Goal: Contribute content: Contribute content

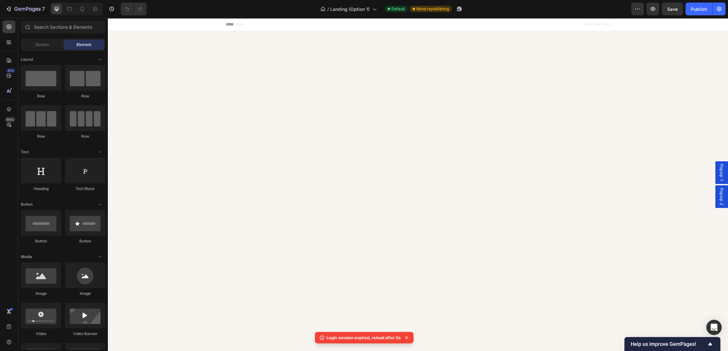
scroll to position [2553, 0]
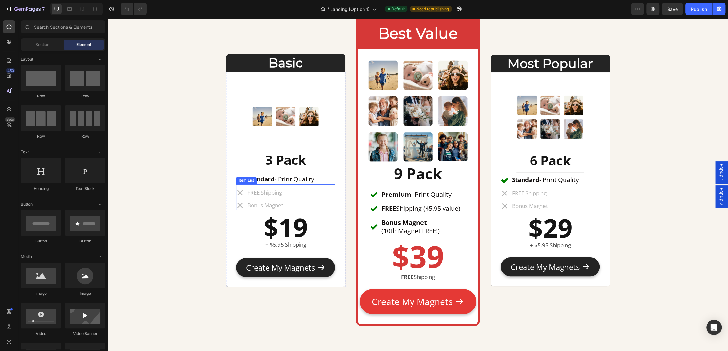
scroll to position [2563, 0]
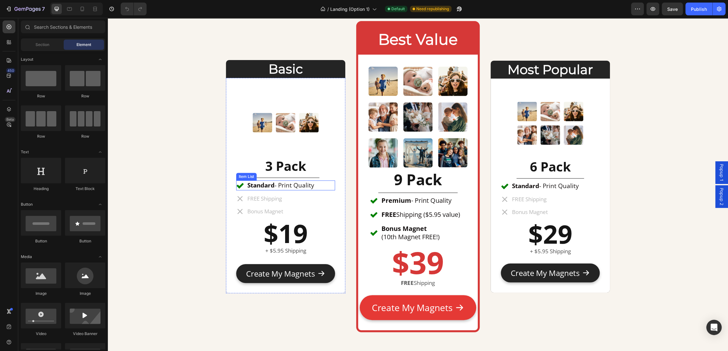
click at [321, 186] on div "Standard - Print Quality" at bounding box center [285, 186] width 99 height 10
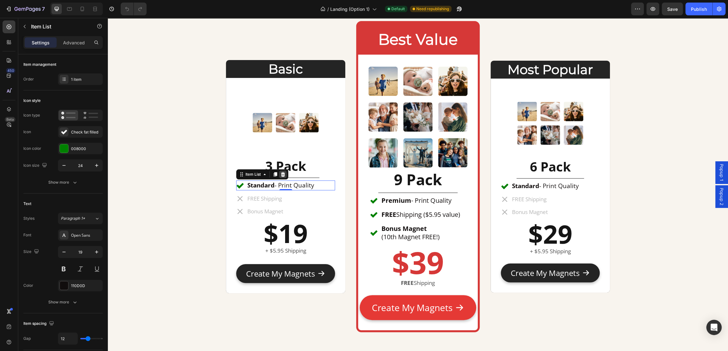
click at [283, 176] on icon at bounding box center [283, 174] width 4 height 4
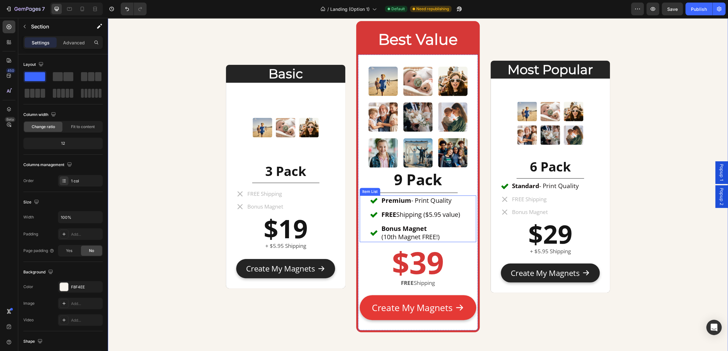
click at [433, 201] on p "Premium - Print Quality" at bounding box center [420, 201] width 79 height 8
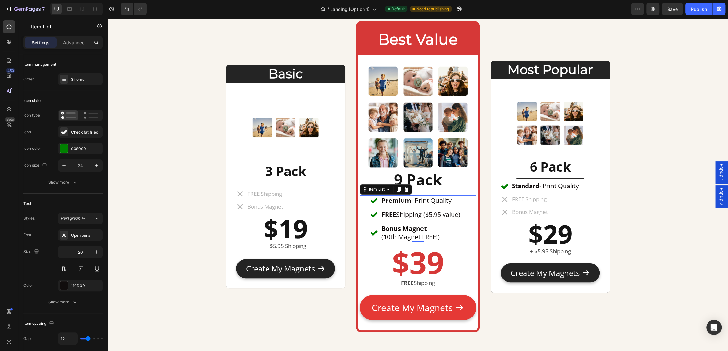
click at [449, 202] on p "Premium - Print Quality" at bounding box center [420, 201] width 79 height 8
click at [428, 210] on div "FREE Shipping ($5.95 value)" at bounding box center [420, 215] width 81 height 10
click at [423, 201] on p "Premium - Print Quality" at bounding box center [420, 201] width 79 height 8
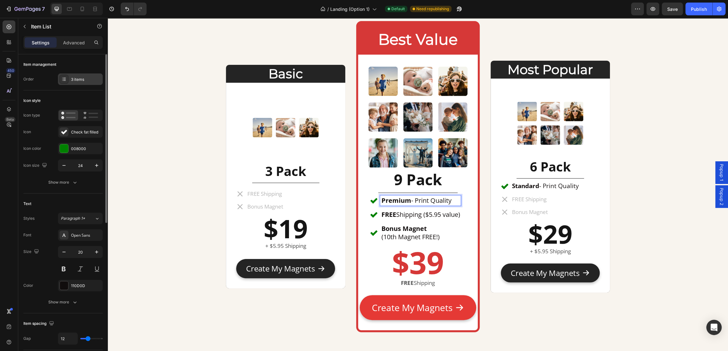
click at [87, 83] on div "3 items" at bounding box center [80, 80] width 45 height 12
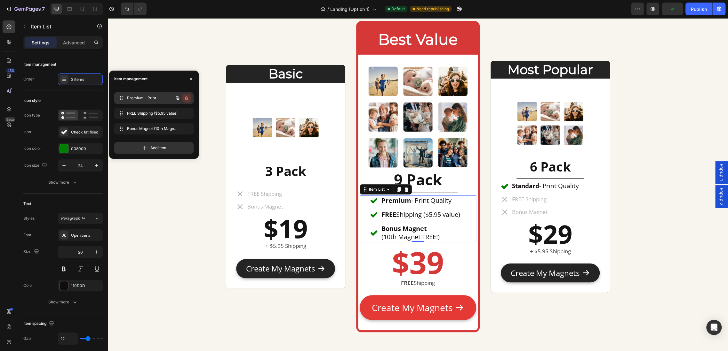
click at [187, 98] on icon "button" at bounding box center [187, 99] width 0 height 2
click at [186, 98] on div "Delete" at bounding box center [182, 98] width 12 height 6
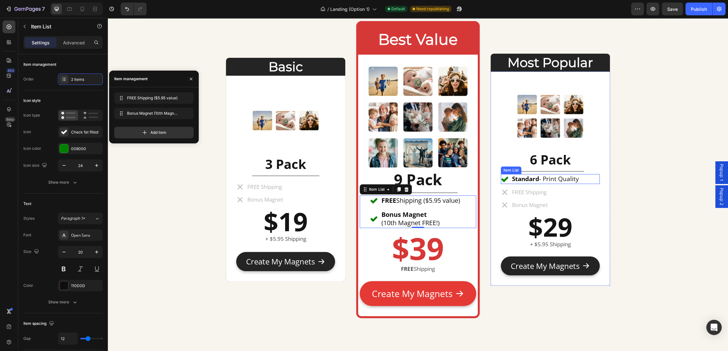
click at [552, 181] on p "Standard - Print Quality" at bounding box center [545, 179] width 67 height 8
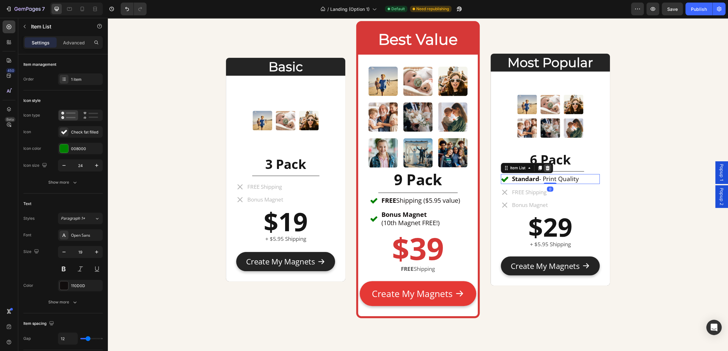
click at [547, 167] on icon at bounding box center [547, 168] width 4 height 4
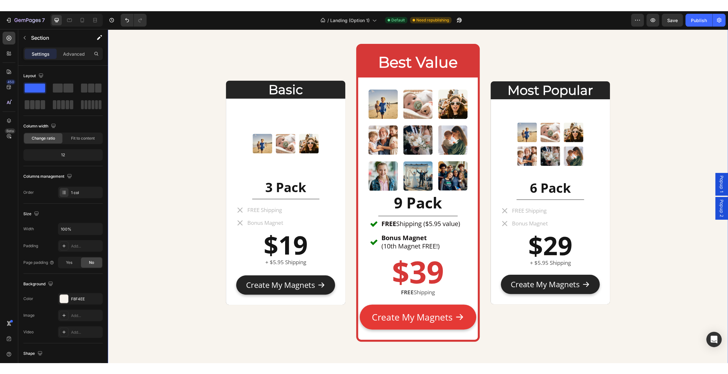
scroll to position [2551, 0]
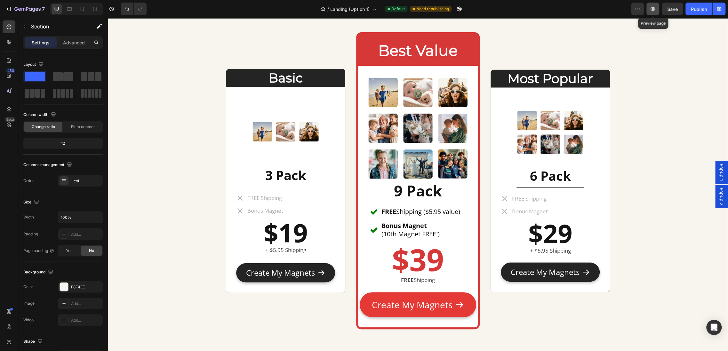
click at [652, 10] on icon "button" at bounding box center [652, 9] width 6 height 6
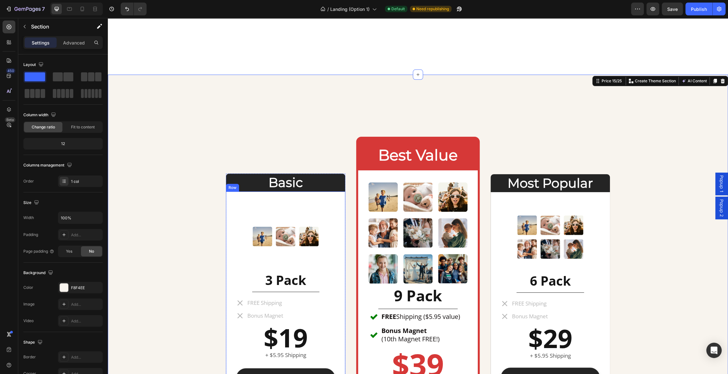
scroll to position [2441, 0]
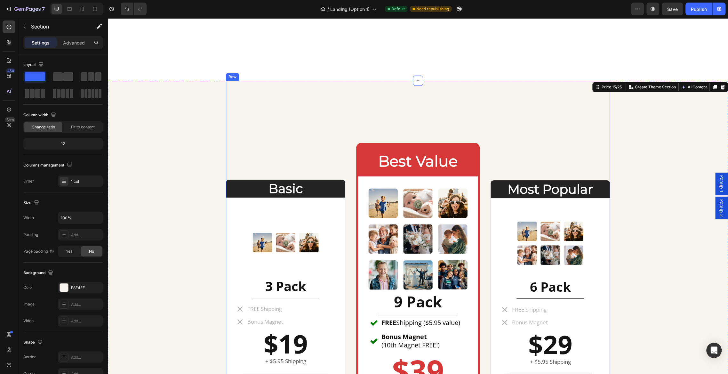
click at [444, 118] on div "Basic Heading Image 3 Pack Heading Title Line FREE Shipping Bonus Magnet Item L…" at bounding box center [418, 293] width 384 height 424
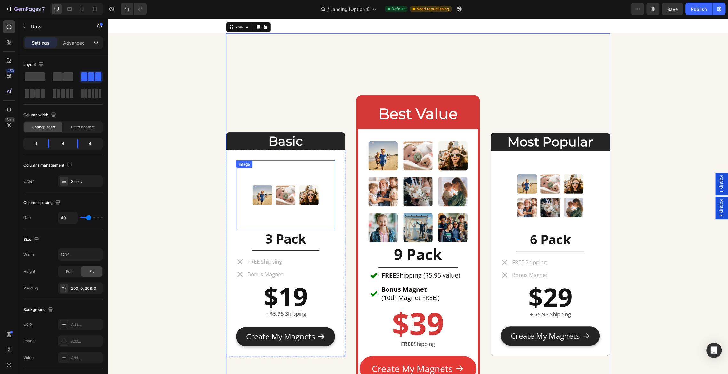
scroll to position [2485, 0]
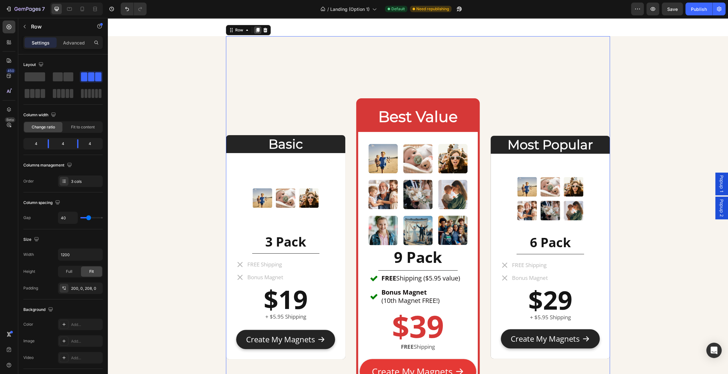
click at [256, 31] on icon at bounding box center [258, 30] width 4 height 4
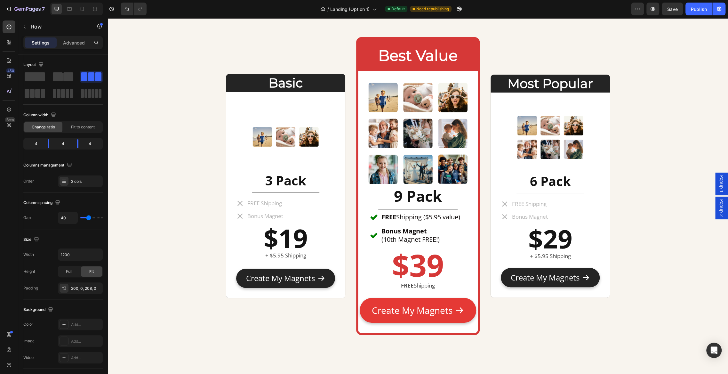
scroll to position [2546, 0]
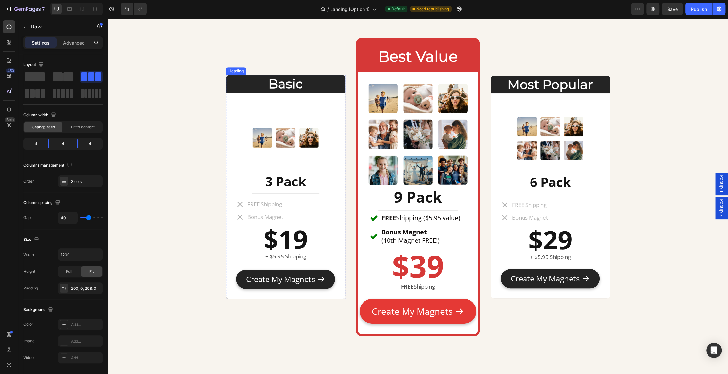
click at [289, 83] on h2 "Basic" at bounding box center [285, 84] width 119 height 18
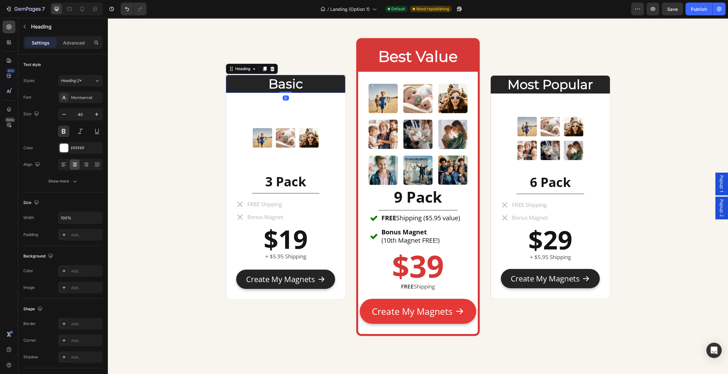
click at [289, 83] on h2 "Basic" at bounding box center [285, 84] width 119 height 18
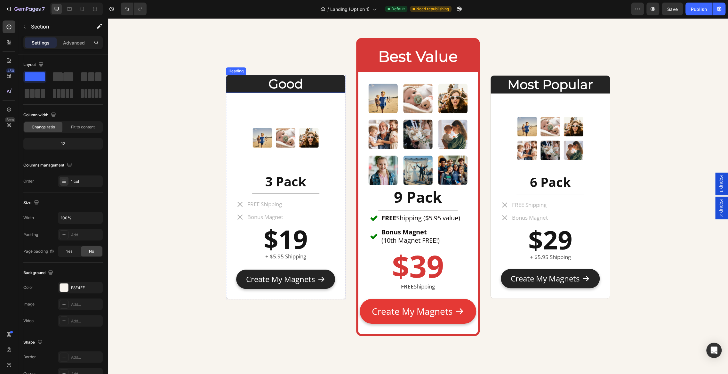
click at [288, 83] on p "Good" at bounding box center [285, 83] width 118 height 17
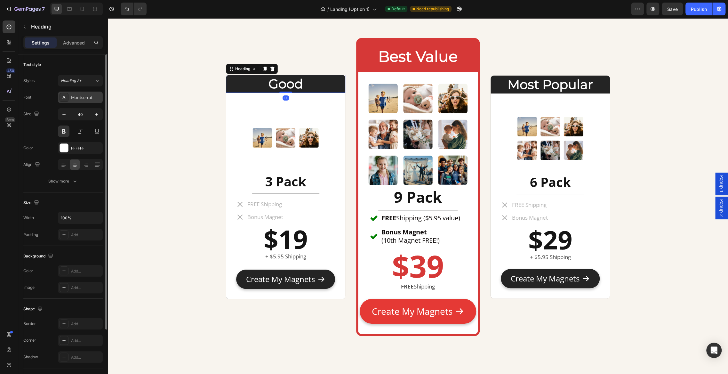
click at [92, 96] on div "Montserrat" at bounding box center [86, 98] width 30 height 6
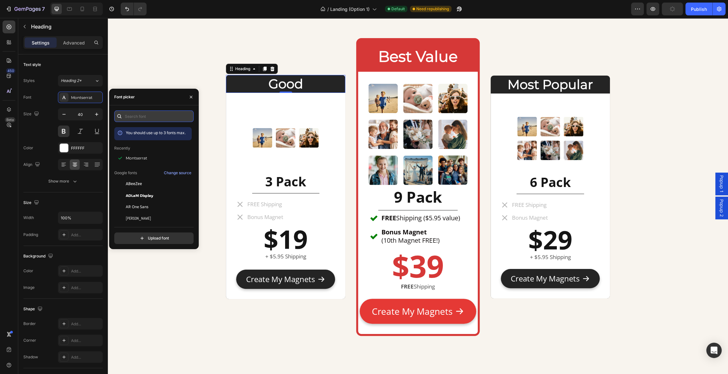
click at [138, 116] on input "text" at bounding box center [153, 116] width 79 height 12
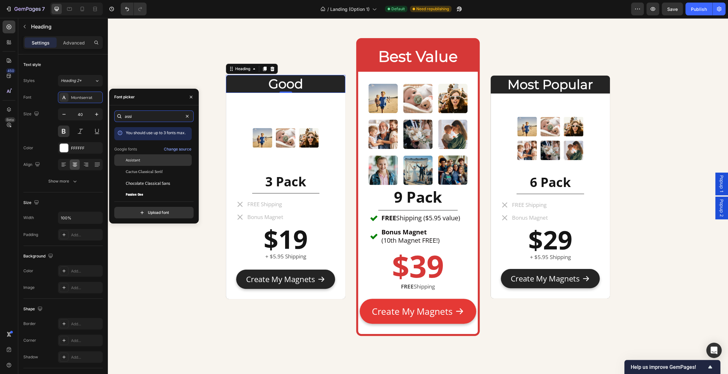
type input "assi"
click at [148, 160] on div "Assistant" at bounding box center [158, 160] width 65 height 6
click at [534, 82] on h2 "Most Popular" at bounding box center [549, 84] width 119 height 18
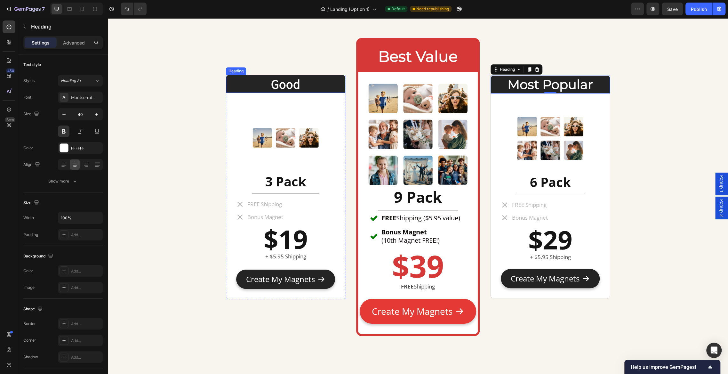
click at [296, 80] on p "Good" at bounding box center [285, 83] width 118 height 17
click at [441, 46] on h2 "Best Value" at bounding box center [417, 56] width 119 height 21
click at [428, 60] on h2 "Best Value" at bounding box center [417, 56] width 119 height 21
click at [292, 67] on div "Good Heading Image 3 Pack Heading Title Line FREE Shipping Bonus Magnet Item Li…" at bounding box center [285, 187] width 119 height 294
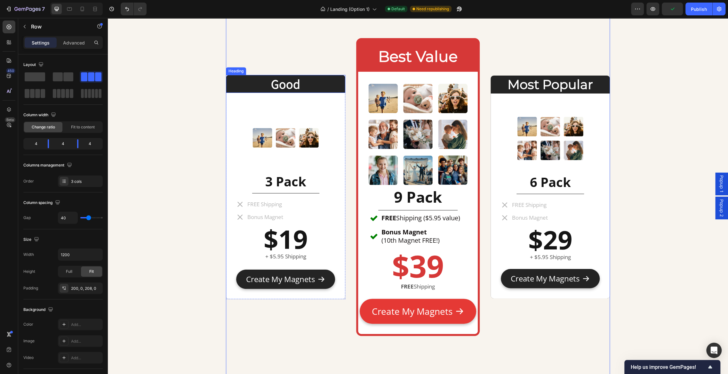
click at [291, 87] on p "Good" at bounding box center [285, 83] width 118 height 17
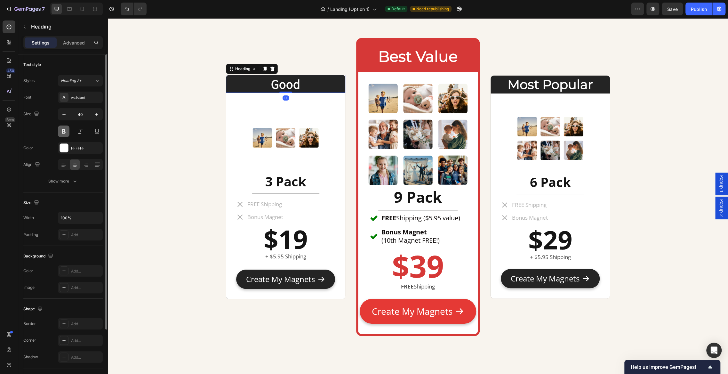
click at [66, 133] on button at bounding box center [64, 131] width 12 height 12
click at [98, 116] on icon "button" at bounding box center [96, 114] width 6 height 6
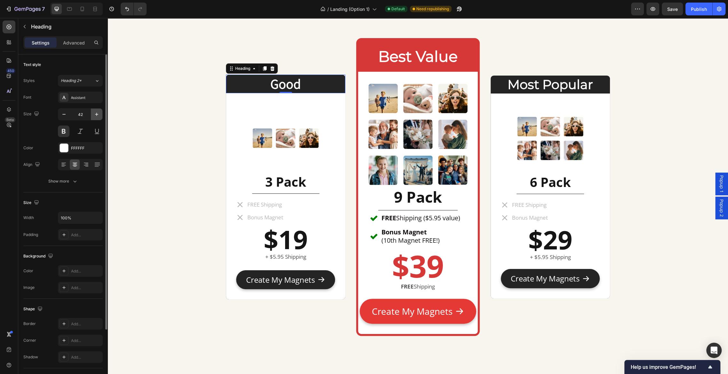
click at [98, 116] on icon "button" at bounding box center [96, 114] width 6 height 6
type input "45"
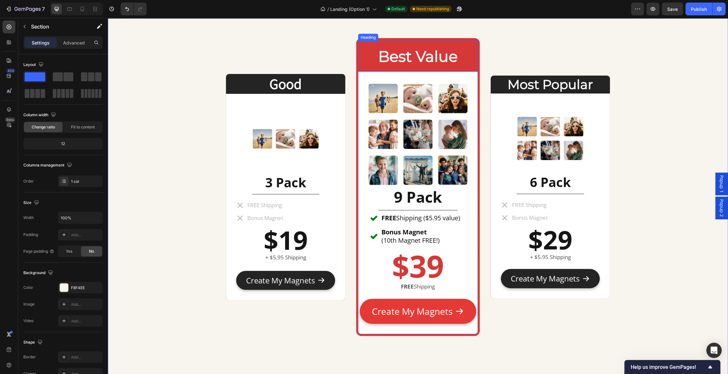
click at [425, 59] on p "Best Value" at bounding box center [417, 57] width 118 height 20
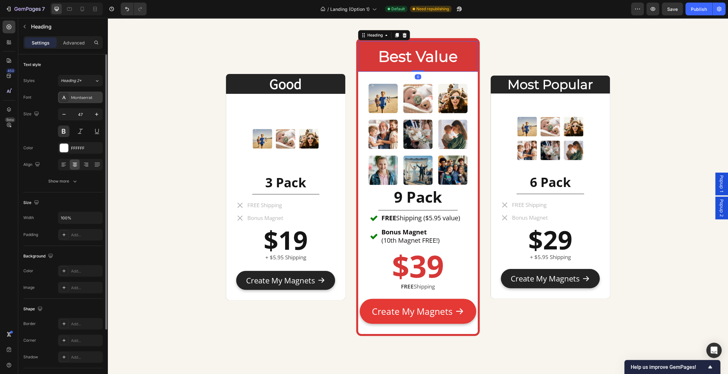
click at [81, 95] on div "Montserrat" at bounding box center [86, 98] width 30 height 6
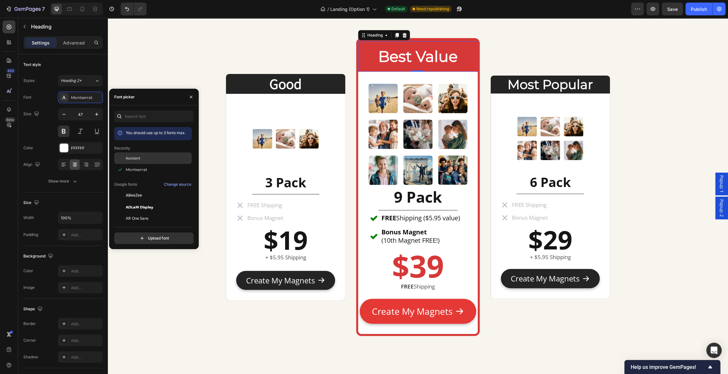
click at [142, 159] on div "Assistant" at bounding box center [158, 158] width 65 height 6
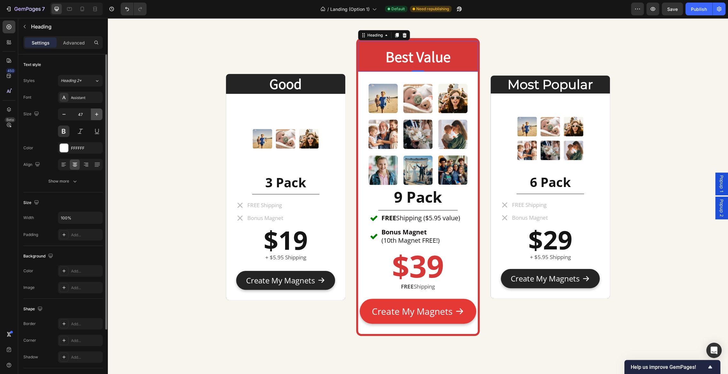
click at [97, 113] on icon "button" at bounding box center [96, 114] width 6 height 6
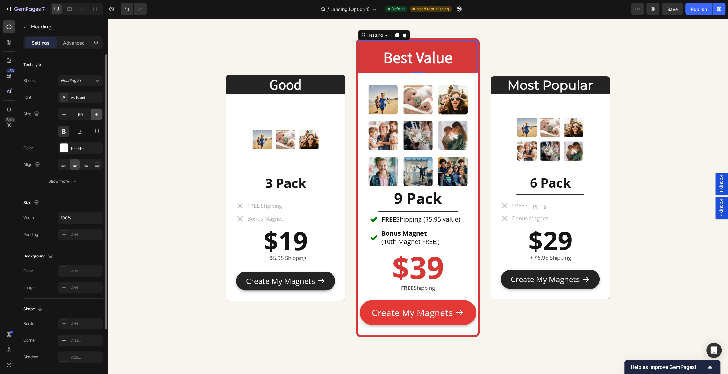
click at [97, 113] on icon "button" at bounding box center [96, 114] width 6 height 6
type input "52"
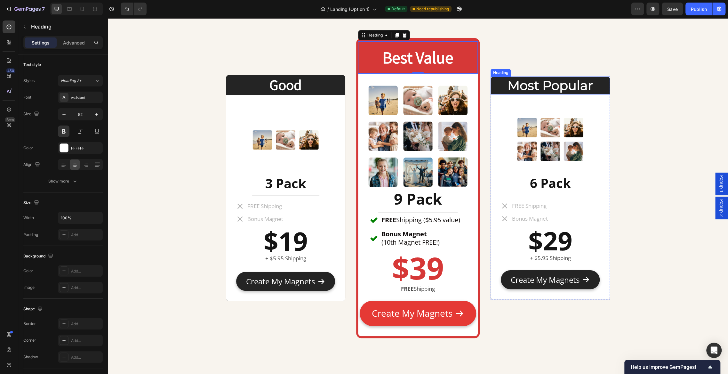
click at [550, 83] on h2 "Most Popular" at bounding box center [549, 85] width 119 height 18
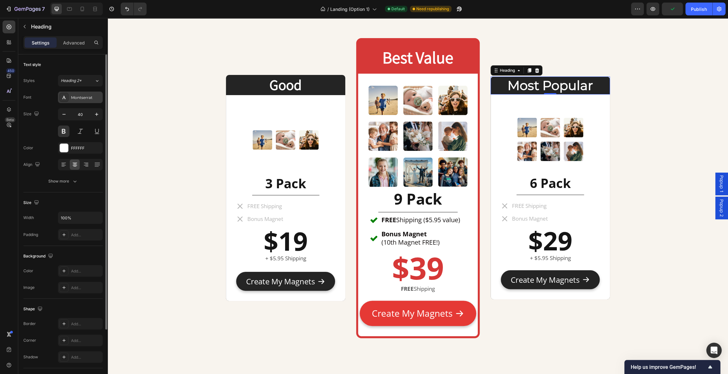
click at [79, 95] on div "Montserrat" at bounding box center [86, 98] width 30 height 6
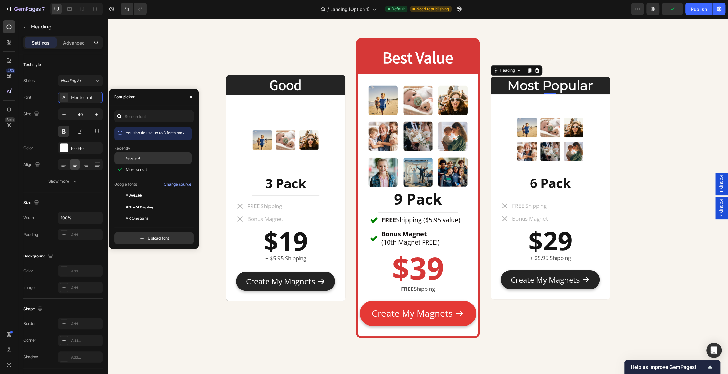
click at [137, 154] on div "Assistant" at bounding box center [152, 158] width 77 height 12
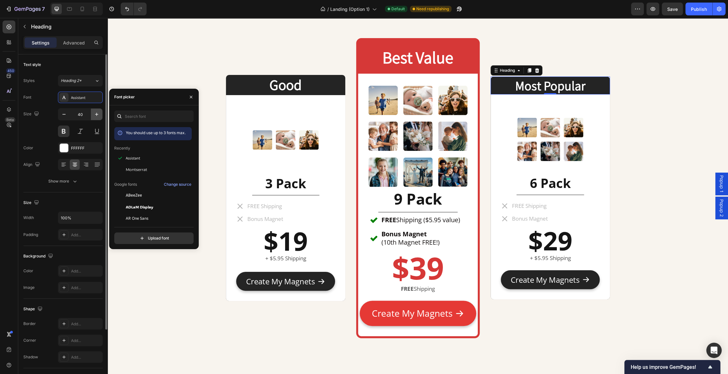
click at [98, 117] on button "button" at bounding box center [97, 114] width 12 height 12
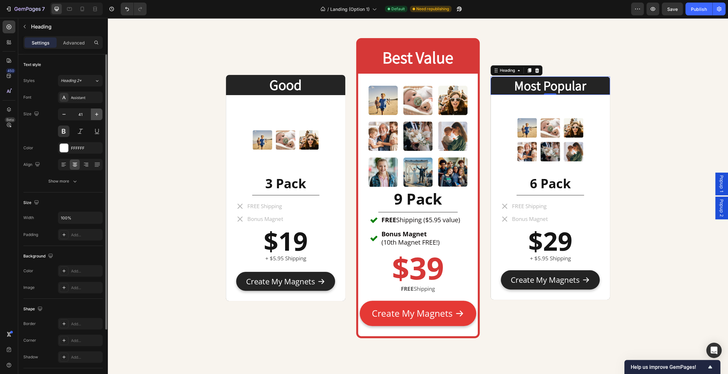
click at [98, 117] on button "button" at bounding box center [97, 114] width 12 height 12
type input "45"
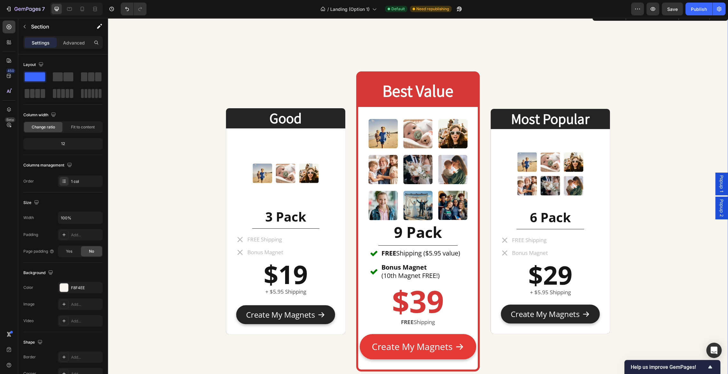
scroll to position [2514, 0]
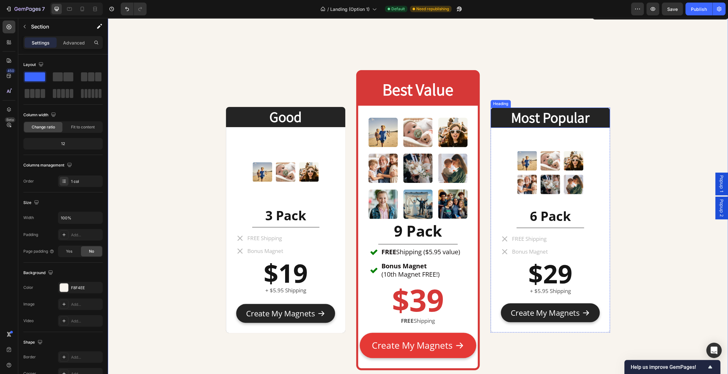
click at [549, 118] on h2 "Most Popular" at bounding box center [549, 117] width 119 height 20
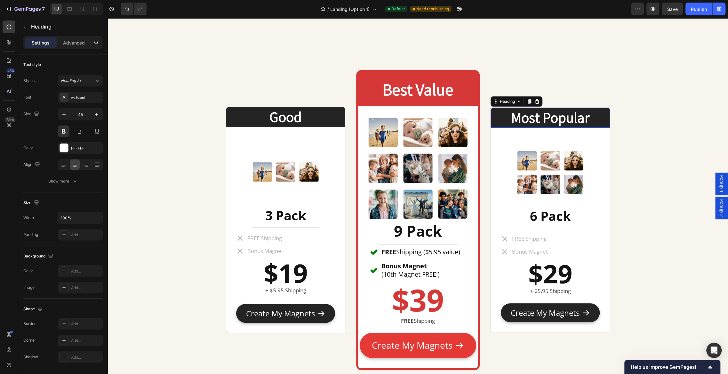
click at [549, 118] on h2 "Most Popular" at bounding box center [549, 117] width 119 height 20
click at [427, 89] on p "Best Value" at bounding box center [417, 90] width 118 height 22
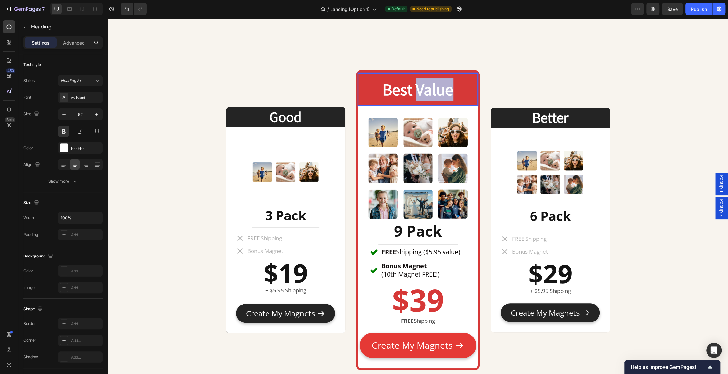
click at [427, 89] on p "Best Value" at bounding box center [417, 90] width 118 height 22
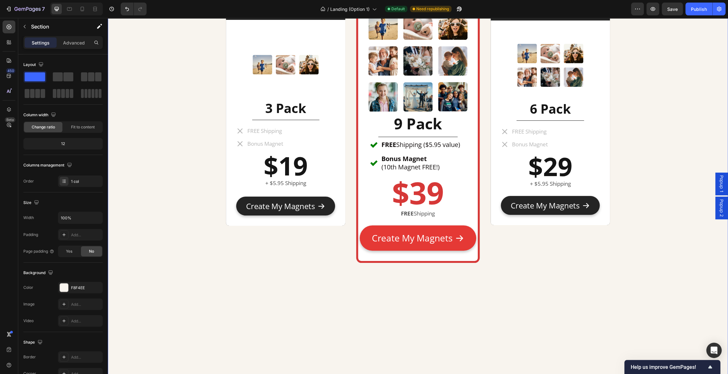
scroll to position [2624, 0]
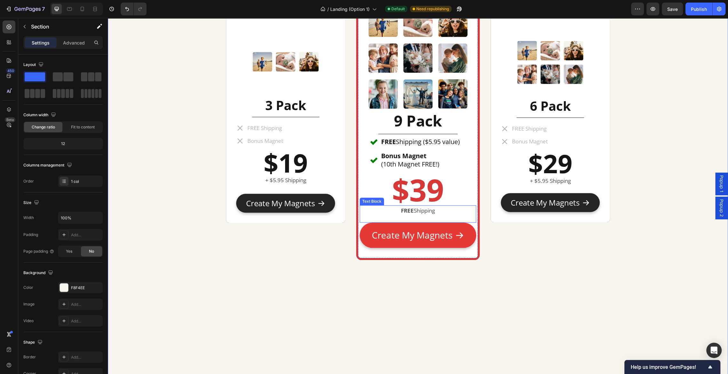
click at [423, 212] on p "FREE Shipping" at bounding box center [417, 211] width 115 height 10
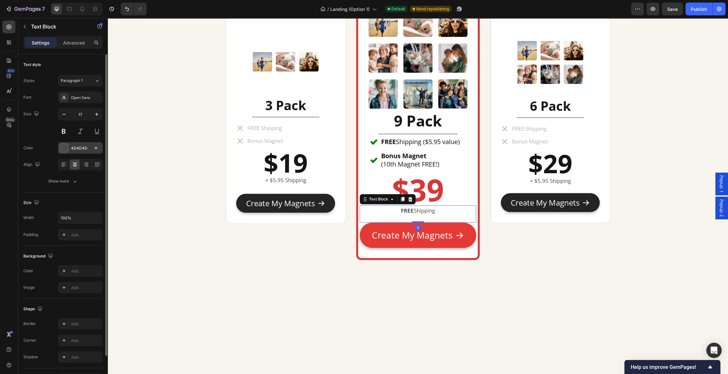
click at [68, 151] on div "4D4D4D" at bounding box center [80, 148] width 45 height 12
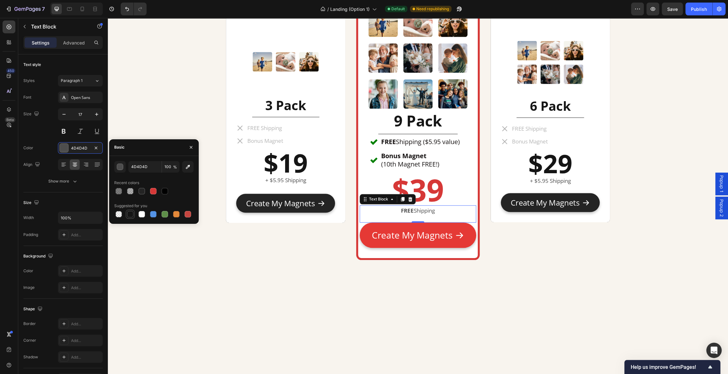
click at [130, 213] on div at bounding box center [130, 214] width 6 height 6
click at [154, 190] on div at bounding box center [153, 191] width 6 height 6
type input "D63837"
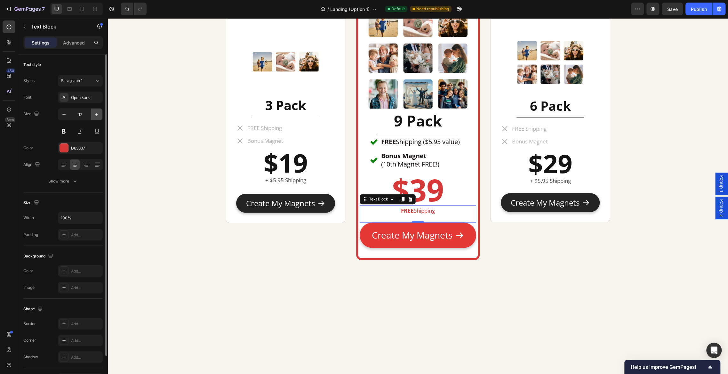
click at [96, 118] on button "button" at bounding box center [97, 114] width 12 height 12
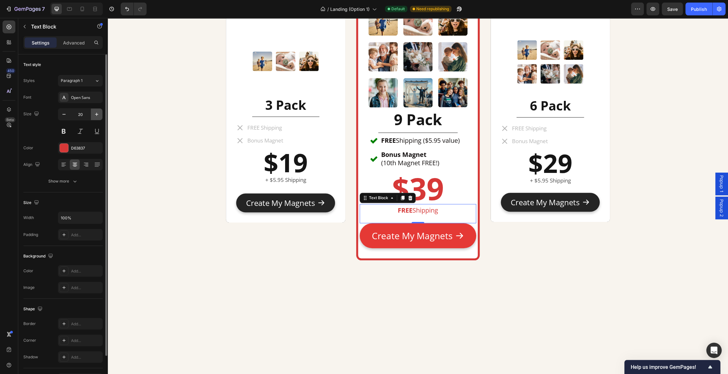
click at [96, 118] on button "button" at bounding box center [97, 114] width 12 height 12
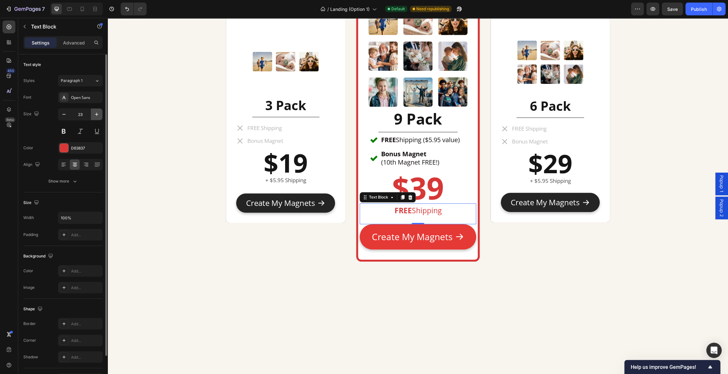
click at [96, 118] on button "button" at bounding box center [97, 114] width 12 height 12
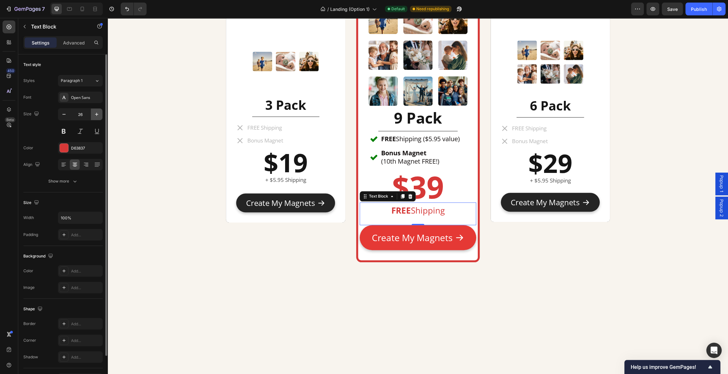
click at [96, 118] on button "button" at bounding box center [97, 114] width 12 height 12
type input "29"
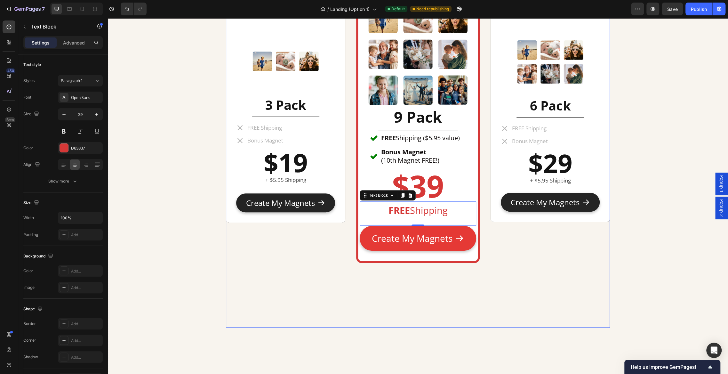
click at [312, 281] on div "Good Heading Image 3 Pack Heading Title Line FREE Shipping Bonus Magnet Item Li…" at bounding box center [418, 110] width 384 height 433
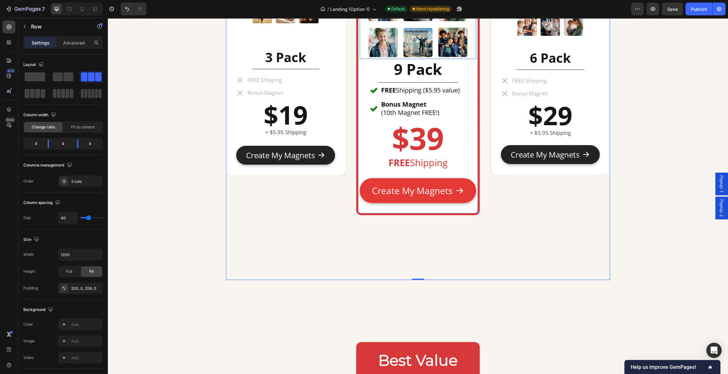
scroll to position [2693, 0]
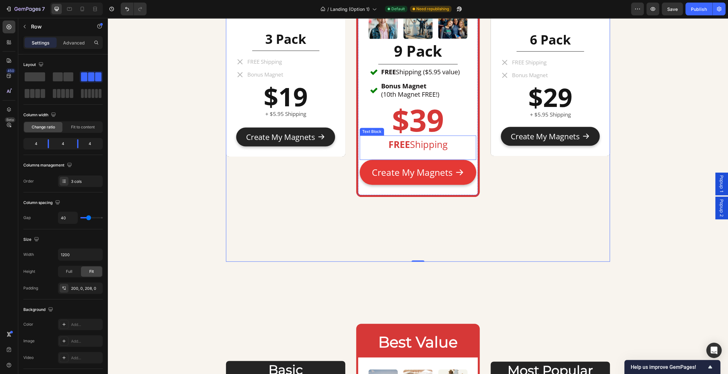
click at [423, 141] on p "FREE Shipping" at bounding box center [417, 144] width 115 height 17
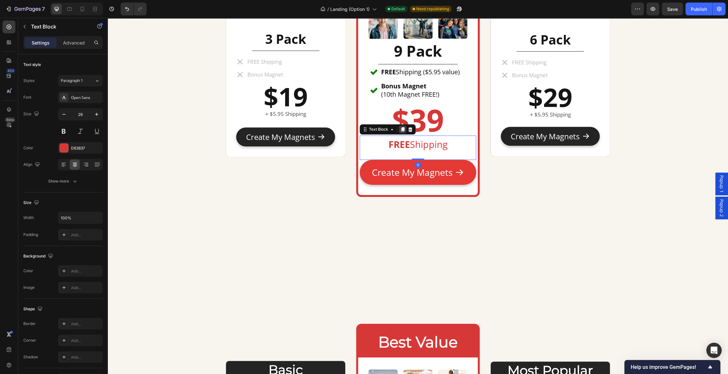
click at [404, 129] on icon at bounding box center [402, 129] width 5 height 5
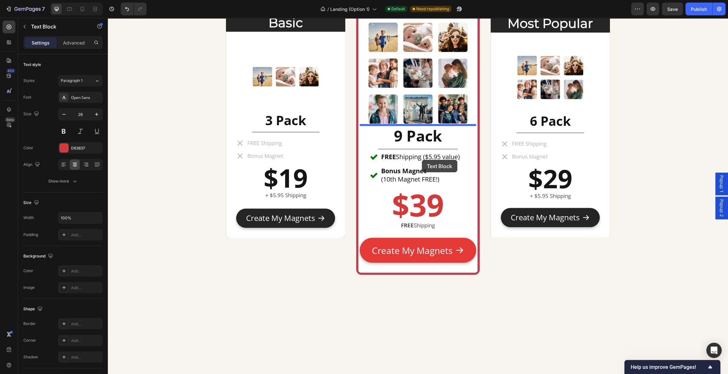
scroll to position [3103, 0]
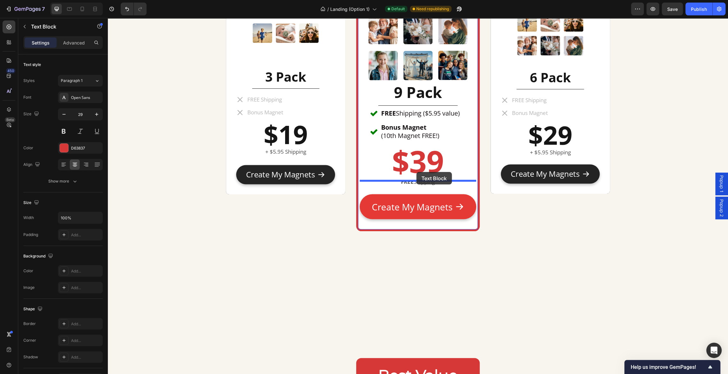
drag, startPoint x: 372, startPoint y: 109, endPoint x: 416, endPoint y: 172, distance: 76.2
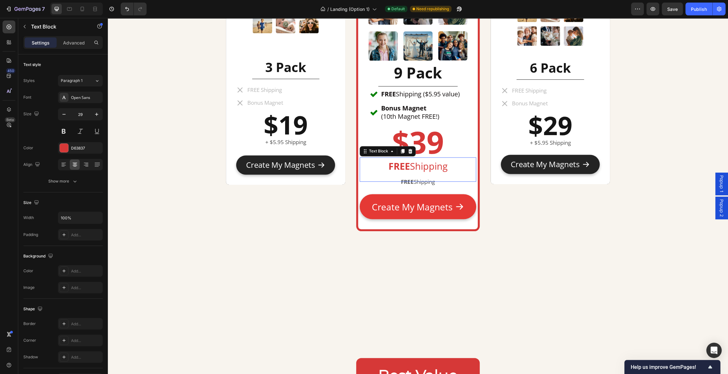
scroll to position [3093, 0]
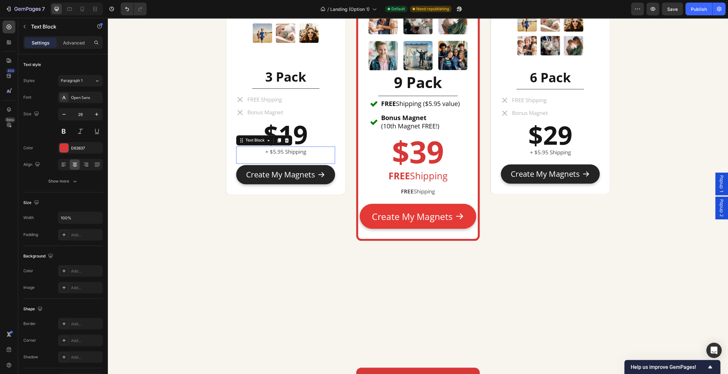
click at [307, 152] on p "+ $5.95 Shipping" at bounding box center [286, 152] width 98 height 10
click at [404, 190] on strong "FREE" at bounding box center [407, 190] width 13 height 7
click at [410, 178] on icon at bounding box center [410, 179] width 4 height 4
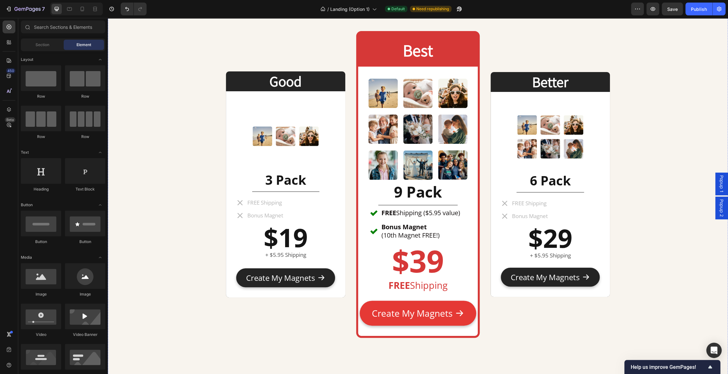
scroll to position [2554, 0]
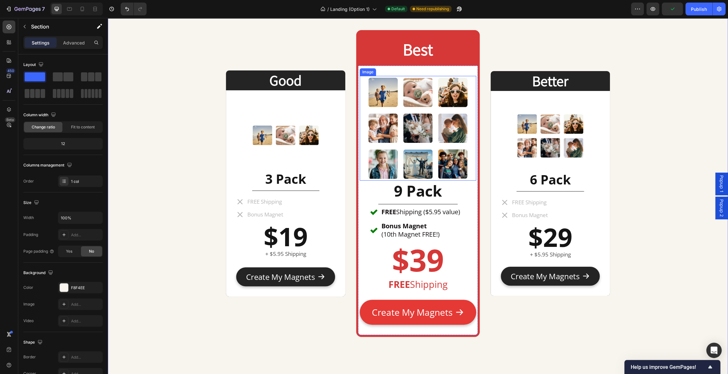
click at [420, 124] on img at bounding box center [418, 128] width 105 height 105
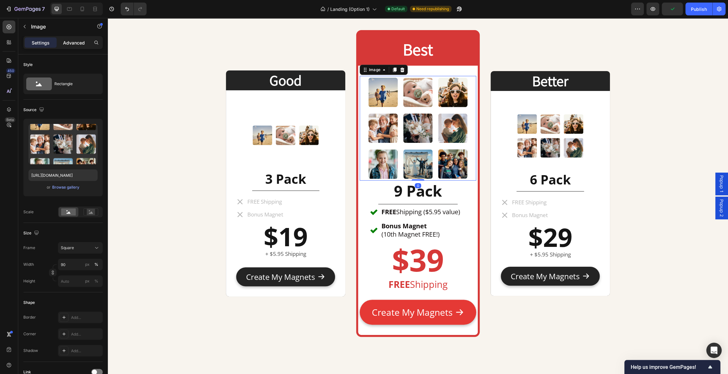
click at [79, 47] on div "Advanced" at bounding box center [74, 42] width 32 height 10
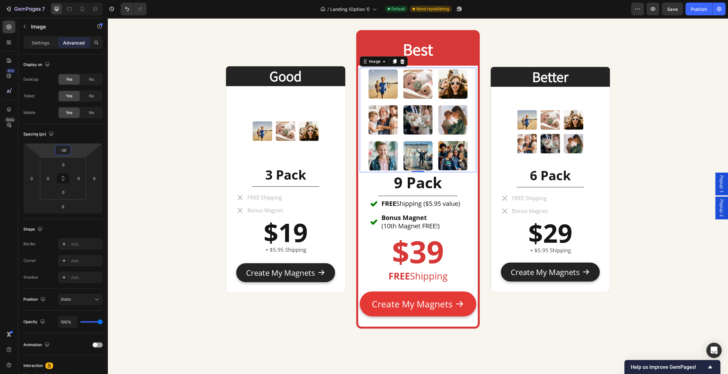
type input "-24"
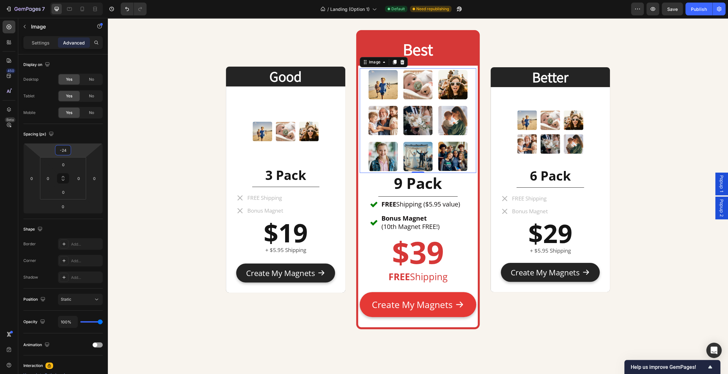
drag, startPoint x: 76, startPoint y: 151, endPoint x: 77, endPoint y: 156, distance: 5.4
click at [77, 0] on html "7 Version history / Landing (Option 1) Default Need republishing Preview Save P…" at bounding box center [364, 0] width 728 height 0
click at [422, 248] on strong "$39" at bounding box center [418, 252] width 52 height 42
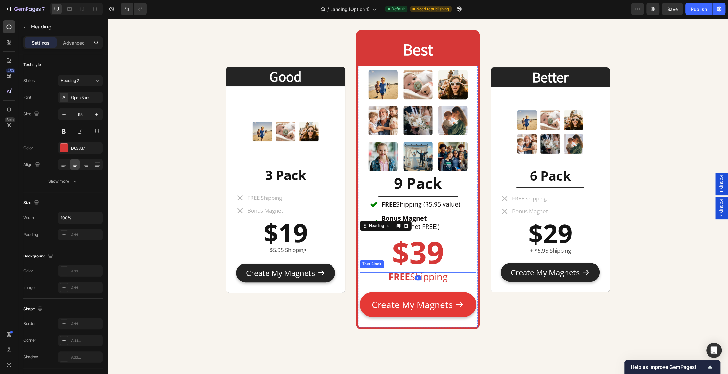
click at [440, 277] on p "FREE Shipping" at bounding box center [417, 276] width 115 height 17
click at [76, 43] on p "Advanced" at bounding box center [74, 42] width 22 height 7
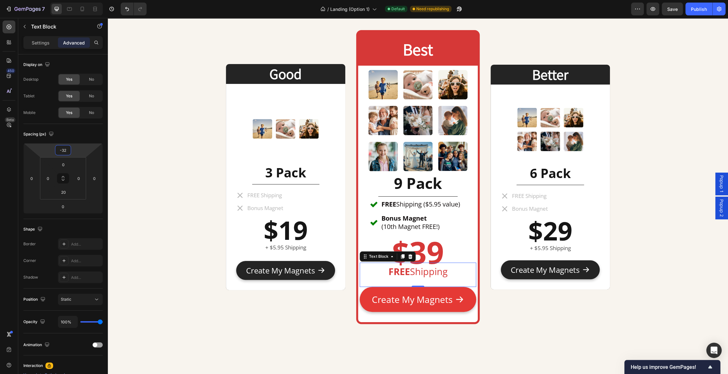
type input "-30"
click at [80, 0] on html "7 Version history / Landing (Option 1) Default Need republishing Preview Save P…" at bounding box center [364, 0] width 728 height 0
click at [458, 317] on div "Image 9 Pack Heading Title Line FREE Shipping ($5.95 value) Bonus Magnet (10th …" at bounding box center [417, 194] width 119 height 257
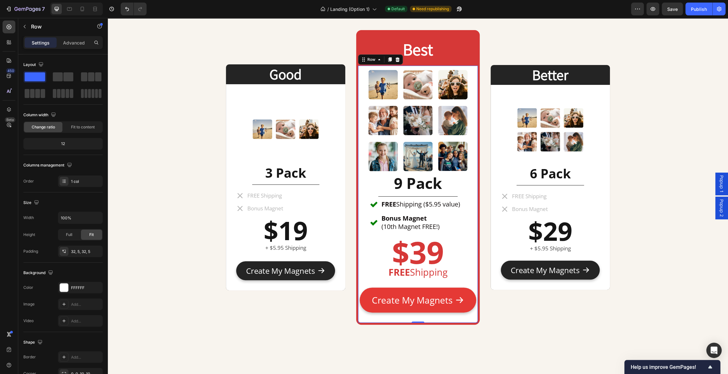
click at [450, 317] on div "Image 9 Pack Heading Title Line FREE Shipping ($5.95 value) Bonus Magnet (10th …" at bounding box center [417, 194] width 119 height 257
click at [374, 41] on div "Best Heading" at bounding box center [417, 49] width 119 height 33
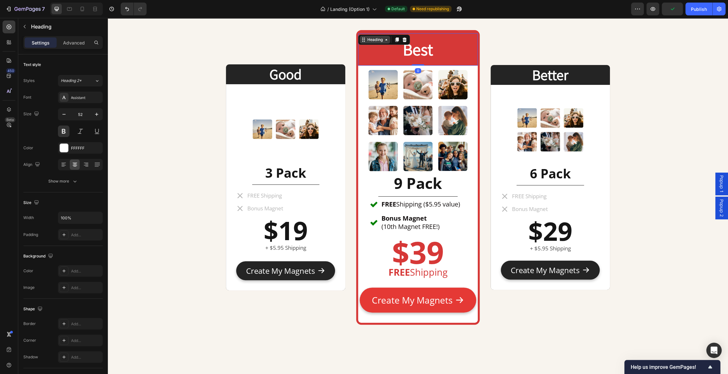
click at [372, 41] on div "Heading" at bounding box center [375, 40] width 18 height 6
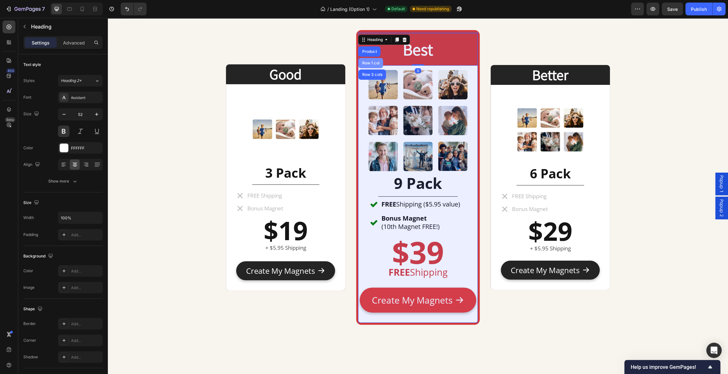
click at [371, 60] on div "Row 1 col" at bounding box center [370, 63] width 25 height 10
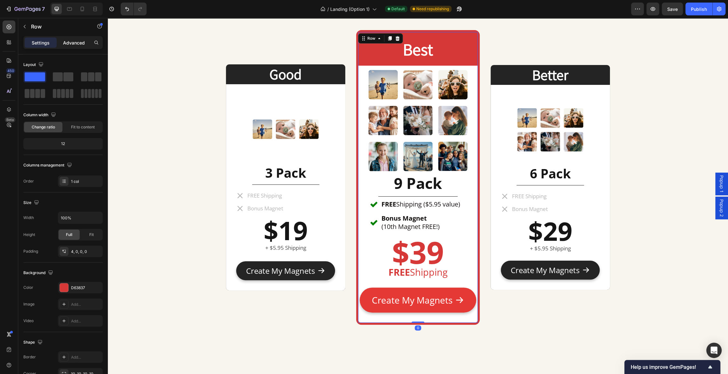
click at [77, 40] on p "Advanced" at bounding box center [74, 42] width 22 height 7
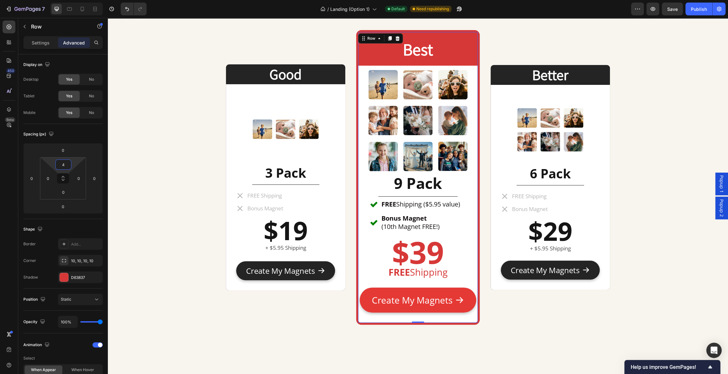
type input "0"
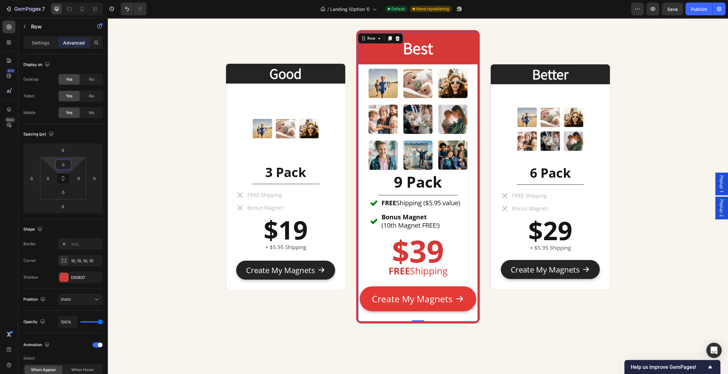
drag, startPoint x: 75, startPoint y: 160, endPoint x: 75, endPoint y: 186, distance: 26.2
click at [75, 0] on html "7 Version history / Landing (Option 1) Default Need republishing Preview Save P…" at bounding box center [364, 0] width 728 height 0
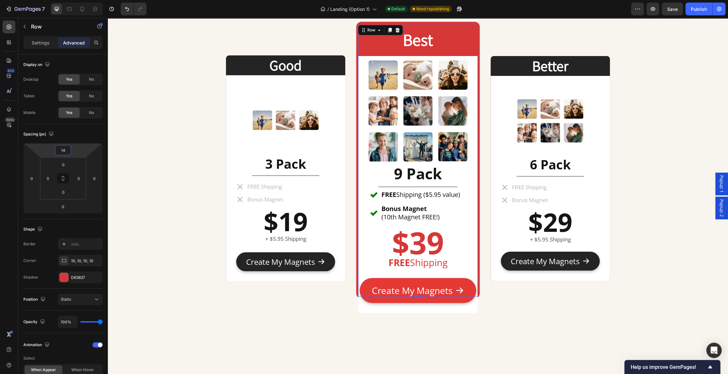
type input "18"
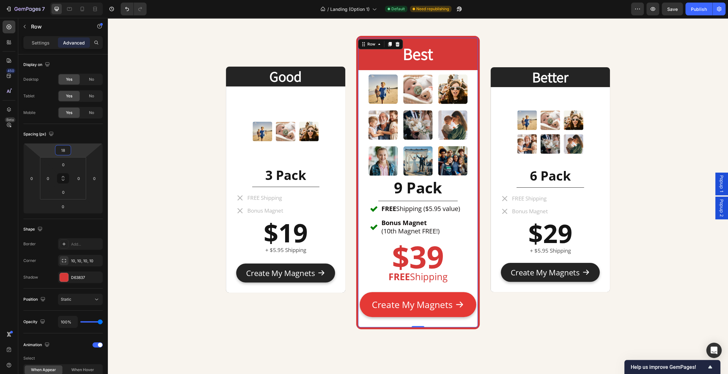
drag, startPoint x: 78, startPoint y: 148, endPoint x: 83, endPoint y: 144, distance: 6.9
click at [83, 0] on html "7 Version history / Landing (Option 1) Default Need republishing Preview Save P…" at bounding box center [364, 0] width 728 height 0
drag, startPoint x: 68, startPoint y: 148, endPoint x: 47, endPoint y: 148, distance: 21.8
click at [47, 148] on div "18 0 0 0" at bounding box center [62, 178] width 79 height 70
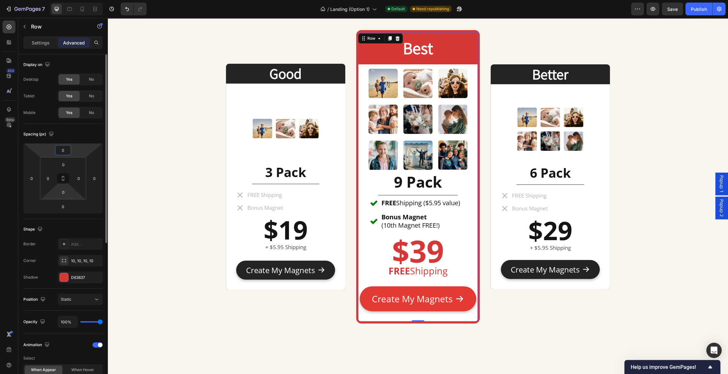
type input "0"
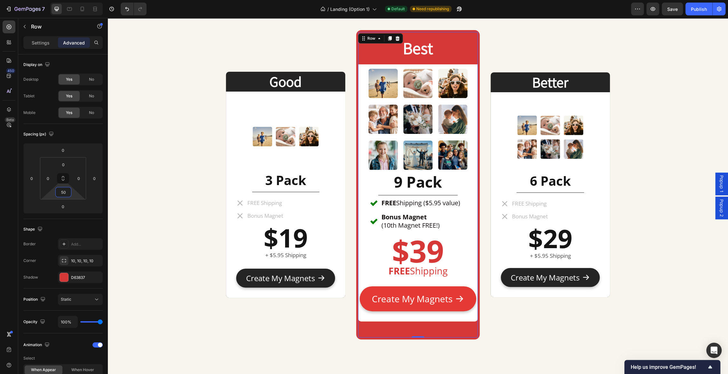
type input "0"
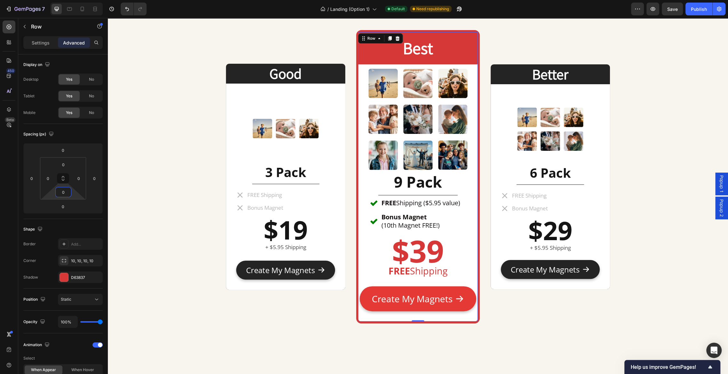
drag, startPoint x: 74, startPoint y: 193, endPoint x: 75, endPoint y: 211, distance: 18.0
click at [75, 0] on html "7 Version history / Landing (Option 1) Default Need republishing Preview Save P…" at bounding box center [364, 0] width 728 height 0
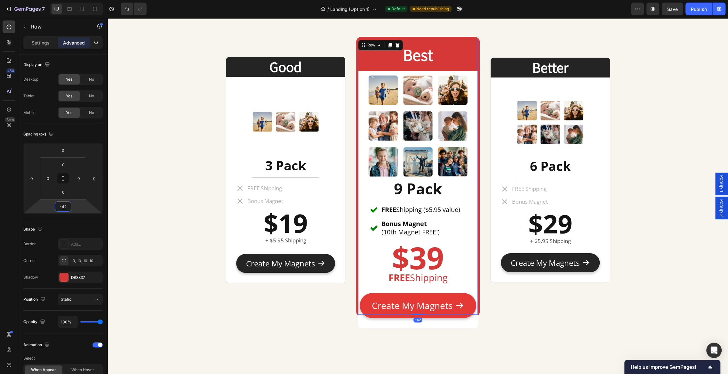
type input "-16"
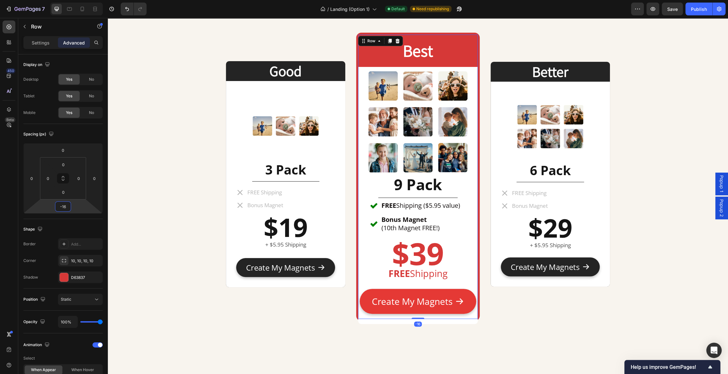
drag, startPoint x: 80, startPoint y: 210, endPoint x: 85, endPoint y: 214, distance: 6.0
click at [85, 0] on html "7 Version history / Landing (Option 1) Default Need republishing Preview Save P…" at bounding box center [364, 0] width 728 height 0
drag, startPoint x: 68, startPoint y: 206, endPoint x: 25, endPoint y: 201, distance: 43.5
click at [25, 201] on div "0 0 -16 0" at bounding box center [62, 178] width 79 height 70
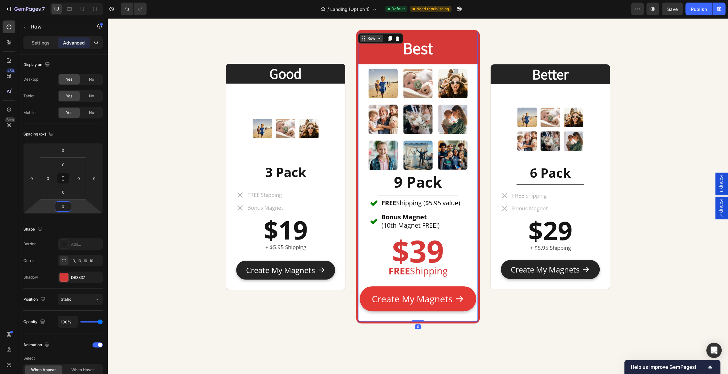
type input "0"
click at [376, 36] on div "Row" at bounding box center [371, 38] width 11 height 6
click at [312, 43] on div "Good Heading Image 3 Pack Heading Title Line FREE Shipping Bonus Magnet Item Li…" at bounding box center [285, 176] width 119 height 289
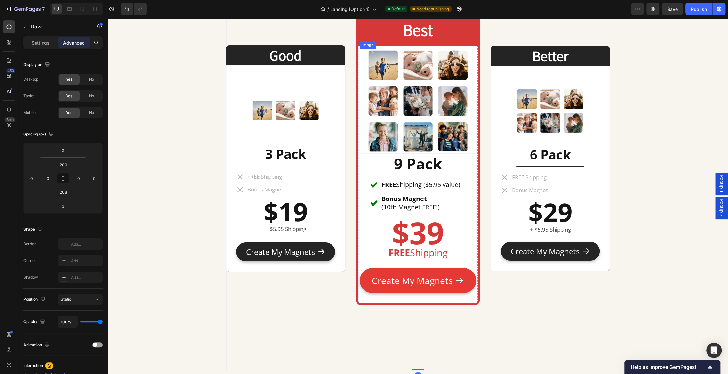
scroll to position [2574, 0]
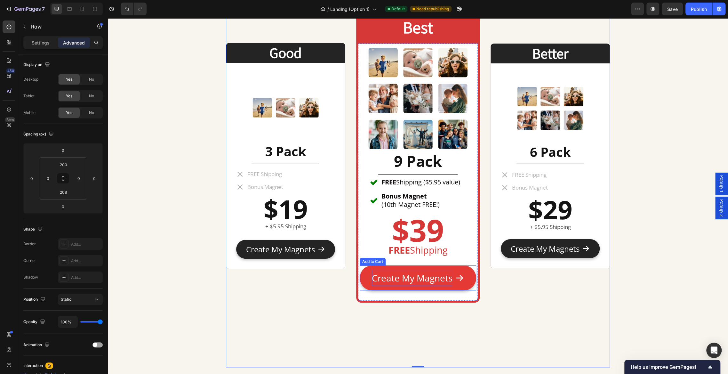
click at [447, 270] on div "Create My Magnets" at bounding box center [412, 278] width 81 height 16
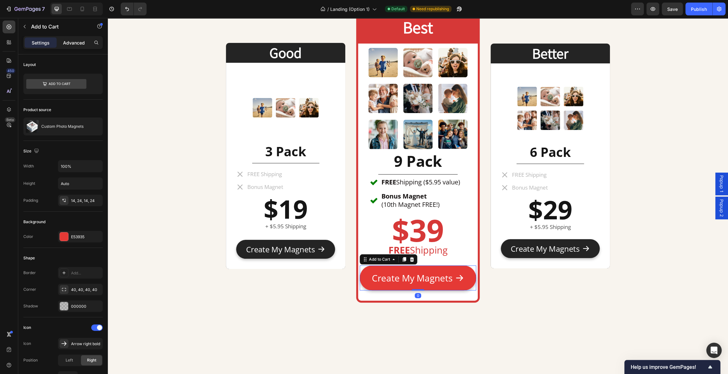
click at [78, 42] on p "Advanced" at bounding box center [74, 42] width 22 height 7
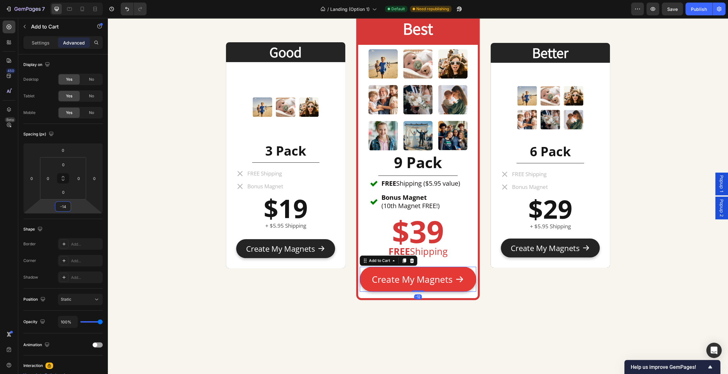
scroll to position [2572, 0]
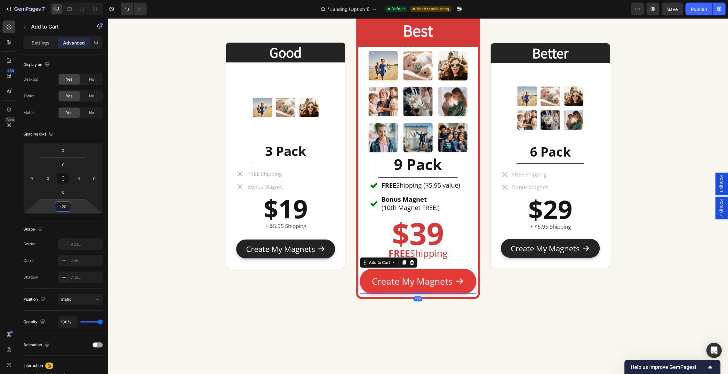
type input "-6"
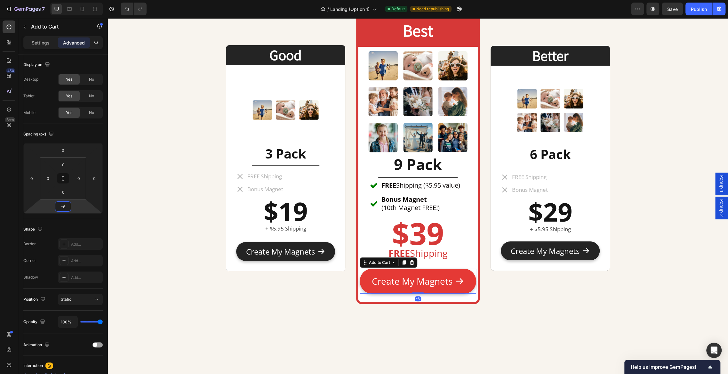
scroll to position [2574, 0]
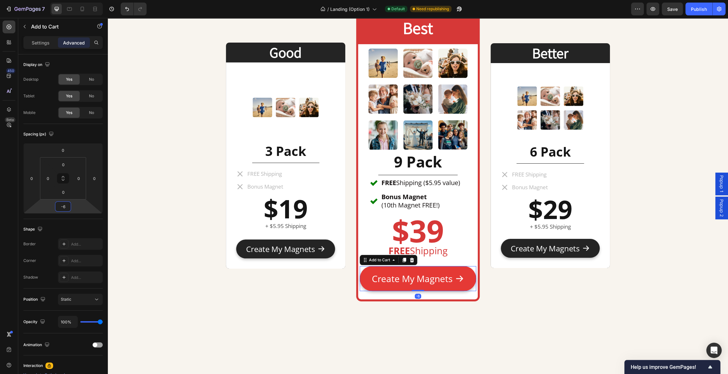
click at [78, 0] on html "7 Version history / Landing (Option 1) Default Need republishing Preview Save P…" at bounding box center [364, 0] width 728 height 0
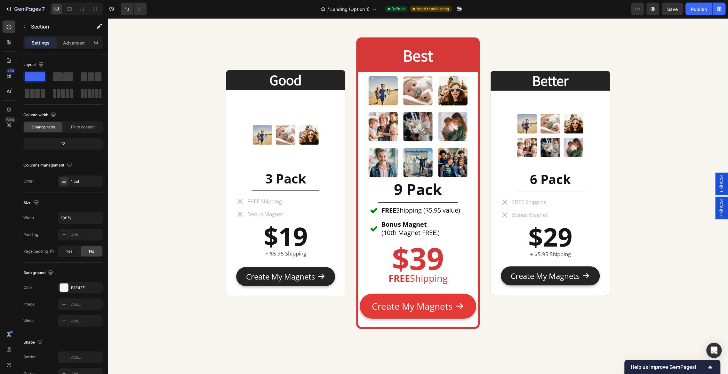
scroll to position [2549, 0]
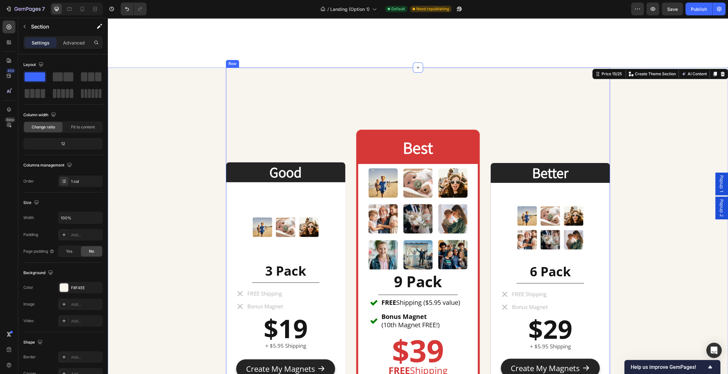
scroll to position [2447, 0]
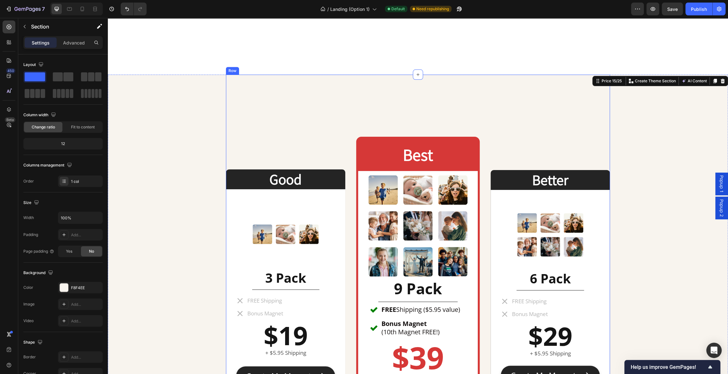
click at [429, 107] on div "Good Heading Image 3 Pack Heading Title Line FREE Shipping Bonus Magnet Item Li…" at bounding box center [418, 284] width 384 height 418
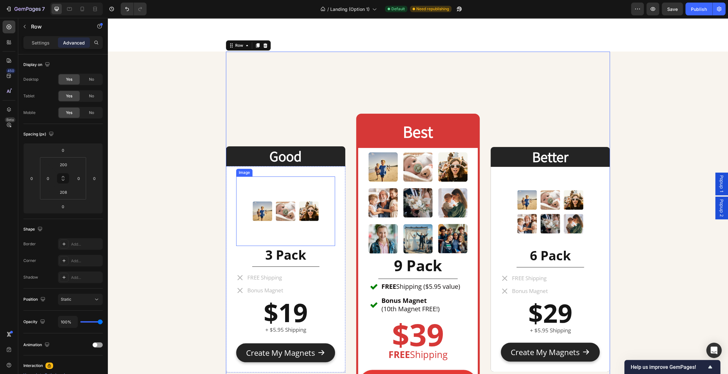
scroll to position [2469, 0]
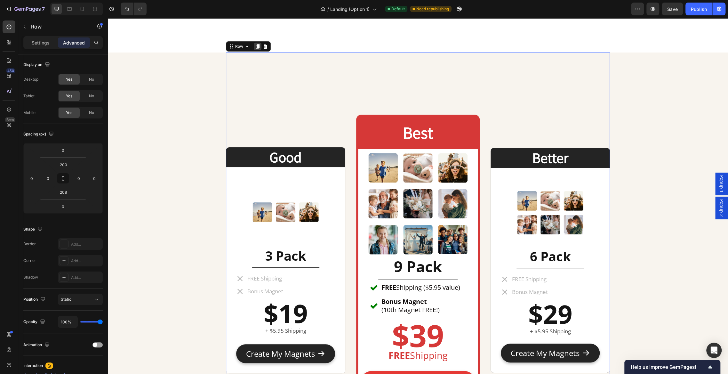
click at [257, 45] on icon at bounding box center [258, 46] width 4 height 4
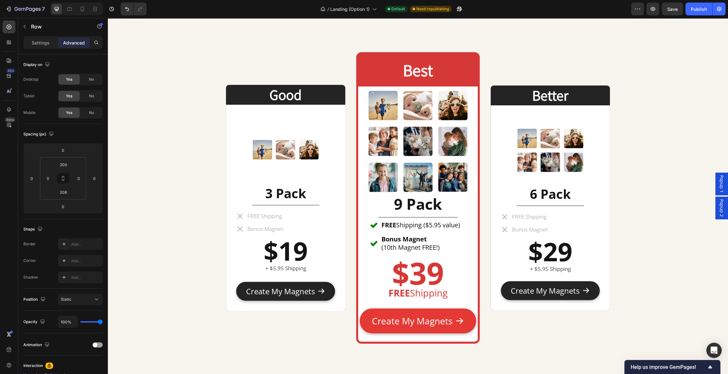
scroll to position [2527, 0]
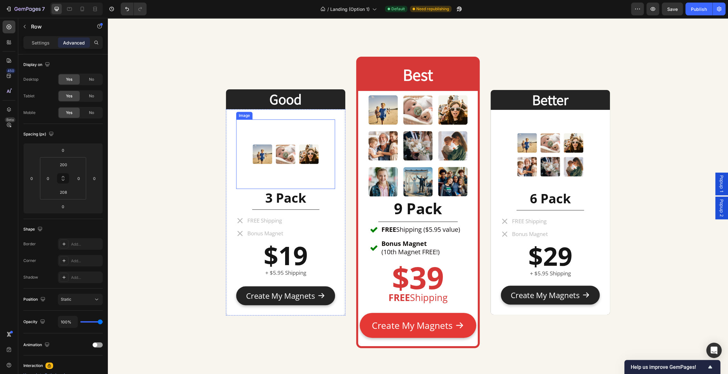
click at [320, 131] on div at bounding box center [285, 153] width 99 height 69
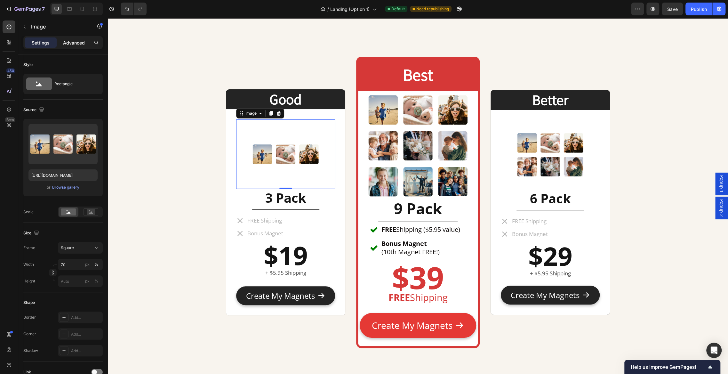
click at [69, 40] on p "Advanced" at bounding box center [74, 42] width 22 height 7
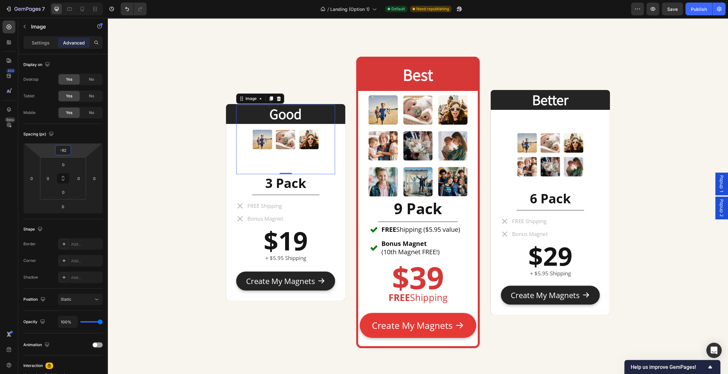
drag, startPoint x: 81, startPoint y: 147, endPoint x: 81, endPoint y: 166, distance: 19.2
click at [81, 0] on html "7 Version history / Landing (Option 1) Default Need republishing Preview Save P…" at bounding box center [364, 0] width 728 height 0
type input "-90"
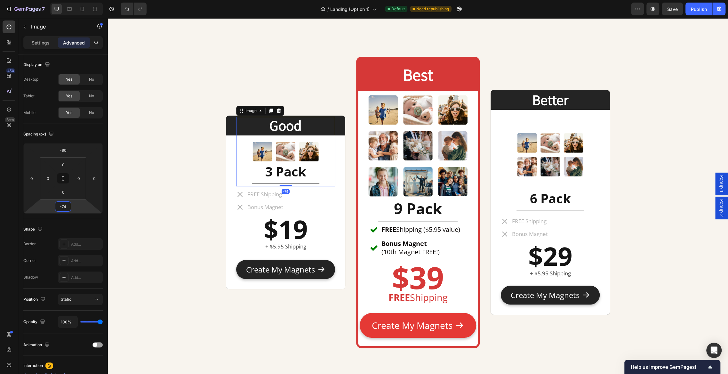
type input "-76"
drag, startPoint x: 76, startPoint y: 205, endPoint x: 77, endPoint y: 222, distance: 16.4
click at [77, 0] on html "7 Version history / Landing (Option 1) Default Need republishing Preview Save P…" at bounding box center [364, 0] width 728 height 0
click at [541, 158] on img at bounding box center [549, 154] width 69 height 69
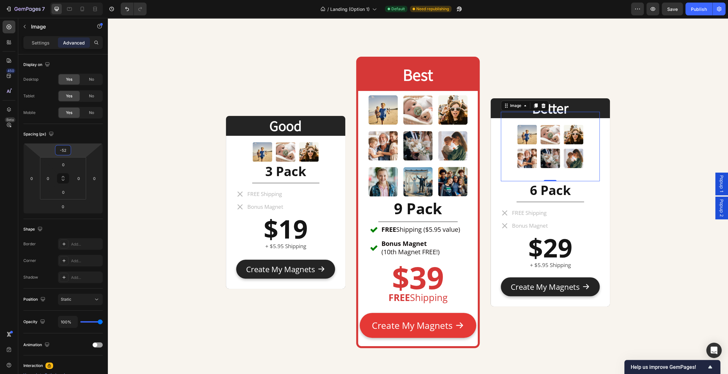
type input "-54"
drag, startPoint x: 81, startPoint y: 151, endPoint x: 82, endPoint y: 162, distance: 11.3
click at [82, 0] on html "7 Version history / Landing (Option 1) Default Need republishing Preview Save P…" at bounding box center [364, 0] width 728 height 0
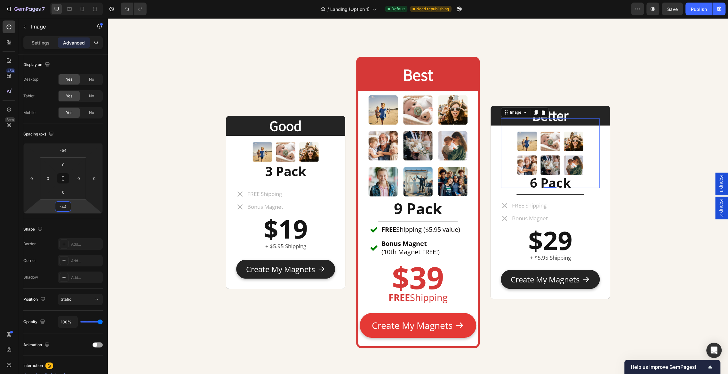
drag, startPoint x: 76, startPoint y: 203, endPoint x: 76, endPoint y: 212, distance: 9.0
click at [76, 0] on html "7 Version history / Landing (Option 1) Default Need republishing Preview Save P…" at bounding box center [364, 0] width 728 height 0
type input "-42"
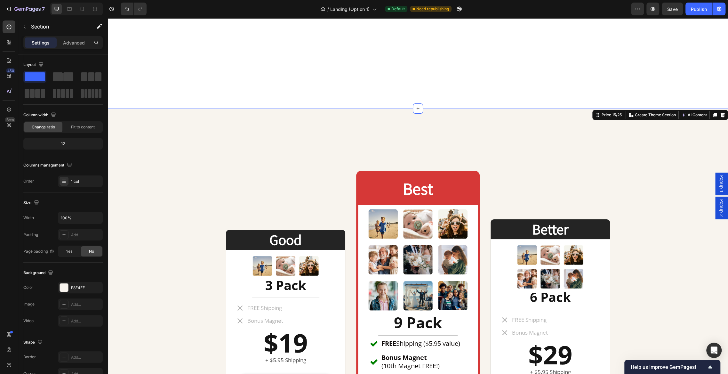
scroll to position [2356, 0]
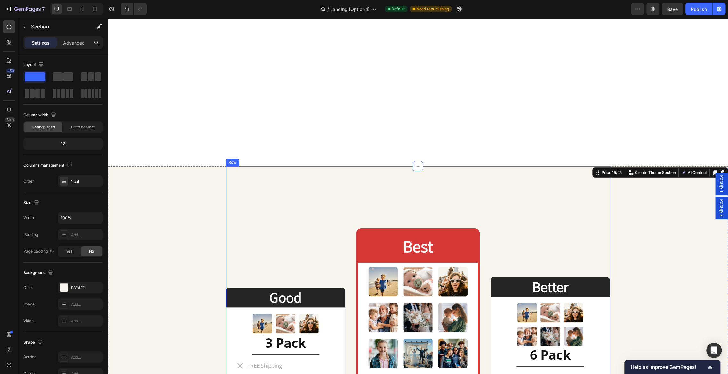
click at [330, 201] on div "Good Heading Image 3 Pack Heading Title Line FREE Shipping Bonus Magnet Item Li…" at bounding box center [418, 375] width 384 height 418
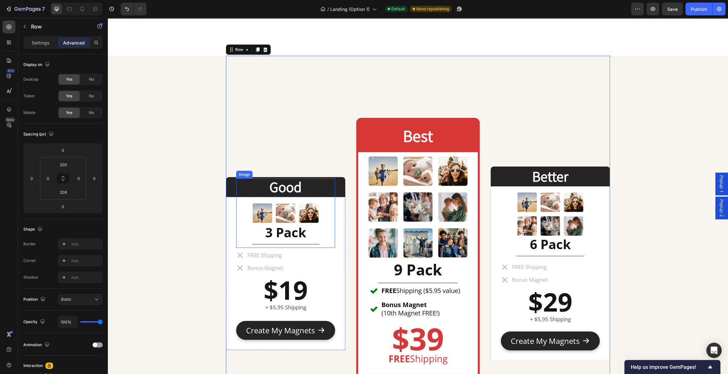
scroll to position [2461, 0]
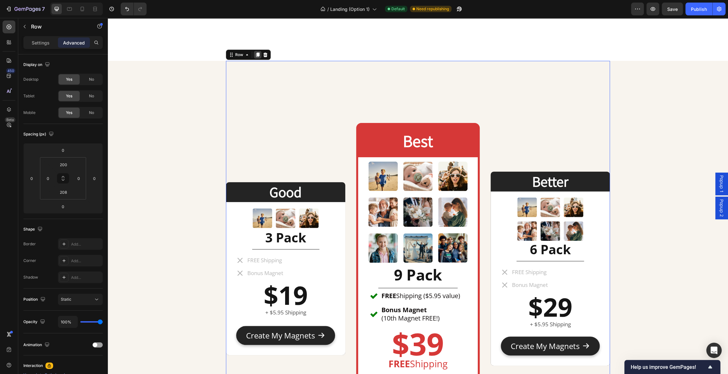
click at [258, 57] on div at bounding box center [258, 55] width 8 height 8
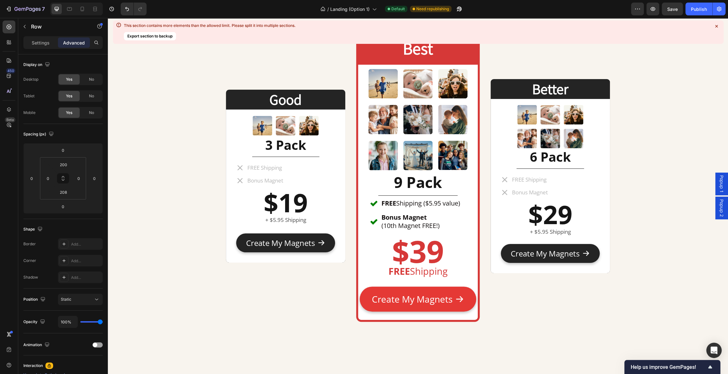
scroll to position [2551, 0]
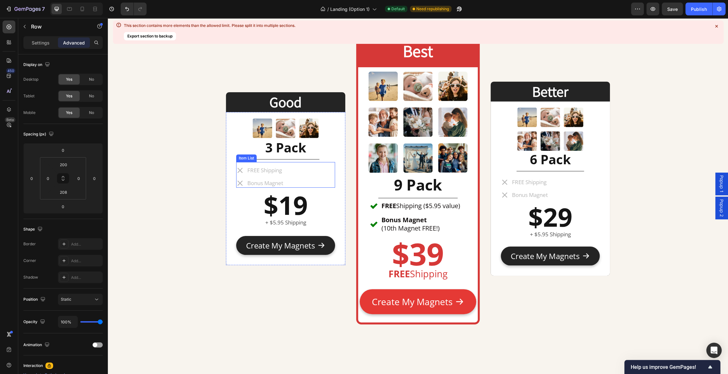
click at [283, 178] on div "Bonus Magnet" at bounding box center [265, 182] width 38 height 9
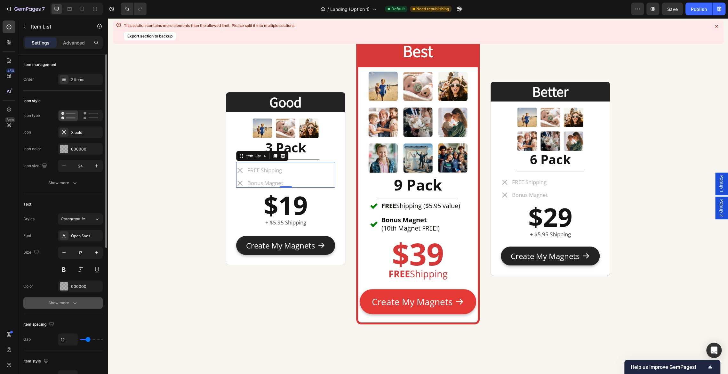
click at [72, 302] on icon "button" at bounding box center [75, 302] width 6 height 6
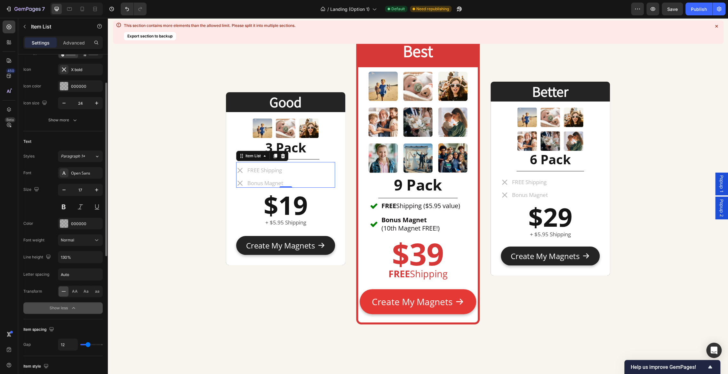
scroll to position [64, 0]
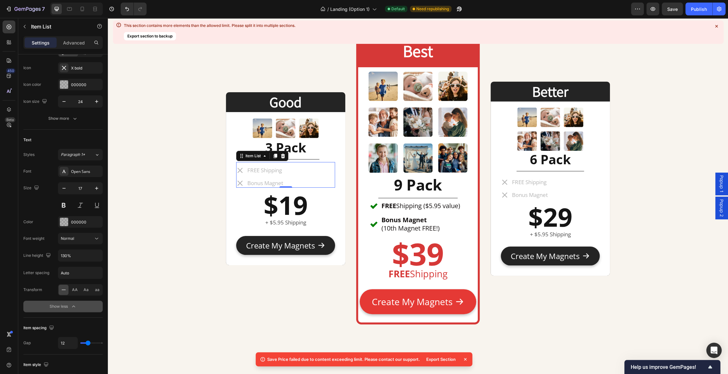
click at [275, 169] on p "FREE Shipping" at bounding box center [265, 170] width 36 height 7
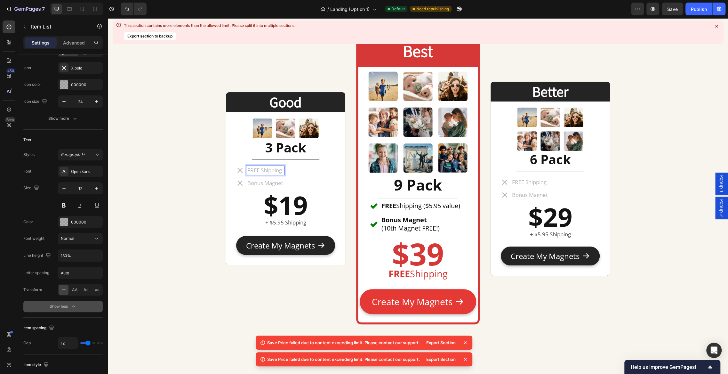
click at [299, 184] on div "FREE Shipping Bonus Magnet" at bounding box center [285, 177] width 99 height 22
click at [276, 169] on p "FREE Shipping" at bounding box center [265, 170] width 36 height 7
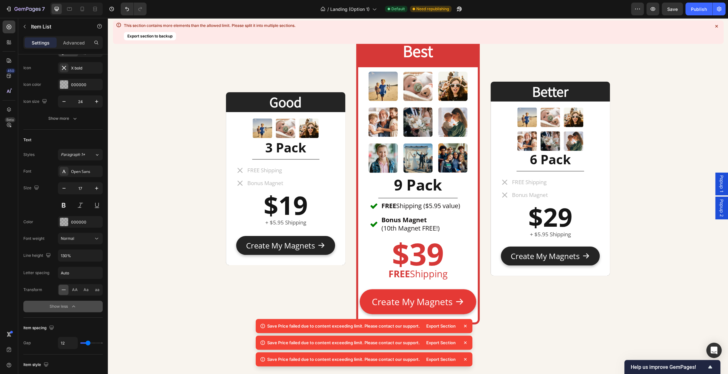
click at [466, 327] on icon at bounding box center [465, 325] width 3 height 3
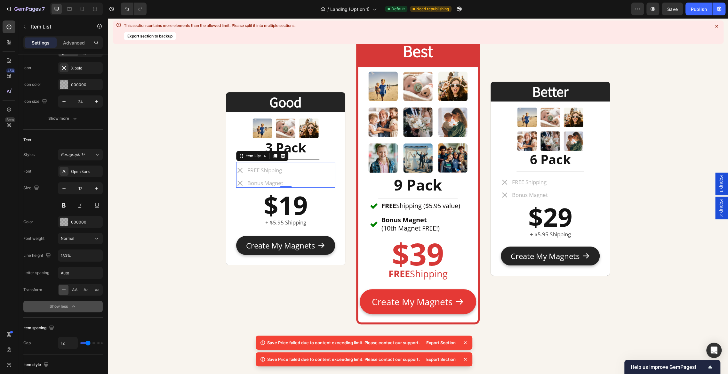
click at [465, 344] on icon at bounding box center [465, 342] width 6 height 6
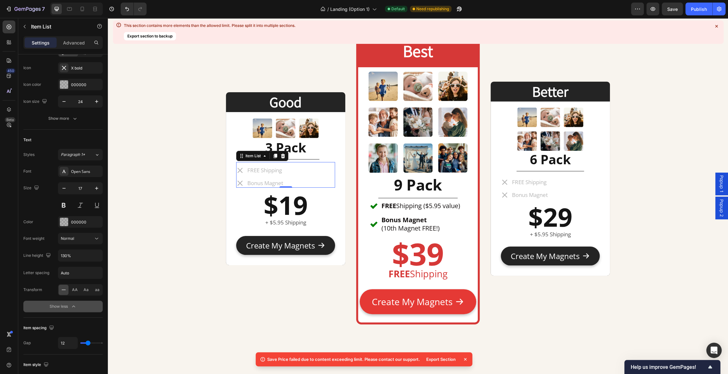
click at [466, 351] on icon at bounding box center [465, 359] width 3 height 3
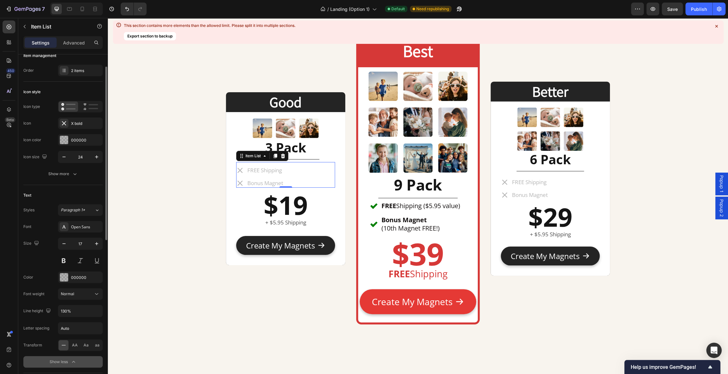
scroll to position [0, 0]
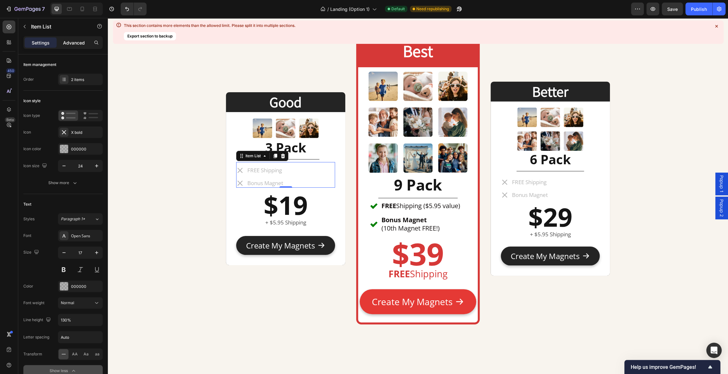
click at [76, 45] on p "Advanced" at bounding box center [74, 42] width 22 height 7
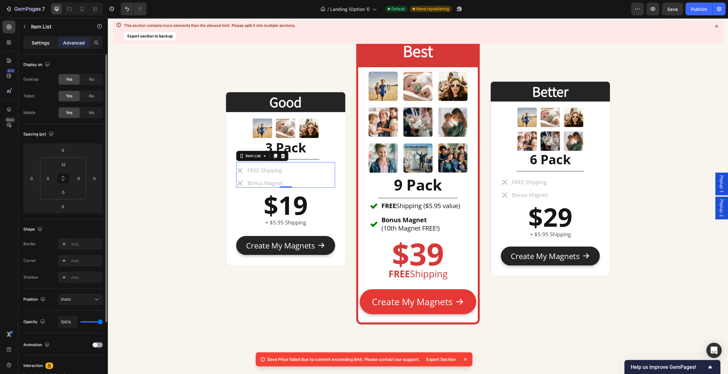
click at [47, 46] on div "Settings" at bounding box center [41, 42] width 32 height 10
type input "8"
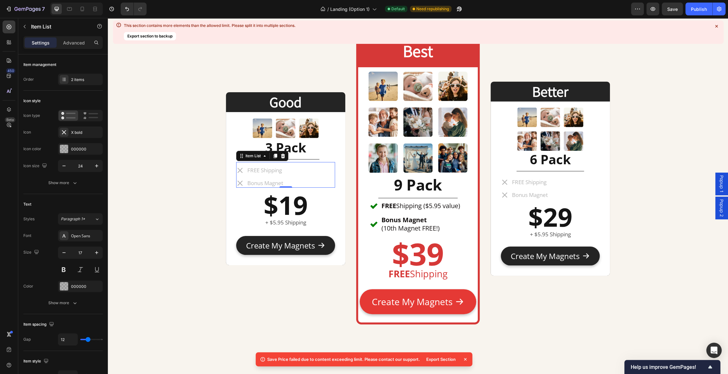
click at [467, 351] on icon at bounding box center [465, 359] width 6 height 6
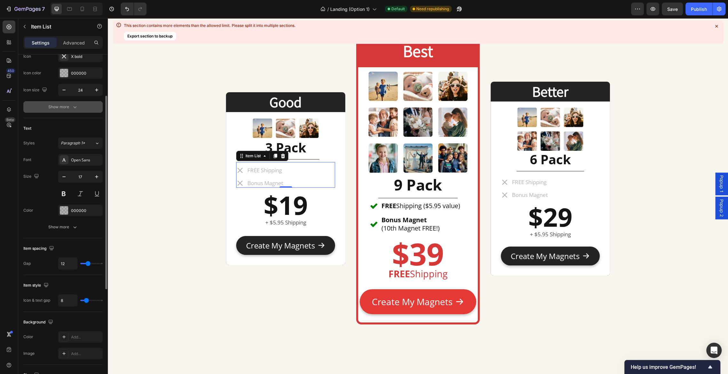
scroll to position [80, 0]
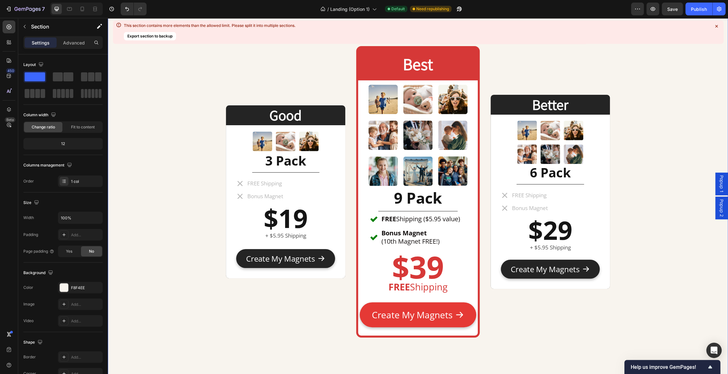
scroll to position [2556, 0]
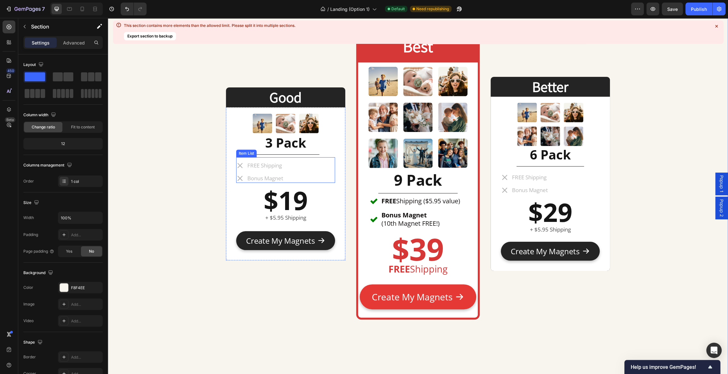
click at [269, 166] on p "FREE Shipping" at bounding box center [265, 165] width 36 height 7
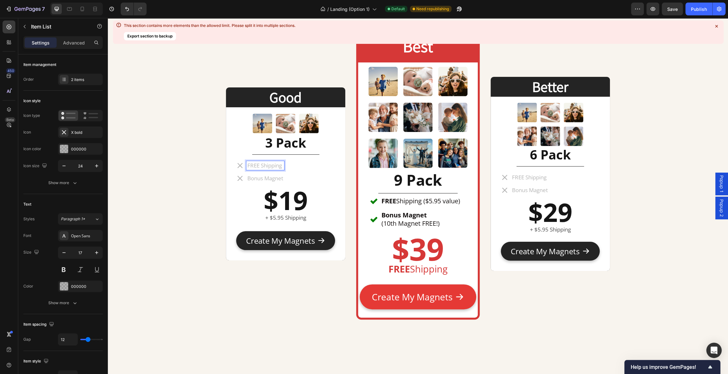
click at [279, 167] on p "FREE Shipping" at bounding box center [265, 165] width 36 height 7
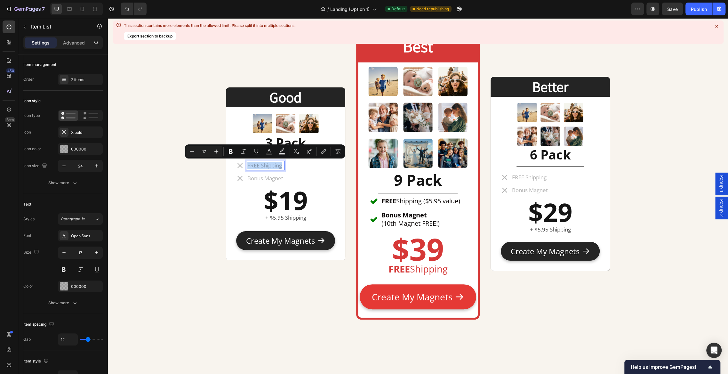
drag, startPoint x: 283, startPoint y: 166, endPoint x: 245, endPoint y: 166, distance: 37.7
click at [245, 166] on div "FREE Shipping" at bounding box center [260, 165] width 48 height 9
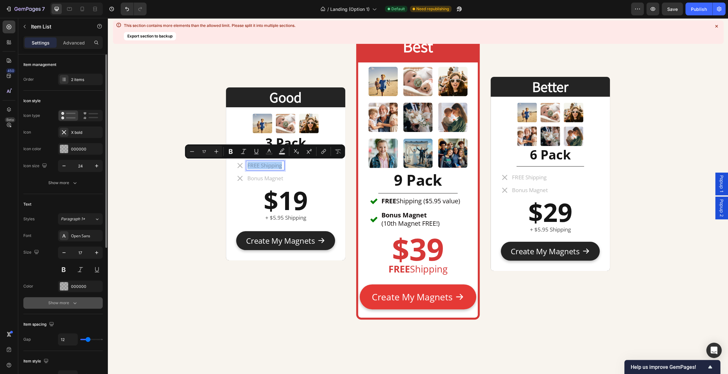
click at [79, 302] on button "Show more" at bounding box center [62, 303] width 79 height 12
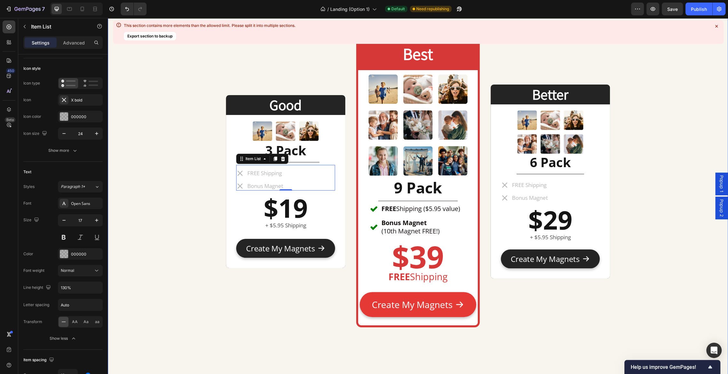
scroll to position [2533, 0]
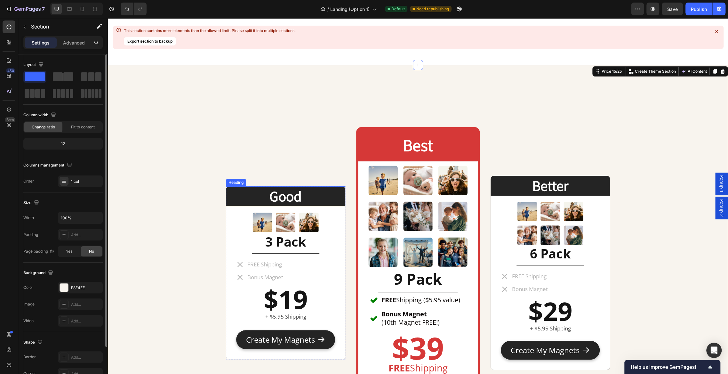
scroll to position [2450, 0]
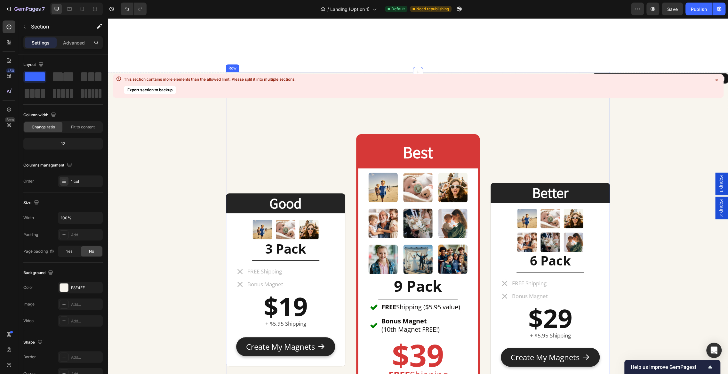
click at [294, 130] on div "Good Heading Image 3 Pack Heading Title Line FREE Shipping Bonus Magnet Item Li…" at bounding box center [418, 281] width 384 height 418
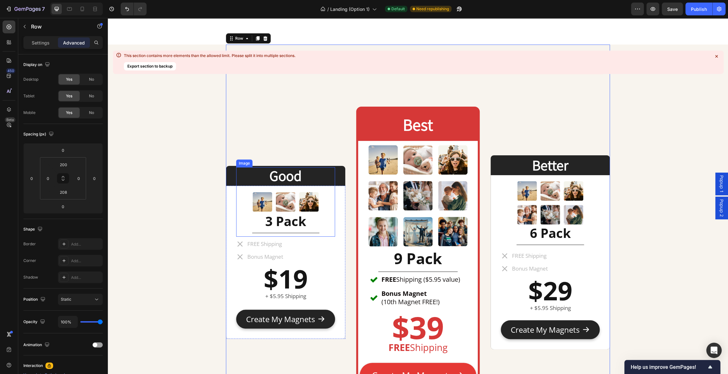
scroll to position [2466, 0]
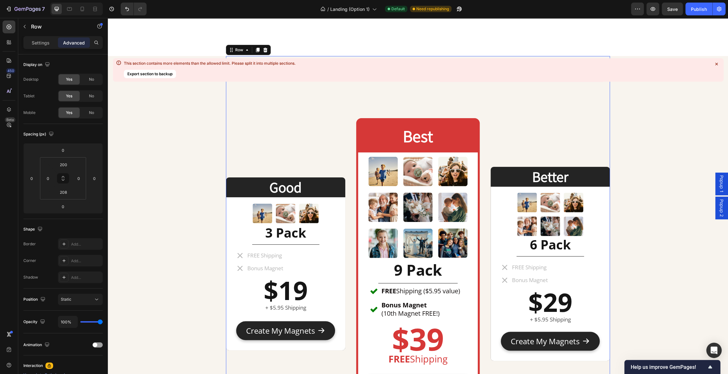
click at [265, 178] on img at bounding box center [285, 212] width 69 height 69
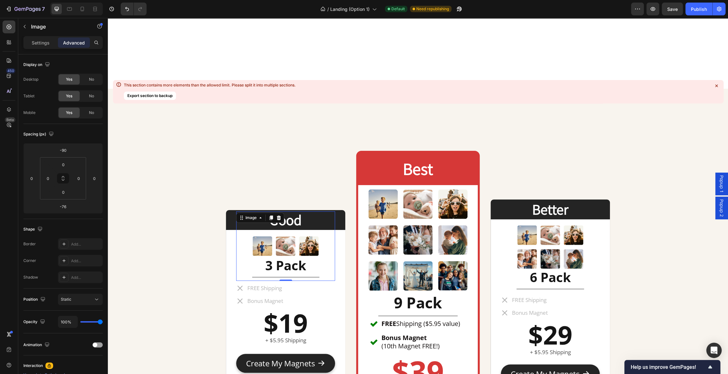
scroll to position [2429, 0]
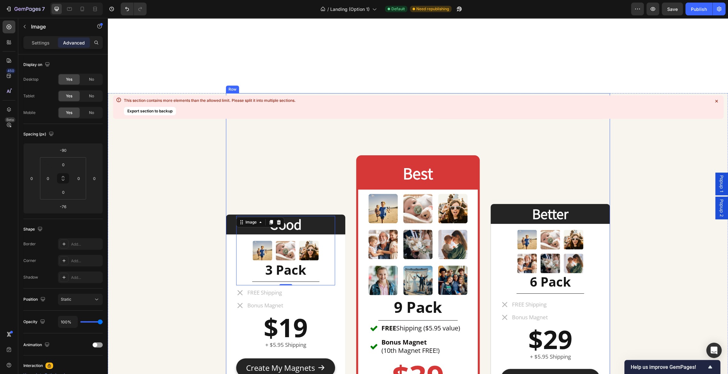
click at [257, 177] on div "Good Heading Image -76 3 Pack Heading Title Line FREE Shipping Bonus Magnet Ite…" at bounding box center [285, 300] width 119 height 287
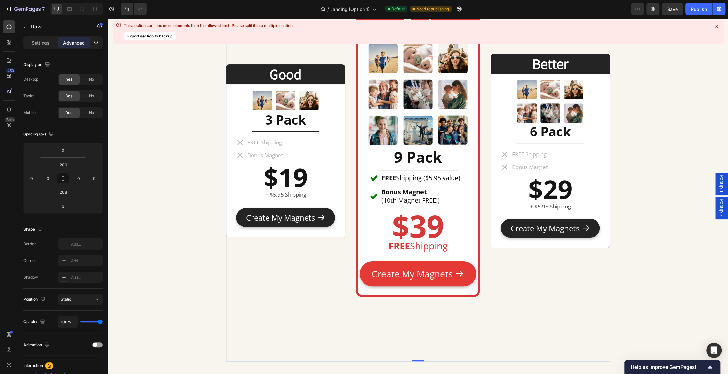
scroll to position [2575, 0]
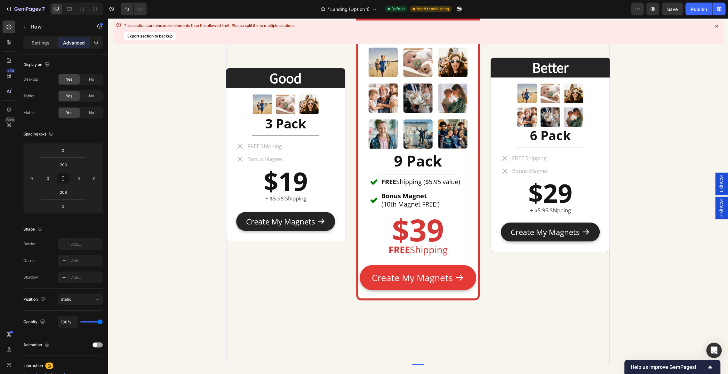
click at [716, 29] on icon at bounding box center [716, 26] width 6 height 6
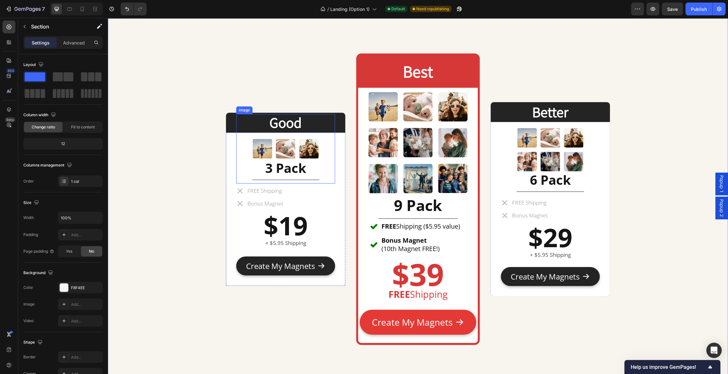
click at [294, 77] on div "Good Heading Image 3 Pack Heading Title Line FREE Shipping Bonus Magnet Item Li…" at bounding box center [285, 198] width 119 height 287
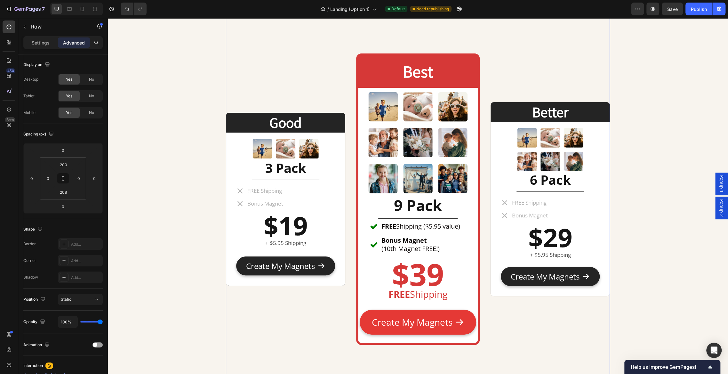
scroll to position [2483, 0]
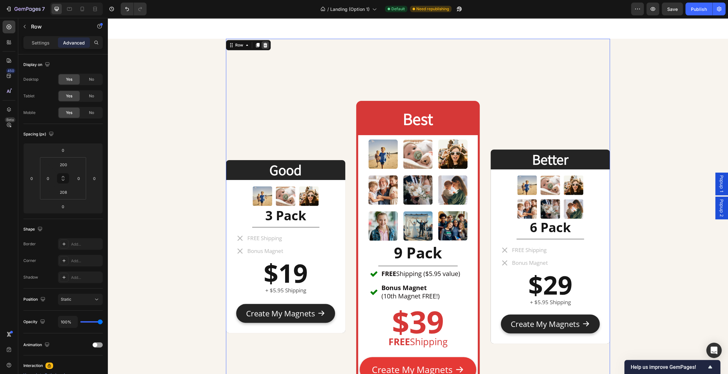
click at [266, 44] on div "Good Heading Image 3 Pack Heading Title Line FREE Shipping Bonus Magnet Item Li…" at bounding box center [418, 248] width 384 height 418
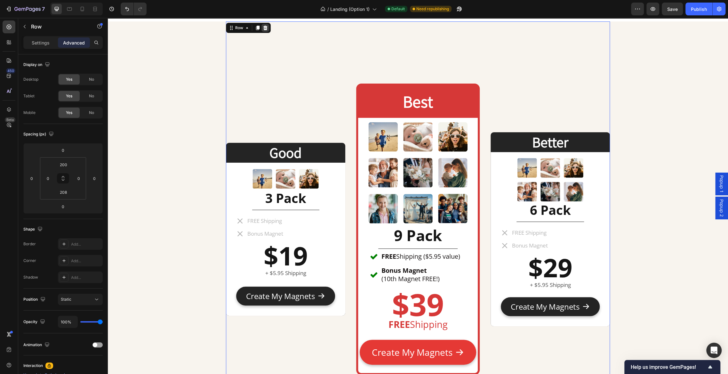
scroll to position [2496, 0]
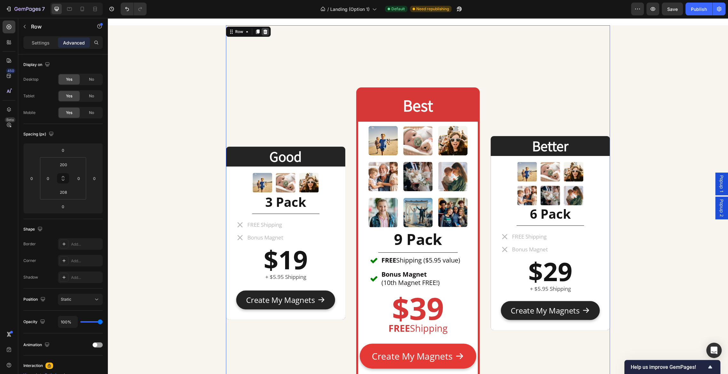
click at [265, 31] on icon at bounding box center [265, 31] width 5 height 5
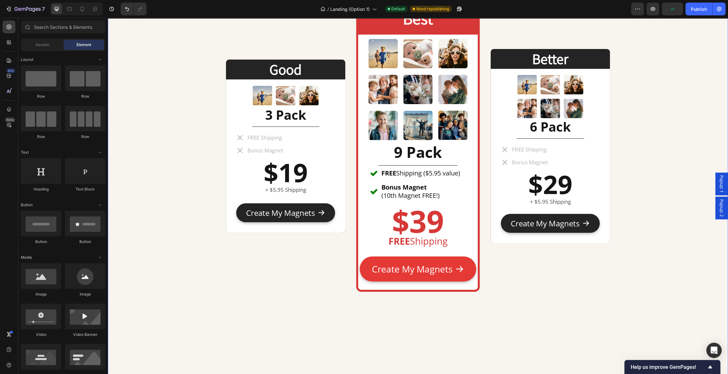
scroll to position [2563, 0]
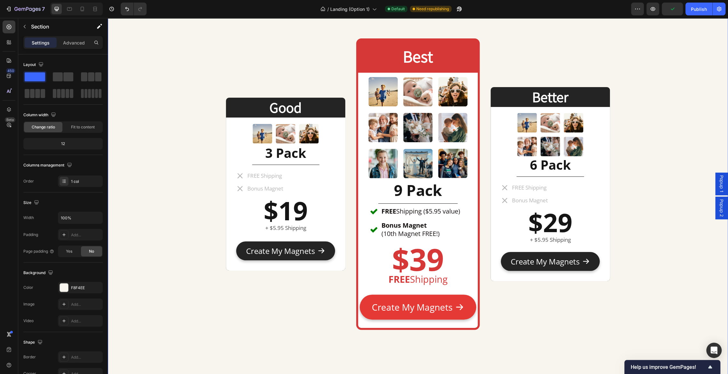
scroll to position [2543, 0]
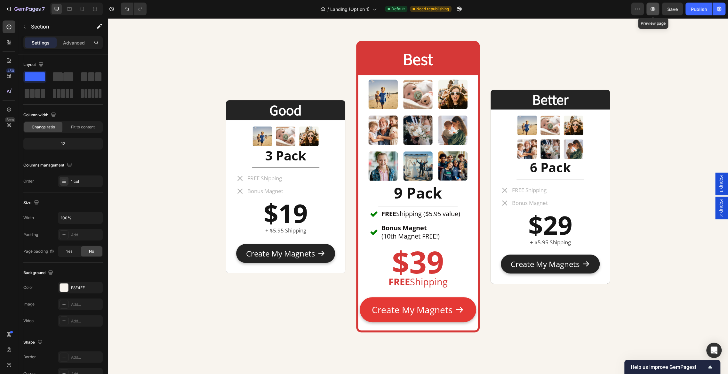
click at [655, 8] on icon "button" at bounding box center [652, 9] width 6 height 6
click at [655, 12] on icon "button" at bounding box center [652, 9] width 6 height 6
click at [674, 7] on span "Save" at bounding box center [672, 8] width 11 height 5
click at [694, 8] on div "Publish" at bounding box center [698, 9] width 16 height 7
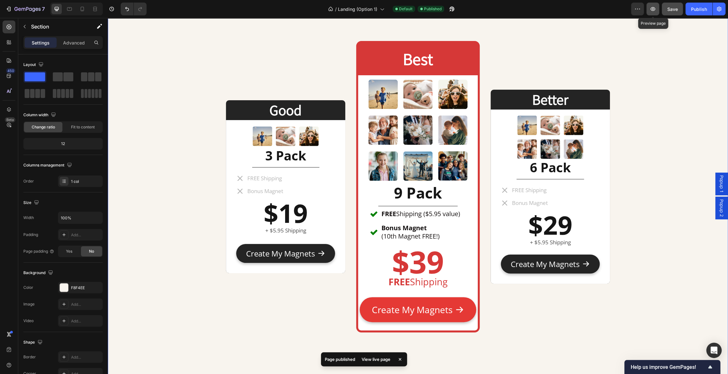
click at [650, 12] on button "button" at bounding box center [652, 9] width 13 height 13
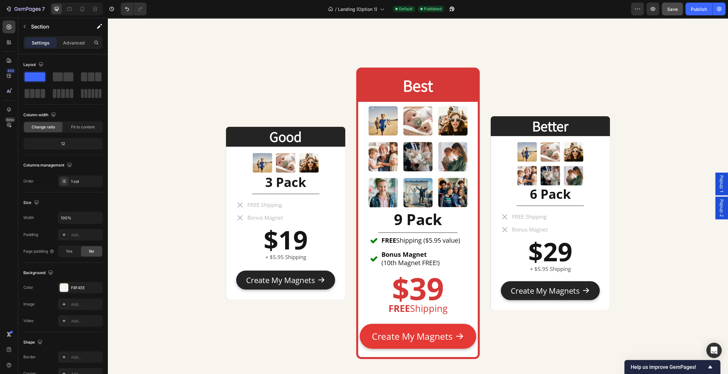
scroll to position [2516, 0]
click at [390, 54] on div "Good Heading Image 3 Pack Heading Title Line FREE Shipping Bonus Magnet Item Li…" at bounding box center [418, 215] width 384 height 418
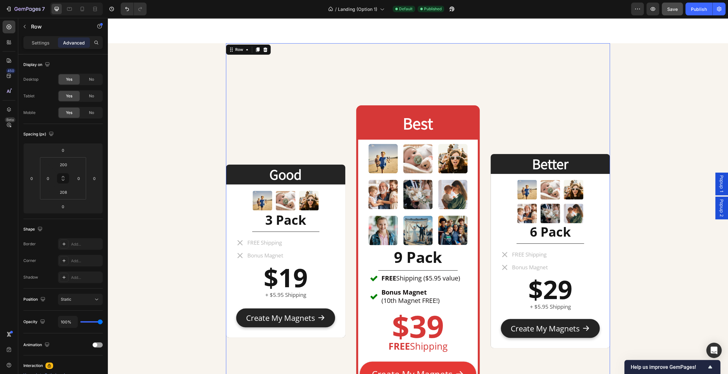
scroll to position [2476, 0]
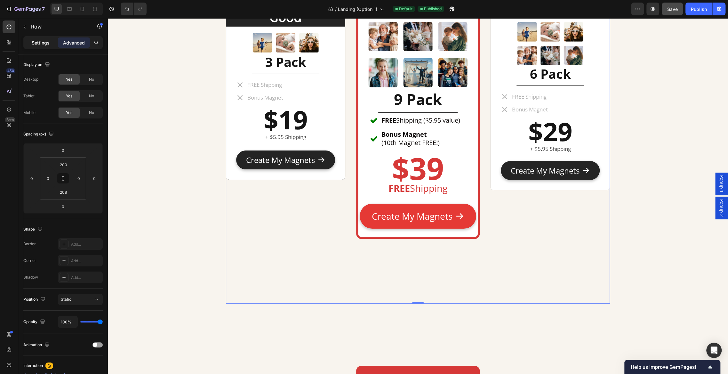
click at [42, 43] on p "Settings" at bounding box center [41, 42] width 18 height 7
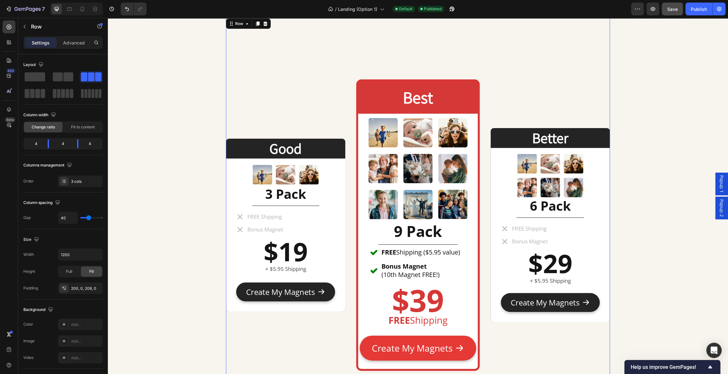
scroll to position [2489, 0]
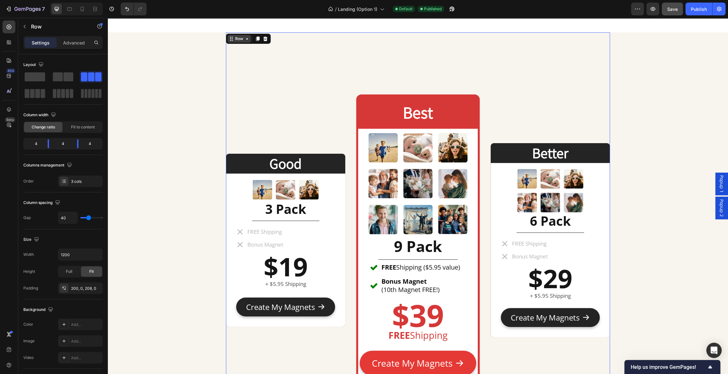
click at [234, 35] on div "Row" at bounding box center [238, 39] width 23 height 8
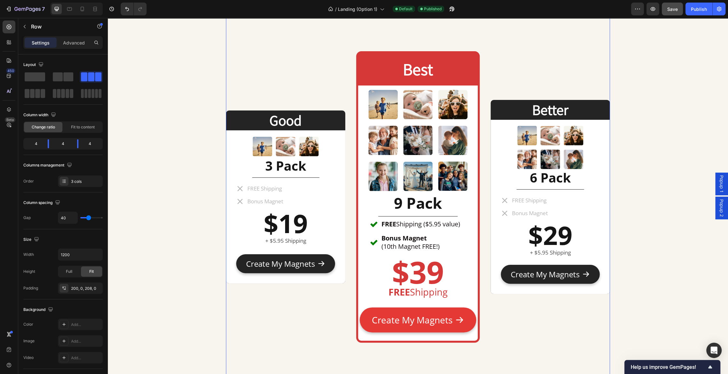
scroll to position [2472, 0]
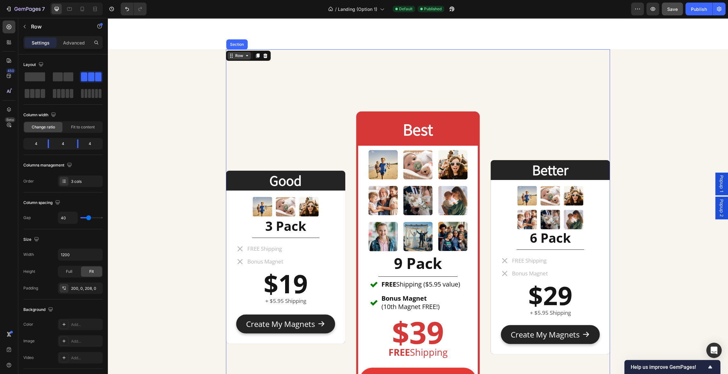
click at [240, 54] on div "Row" at bounding box center [239, 56] width 11 height 6
click at [239, 172] on div at bounding box center [285, 206] width 99 height 69
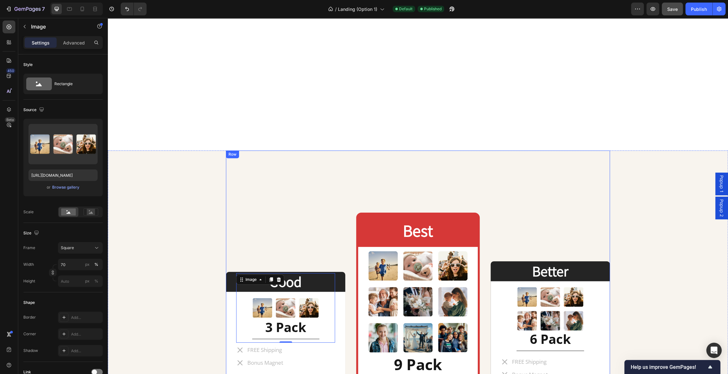
scroll to position [2408, 0]
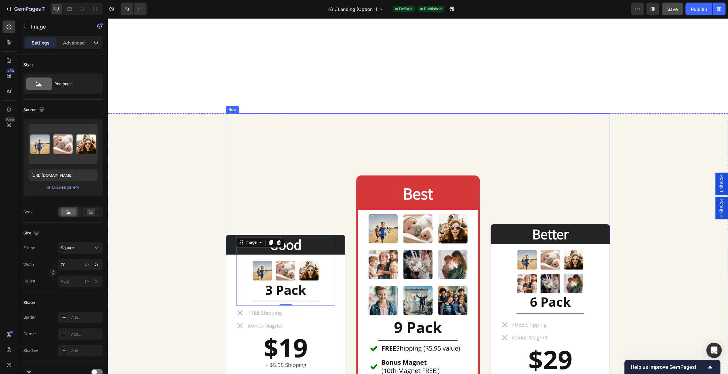
click at [272, 121] on div "Good Heading Image -76 3 Pack Heading Title Line FREE Shipping Bonus Magnet Ite…" at bounding box center [418, 322] width 384 height 418
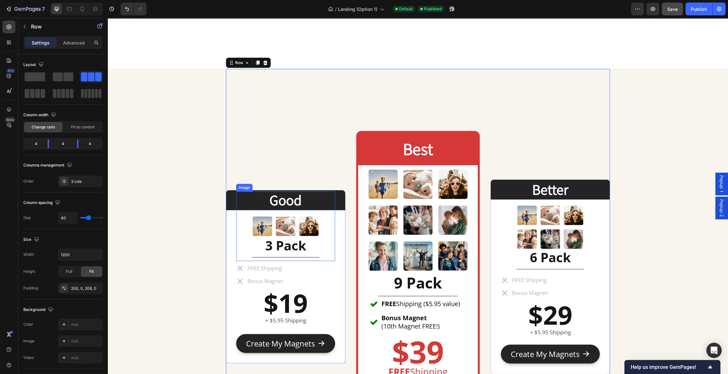
scroll to position [2452, 0]
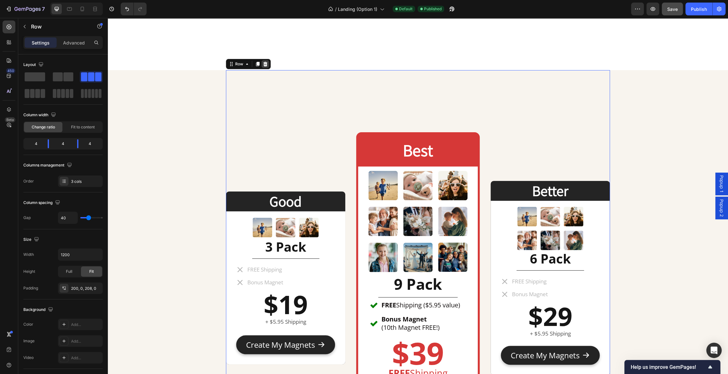
click at [266, 66] on icon at bounding box center [265, 63] width 5 height 5
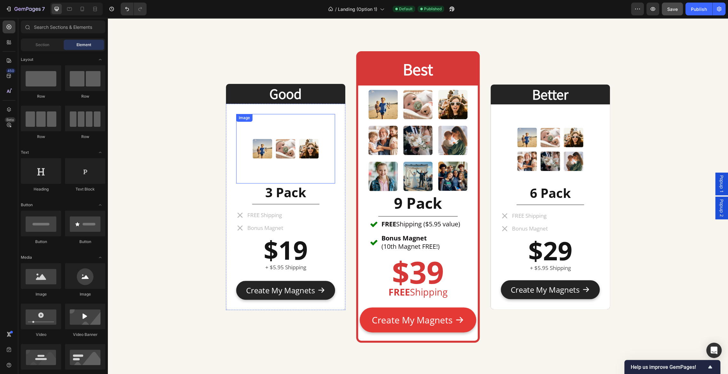
scroll to position [2518, 0]
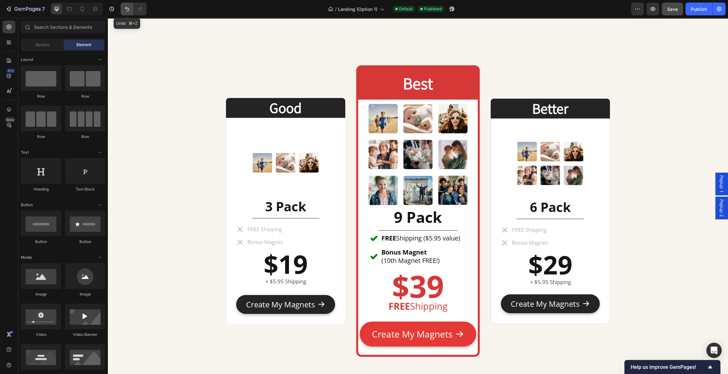
click at [125, 6] on icon "Undo/Redo" at bounding box center [127, 9] width 6 height 6
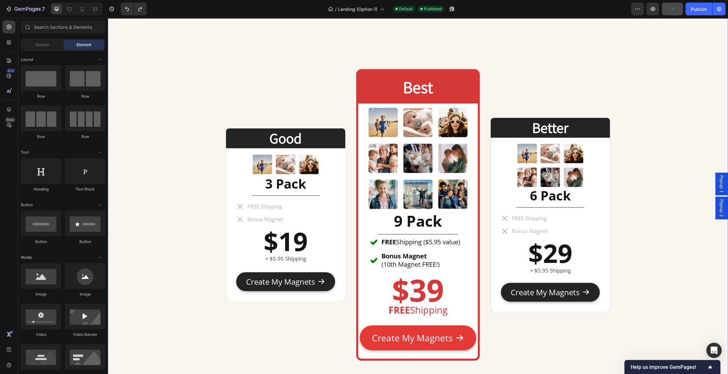
scroll to position [2511, 0]
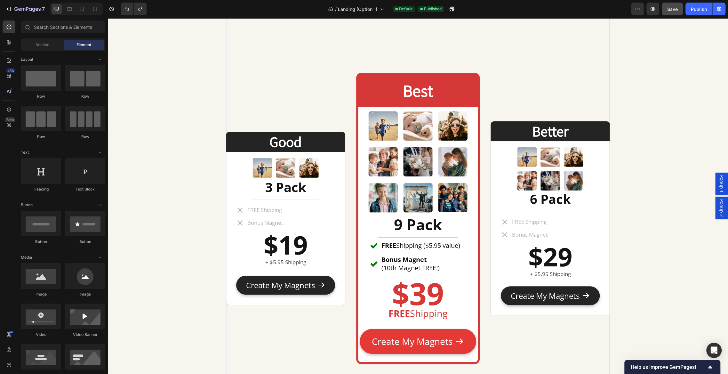
click at [295, 88] on div "Good Heading Image 3 Pack Heading Title Line FREE Shipping Bonus Magnet Item Li…" at bounding box center [285, 218] width 119 height 287
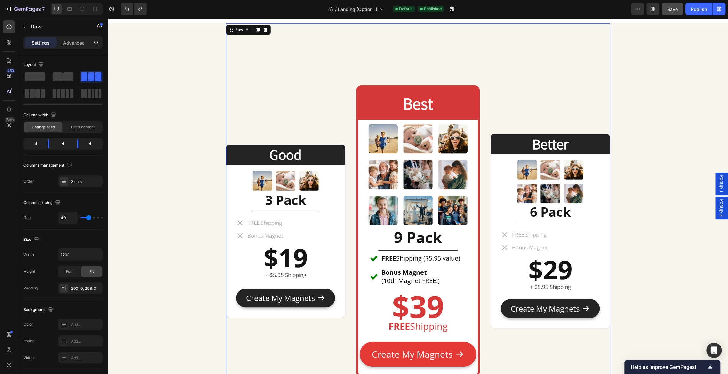
scroll to position [2496, 0]
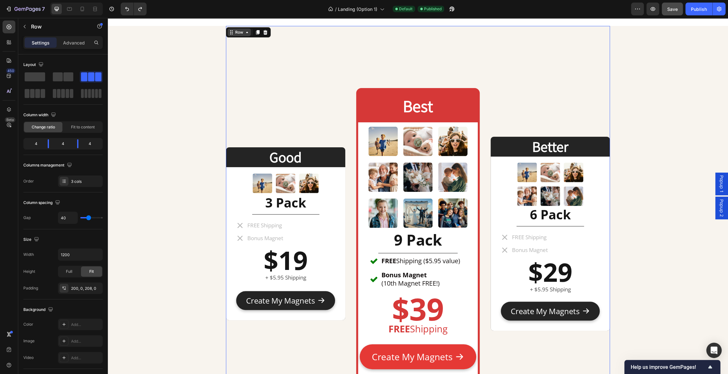
click at [240, 33] on div "Row" at bounding box center [239, 32] width 11 height 6
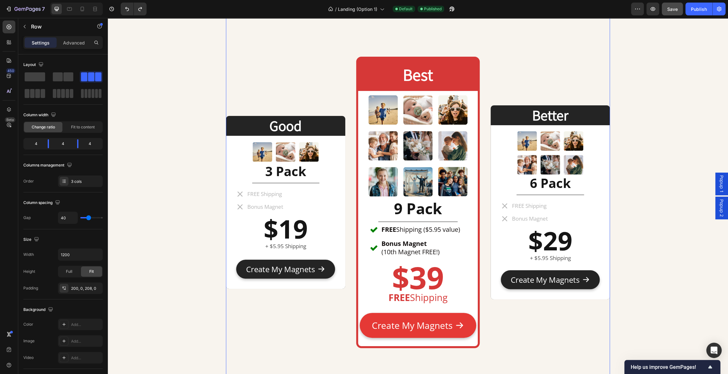
scroll to position [2517, 0]
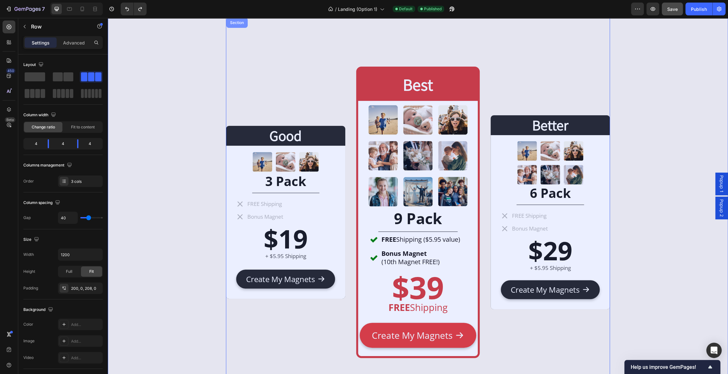
click at [238, 23] on div "Section" at bounding box center [237, 23] width 16 height 4
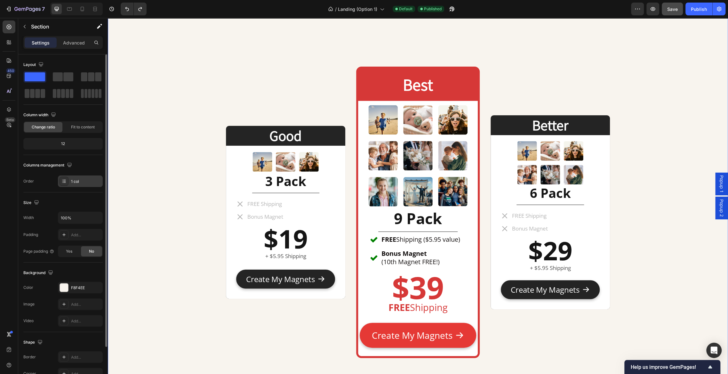
click at [84, 184] on div "1 col" at bounding box center [80, 181] width 45 height 12
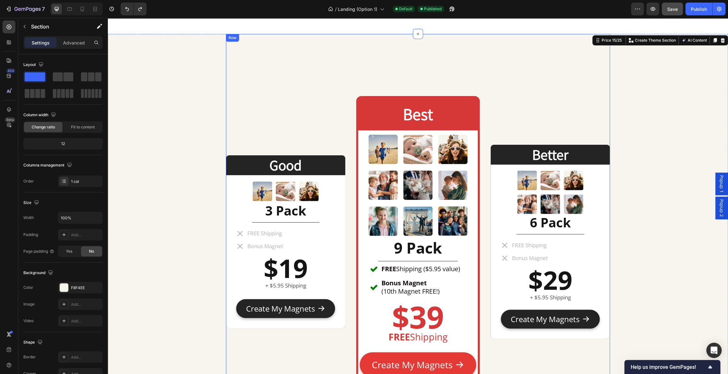
scroll to position [2494, 0]
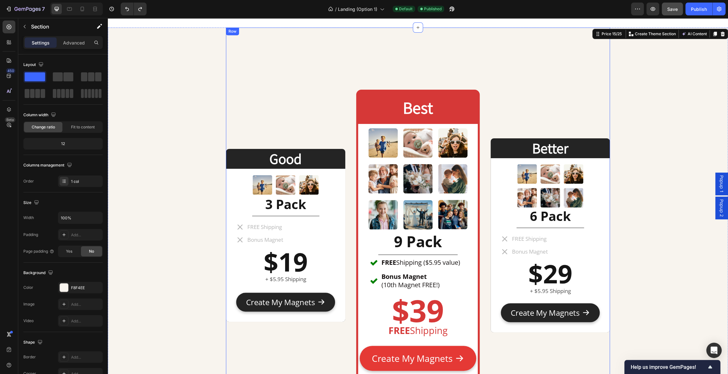
click at [321, 103] on div "Good Heading Image 3 Pack Heading Title Line FREE Shipping Bonus Magnet Item Li…" at bounding box center [285, 234] width 119 height 287
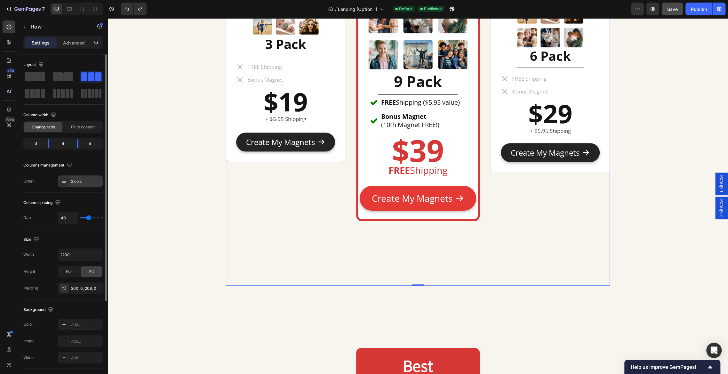
click at [75, 180] on div "3 cols" at bounding box center [86, 181] width 30 height 6
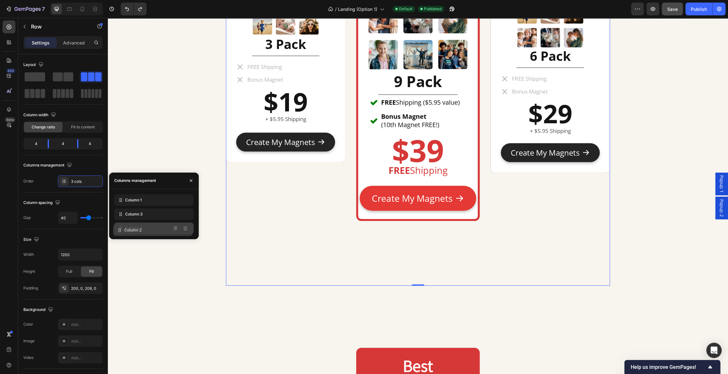
drag, startPoint x: 156, startPoint y: 217, endPoint x: 155, endPoint y: 233, distance: 16.0
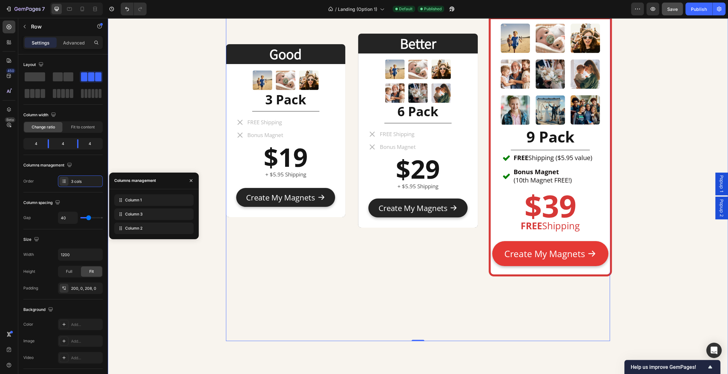
scroll to position [2598, 0]
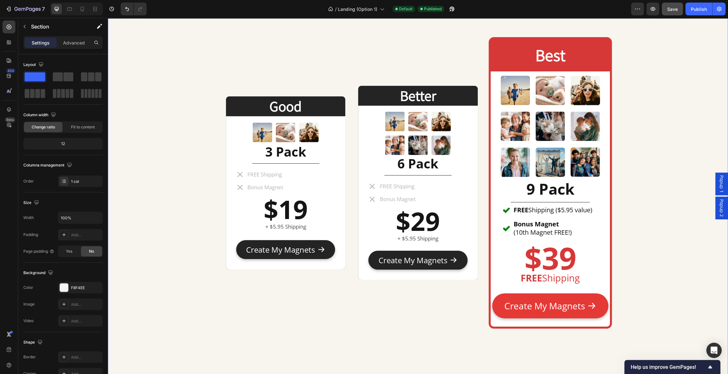
scroll to position [2545, 0]
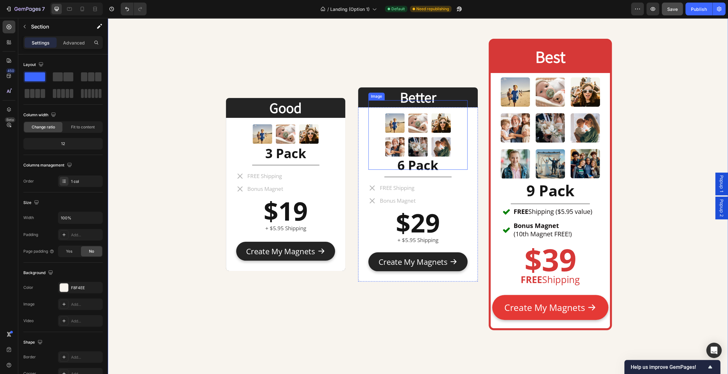
click at [349, 69] on div "Good Heading Image 3 Pack Heading Title Line FREE Shipping Bonus Magnet Item Li…" at bounding box center [418, 186] width 384 height 418
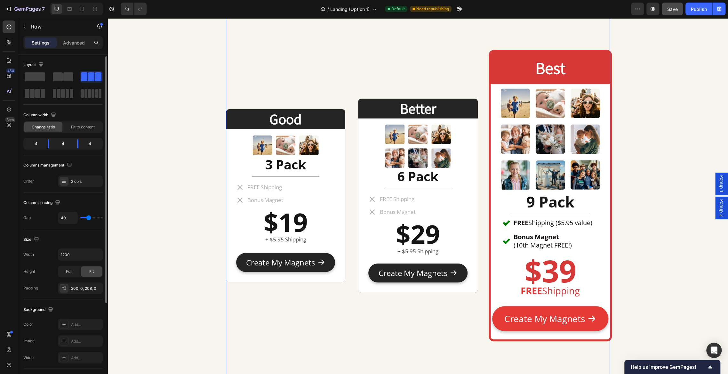
scroll to position [124, 0]
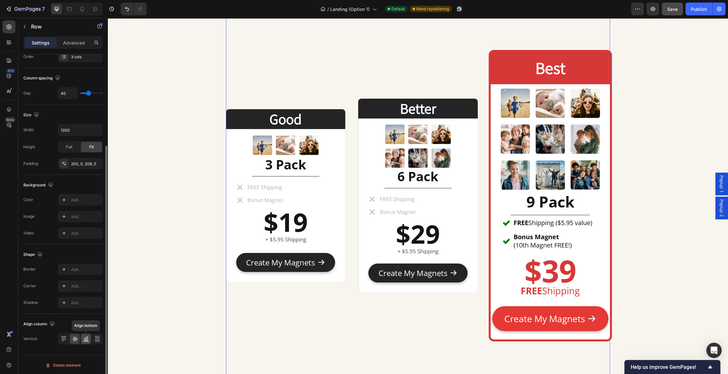
click at [89, 339] on icon at bounding box center [86, 338] width 6 height 6
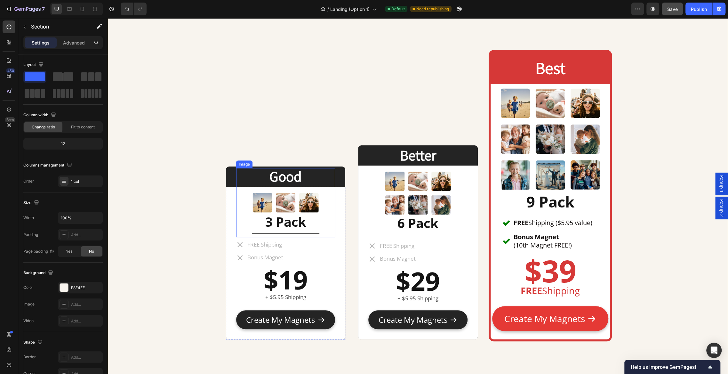
scroll to position [2577, 0]
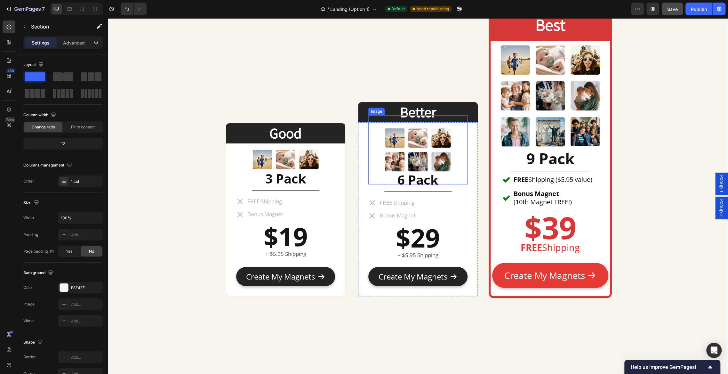
click at [434, 152] on img at bounding box center [417, 149] width 69 height 69
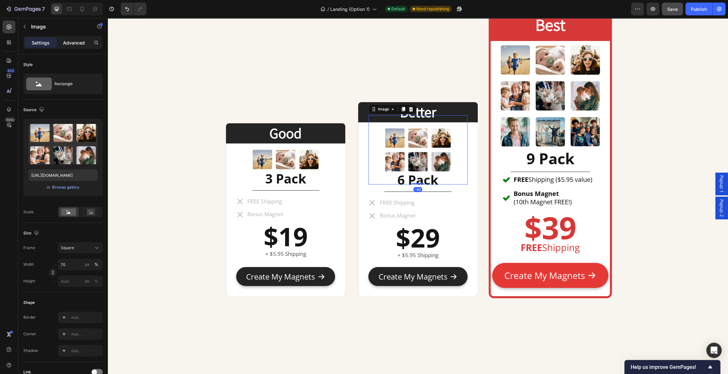
click at [76, 39] on p "Advanced" at bounding box center [74, 42] width 22 height 7
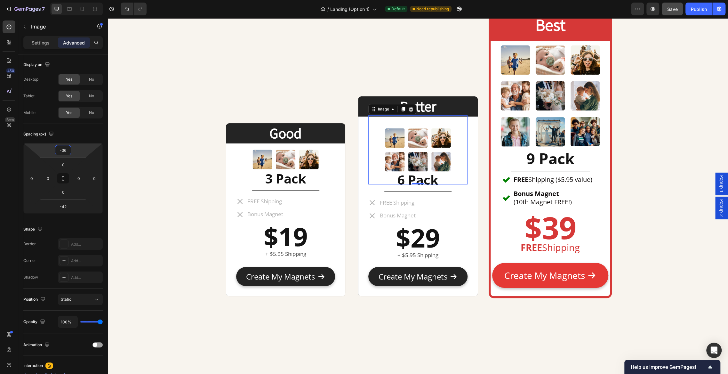
type input "-38"
drag, startPoint x: 78, startPoint y: 151, endPoint x: 77, endPoint y: 148, distance: 3.3
click at [77, 0] on html "7 Version history / Landing (Option 1) Default Need republishing Preview Save P…" at bounding box center [364, 0] width 728 height 0
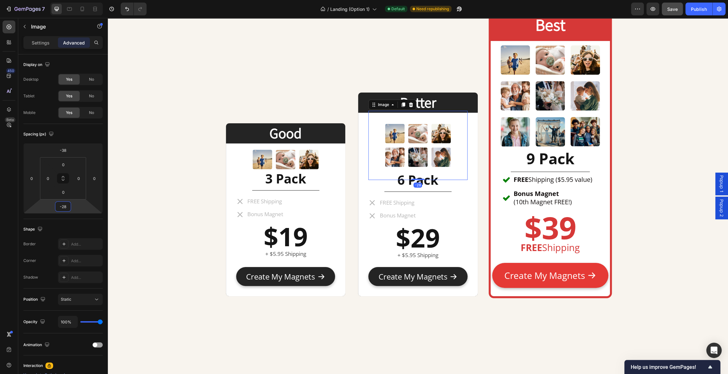
type input "-26"
drag, startPoint x: 77, startPoint y: 204, endPoint x: 77, endPoint y: 201, distance: 3.3
click at [77, 0] on html "7 Version history / Landing (Option 1) Default Need republishing Preview Save P…" at bounding box center [364, 0] width 728 height 0
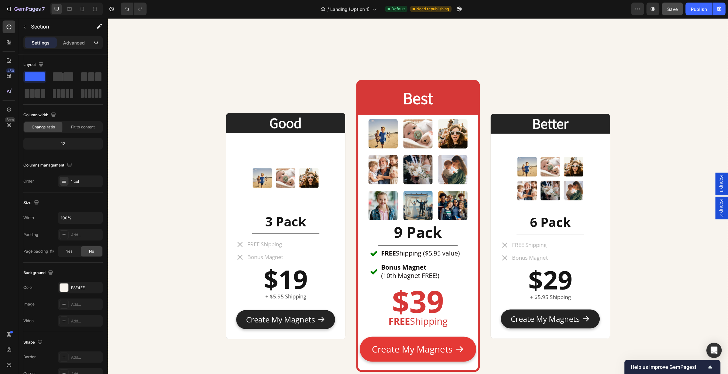
scroll to position [2928, 0]
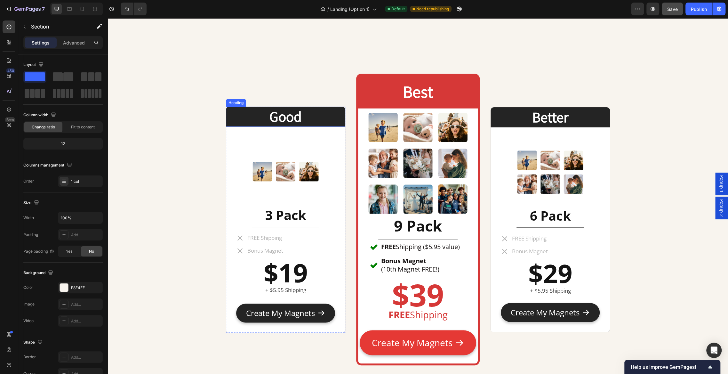
click at [292, 112] on h2 "Good" at bounding box center [285, 116] width 119 height 20
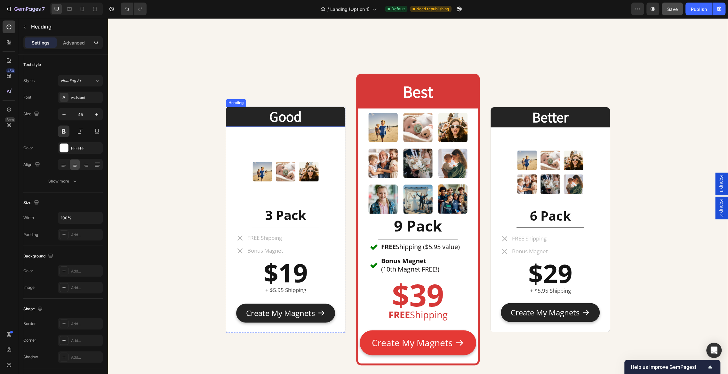
click at [292, 112] on h2 "Good" at bounding box center [285, 116] width 119 height 20
click at [548, 116] on h2 "Better" at bounding box center [549, 117] width 119 height 20
click at [424, 92] on h2 "Best" at bounding box center [417, 91] width 119 height 23
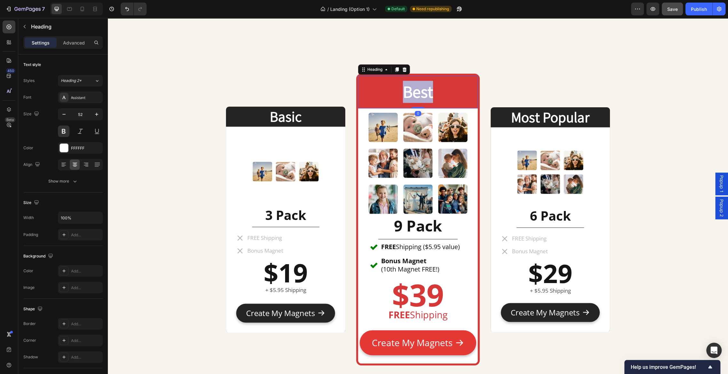
click at [424, 92] on p "Best" at bounding box center [417, 92] width 118 height 22
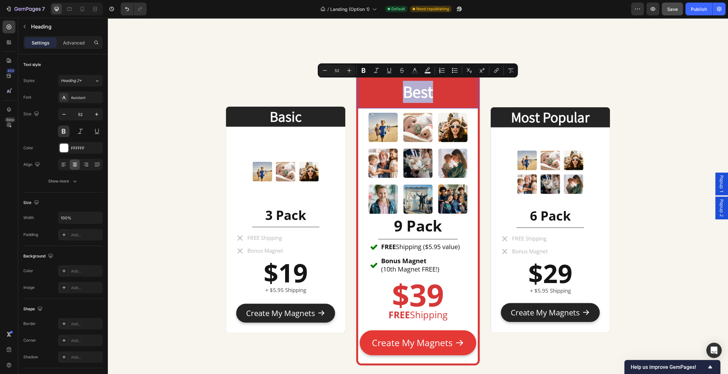
click at [441, 98] on p "Best" at bounding box center [417, 92] width 118 height 22
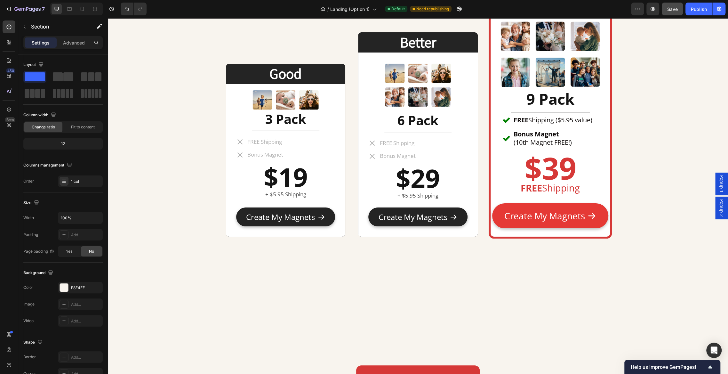
scroll to position [2617, 0]
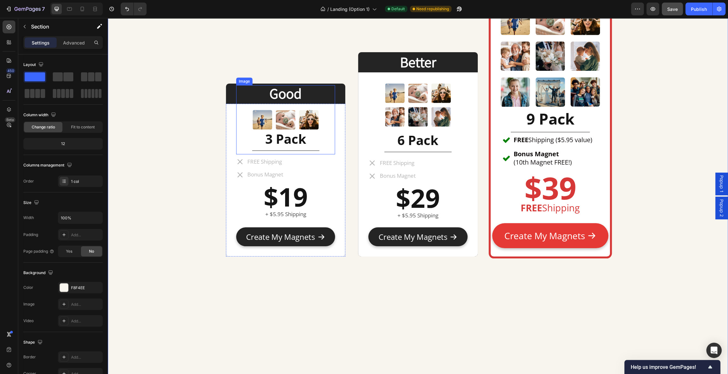
click at [308, 122] on img at bounding box center [285, 119] width 69 height 69
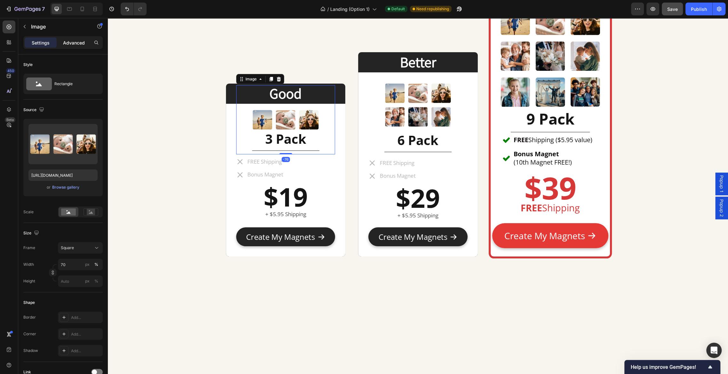
click at [70, 42] on p "Advanced" at bounding box center [74, 42] width 22 height 7
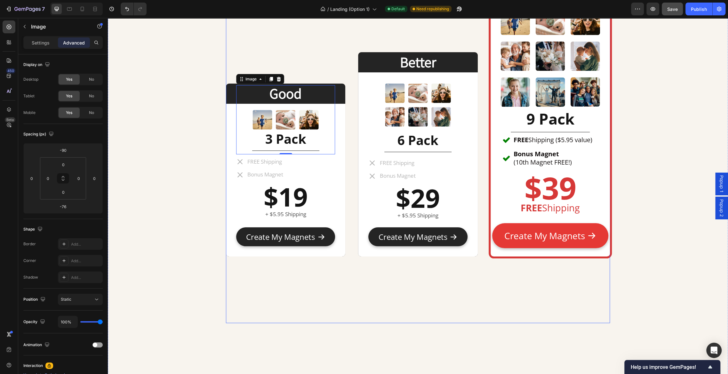
click at [348, 148] on div "Good Heading Image -76 3 Pack Heading Title Line FREE Shipping Bonus Magnet Ite…" at bounding box center [418, 114] width 384 height 418
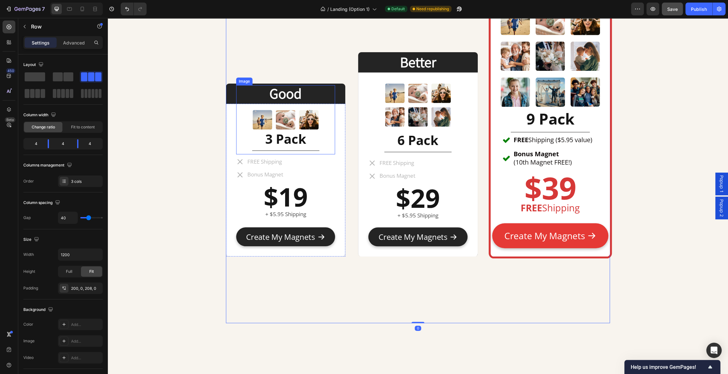
click at [305, 124] on img at bounding box center [285, 119] width 69 height 69
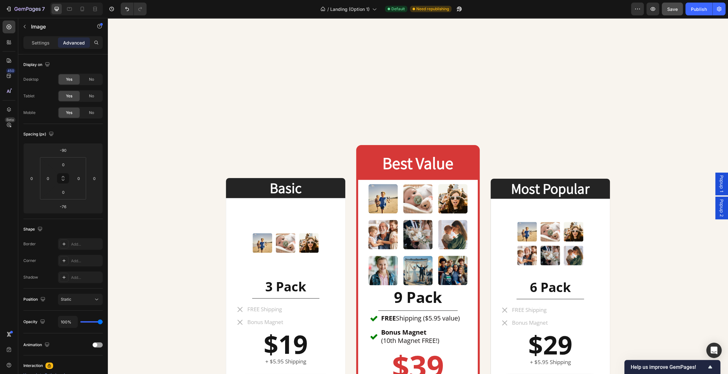
scroll to position [2859, 0]
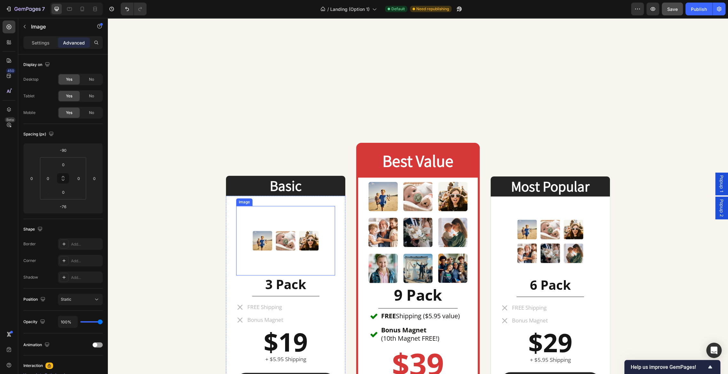
click at [297, 239] on img at bounding box center [285, 240] width 69 height 69
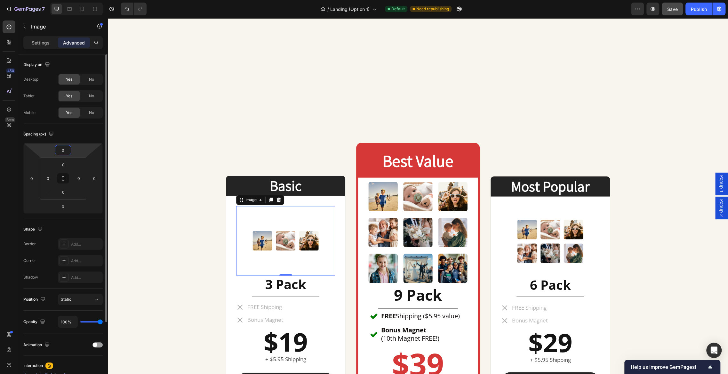
click at [66, 148] on input "0" at bounding box center [63, 150] width 13 height 10
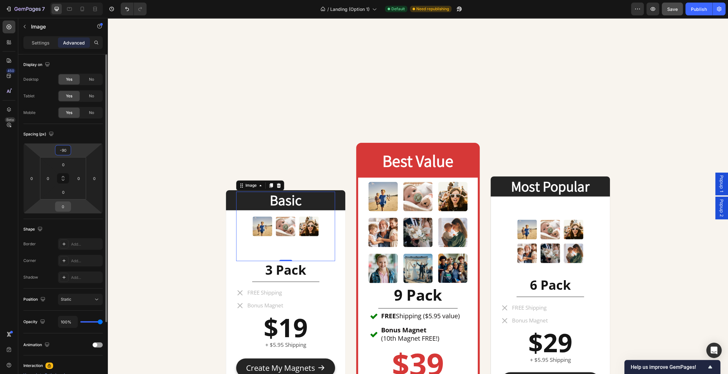
type input "-90"
click at [65, 203] on input "0" at bounding box center [63, 206] width 13 height 10
type input "-76"
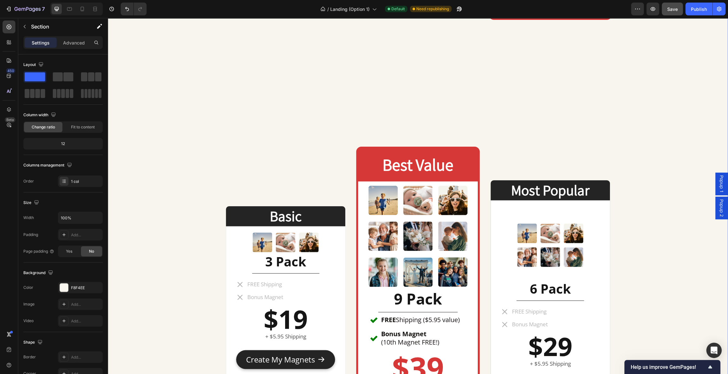
scroll to position [2866, 0]
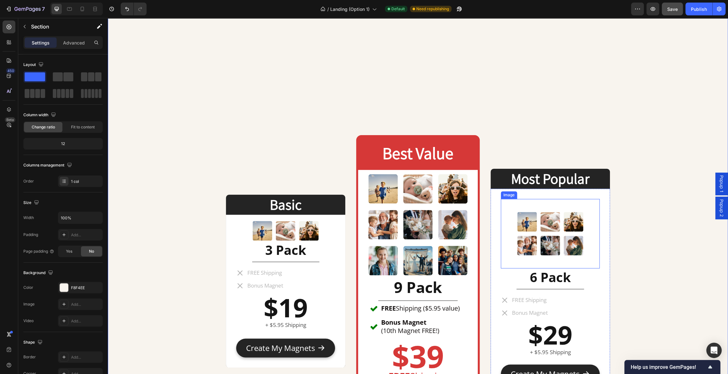
click at [576, 234] on img at bounding box center [549, 233] width 69 height 69
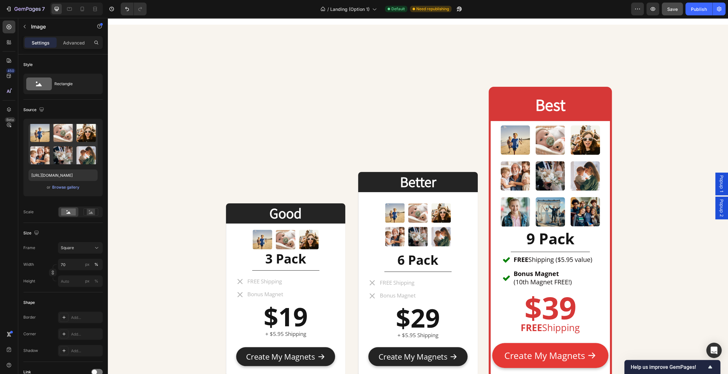
scroll to position [2577, 0]
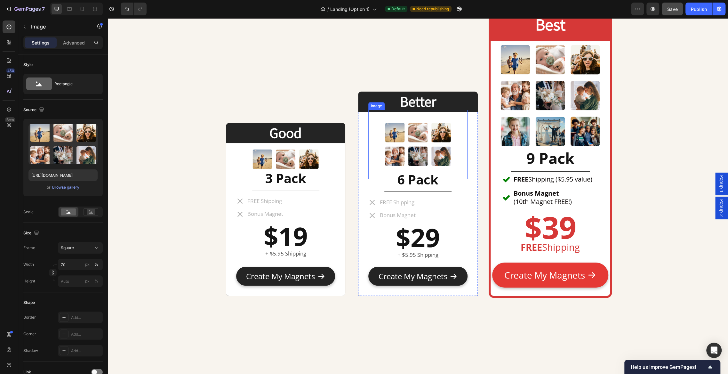
click at [420, 142] on img at bounding box center [417, 144] width 69 height 69
click at [76, 43] on p "Advanced" at bounding box center [74, 42] width 22 height 7
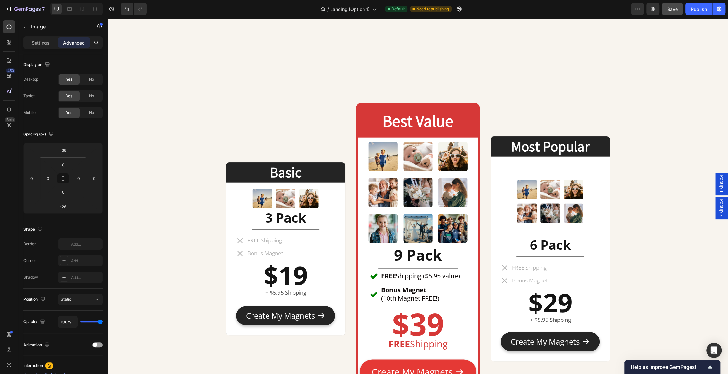
scroll to position [2909, 0]
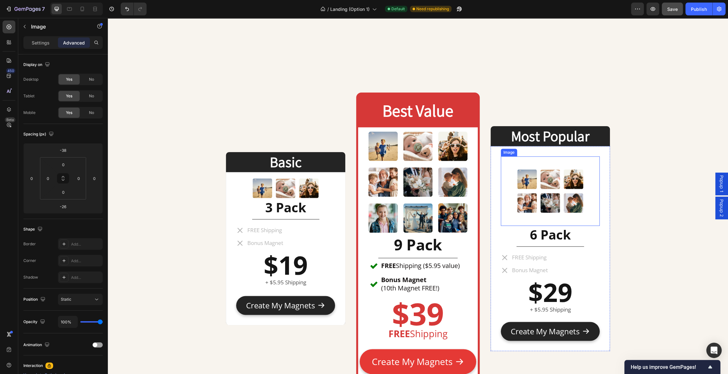
click at [559, 200] on img at bounding box center [549, 190] width 69 height 69
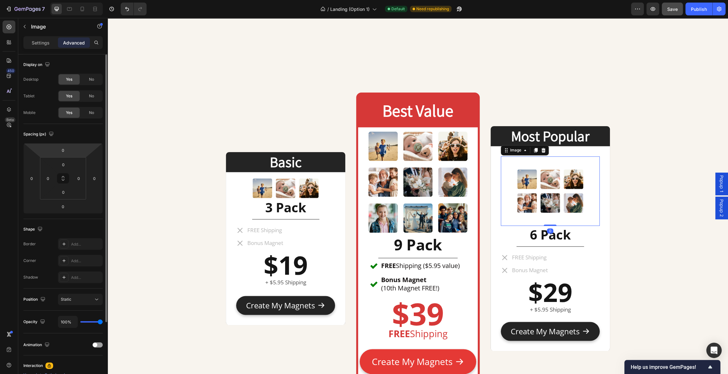
click at [71, 0] on html "7 Version history / Landing (Option 1) Default Need republishing Preview Save P…" at bounding box center [364, 0] width 728 height 0
click at [66, 150] on input "0" at bounding box center [63, 150] width 13 height 10
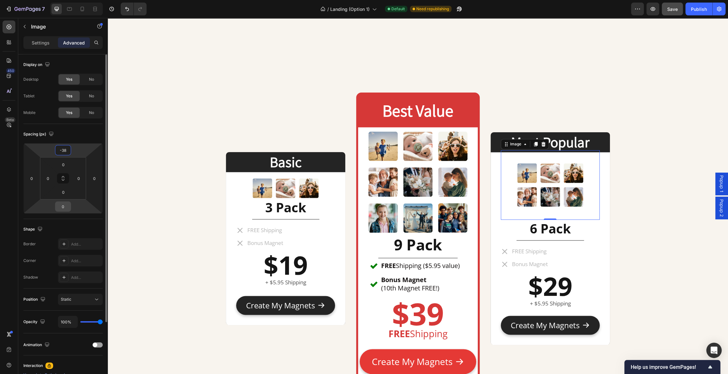
type input "-38"
click at [70, 203] on div "0" at bounding box center [63, 206] width 16 height 10
click at [67, 205] on input "0" at bounding box center [63, 206] width 13 height 10
type input "-26"
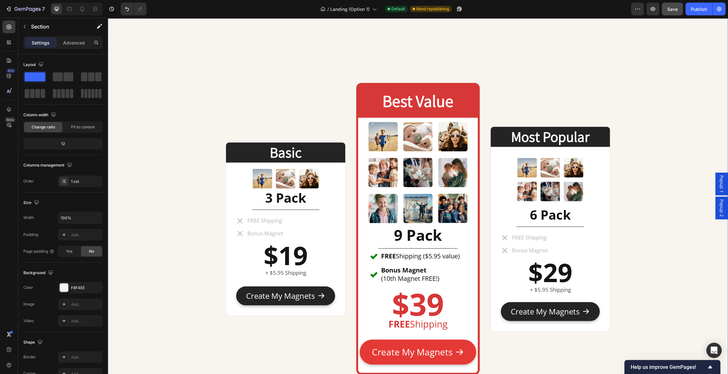
scroll to position [2920, 0]
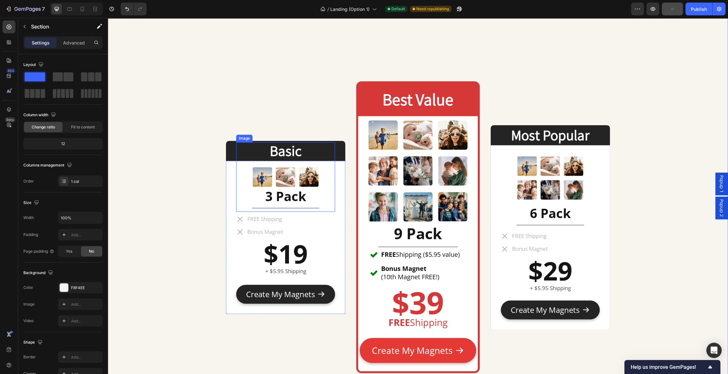
click at [298, 174] on img at bounding box center [285, 176] width 69 height 69
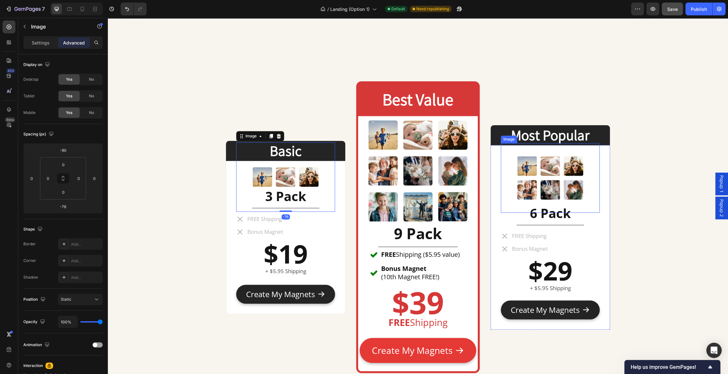
click at [551, 174] on img at bounding box center [549, 177] width 69 height 69
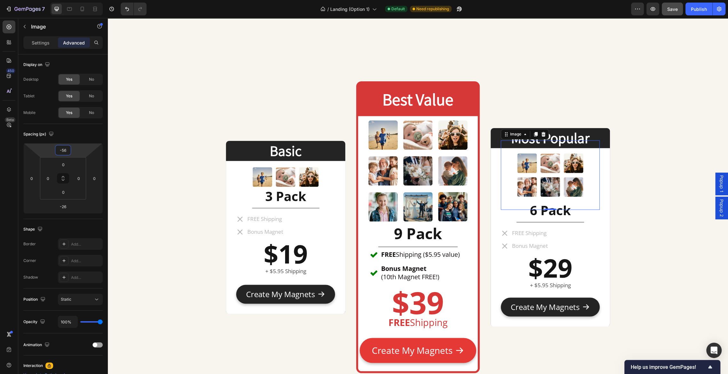
type input "-54"
drag, startPoint x: 77, startPoint y: 147, endPoint x: 78, endPoint y: 151, distance: 3.5
click at [78, 0] on html "7 Version history / Landing (Option 1) Default Need republishing Preview Save P…" at bounding box center [364, 0] width 728 height 0
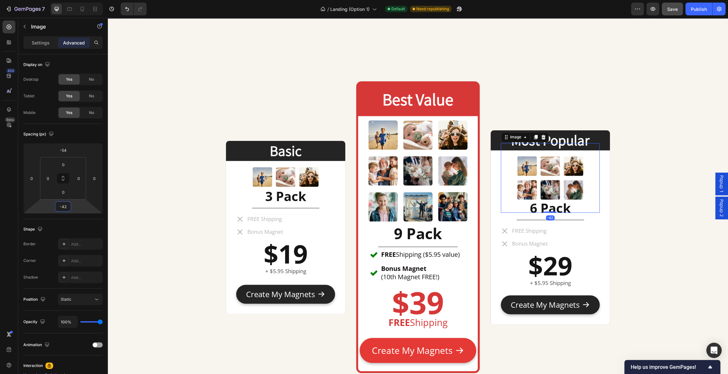
type input "-40"
drag, startPoint x: 76, startPoint y: 210, endPoint x: 77, endPoint y: 213, distance: 3.3
click at [77, 0] on html "7 Version history / Landing (Option 1) Default Need republishing Preview Save P…" at bounding box center [364, 0] width 728 height 0
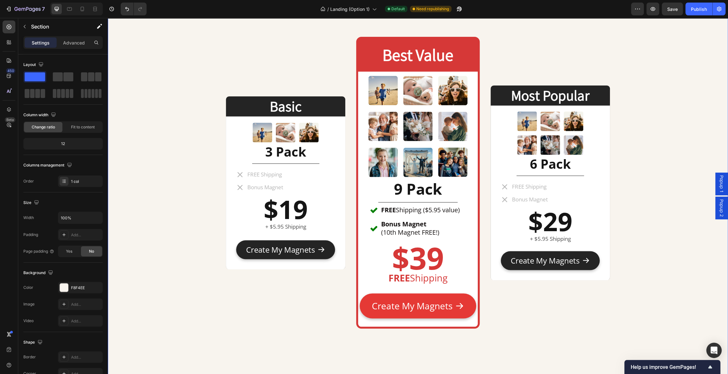
scroll to position [2965, 0]
click at [605, 88] on p "Most Popular" at bounding box center [550, 95] width 118 height 19
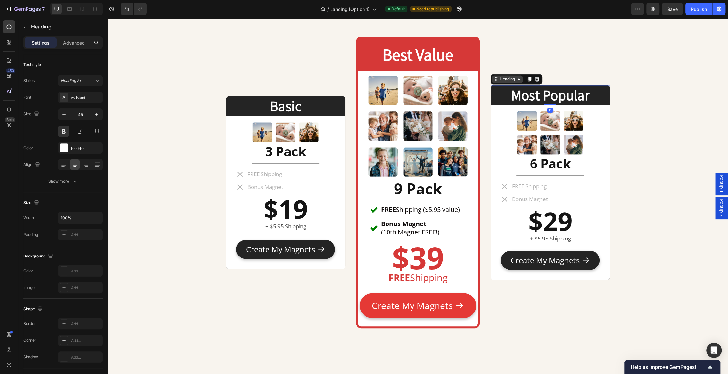
click at [511, 78] on div "Heading" at bounding box center [507, 79] width 18 height 6
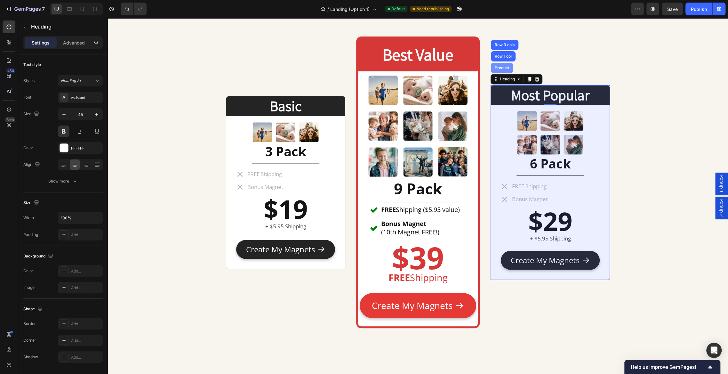
click at [504, 66] on div "Product" at bounding box center [501, 68] width 17 height 4
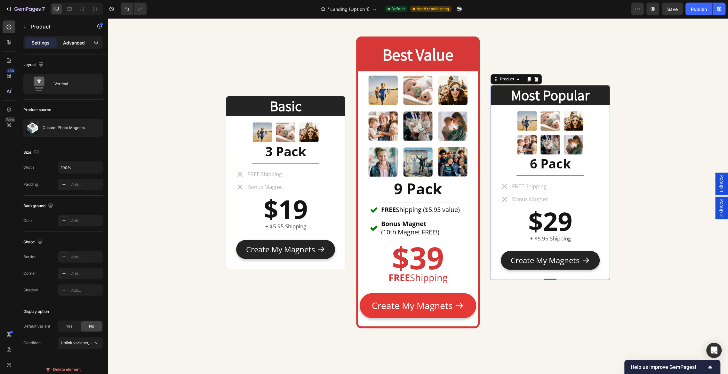
click at [78, 44] on p "Advanced" at bounding box center [74, 42] width 22 height 7
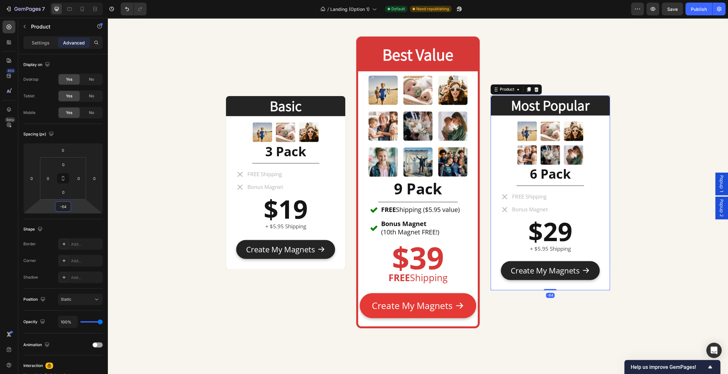
drag, startPoint x: 81, startPoint y: 205, endPoint x: 92, endPoint y: 218, distance: 17.7
click at [92, 0] on html "7 Version history / Landing (Option 1) Default Need republishing Preview Save P…" at bounding box center [364, 0] width 728 height 0
drag, startPoint x: 69, startPoint y: 204, endPoint x: 47, endPoint y: 204, distance: 22.1
click at [47, 204] on div "0 0 -62 0" at bounding box center [62, 178] width 79 height 70
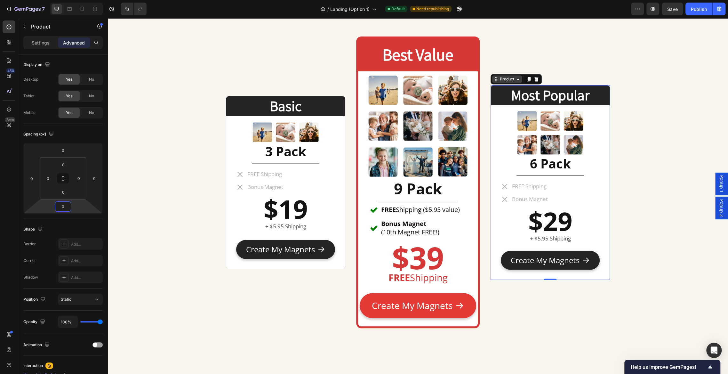
type input "0"
click at [508, 78] on div "Product" at bounding box center [506, 79] width 17 height 6
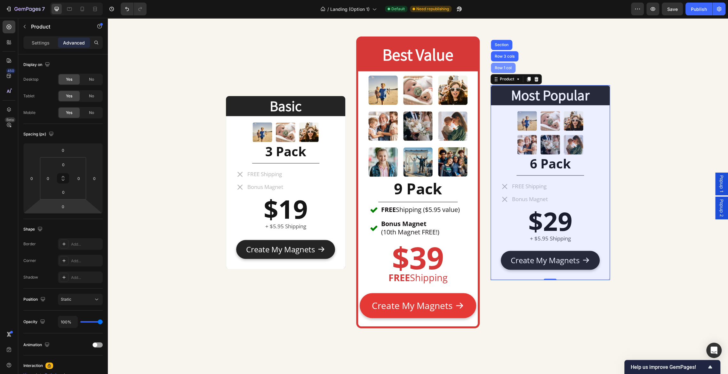
click at [505, 68] on div "Row 1 col" at bounding box center [503, 68] width 20 height 4
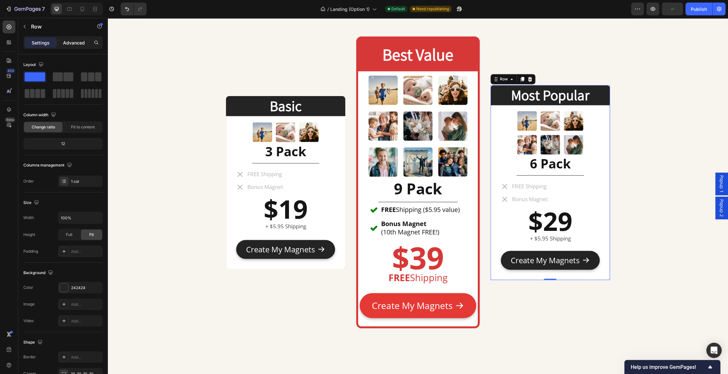
click at [80, 46] on div "Advanced" at bounding box center [74, 42] width 32 height 10
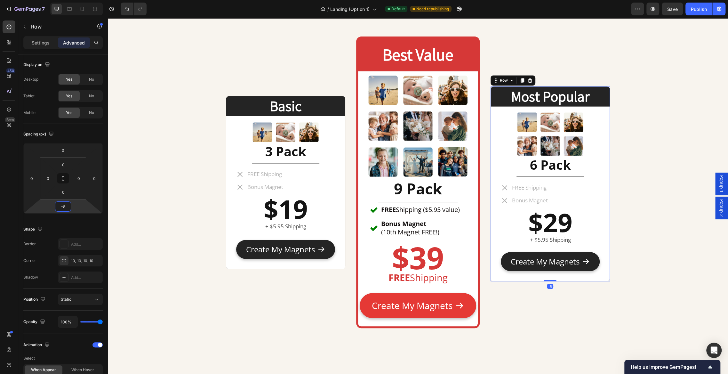
click at [75, 0] on html "7 Version history / Landing (Option 1) Default Need republishing Preview Save P…" at bounding box center [364, 0] width 728 height 0
drag, startPoint x: 66, startPoint y: 206, endPoint x: 33, endPoint y: 192, distance: 36.5
click at [34, 197] on div "0 0 -8 0" at bounding box center [62, 178] width 79 height 70
type input "2"
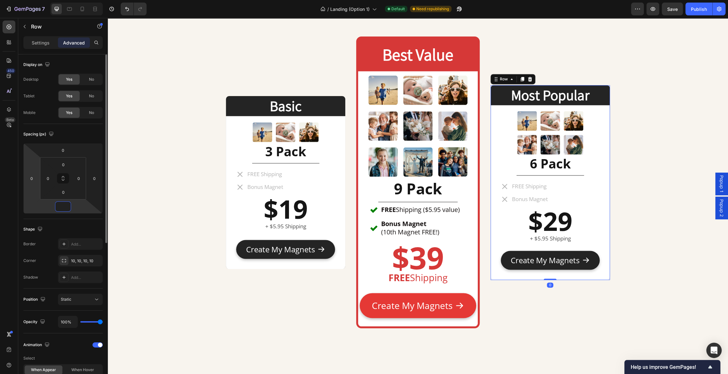
type input "0"
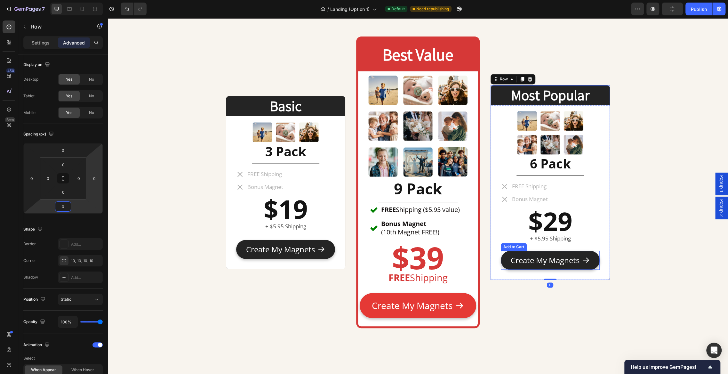
click at [598, 252] on div "Create My Magnets Add to Cart" at bounding box center [549, 259] width 99 height 19
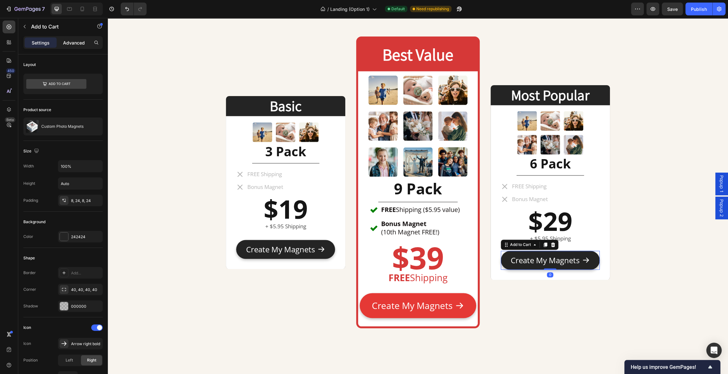
click at [78, 38] on div "Advanced" at bounding box center [74, 42] width 32 height 10
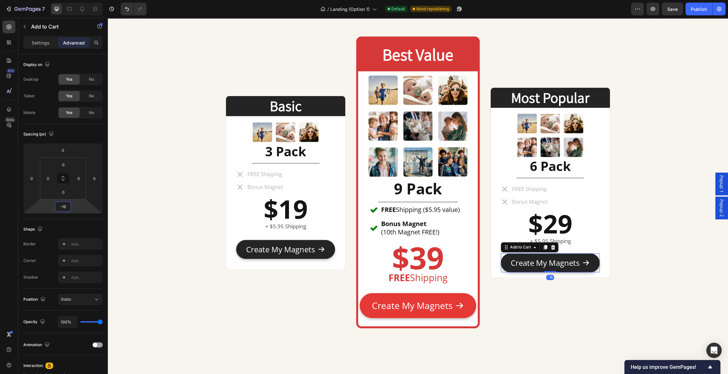
type input "-14"
drag, startPoint x: 76, startPoint y: 205, endPoint x: 77, endPoint y: 208, distance: 3.2
click at [77, 0] on html "7 Version history / Landing (Option 1) Default Need republishing Preview Save P…" at bounding box center [364, 0] width 728 height 0
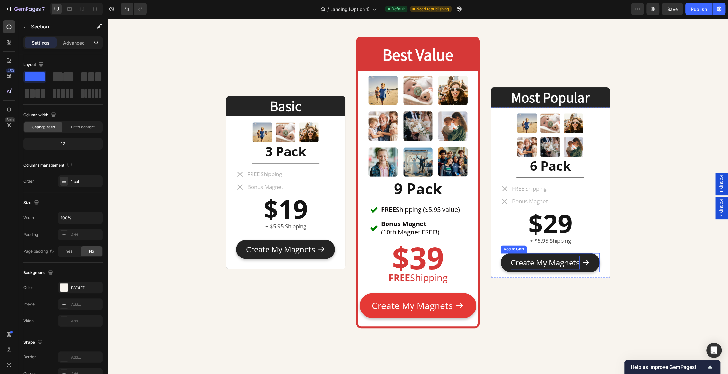
click at [555, 255] on div "Create My Magnets" at bounding box center [544, 262] width 69 height 14
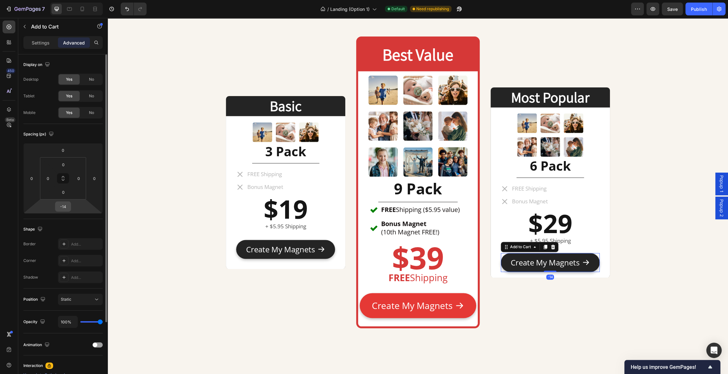
click at [68, 205] on input "-14" at bounding box center [63, 206] width 13 height 10
type input "0"
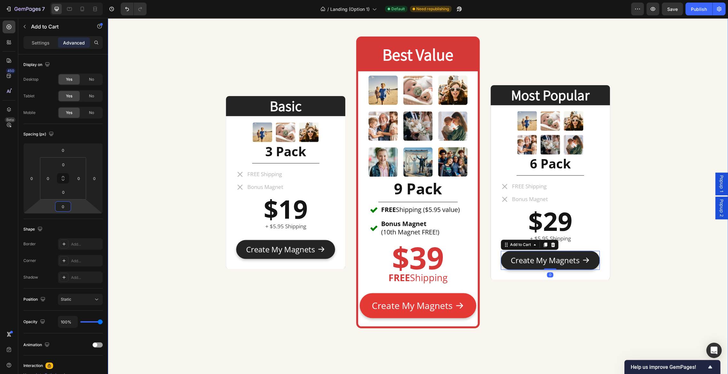
drag, startPoint x: 200, startPoint y: 267, endPoint x: 197, endPoint y: 270, distance: 3.4
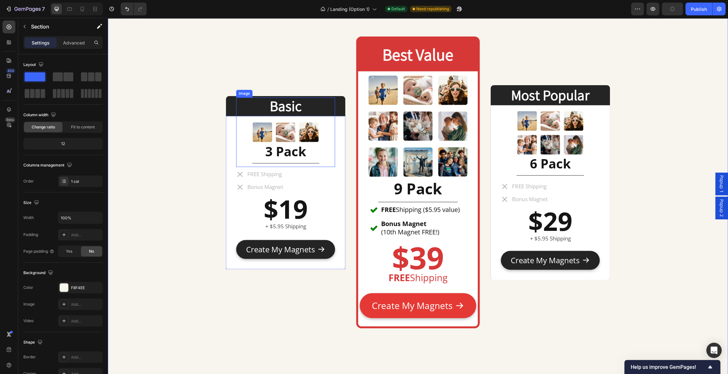
click at [268, 136] on img at bounding box center [285, 131] width 69 height 69
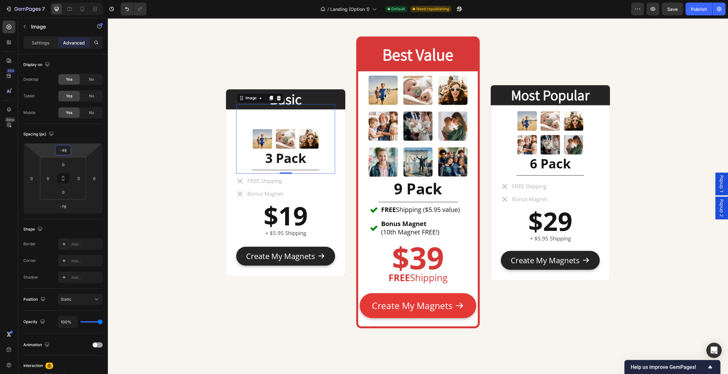
type input "-50"
drag, startPoint x: 80, startPoint y: 152, endPoint x: 78, endPoint y: 144, distance: 8.8
click at [78, 0] on html "7 Version history / Landing (Option 1) Default Need republishing Preview Save P…" at bounding box center [364, 0] width 728 height 0
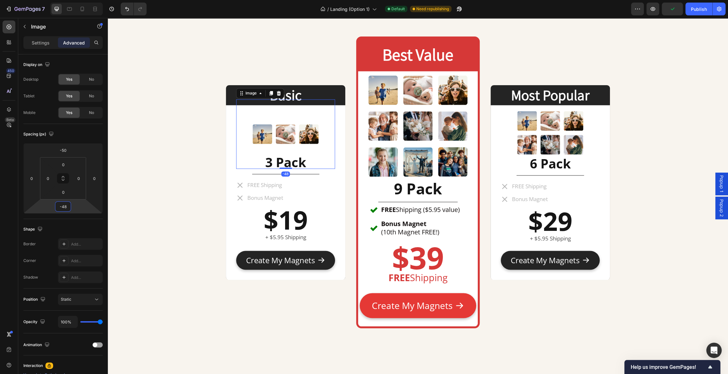
type input "-50"
drag, startPoint x: 77, startPoint y: 206, endPoint x: 78, endPoint y: 201, distance: 5.5
click at [78, 0] on html "7 Version history / Landing (Option 1) Default Need republishing Preview Save P…" at bounding box center [364, 0] width 728 height 0
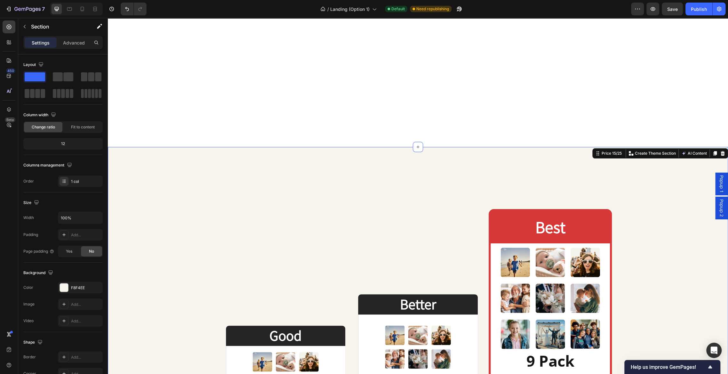
scroll to position [2515, 0]
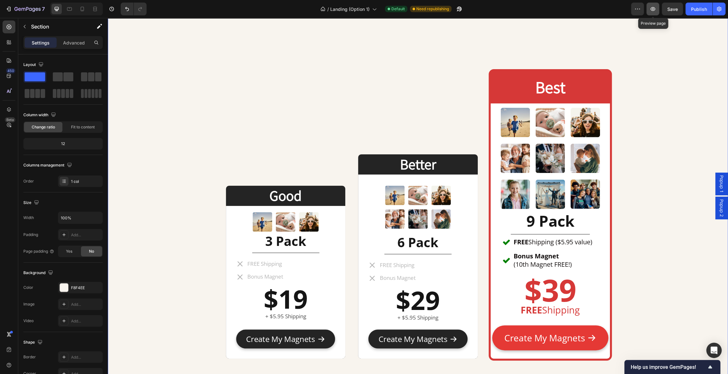
click at [655, 11] on icon "button" at bounding box center [652, 9] width 6 height 6
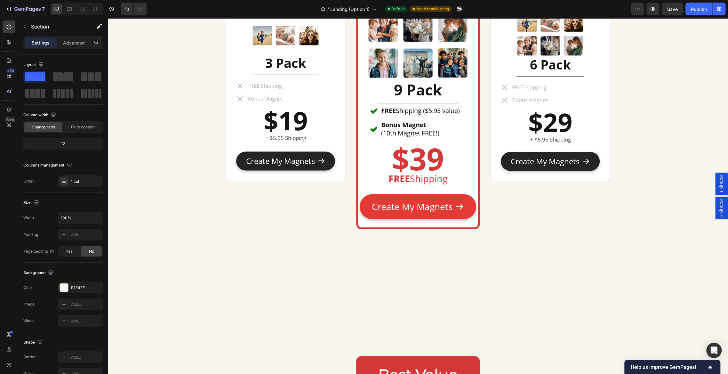
scroll to position [3034, 0]
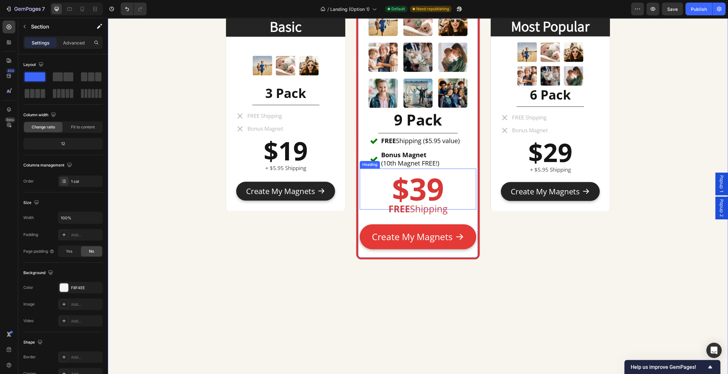
click at [427, 186] on strong "$39" at bounding box center [418, 189] width 52 height 42
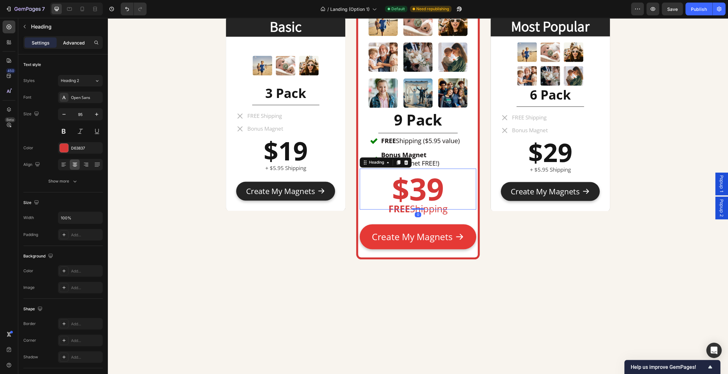
click at [72, 40] on p "Advanced" at bounding box center [74, 42] width 22 height 7
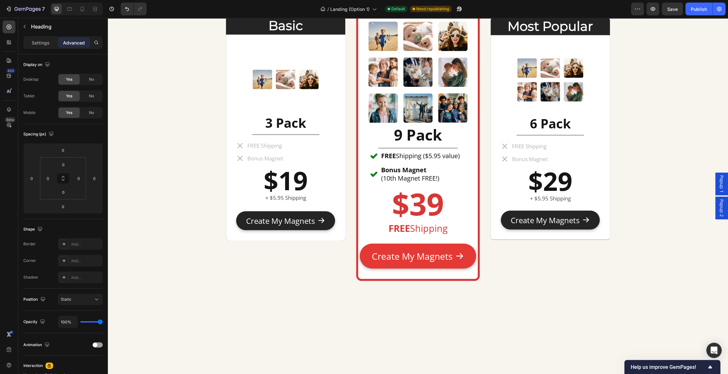
scroll to position [3500, 0]
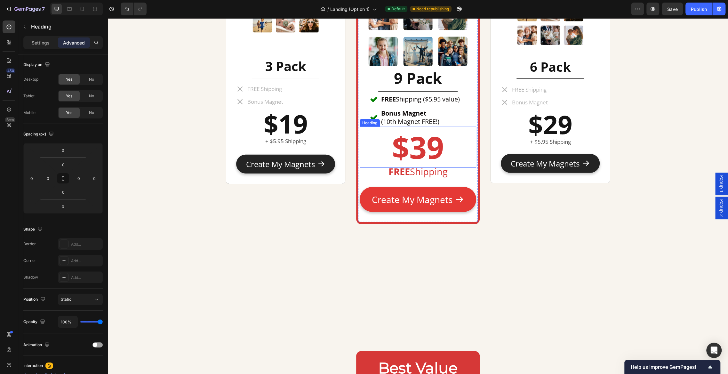
click at [427, 143] on strong "$39" at bounding box center [418, 147] width 52 height 42
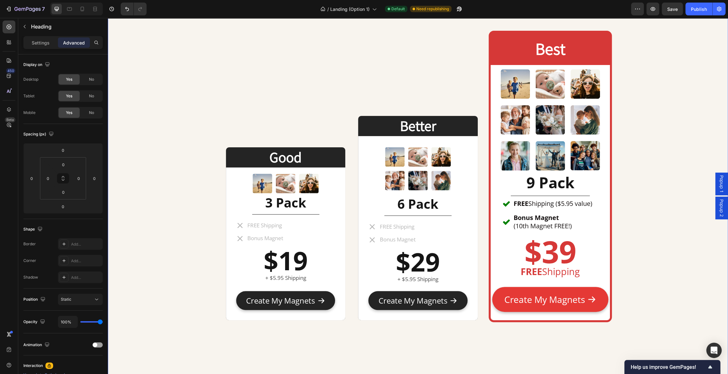
scroll to position [2460, 0]
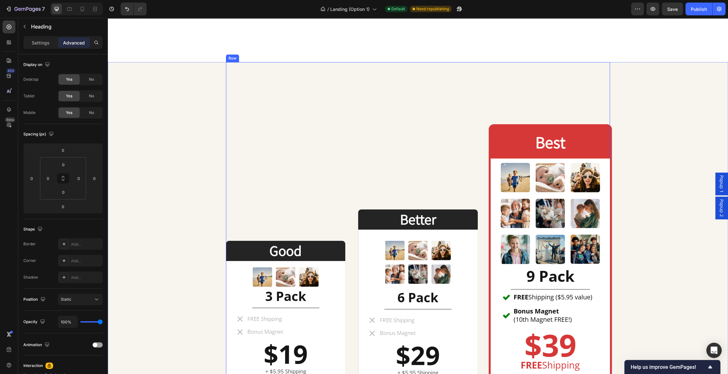
click at [296, 139] on div "Good Heading Image 3 Pack Heading Title Line FREE Shipping Bonus Magnet Item Li…" at bounding box center [285, 269] width 119 height 287
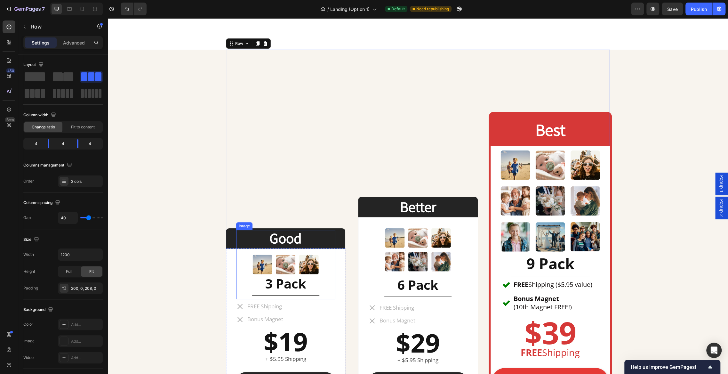
scroll to position [2464, 0]
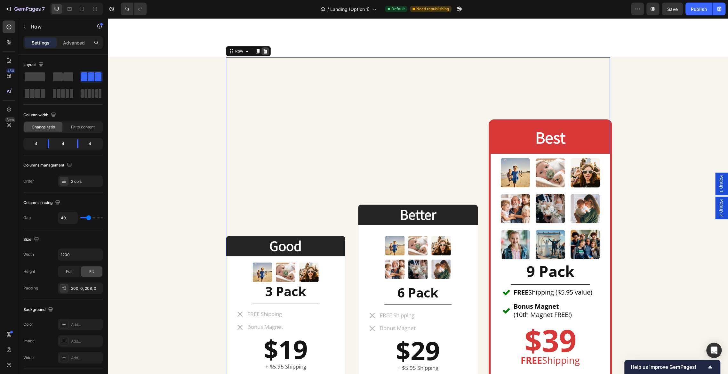
click at [263, 51] on icon at bounding box center [265, 51] width 4 height 4
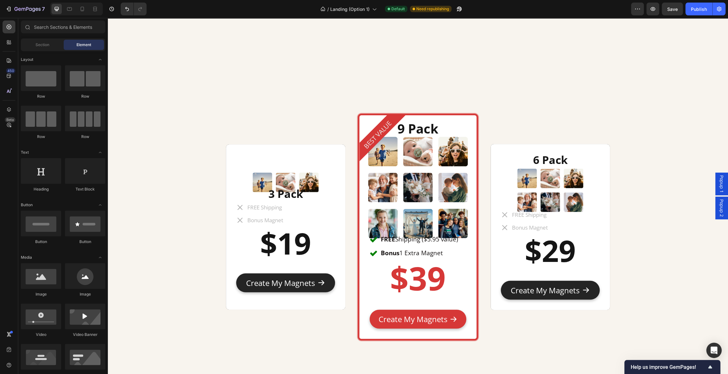
scroll to position [3770, 0]
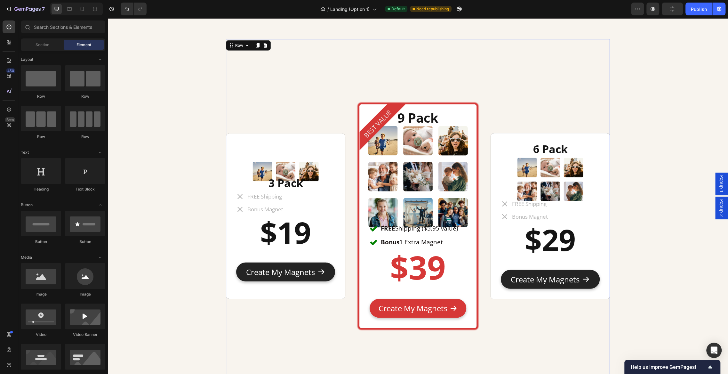
click at [258, 96] on div "Image 3 Pack Heading FREE Shipping Bonus Magnet Item List $19 Heading Text Bloc…" at bounding box center [418, 217] width 384 height 357
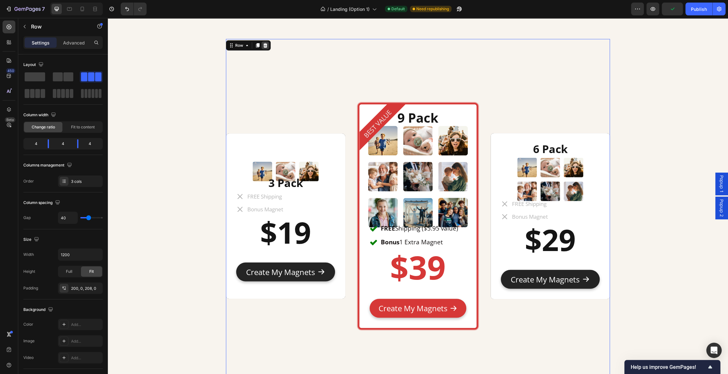
click at [267, 43] on icon at bounding box center [265, 45] width 5 height 5
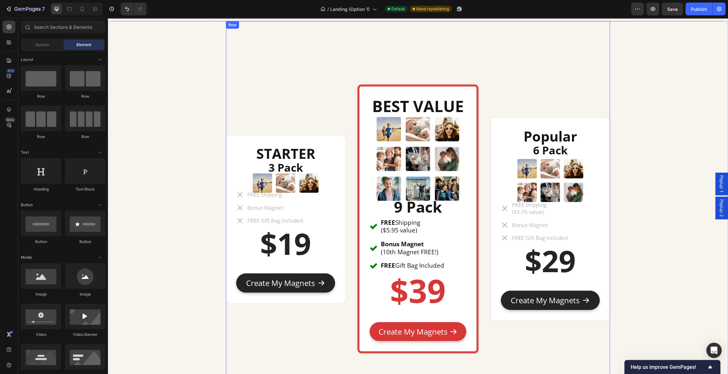
scroll to position [3755, 0]
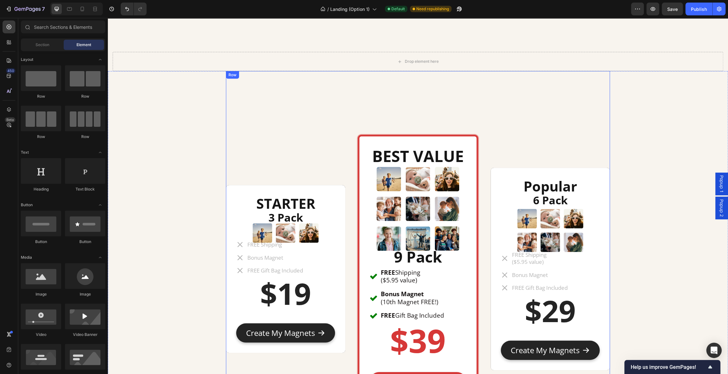
click at [352, 94] on div "STARTER Heading 3 Pack Heading Image FREE Shipping Bonus Magnet FREE Gift Bag I…" at bounding box center [418, 270] width 384 height 398
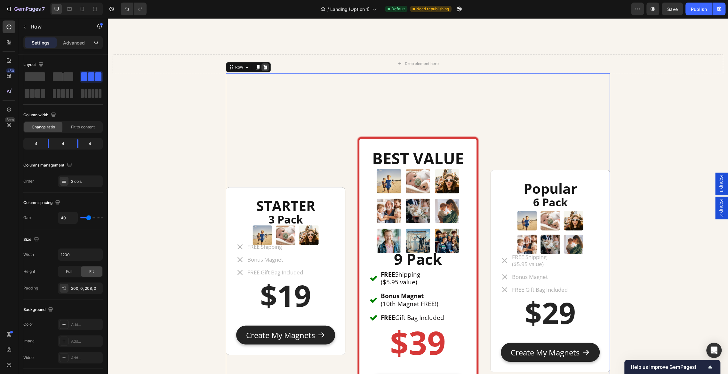
click at [266, 66] on icon at bounding box center [265, 67] width 4 height 4
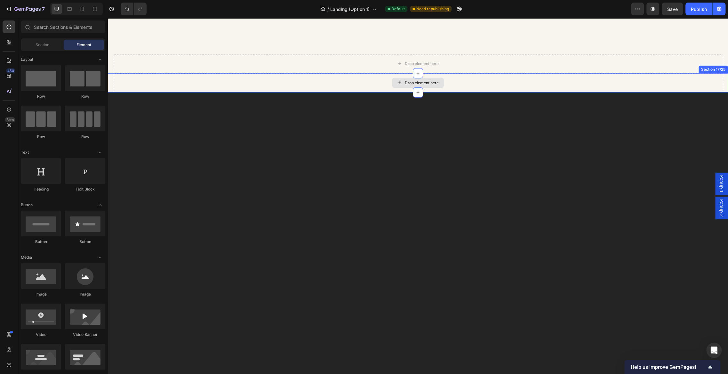
click at [332, 83] on div "Drop element here" at bounding box center [418, 82] width 610 height 19
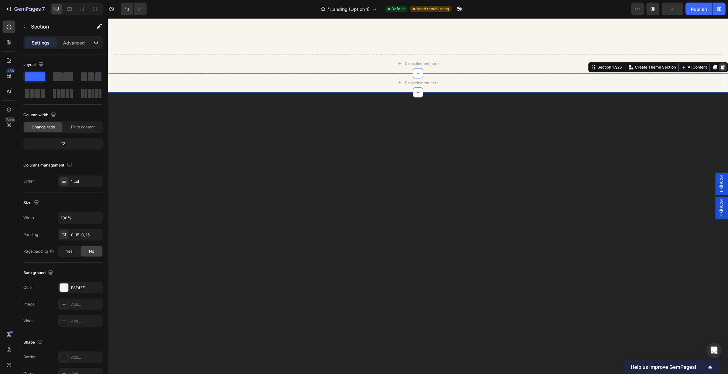
click at [722, 66] on icon at bounding box center [722, 67] width 4 height 4
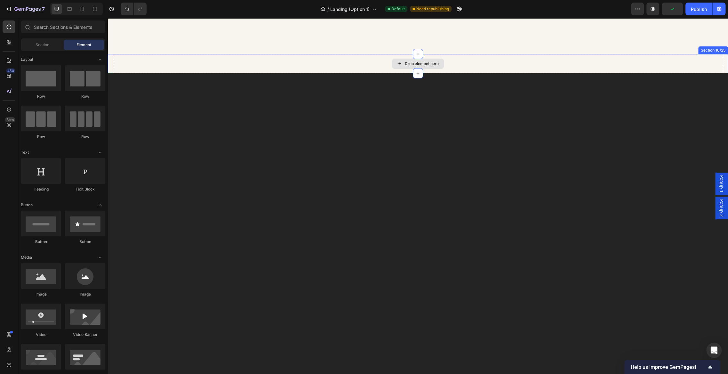
click at [662, 61] on div "Drop element here" at bounding box center [418, 63] width 610 height 19
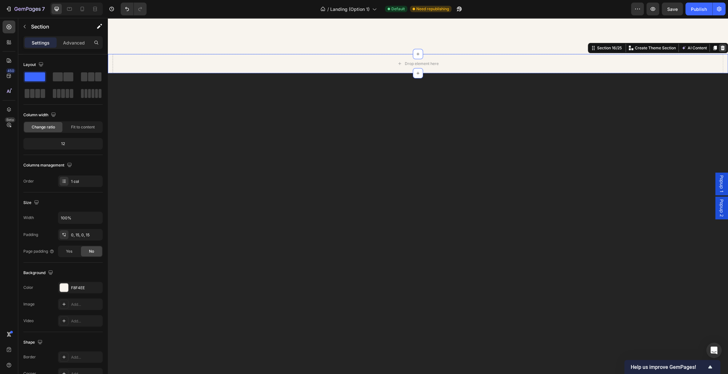
click at [723, 47] on icon at bounding box center [722, 48] width 4 height 4
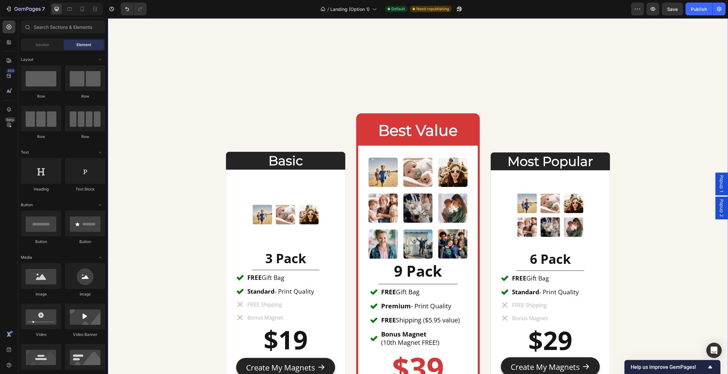
scroll to position [3303, 0]
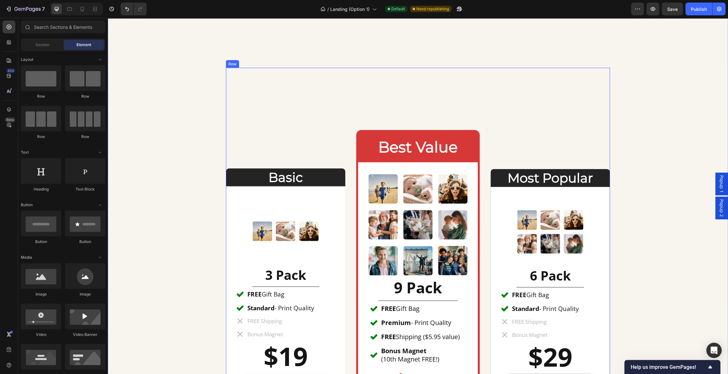
click at [306, 147] on div "Basic Heading Image 3 Pack Heading Title Line FREE Gift Bag Standard - Print Qu…" at bounding box center [285, 286] width 119 height 308
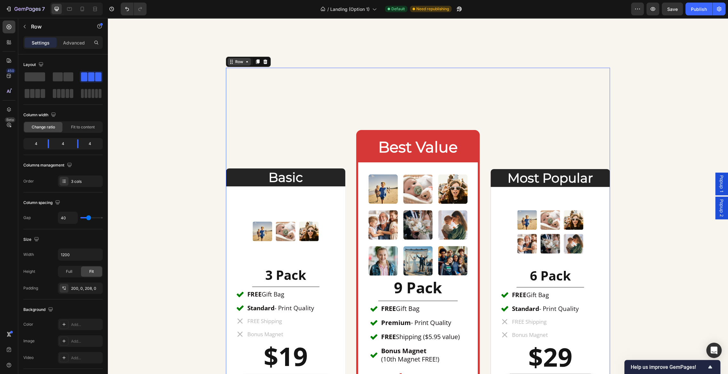
click at [239, 62] on div "Row" at bounding box center [239, 62] width 11 height 6
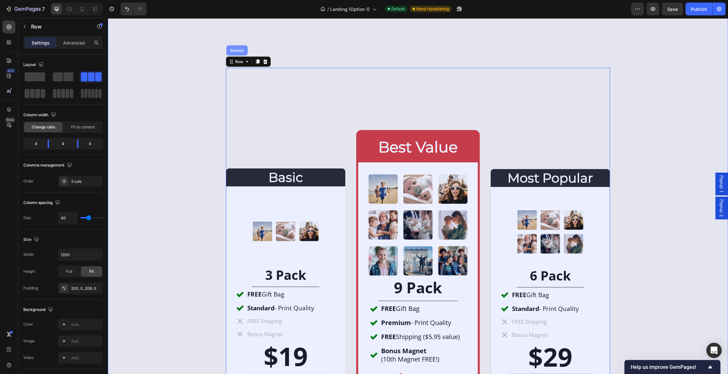
click at [234, 51] on div "Section" at bounding box center [237, 51] width 16 height 4
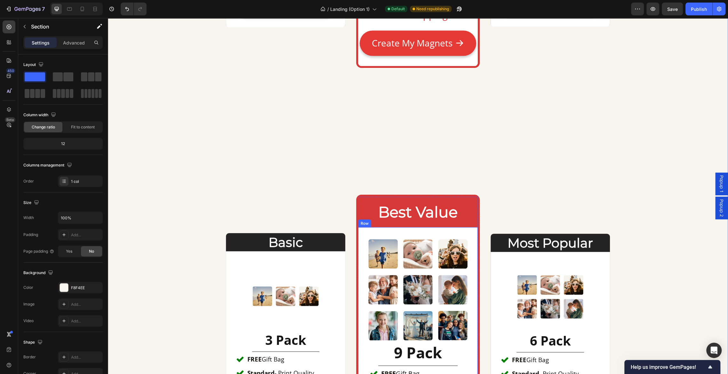
scroll to position [3238, 0]
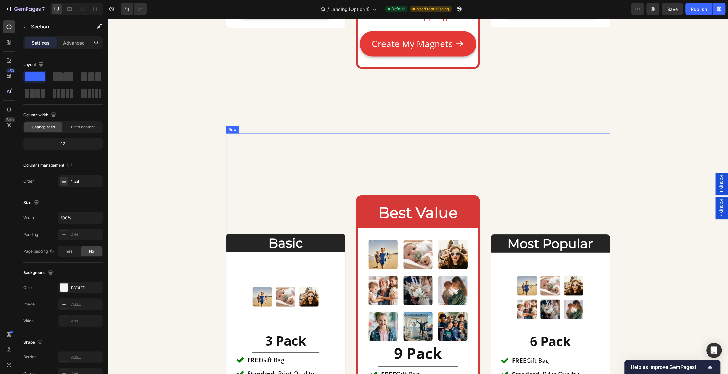
click at [258, 161] on div "Basic Heading Image 3 Pack Heading Title Line FREE Gift Bag Standard - Print Qu…" at bounding box center [418, 352] width 384 height 439
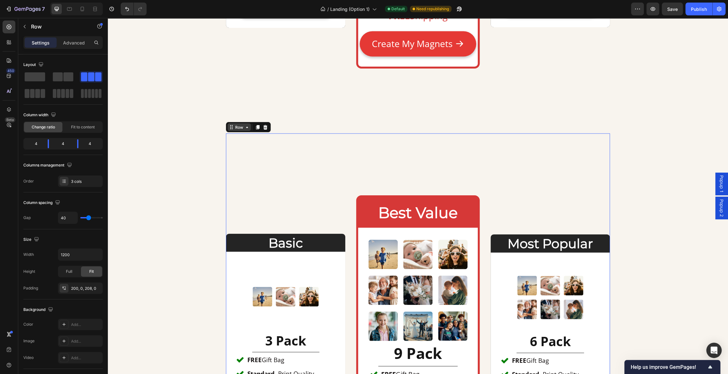
click at [239, 127] on div "Row" at bounding box center [239, 127] width 11 height 6
click at [265, 126] on icon at bounding box center [265, 126] width 5 height 5
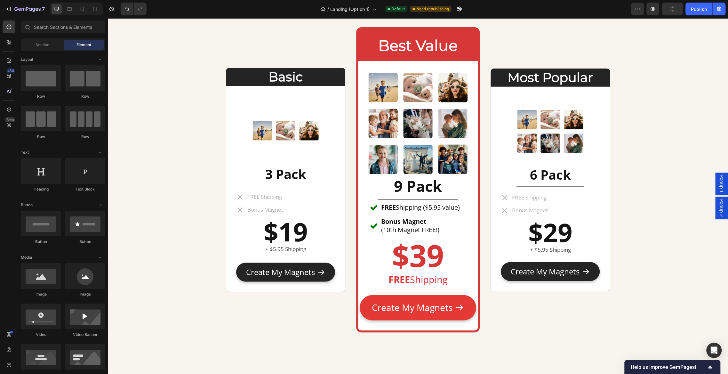
scroll to position [2958, 0]
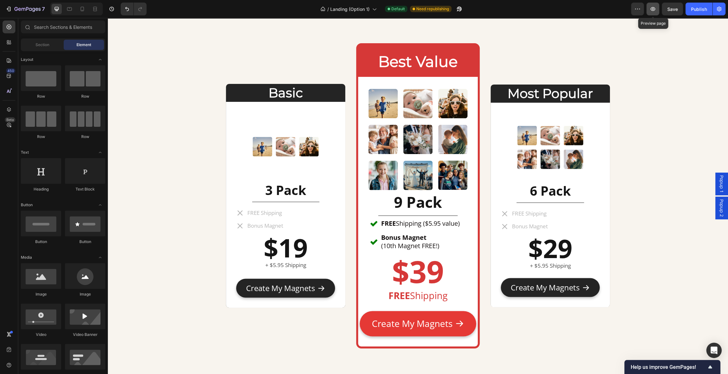
click at [653, 8] on icon "button" at bounding box center [652, 9] width 2 height 2
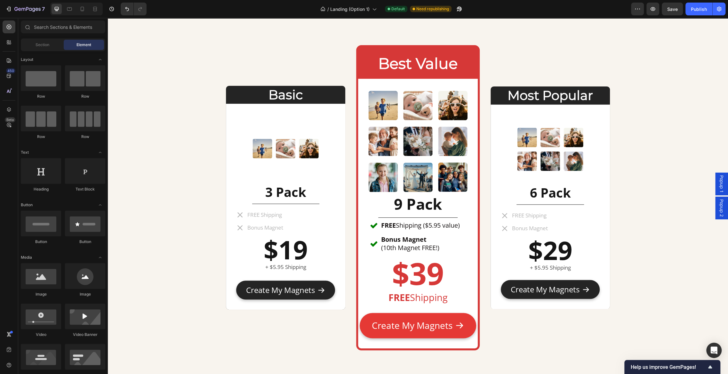
scroll to position [2946, 0]
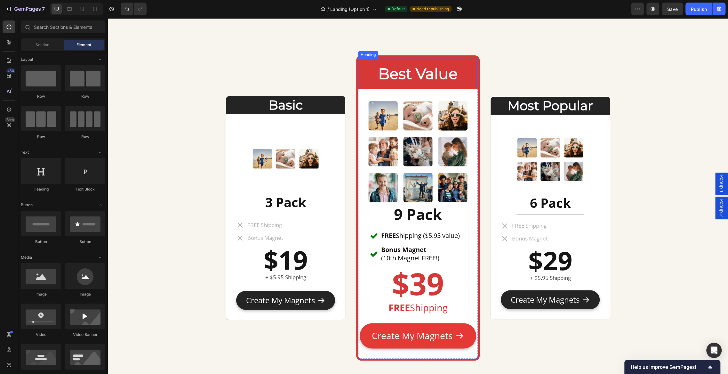
click at [396, 61] on div "Best Value Heading" at bounding box center [417, 74] width 119 height 30
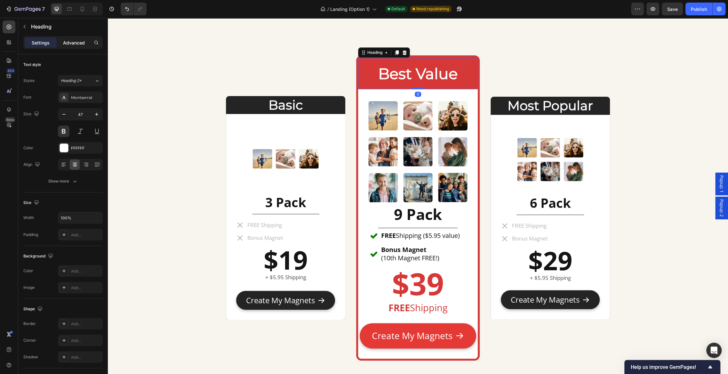
click at [75, 42] on p "Advanced" at bounding box center [74, 42] width 22 height 7
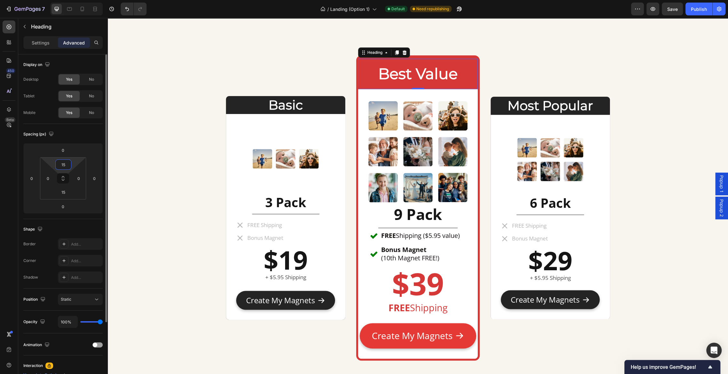
click at [69, 163] on input "15" at bounding box center [63, 165] width 13 height 10
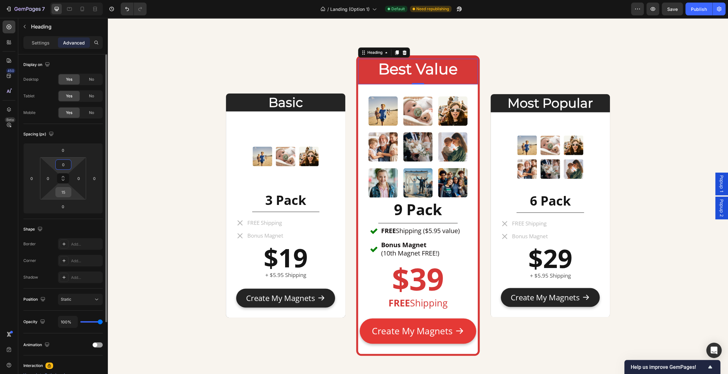
type input "0"
click at [67, 193] on input "15" at bounding box center [63, 192] width 13 height 10
type input "0"
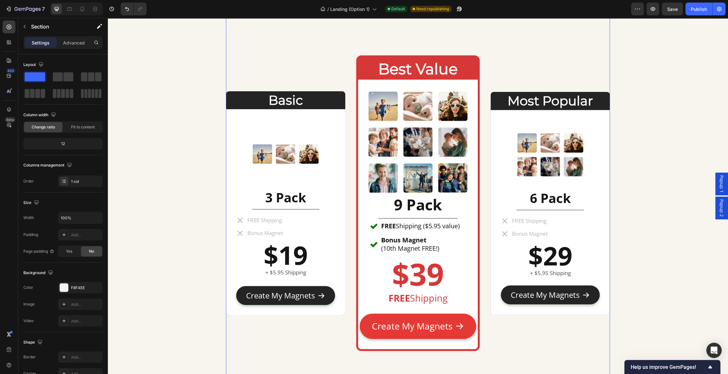
click at [277, 69] on div "Basic Heading Image 3 Pack Heading Title Line FREE Shipping Bonus Magnet Item L…" at bounding box center [285, 202] width 119 height 291
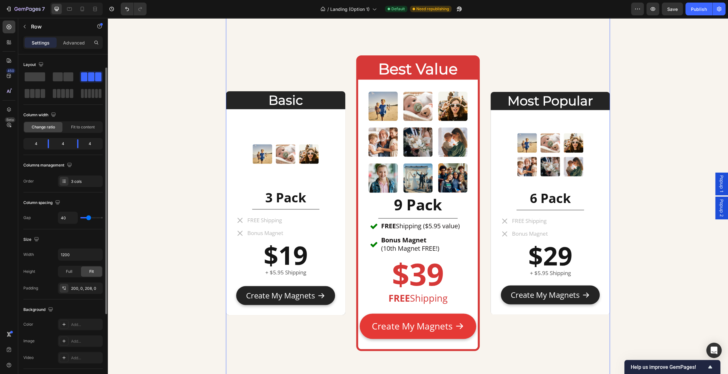
scroll to position [124, 0]
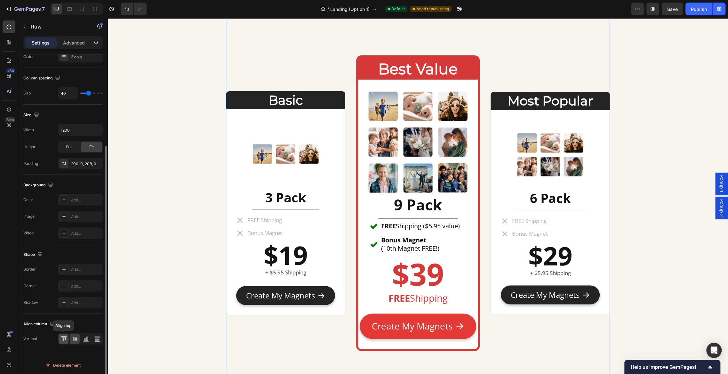
click at [63, 336] on icon at bounding box center [63, 338] width 6 height 6
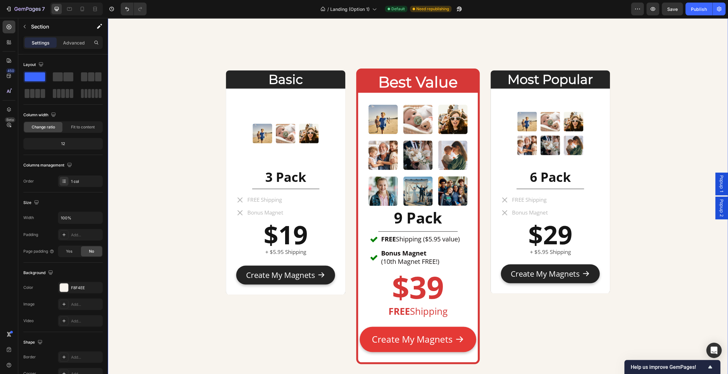
scroll to position [2932, 0]
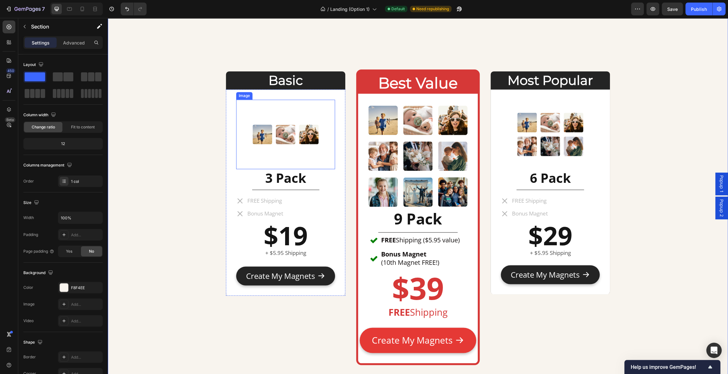
click at [256, 144] on img at bounding box center [285, 133] width 69 height 69
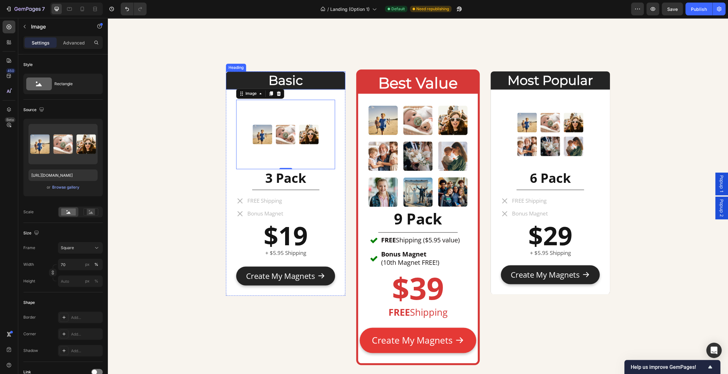
click at [319, 82] on h2 "Basic" at bounding box center [285, 80] width 119 height 18
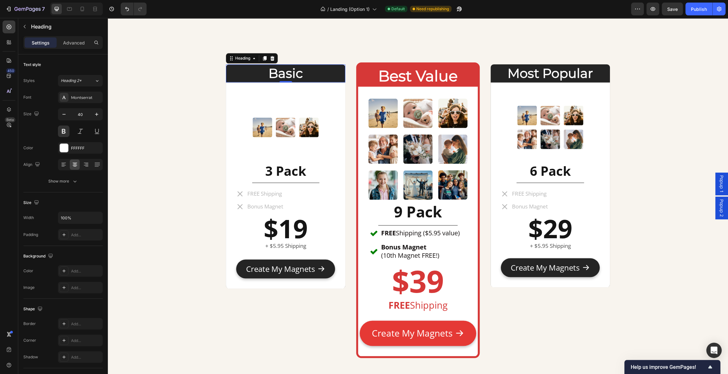
scroll to position [2935, 0]
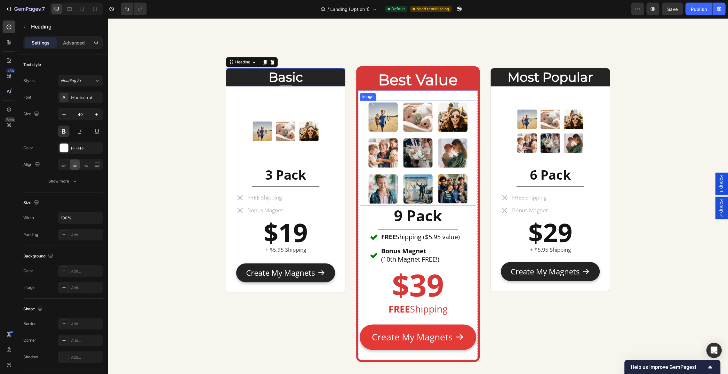
click at [408, 152] on img at bounding box center [418, 152] width 105 height 105
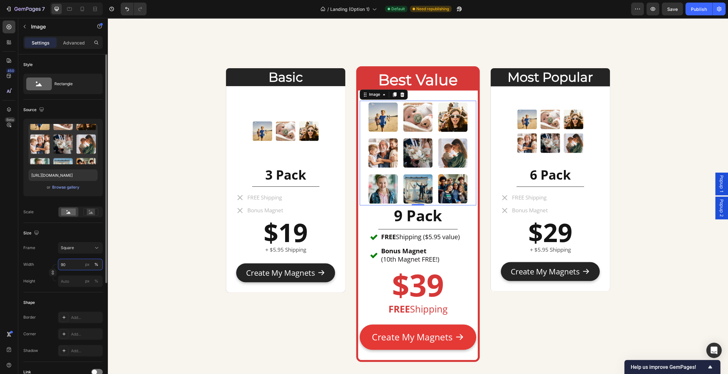
click at [65, 262] on input "90" at bounding box center [80, 264] width 45 height 12
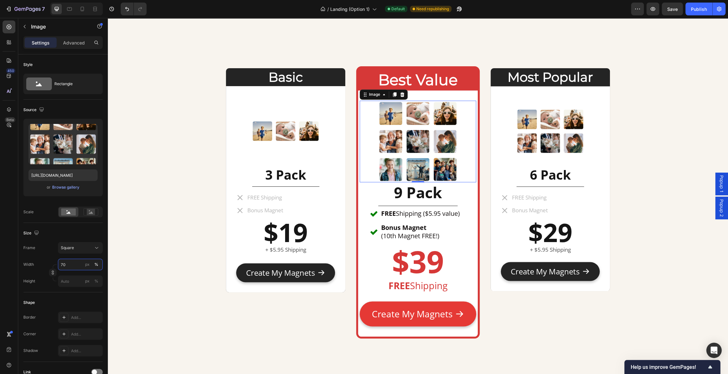
type input "7"
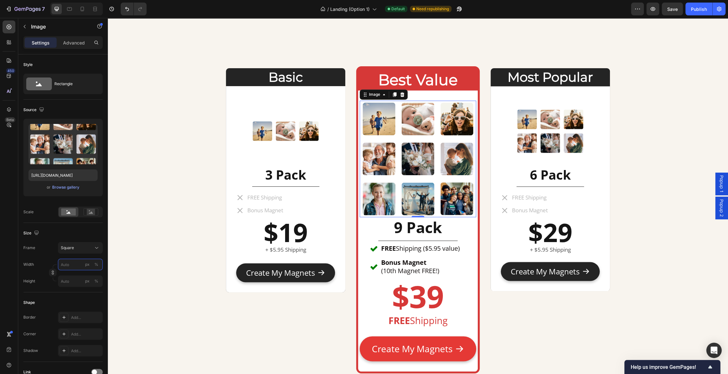
type input "9"
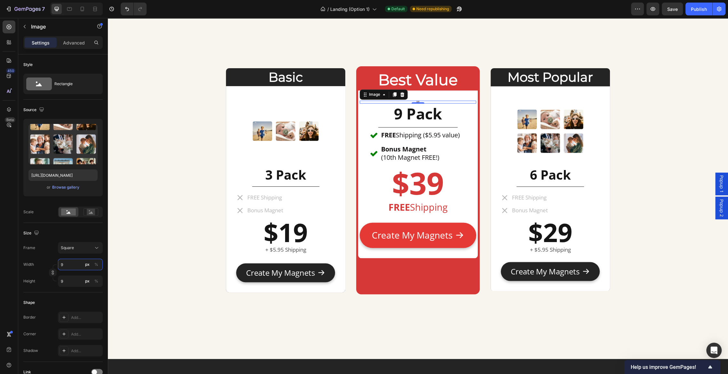
type input "9"
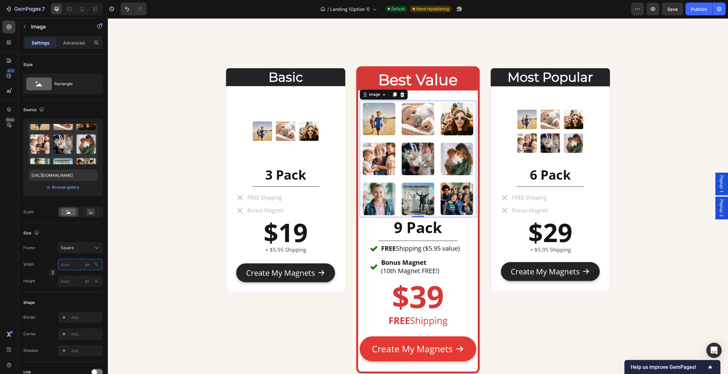
type input "8"
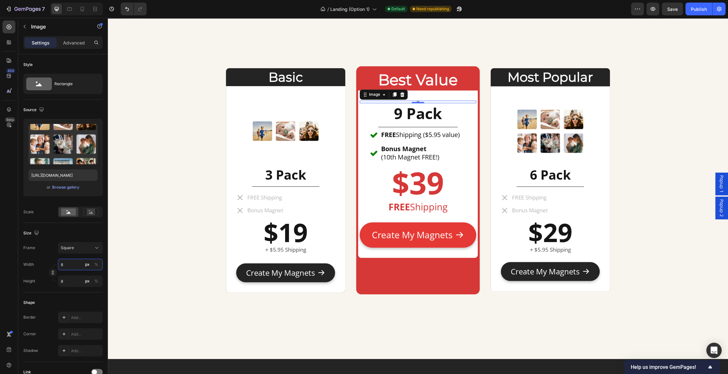
type input "80"
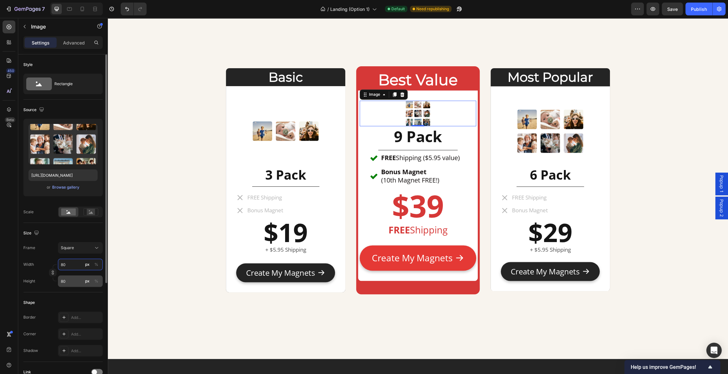
type input "80"
click at [79, 261] on div "Width 80 px % Height px %" at bounding box center [62, 272] width 79 height 28
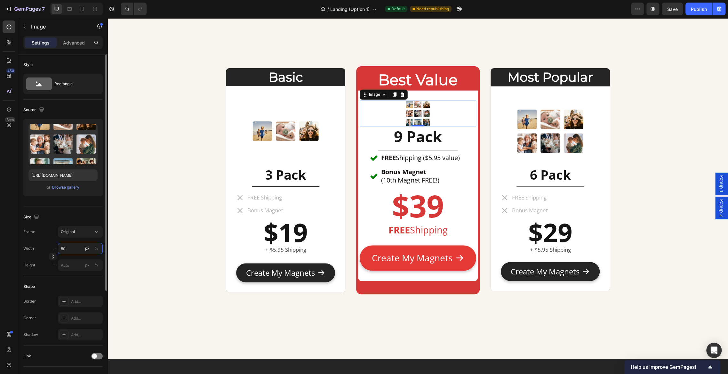
click at [78, 250] on input "80" at bounding box center [80, 248] width 45 height 12
click at [98, 249] on div "%" at bounding box center [96, 248] width 4 height 6
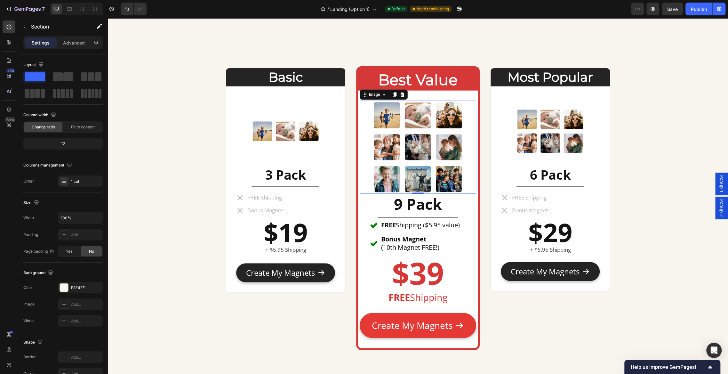
click at [169, 196] on div "Basic Heading Image 3 Pack Heading Title Line FREE Shipping Bonus Magnet Item L…" at bounding box center [418, 0] width 620 height 828
click at [471, 229] on div "FREE Shipping ($5.95 value) Bonus Magnet (10th Magnet FREE!)" at bounding box center [417, 236] width 116 height 33
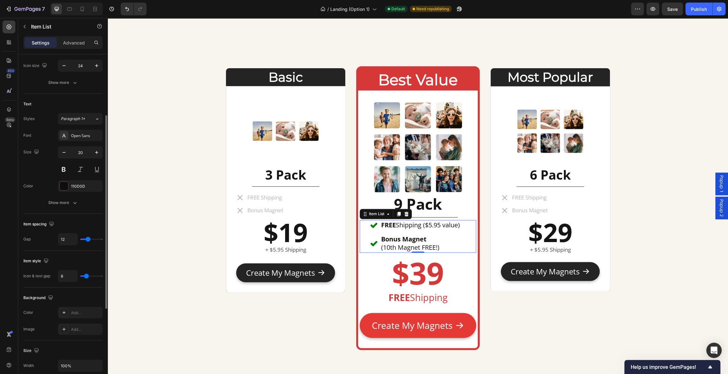
scroll to position [102, 0]
type input "9"
type input "8"
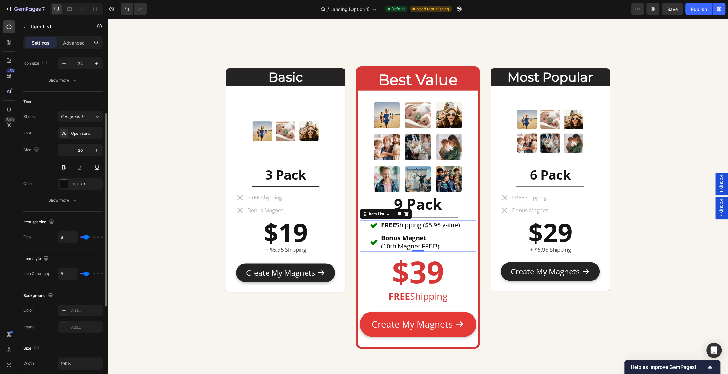
type input "7"
type input "6"
type input "5"
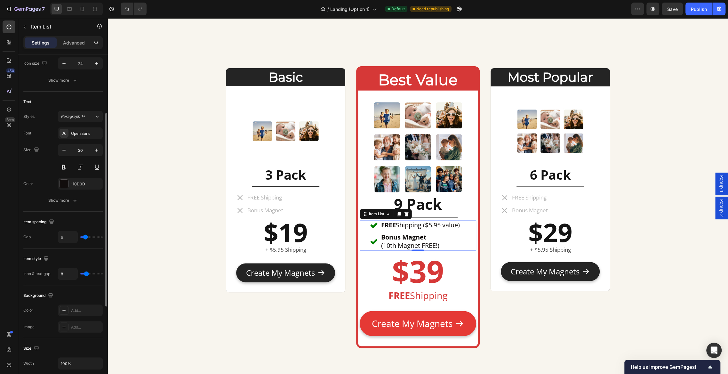
type input "5"
type input "4"
type input "3"
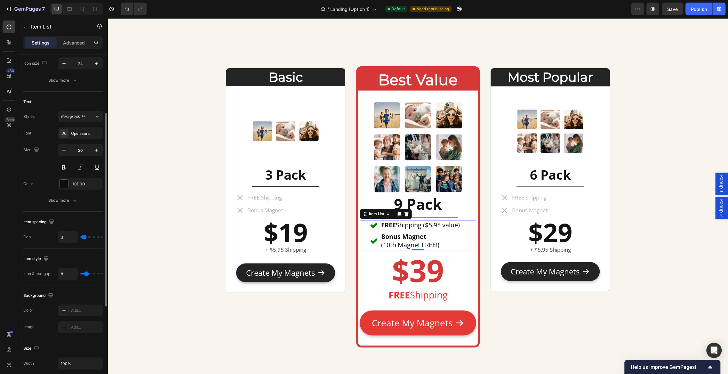
type input "2"
type input "1"
type input "0"
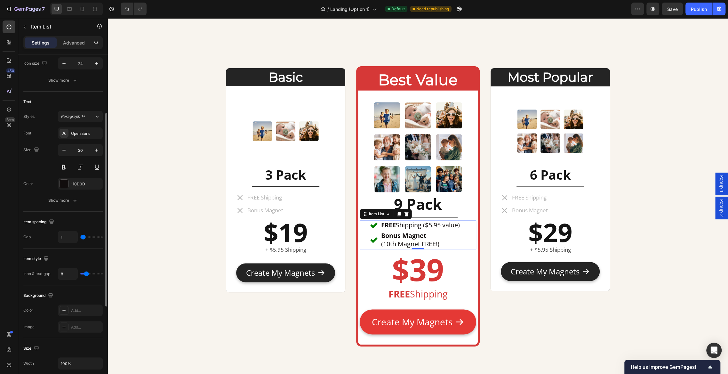
type input "0"
type input "1"
type input "2"
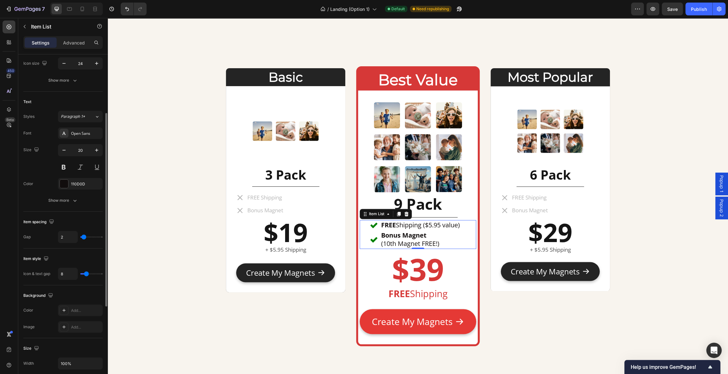
type input "3"
type input "4"
type input "5"
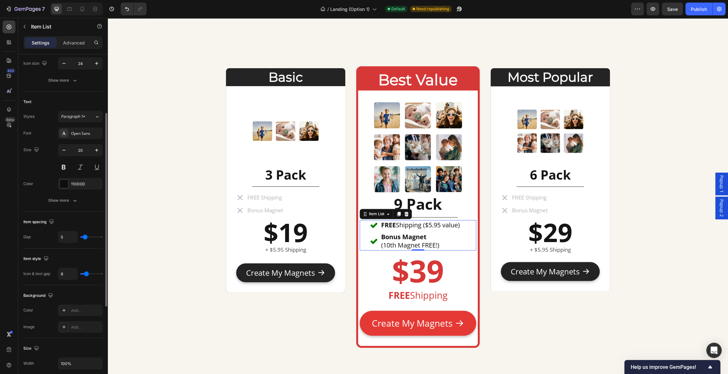
type input "5"
click at [85, 236] on input "range" at bounding box center [91, 236] width 22 height 1
click at [303, 200] on div "FREE Shipping Bonus Magnet" at bounding box center [285, 204] width 99 height 22
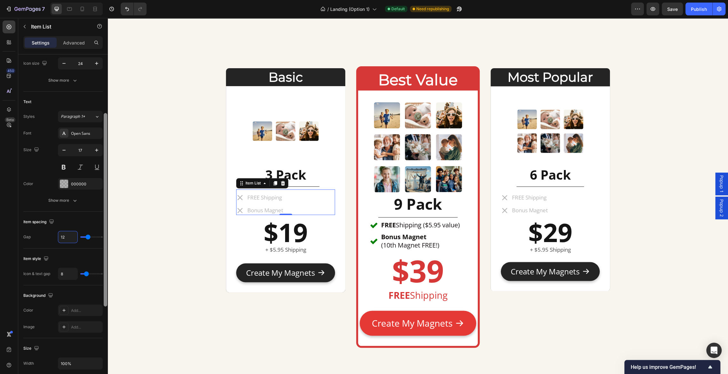
type input "5"
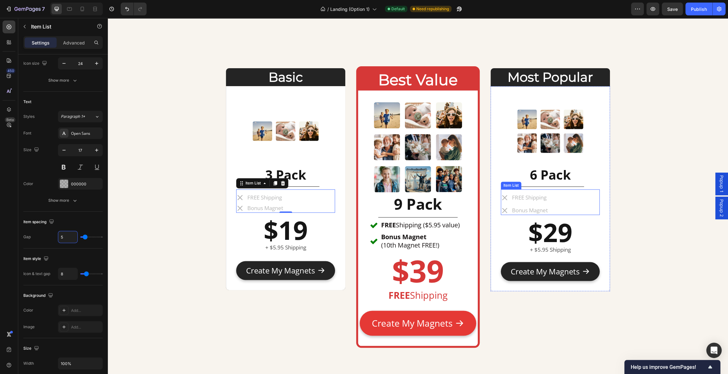
click at [556, 195] on div "FREE Shipping Bonus Magnet" at bounding box center [549, 204] width 99 height 22
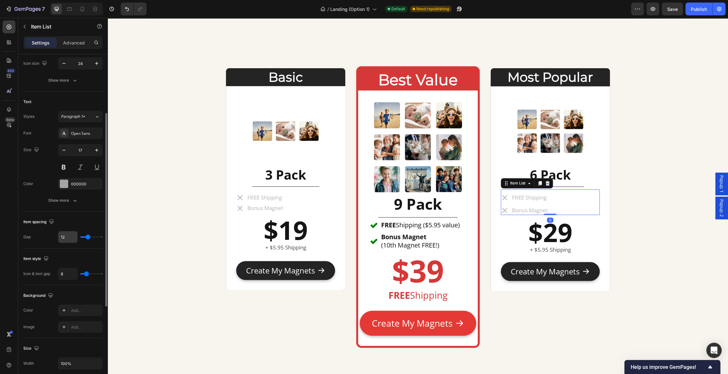
click at [67, 235] on input "12" at bounding box center [67, 237] width 19 height 12
type input "5"
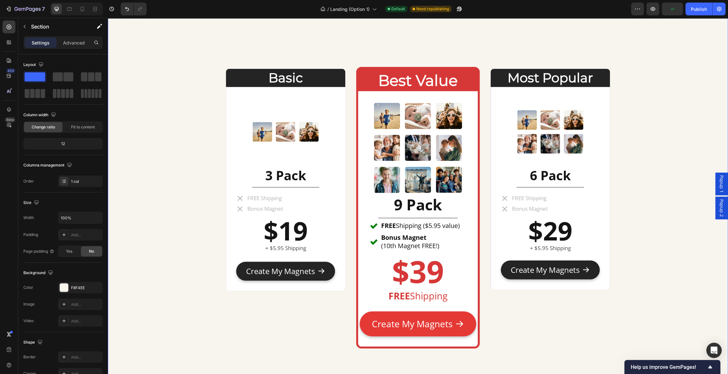
scroll to position [2935, 0]
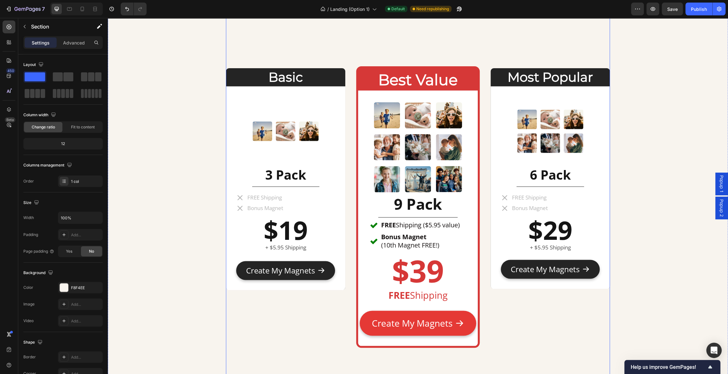
click at [524, 331] on div "Most Popular Heading Image 6 Pack Heading Title Line FREE Shipping Bonus Magnet…" at bounding box center [549, 206] width 119 height 277
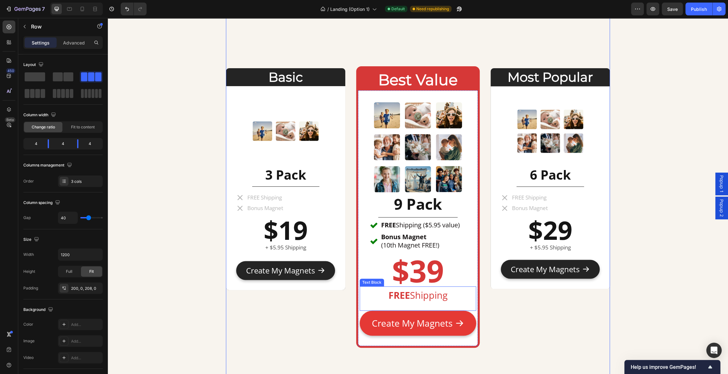
click at [458, 295] on p "FREE Shipping" at bounding box center [417, 295] width 115 height 17
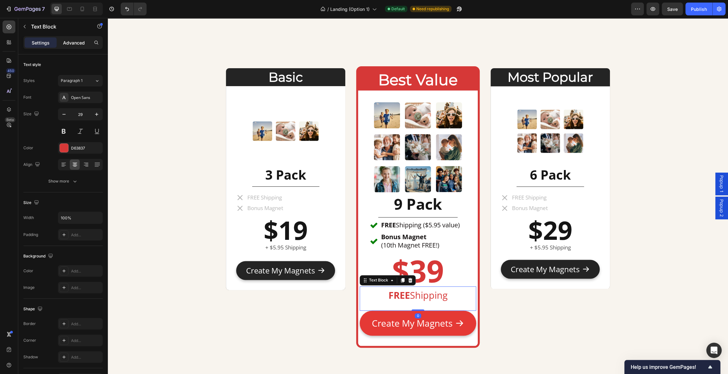
click at [73, 43] on p "Advanced" at bounding box center [74, 42] width 22 height 7
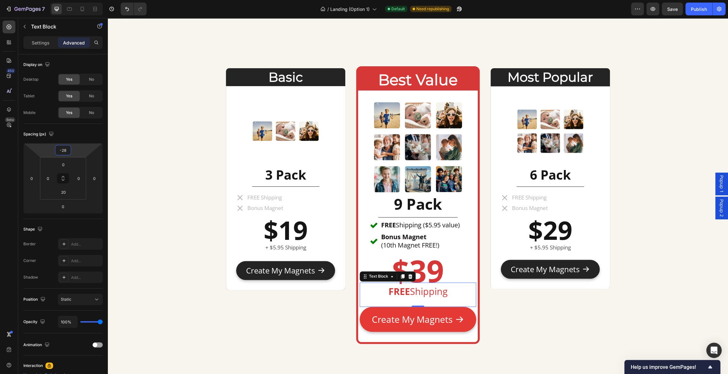
type input "-30"
click at [78, 0] on html "7 Version history / Landing (Option 1) Default Need republishing Preview Save P…" at bounding box center [364, 0] width 728 height 0
click at [537, 342] on div "Basic Heading Image 3 Pack Heading Title Line FREE Shipping Bonus Magnet Item L…" at bounding box center [418, 205] width 384 height 403
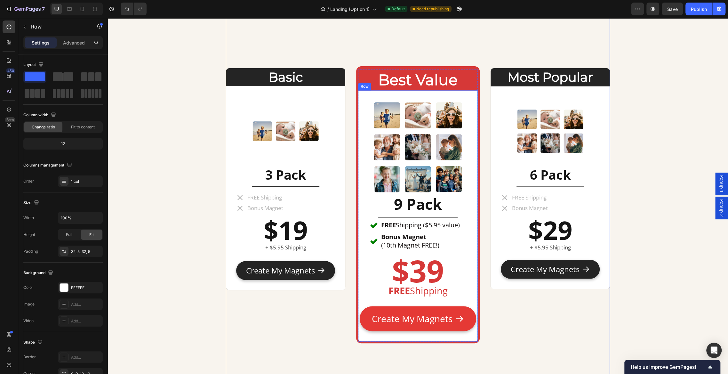
click at [469, 338] on div "Image 9 Pack Heading Title Line FREE Shipping ($5.95 value) Bonus Magnet (10th …" at bounding box center [417, 215] width 119 height 251
click at [469, 315] on button "Create My Magnets" at bounding box center [417, 318] width 116 height 25
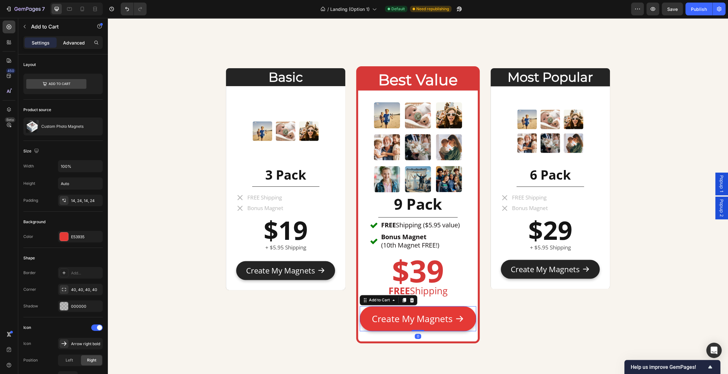
click at [78, 44] on p "Advanced" at bounding box center [74, 42] width 22 height 7
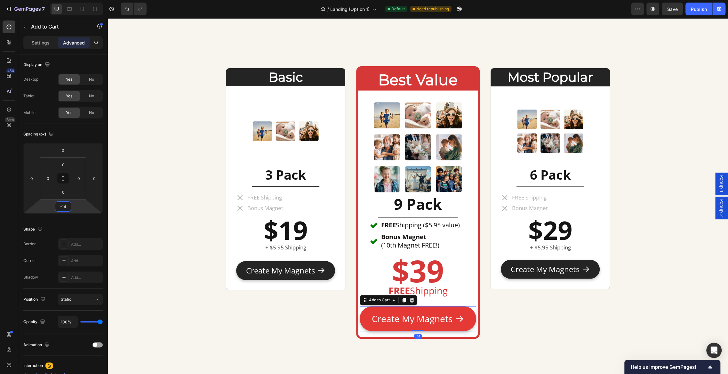
type input "-12"
click at [76, 0] on html "7 Version history / Landing (Option 1) Default Need republishing Preview Save P…" at bounding box center [364, 0] width 728 height 0
click at [246, 309] on div "Basic Heading Image 3 Pack Heading Title Line FREE Shipping Bonus Magnet Item L…" at bounding box center [285, 202] width 119 height 269
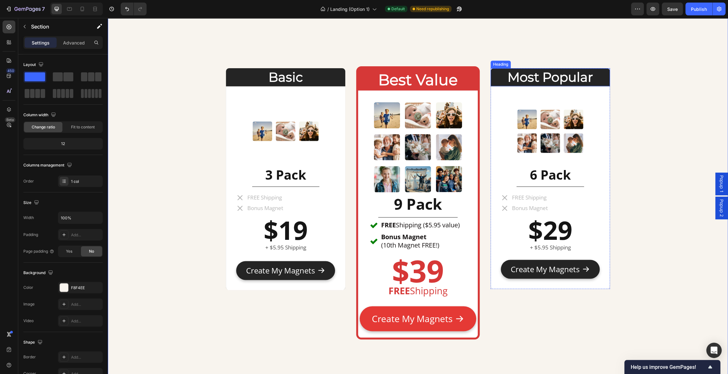
click at [552, 79] on h2 "Most Popular" at bounding box center [549, 77] width 119 height 18
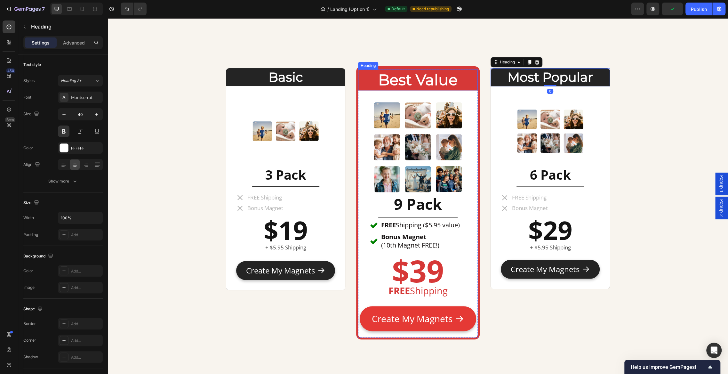
click at [439, 81] on h2 "Best Value" at bounding box center [417, 79] width 119 height 21
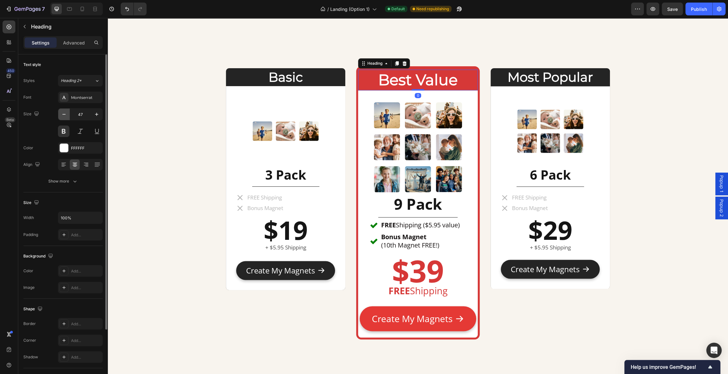
click at [64, 115] on icon "button" at bounding box center [64, 114] width 6 height 6
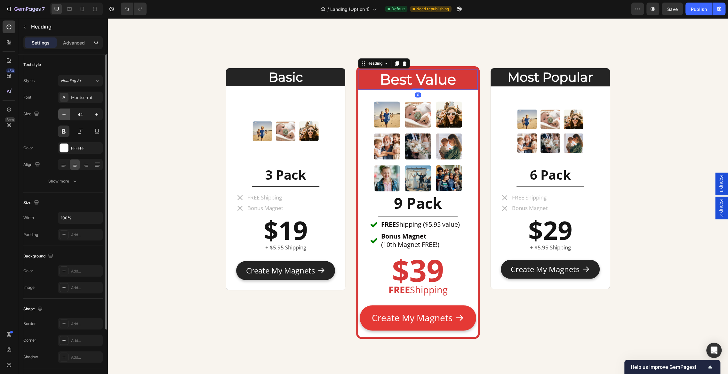
click at [64, 115] on icon "button" at bounding box center [64, 114] width 6 height 6
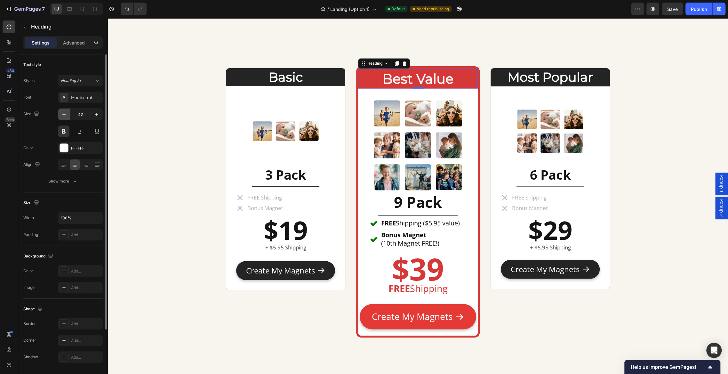
click at [64, 115] on icon "button" at bounding box center [64, 114] width 6 height 6
type input "40"
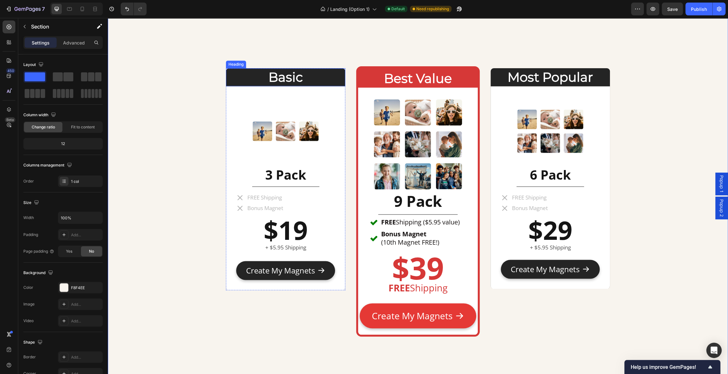
click at [335, 75] on h2 "Basic" at bounding box center [285, 77] width 119 height 18
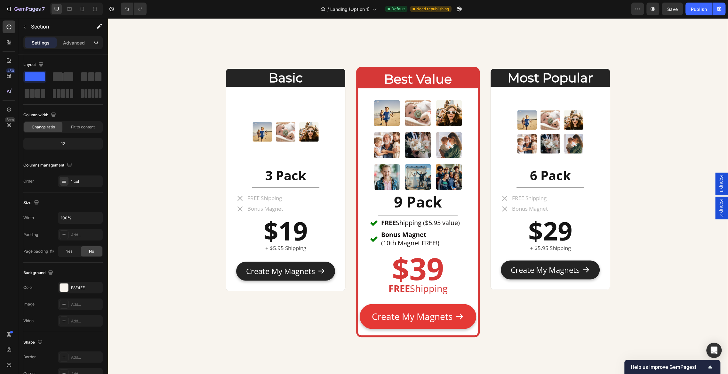
scroll to position [2936, 0]
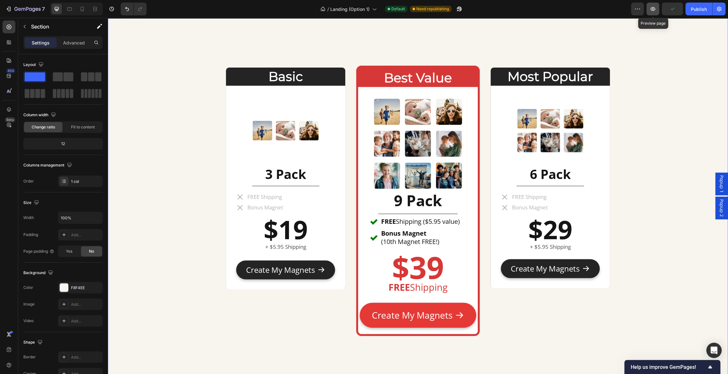
click at [653, 15] on button "button" at bounding box center [652, 9] width 13 height 13
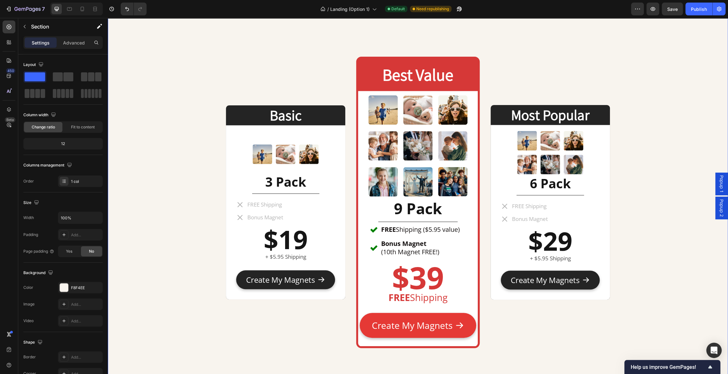
scroll to position [2552, 0]
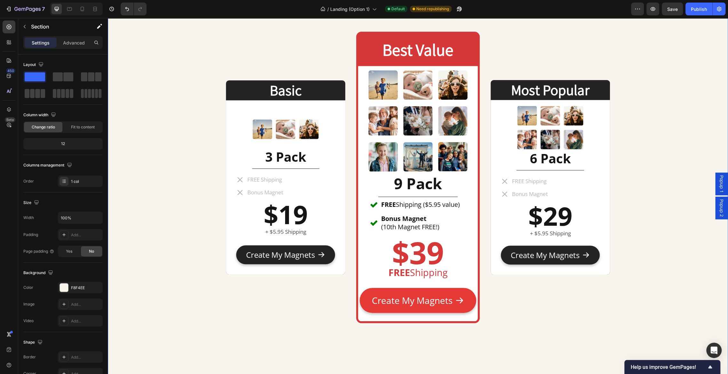
click at [210, 127] on div "Basic Heading Image 3 Pack Heading Title Line FREE Shipping Bonus Magnet Item L…" at bounding box center [418, 377] width 620 height 815
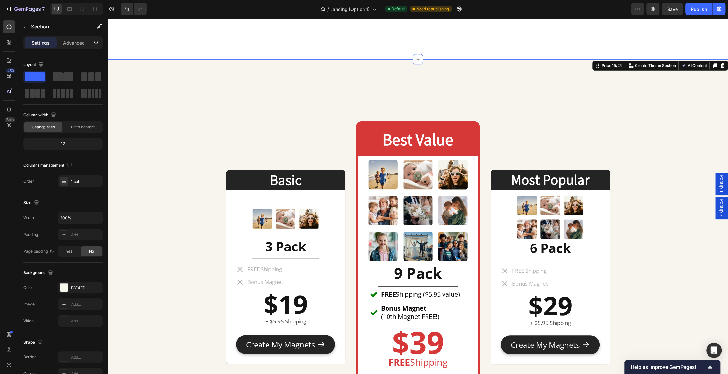
scroll to position [2456, 0]
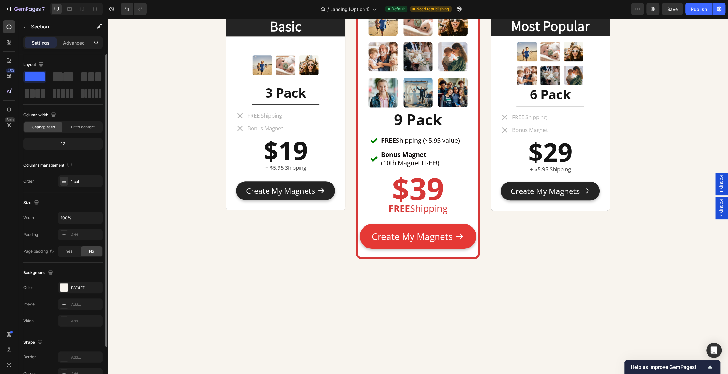
click at [84, 202] on div "Size" at bounding box center [62, 202] width 79 height 10
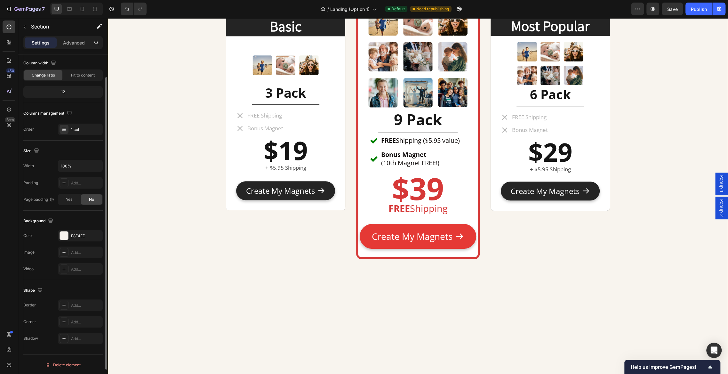
scroll to position [0, 0]
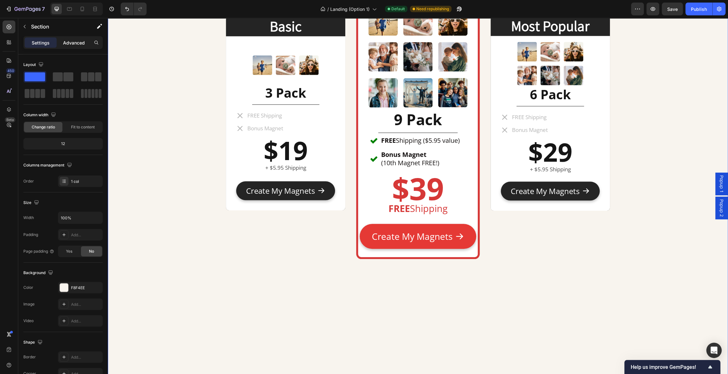
click at [73, 42] on p "Advanced" at bounding box center [74, 42] width 22 height 7
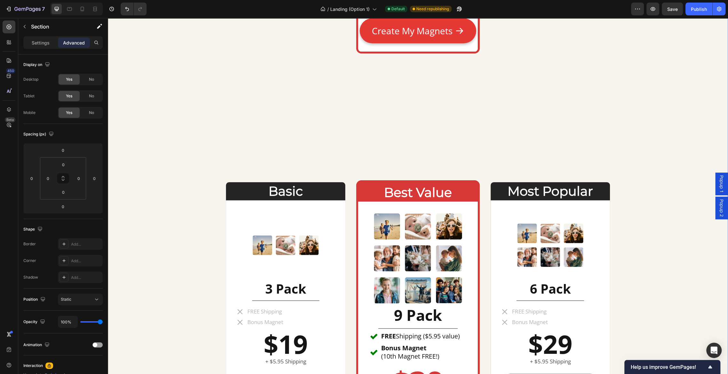
scroll to position [2755, 0]
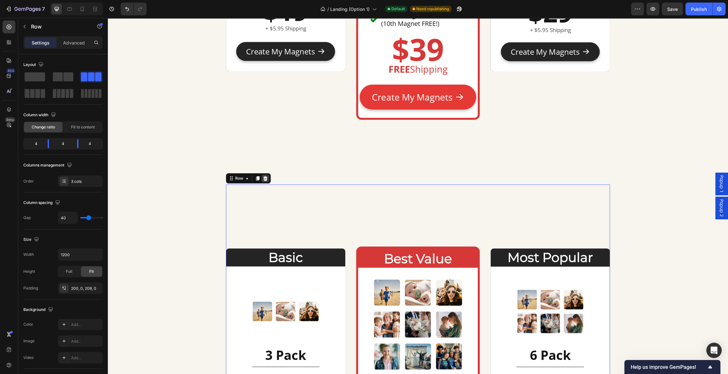
click at [265, 177] on icon at bounding box center [265, 178] width 4 height 4
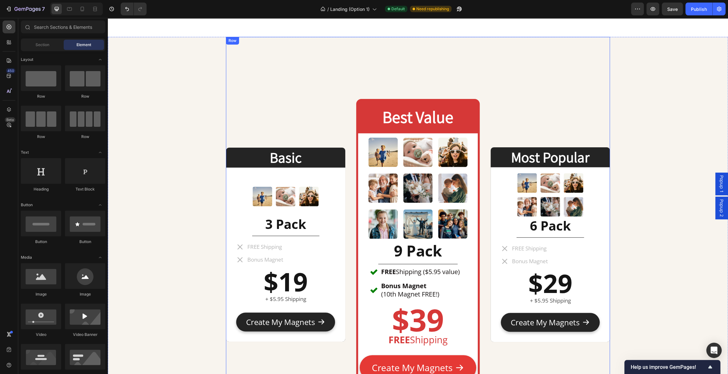
scroll to position [2476, 0]
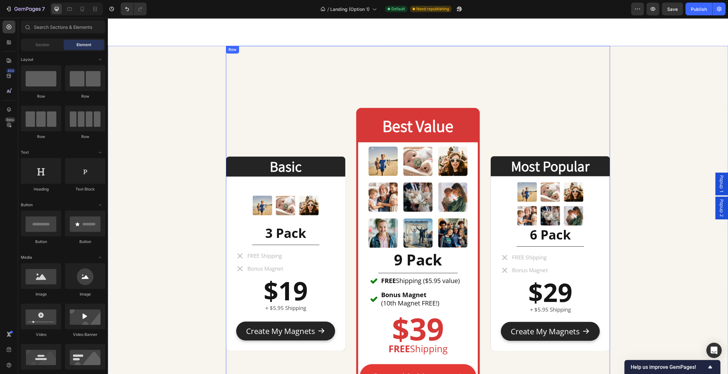
click at [536, 86] on div "Basic Heading Image 3 Pack Heading Title Line FREE Shipping Bonus Magnet Item L…" at bounding box center [418, 255] width 384 height 418
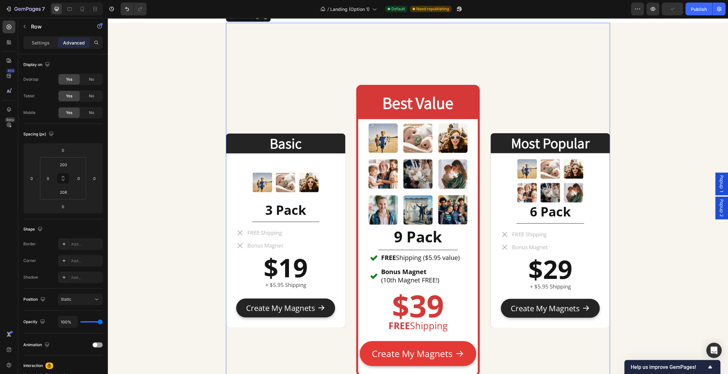
scroll to position [2479, 0]
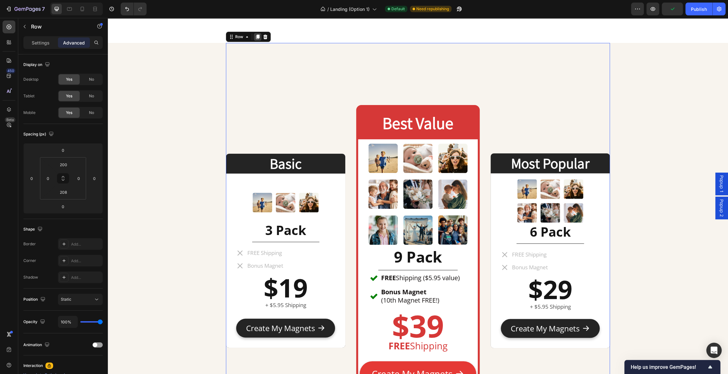
click at [256, 38] on icon at bounding box center [257, 36] width 5 height 5
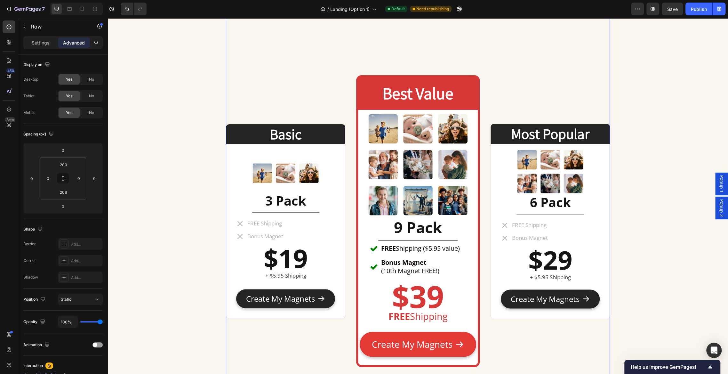
scroll to position [2941, 0]
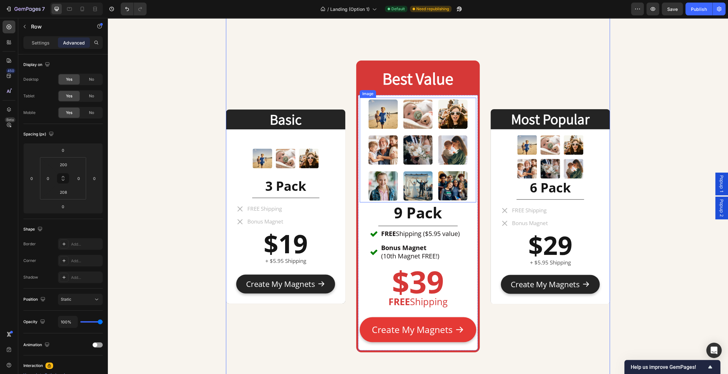
click at [426, 135] on img at bounding box center [418, 150] width 105 height 105
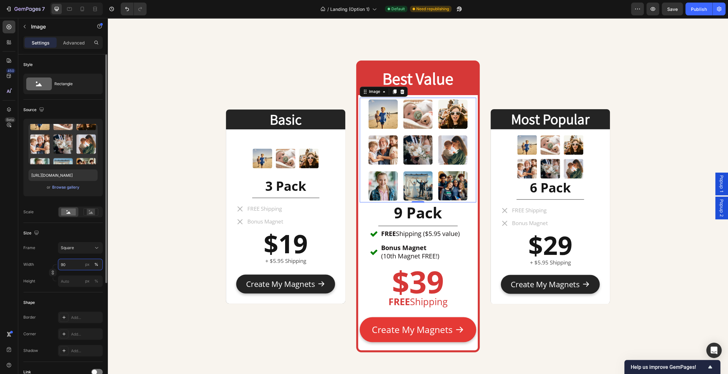
click at [62, 263] on input "90" at bounding box center [80, 264] width 45 height 12
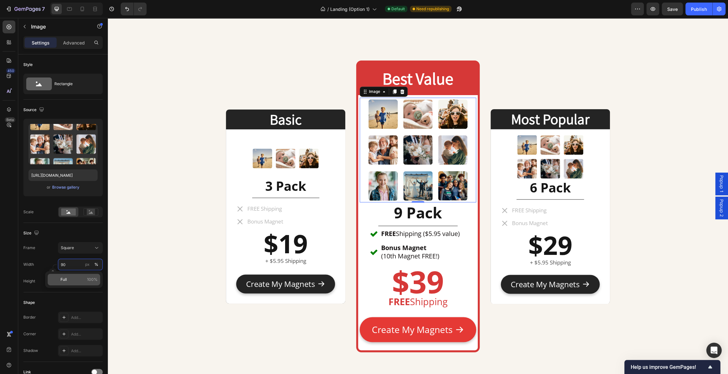
type input "80"
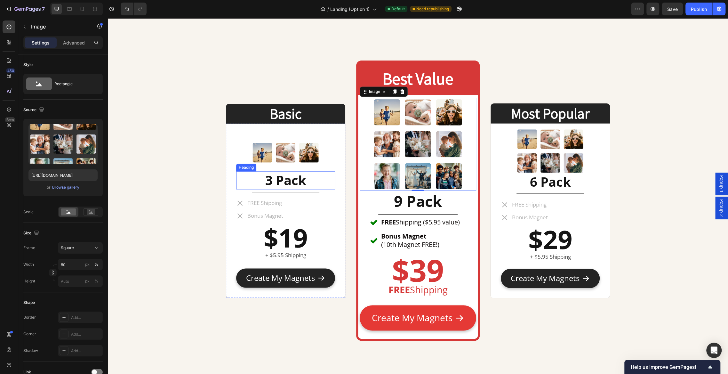
click at [295, 177] on h2 "3 Pack" at bounding box center [285, 180] width 99 height 18
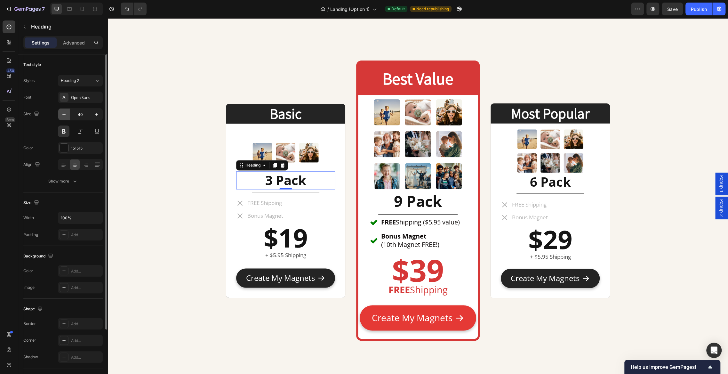
click at [65, 114] on icon "button" at bounding box center [63, 114] width 3 height 1
type input "37"
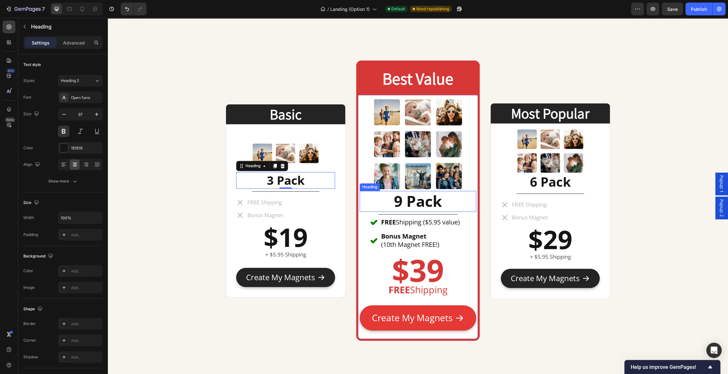
click at [418, 204] on h2 "9 Pack" at bounding box center [417, 201] width 116 height 21
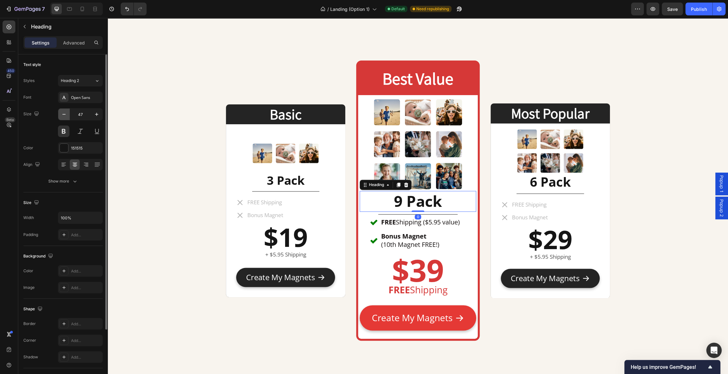
click at [62, 114] on icon "button" at bounding box center [63, 114] width 3 height 1
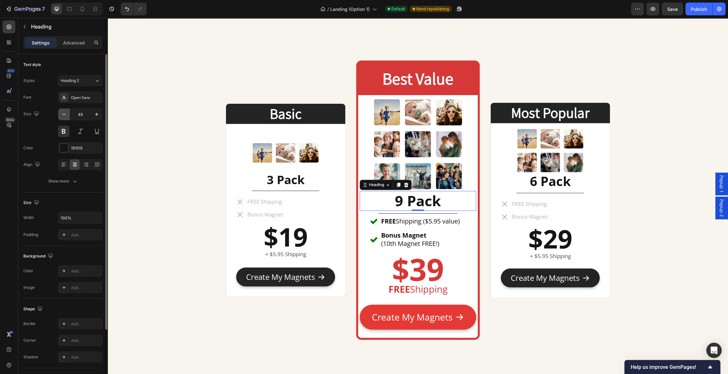
click at [62, 114] on icon "button" at bounding box center [63, 114] width 3 height 1
type input "44"
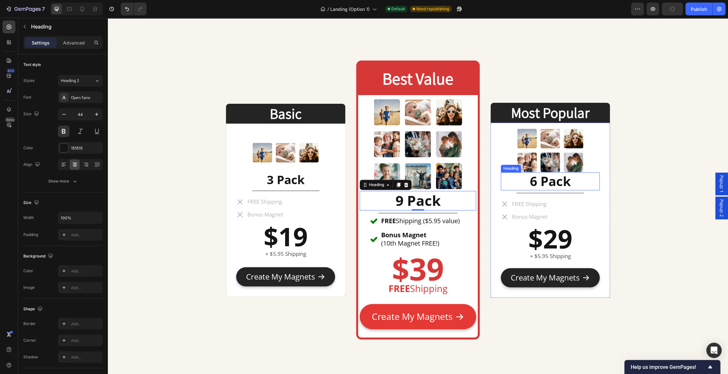
click at [552, 183] on h2 "6 Pack" at bounding box center [549, 181] width 99 height 18
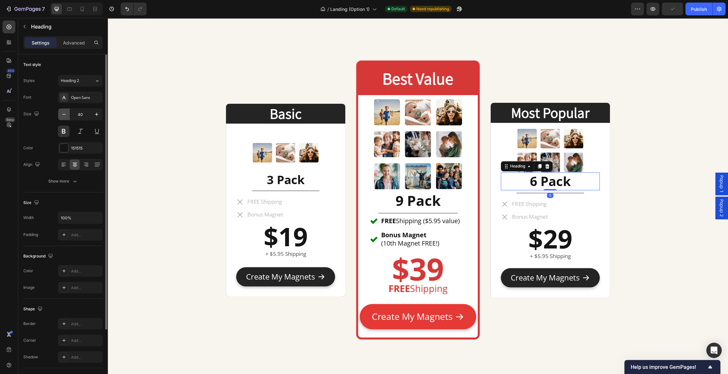
click at [67, 111] on button "button" at bounding box center [64, 114] width 12 height 12
type input "37"
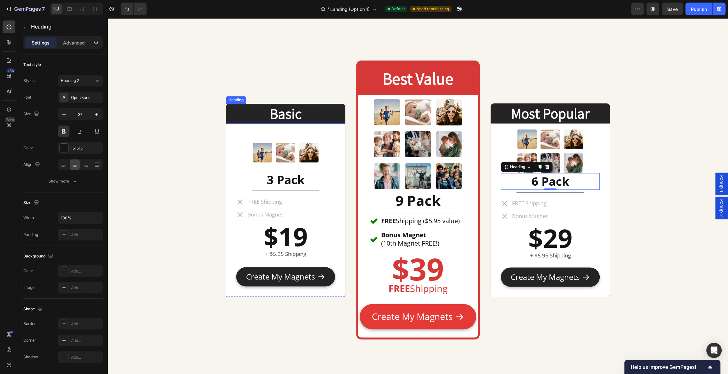
click at [285, 111] on h2 "Basic" at bounding box center [285, 114] width 119 height 20
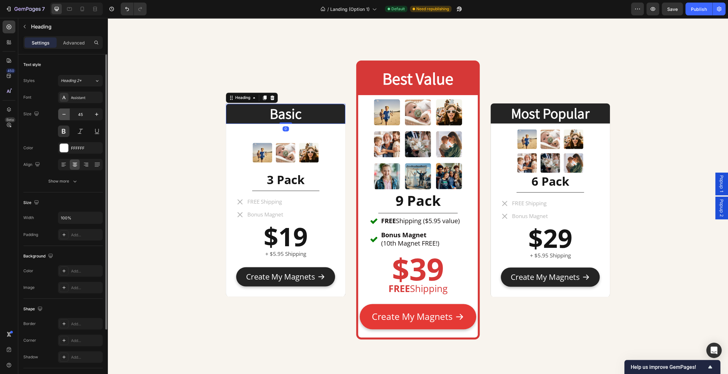
click at [67, 112] on button "button" at bounding box center [64, 114] width 12 height 12
type input "42"
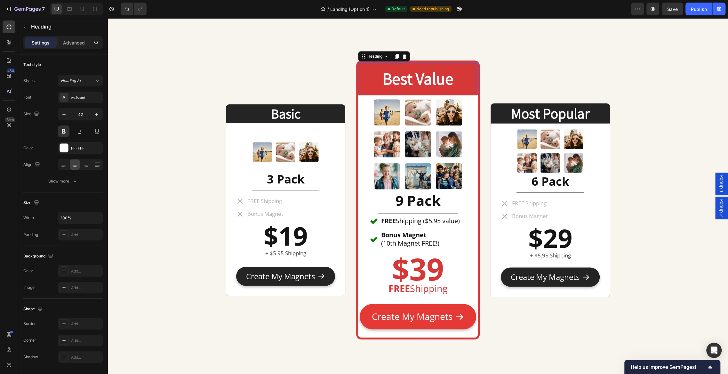
click at [426, 76] on h2 "Best Value" at bounding box center [417, 78] width 119 height 23
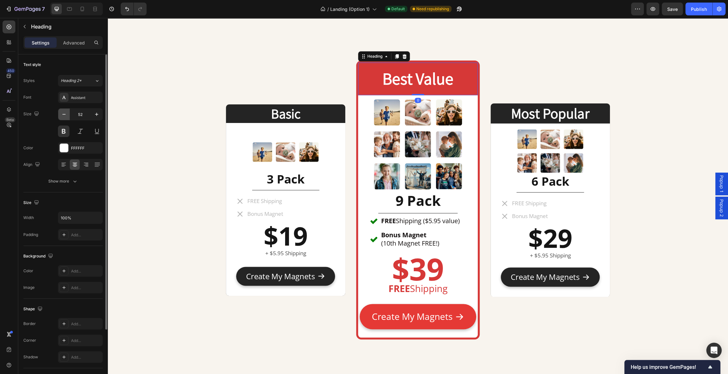
click at [65, 112] on icon "button" at bounding box center [64, 114] width 6 height 6
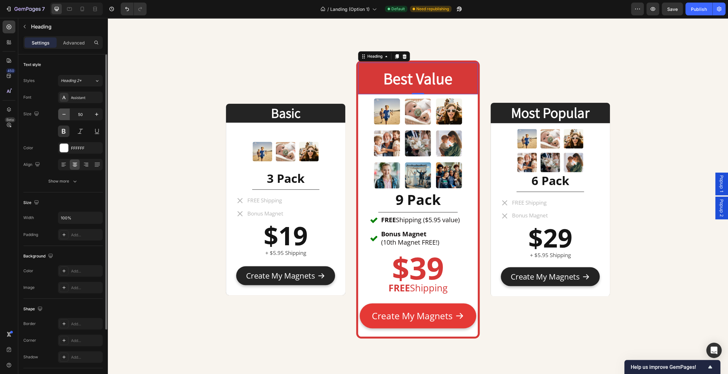
click at [65, 112] on icon "button" at bounding box center [64, 114] width 6 height 6
type input "49"
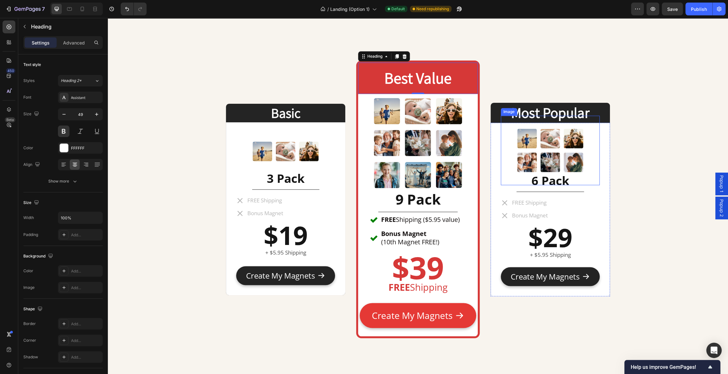
click at [537, 115] on img at bounding box center [549, 149] width 69 height 69
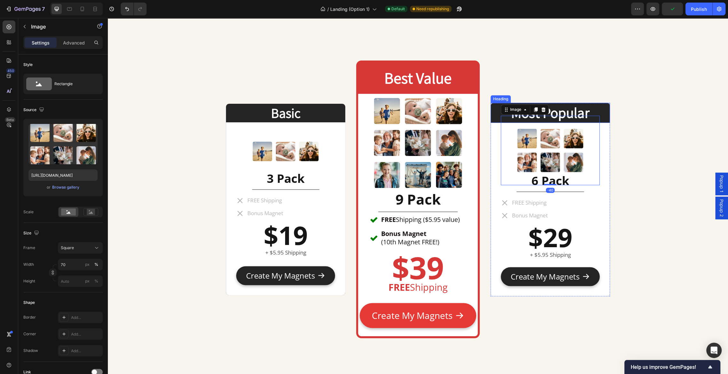
click at [576, 109] on h2 "Most Popular" at bounding box center [549, 113] width 119 height 20
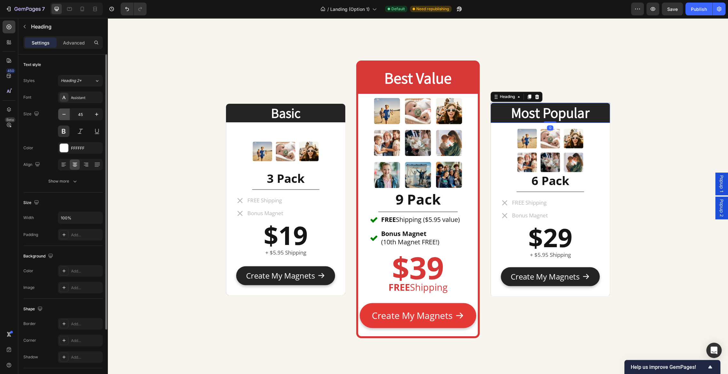
click at [62, 112] on icon "button" at bounding box center [64, 114] width 6 height 6
type input "42"
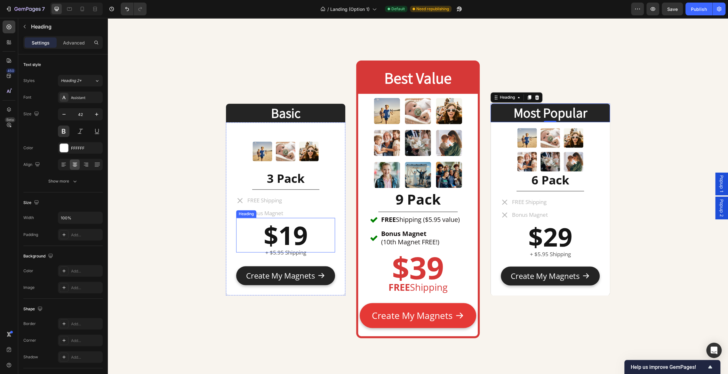
click at [306, 236] on strong "$19" at bounding box center [286, 234] width 44 height 35
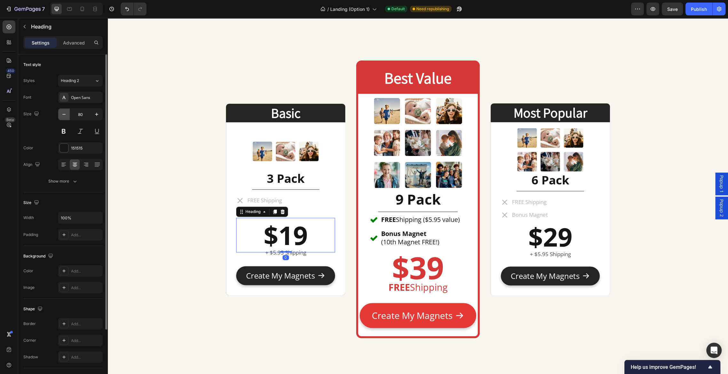
click at [65, 114] on icon "button" at bounding box center [63, 114] width 3 height 1
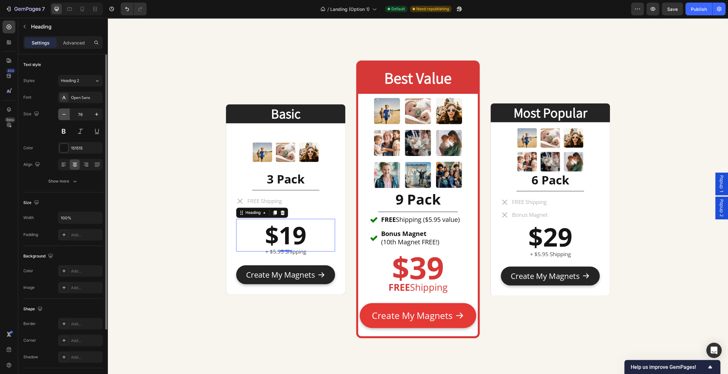
click at [65, 114] on icon "button" at bounding box center [63, 114] width 3 height 1
type input "74"
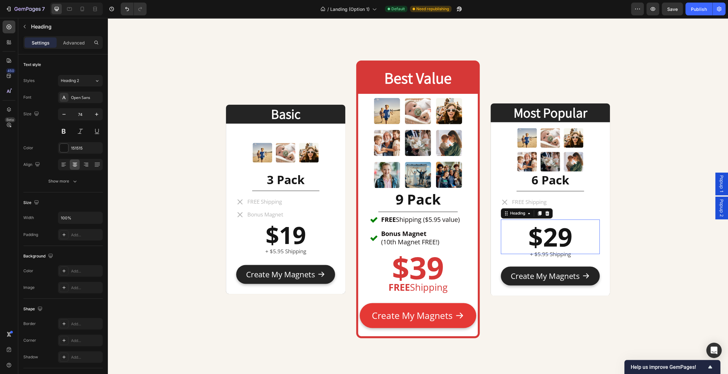
click at [559, 240] on strong "$29" at bounding box center [550, 236] width 44 height 35
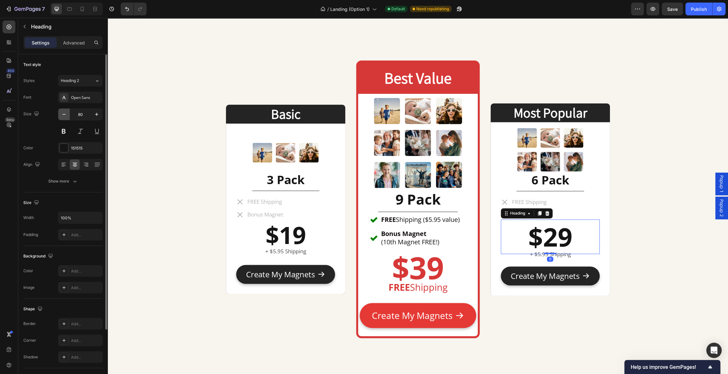
click at [67, 116] on button "button" at bounding box center [64, 114] width 12 height 12
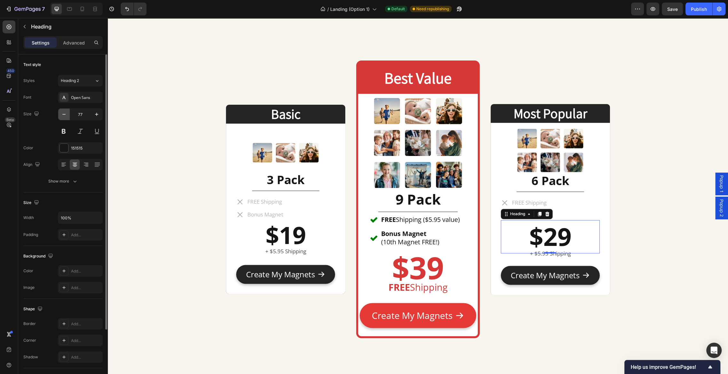
click at [67, 116] on button "button" at bounding box center [64, 114] width 12 height 12
type input "74"
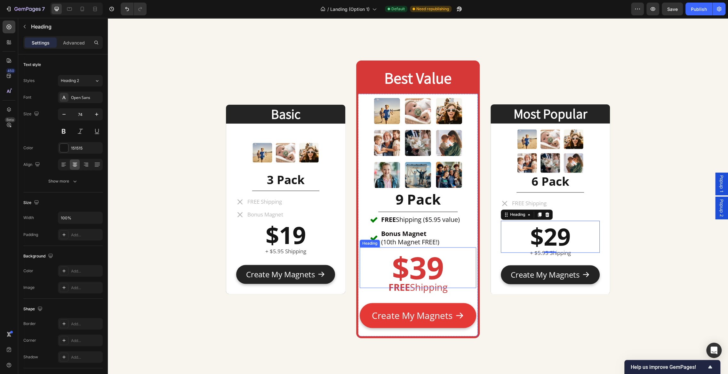
click at [428, 266] on strong "$39" at bounding box center [418, 267] width 52 height 42
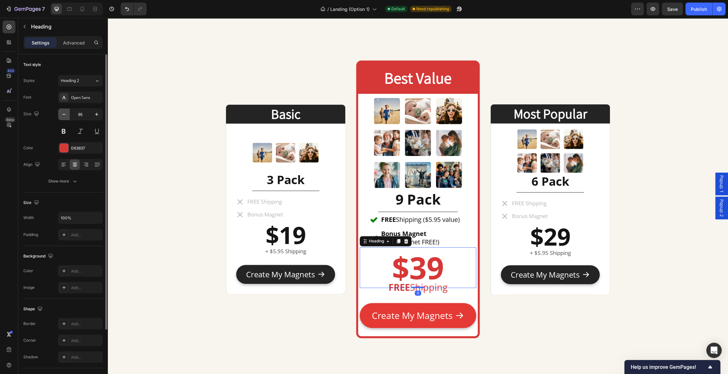
click at [64, 114] on icon "button" at bounding box center [63, 114] width 3 height 1
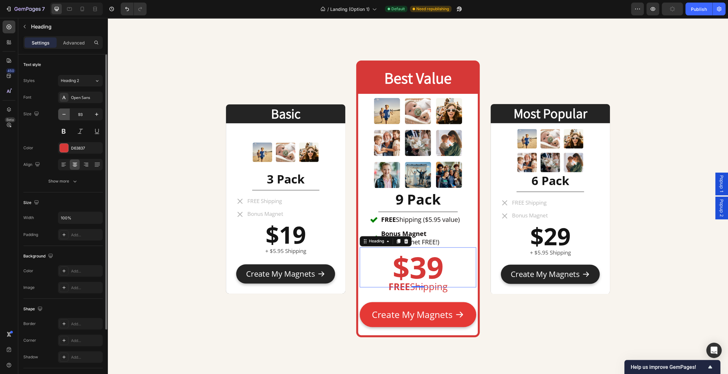
click at [64, 114] on icon "button" at bounding box center [63, 114] width 3 height 1
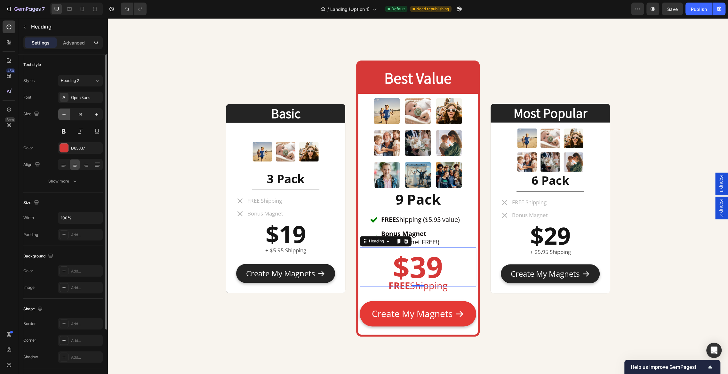
click at [64, 114] on icon "button" at bounding box center [63, 114] width 3 height 1
type input "89"
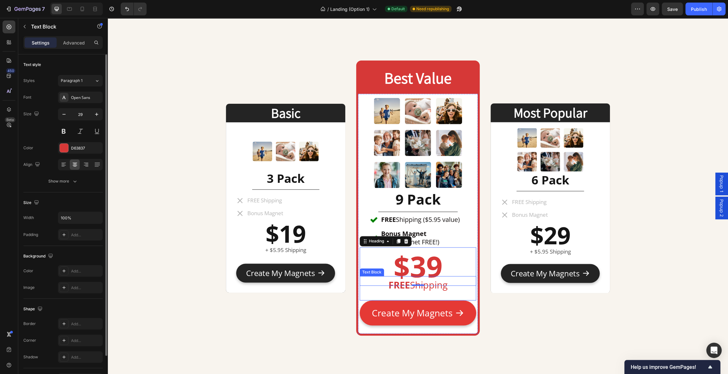
click at [410, 287] on p "FREE Shipping" at bounding box center [417, 284] width 115 height 17
click at [67, 114] on button "button" at bounding box center [64, 114] width 12 height 12
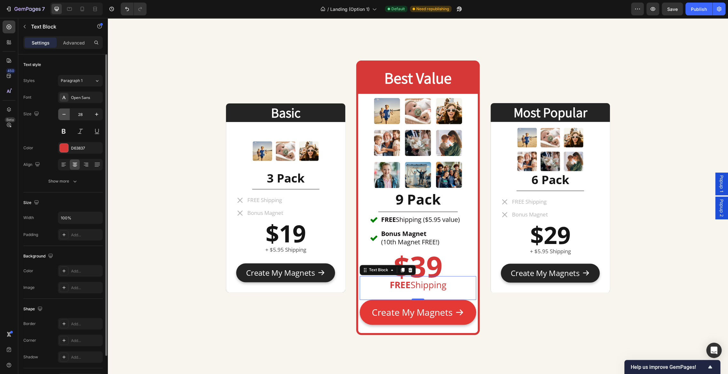
click at [67, 114] on button "button" at bounding box center [64, 114] width 12 height 12
type input "26"
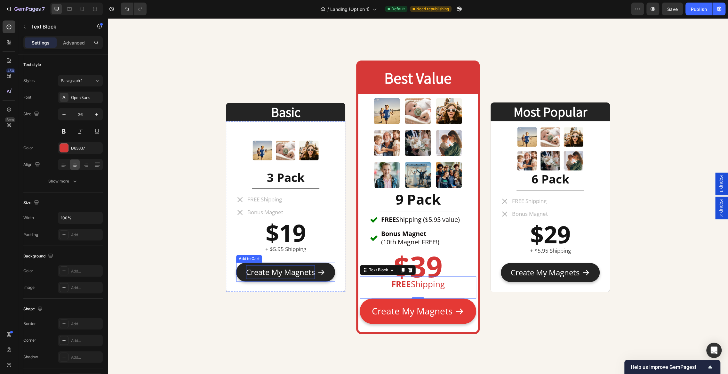
click at [304, 270] on div "Create My Magnets" at bounding box center [280, 272] width 69 height 14
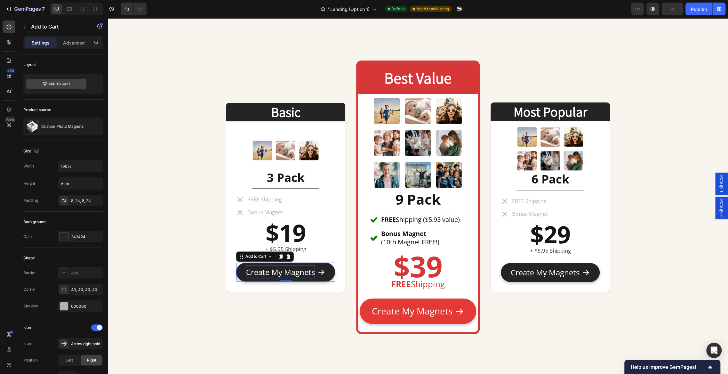
click at [304, 270] on div "Create My Magnets" at bounding box center [280, 272] width 69 height 14
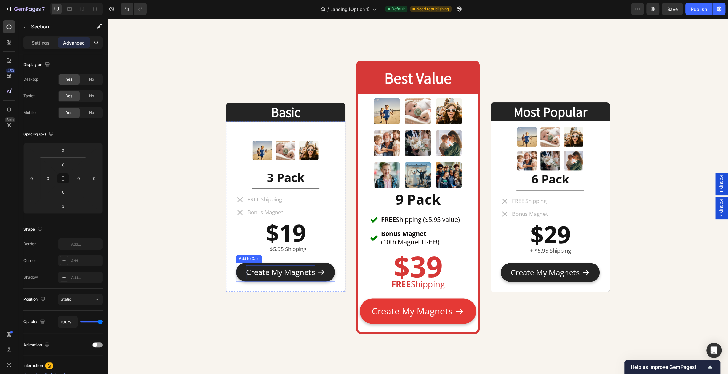
click at [309, 270] on p "Create My Magnets" at bounding box center [280, 272] width 69 height 14
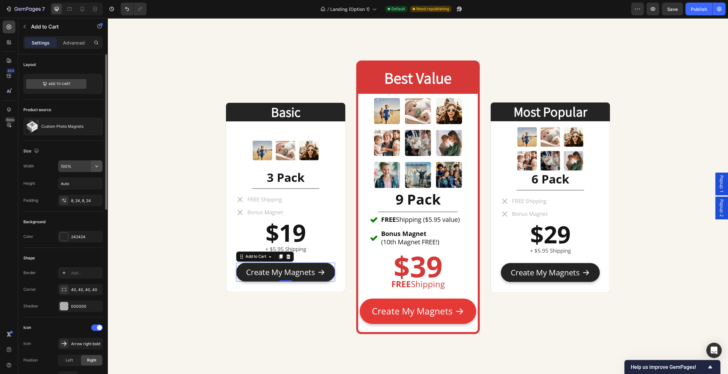
click at [92, 166] on button "button" at bounding box center [97, 166] width 12 height 12
click at [72, 143] on div "Size Width 100% Height Auto Padding 8, 24, 8, 24" at bounding box center [62, 176] width 79 height 71
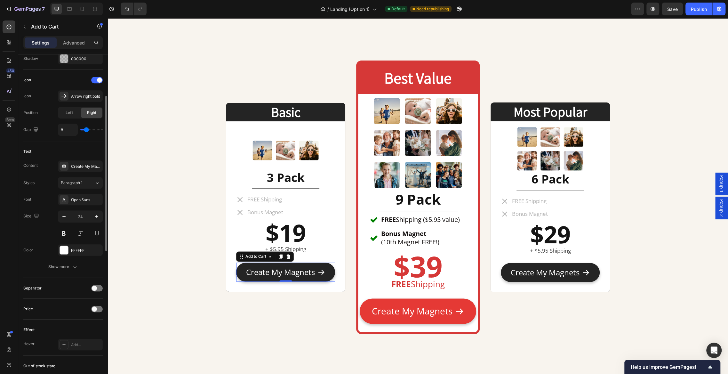
scroll to position [255, 0]
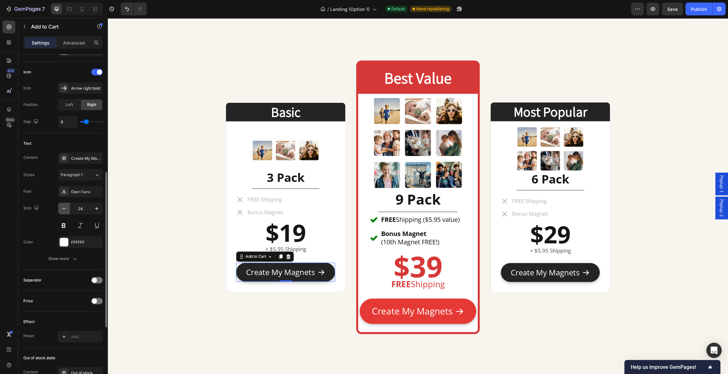
click at [64, 208] on icon "button" at bounding box center [63, 208] width 3 height 1
click at [96, 209] on icon "button" at bounding box center [96, 208] width 6 height 6
type input "23"
click at [468, 301] on button "Create My Magnets" at bounding box center [417, 310] width 116 height 25
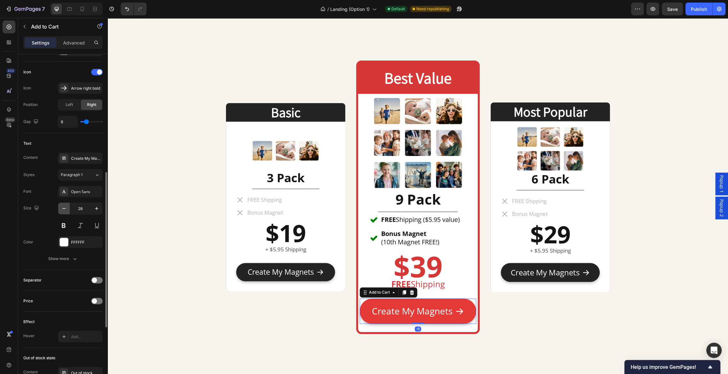
click at [66, 206] on icon "button" at bounding box center [64, 208] width 6 height 6
type input "27"
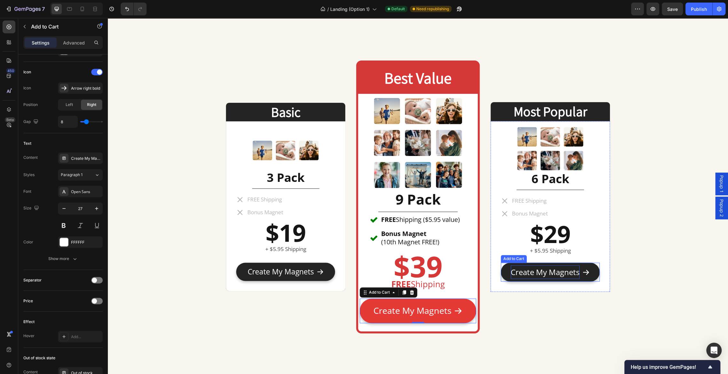
click at [511, 266] on div "Create My Magnets" at bounding box center [544, 272] width 69 height 14
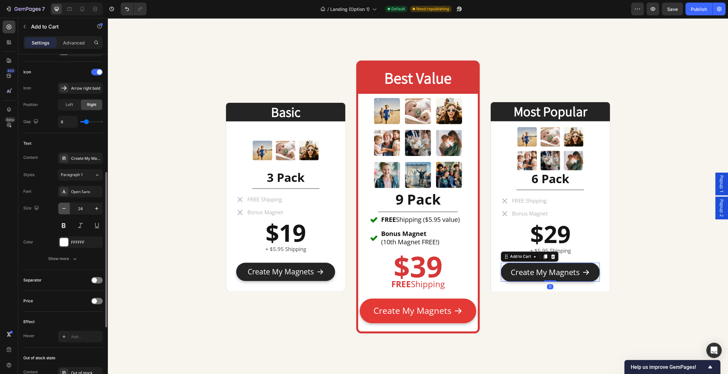
click at [65, 208] on icon "button" at bounding box center [63, 208] width 3 height 1
type input "23"
click at [262, 318] on div "Basic Heading Image 3 Pack Heading Title Line FREE Shipping Bonus Magnet Item L…" at bounding box center [285, 196] width 119 height 269
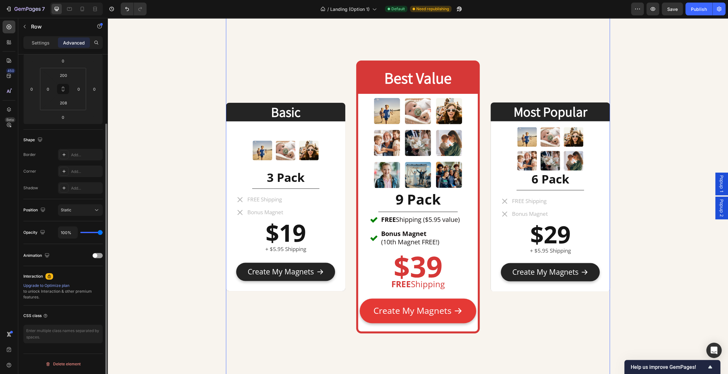
scroll to position [0, 0]
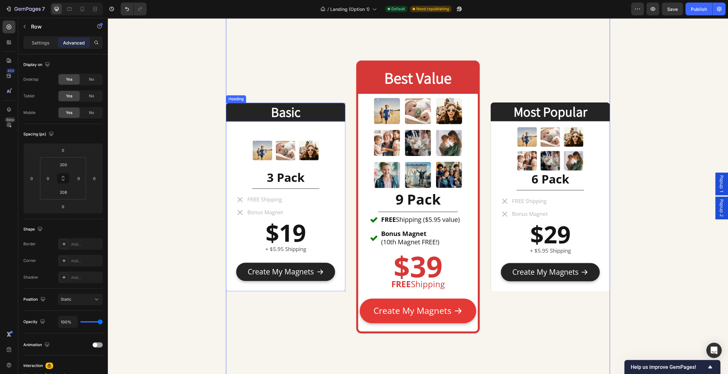
click at [233, 103] on h2 "Basic" at bounding box center [285, 112] width 119 height 19
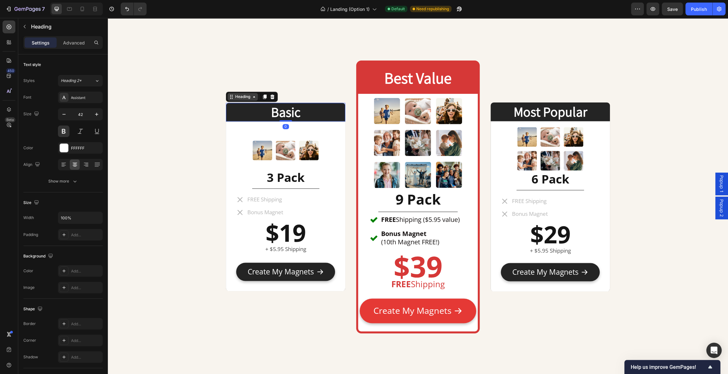
click at [235, 94] on div "Heading" at bounding box center [243, 97] width 18 height 6
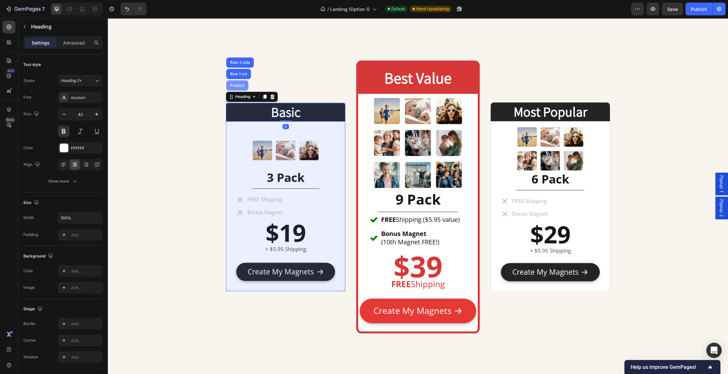
click at [238, 83] on div "Product" at bounding box center [237, 85] width 17 height 4
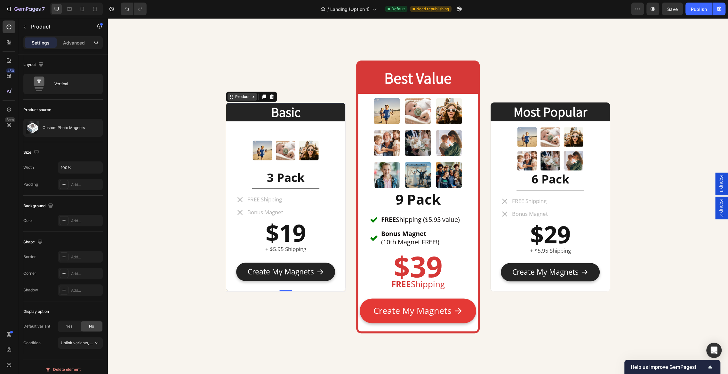
click at [240, 93] on div "Product" at bounding box center [242, 97] width 30 height 8
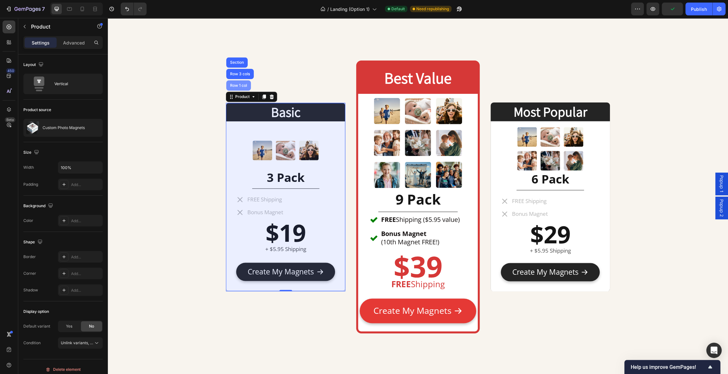
click at [236, 86] on div "Row 1 col" at bounding box center [239, 85] width 20 height 4
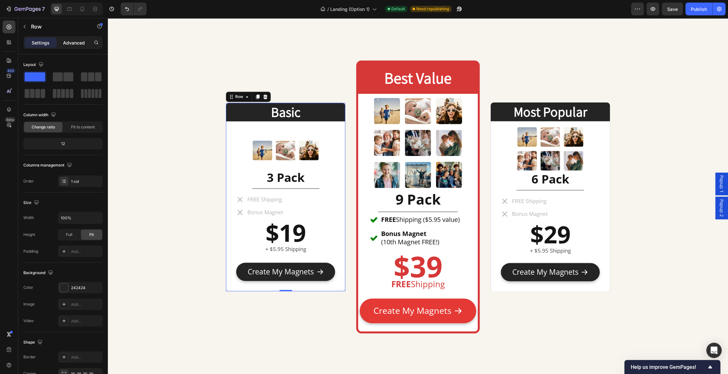
click at [74, 46] on div "Advanced" at bounding box center [74, 42] width 32 height 10
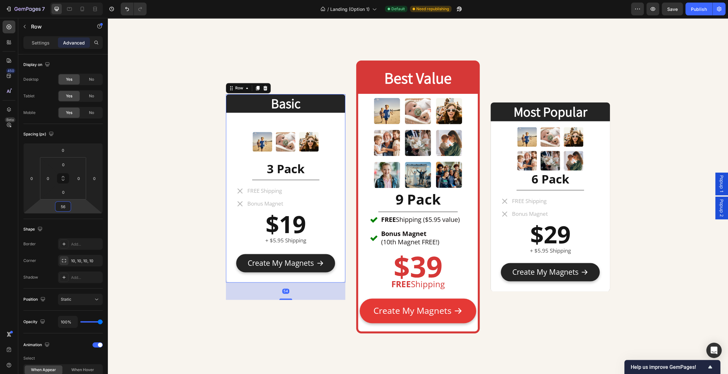
drag, startPoint x: 76, startPoint y: 206, endPoint x: 77, endPoint y: 194, distance: 11.9
click at [77, 0] on html "7 Version history / Landing (Option 1) Default Need republishing Preview Save P…" at bounding box center [364, 0] width 728 height 0
drag, startPoint x: 67, startPoint y: 206, endPoint x: 40, endPoint y: 197, distance: 28.1
click at [40, 197] on div "0 0 56 0 0 0 0 0" at bounding box center [62, 178] width 79 height 70
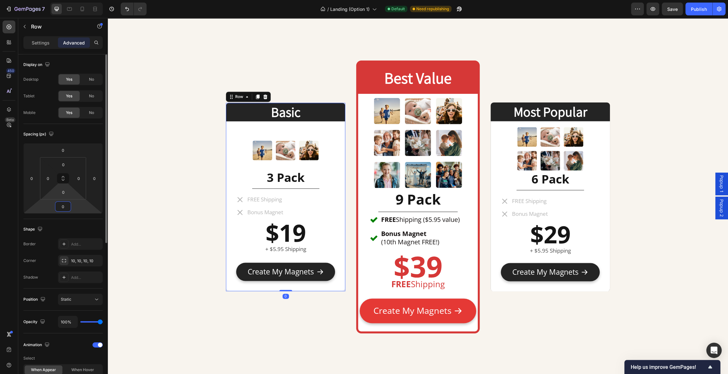
type input "0"
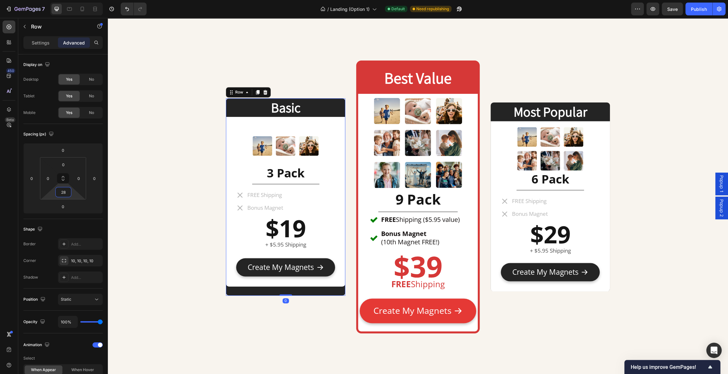
type input "0"
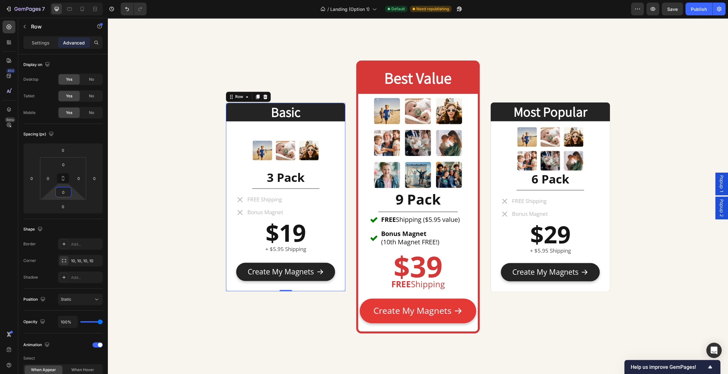
drag, startPoint x: 73, startPoint y: 190, endPoint x: 69, endPoint y: 205, distance: 15.2
click at [69, 0] on html "7 Version history / Landing (Option 1) Default Need republishing Preview Save P…" at bounding box center [364, 0] width 728 height 0
click at [329, 272] on button "Create My Magnets" at bounding box center [285, 271] width 99 height 18
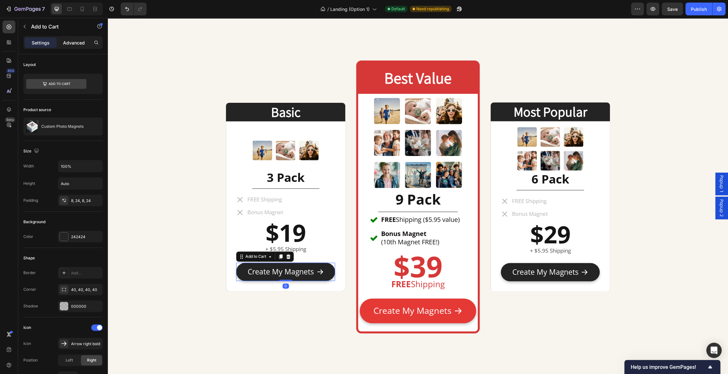
click at [67, 38] on div "Advanced" at bounding box center [74, 42] width 32 height 10
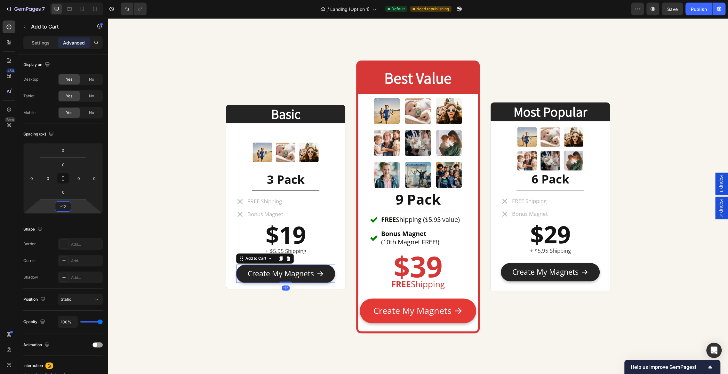
type input "-10"
click at [78, 0] on html "7 Version history / Landing (Option 1) Default Need republishing Preview Save P…" at bounding box center [364, 0] width 728 height 0
click at [468, 304] on button "Create My Magnets" at bounding box center [417, 310] width 116 height 25
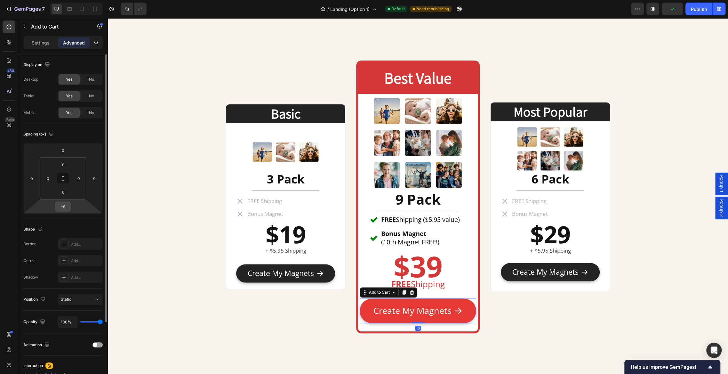
click at [69, 204] on input "-6" at bounding box center [63, 206] width 13 height 10
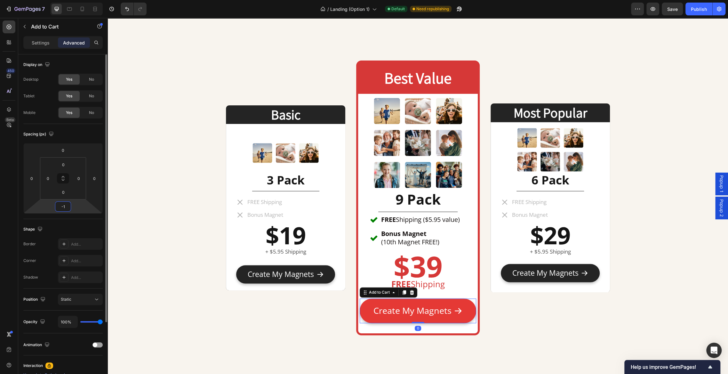
type input "-10"
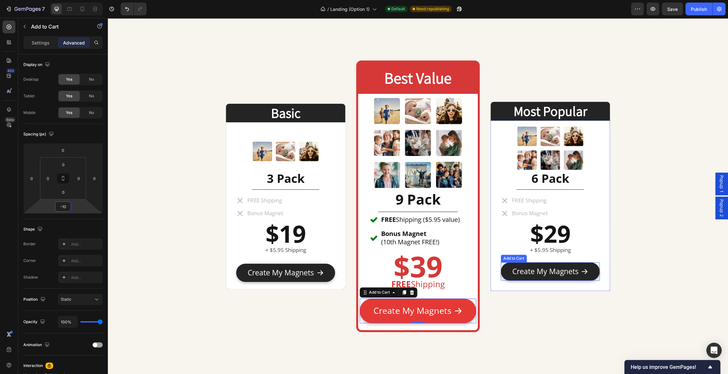
click at [588, 267] on button "Create My Magnets" at bounding box center [549, 271] width 99 height 18
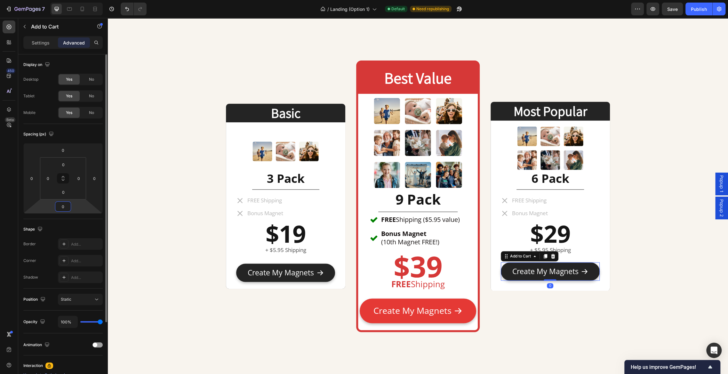
click at [66, 206] on input "0" at bounding box center [63, 206] width 13 height 10
type input "-10"
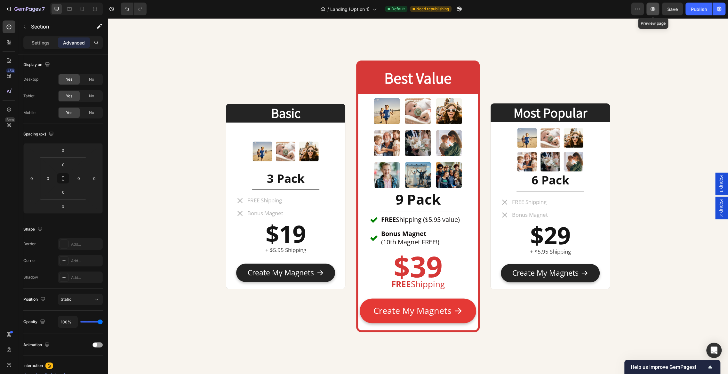
click at [653, 8] on icon "button" at bounding box center [652, 9] width 2 height 2
click at [453, 218] on p "FREE Shipping ($5.95 value)" at bounding box center [420, 219] width 79 height 8
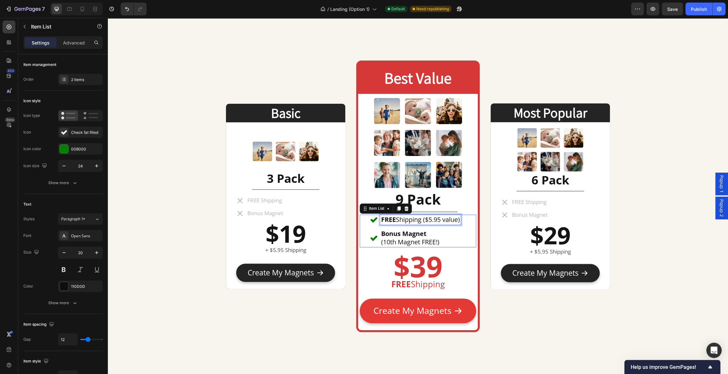
click at [453, 218] on p "FREE Shipping ($5.95 value)" at bounding box center [420, 219] width 79 height 8
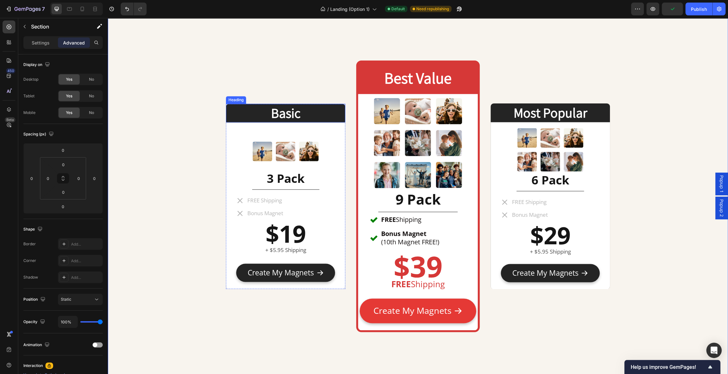
click at [294, 115] on h2 "Basic" at bounding box center [285, 113] width 119 height 19
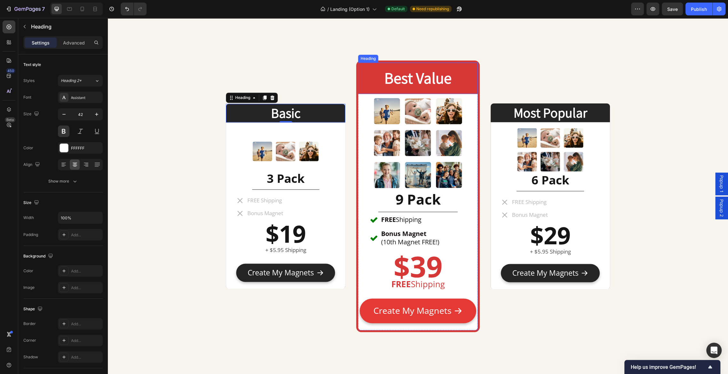
click at [441, 78] on h2 "Best Value" at bounding box center [417, 78] width 119 height 22
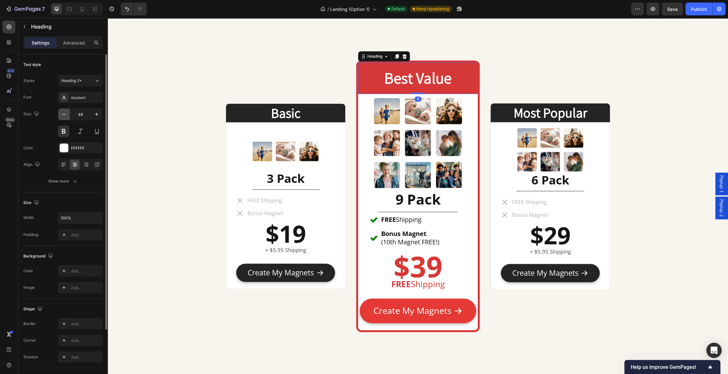
click at [66, 111] on icon "button" at bounding box center [64, 114] width 6 height 6
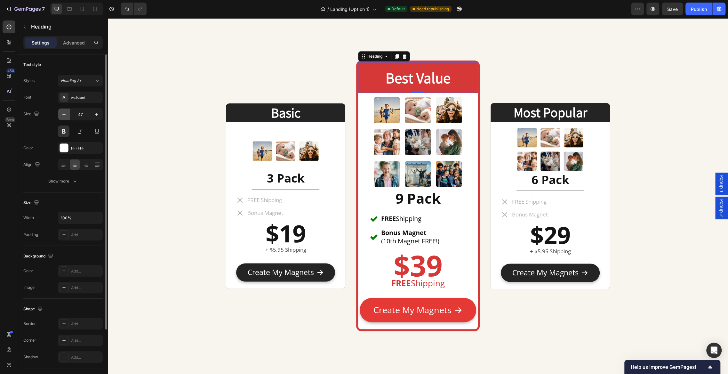
click at [66, 111] on icon "button" at bounding box center [64, 114] width 6 height 6
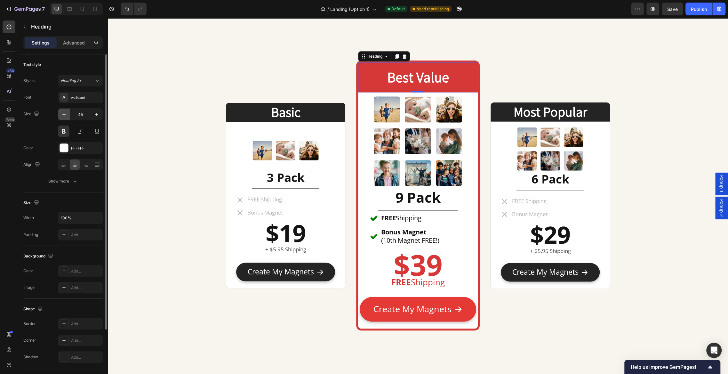
click at [66, 111] on icon "button" at bounding box center [64, 114] width 6 height 6
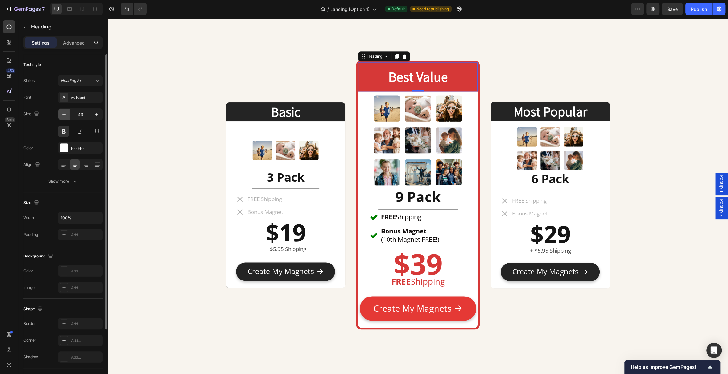
click at [66, 111] on icon "button" at bounding box center [64, 114] width 6 height 6
type input "42"
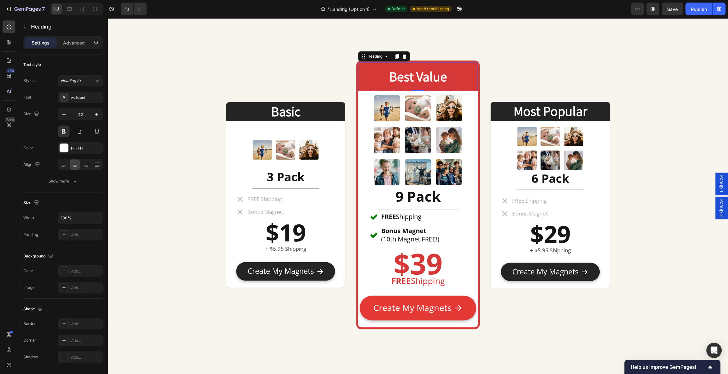
click at [466, 61] on div "Basic Heading Image 3 Pack Heading Title Line FREE Shipping Bonus Magnet Item L…" at bounding box center [418, 195] width 384 height 395
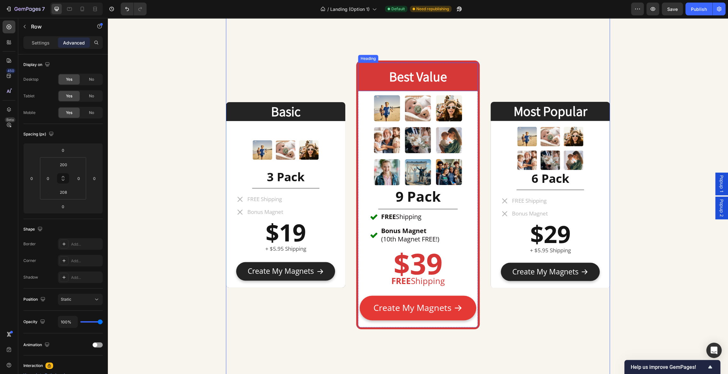
click at [466, 67] on h2 "Best Value" at bounding box center [417, 76] width 119 height 19
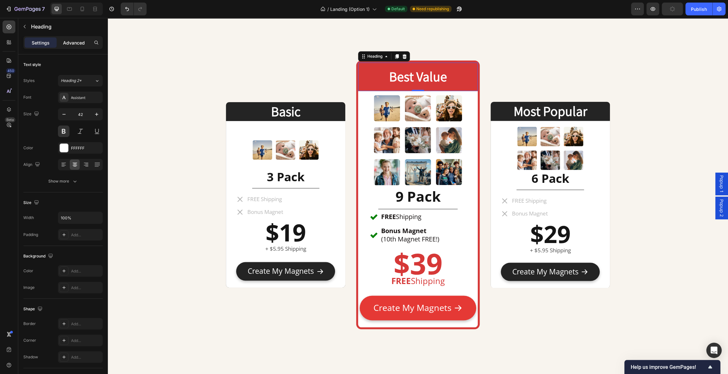
click at [74, 41] on p "Advanced" at bounding box center [74, 42] width 22 height 7
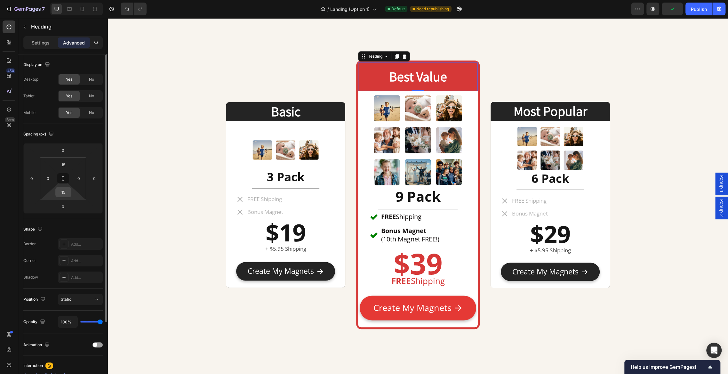
click at [64, 191] on input "15" at bounding box center [63, 192] width 13 height 10
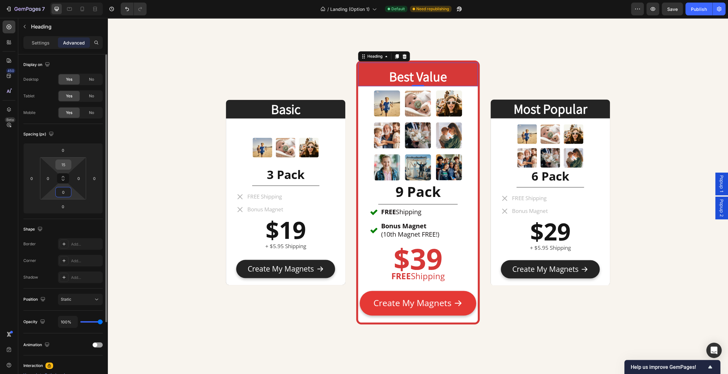
type input "0"
click at [65, 163] on input "15" at bounding box center [63, 165] width 13 height 10
type input "0"
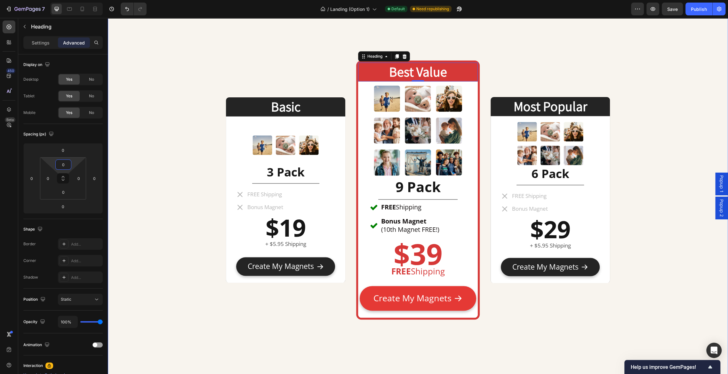
click at [654, 10] on icon "button" at bounding box center [652, 9] width 6 height 6
click at [429, 182] on h2 "9 Pack" at bounding box center [417, 187] width 116 height 20
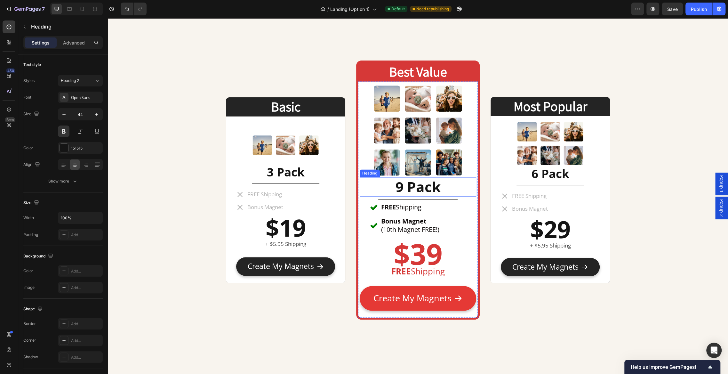
click at [429, 182] on h2 "9 Pack" at bounding box center [417, 187] width 116 height 20
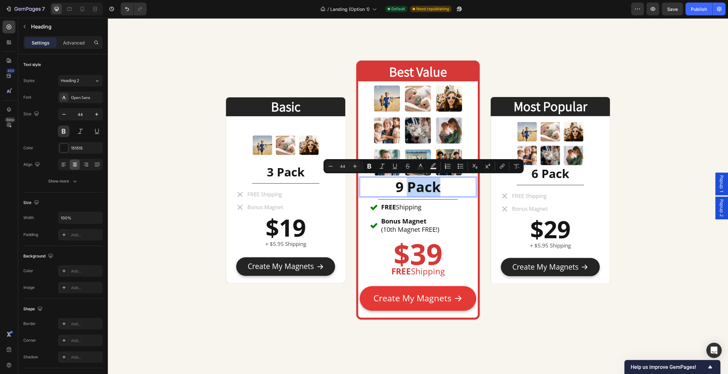
click at [450, 192] on p "9 Pack" at bounding box center [417, 186] width 115 height 18
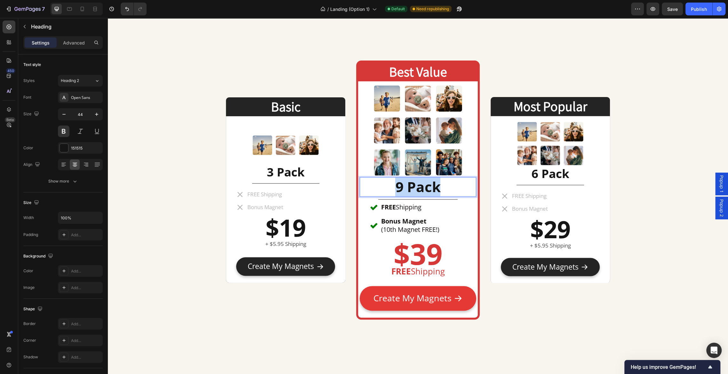
drag, startPoint x: 447, startPoint y: 185, endPoint x: 395, endPoint y: 185, distance: 51.8
click at [395, 185] on p "9 Pack" at bounding box center [417, 186] width 115 height 18
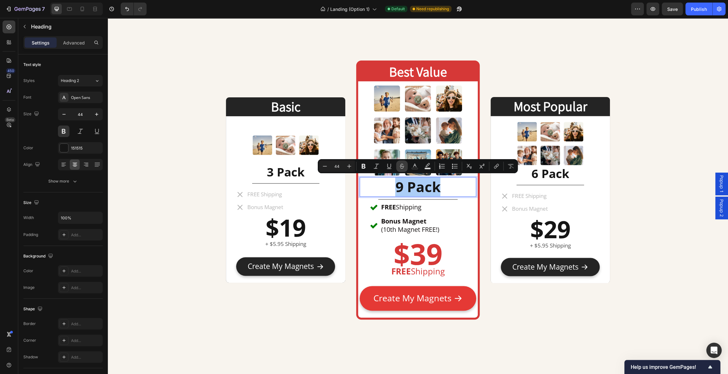
click at [402, 164] on icon "Editor contextual toolbar" at bounding box center [401, 166] width 6 height 6
click at [455, 187] on p "9 Pack" at bounding box center [417, 186] width 115 height 18
drag, startPoint x: 446, startPoint y: 184, endPoint x: 388, endPoint y: 185, distance: 57.6
click at [388, 185] on p "9 Pack" at bounding box center [417, 186] width 115 height 18
click at [321, 165] on button "Minus" at bounding box center [325, 166] width 12 height 12
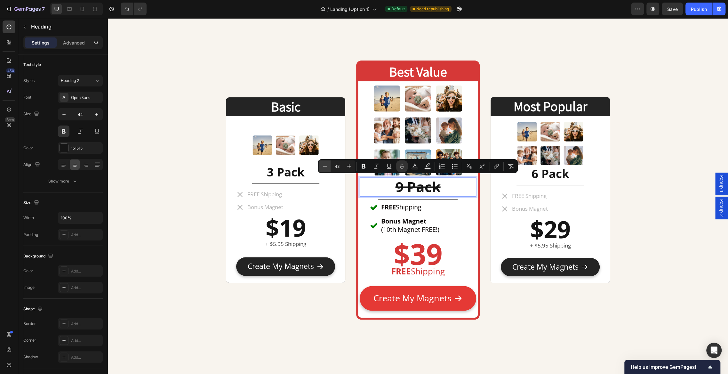
click at [321, 165] on button "Minus" at bounding box center [325, 166] width 12 height 12
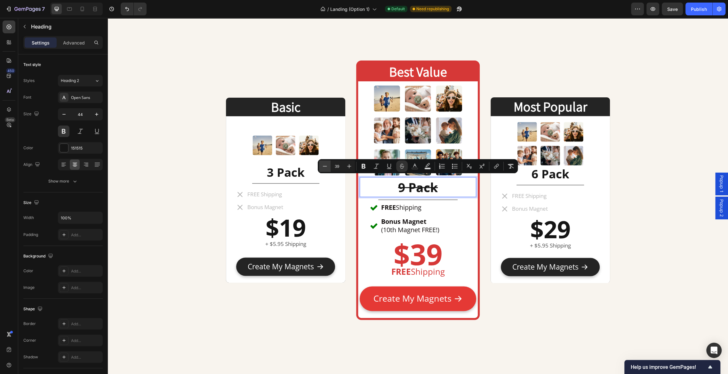
type input "38"
click at [449, 185] on p "9 Pack" at bounding box center [417, 186] width 115 height 19
click at [444, 185] on p "9 Pack" at bounding box center [417, 186] width 115 height 19
click at [441, 186] on p "9 Pack" at bounding box center [417, 186] width 115 height 19
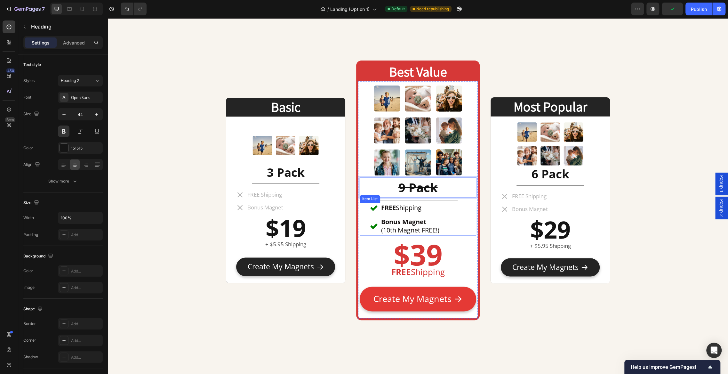
click at [442, 213] on div "FREE Shipping Bonus Magnet (10th Magnet FREE!)" at bounding box center [418, 218] width 96 height 33
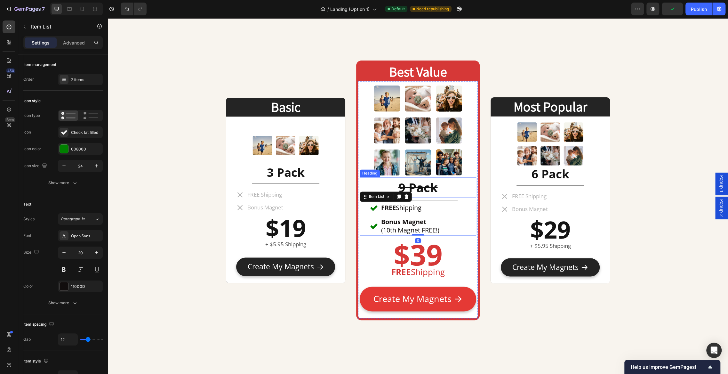
click at [445, 180] on p "⁠⁠⁠⁠⁠⁠⁠ 9 Pack" at bounding box center [417, 186] width 115 height 19
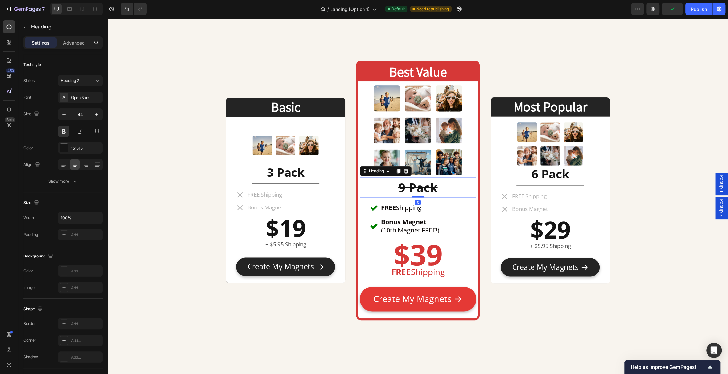
click at [452, 187] on p "9 Pack" at bounding box center [417, 186] width 115 height 19
click at [438, 185] on p "9 Pack" at bounding box center [417, 186] width 115 height 19
click at [439, 184] on p "9 Pack" at bounding box center [417, 186] width 115 height 19
click at [463, 189] on p "9 Pack 10 Pack" at bounding box center [417, 186] width 115 height 19
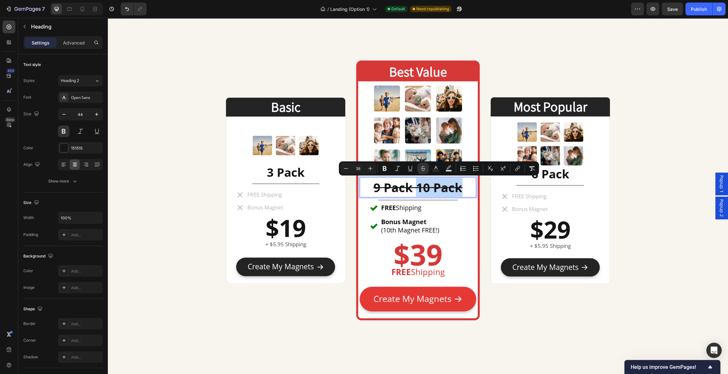
drag, startPoint x: 466, startPoint y: 186, endPoint x: 416, endPoint y: 184, distance: 49.9
click at [416, 184] on p "9 Pack 10 Pack" at bounding box center [417, 186] width 115 height 19
click at [422, 166] on icon "Editor contextual toolbar" at bounding box center [423, 167] width 4 height 3
click at [416, 185] on span "9 Pack 10 Pack" at bounding box center [418, 187] width 86 height 17
drag, startPoint x: 419, startPoint y: 185, endPoint x: 413, endPoint y: 185, distance: 5.4
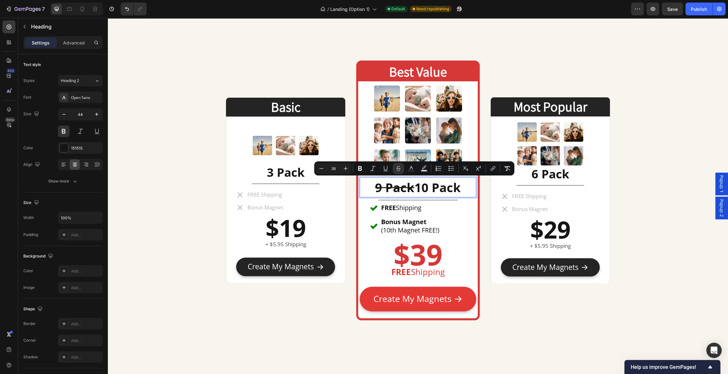
click at [413, 185] on span "9 Pack 10 Pack" at bounding box center [418, 187] width 86 height 17
click at [394, 168] on button "Strikethrough" at bounding box center [398, 168] width 12 height 12
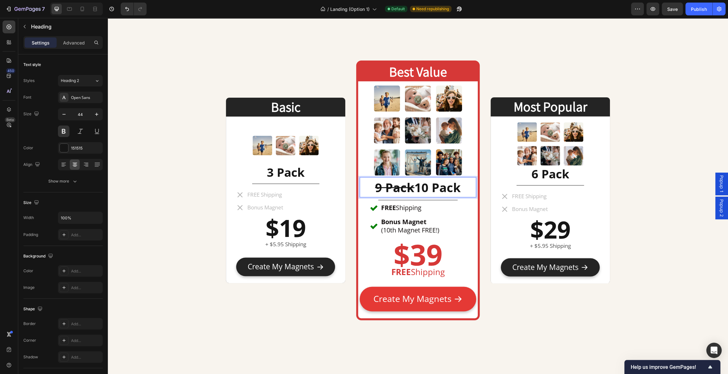
click at [449, 194] on span "9 Pack 10 Pack" at bounding box center [418, 187] width 86 height 17
drag, startPoint x: 462, startPoint y: 188, endPoint x: 416, endPoint y: 186, distance: 46.4
click at [416, 186] on p "9 Pack 10 Pack" at bounding box center [417, 186] width 115 height 19
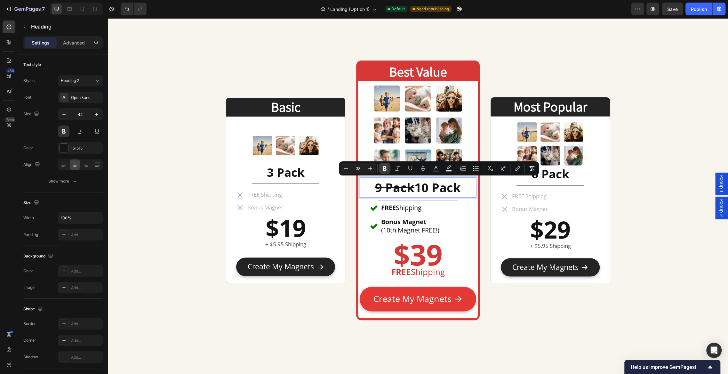
click at [385, 168] on icon "Editor contextual toolbar" at bounding box center [384, 168] width 4 height 5
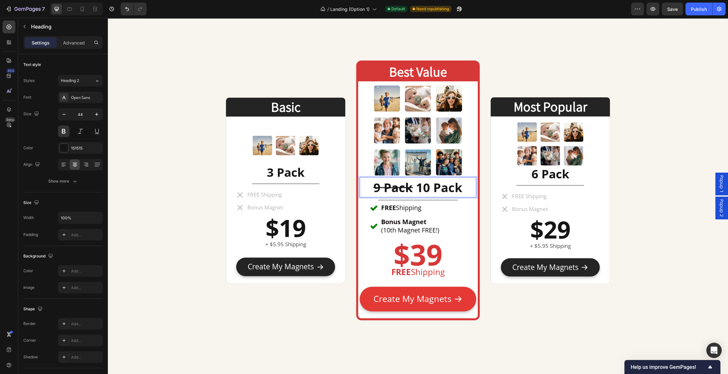
click at [453, 188] on strong "10 Pack" at bounding box center [439, 187] width 46 height 17
click at [462, 188] on p "9 Pack 10 Pack" at bounding box center [417, 186] width 115 height 19
drag, startPoint x: 462, startPoint y: 188, endPoint x: 415, endPoint y: 187, distance: 46.7
click at [415, 187] on p "9 Pack 10 Pack" at bounding box center [417, 186] width 115 height 19
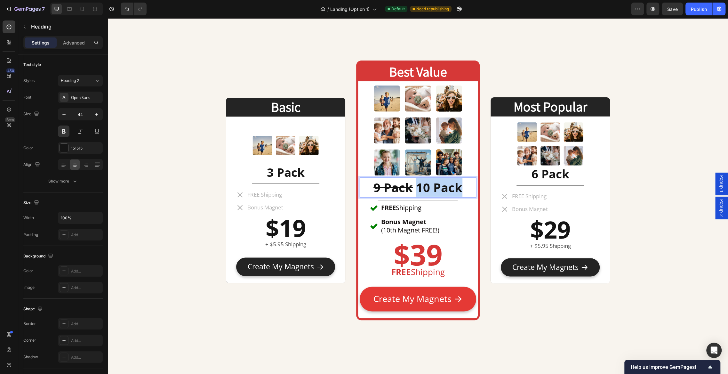
click at [428, 188] on strong "10 Pack" at bounding box center [439, 187] width 46 height 17
click at [431, 188] on strong "10 Pack" at bounding box center [439, 187] width 46 height 17
click at [407, 186] on s "9 Pack" at bounding box center [392, 187] width 39 height 17
click at [418, 190] on strong "10 Pack" at bounding box center [439, 187] width 46 height 17
click at [452, 185] on strong "10 Pack" at bounding box center [439, 187] width 46 height 17
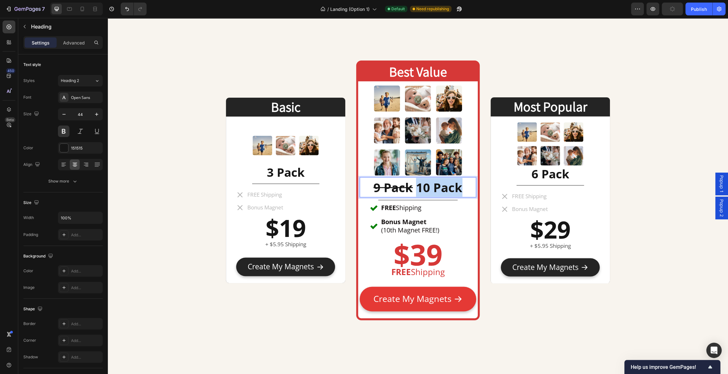
drag, startPoint x: 461, startPoint y: 187, endPoint x: 416, endPoint y: 187, distance: 44.5
click at [416, 187] on strong "10 Pack" at bounding box center [439, 187] width 46 height 17
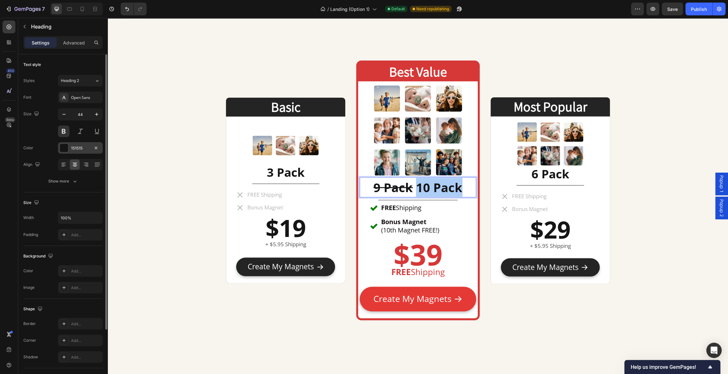
click at [66, 146] on div at bounding box center [64, 148] width 8 height 8
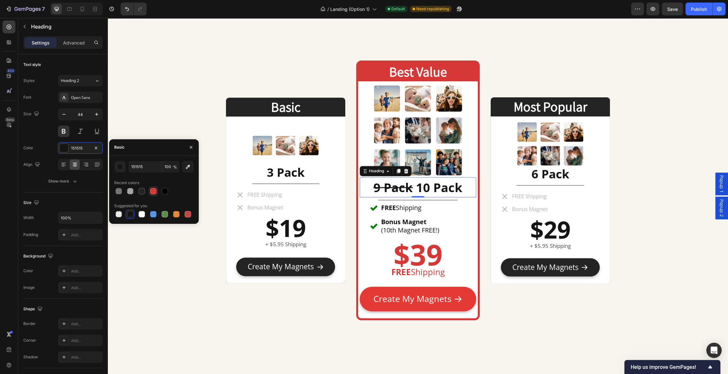
click at [152, 188] on div at bounding box center [153, 191] width 6 height 6
type input "D63837"
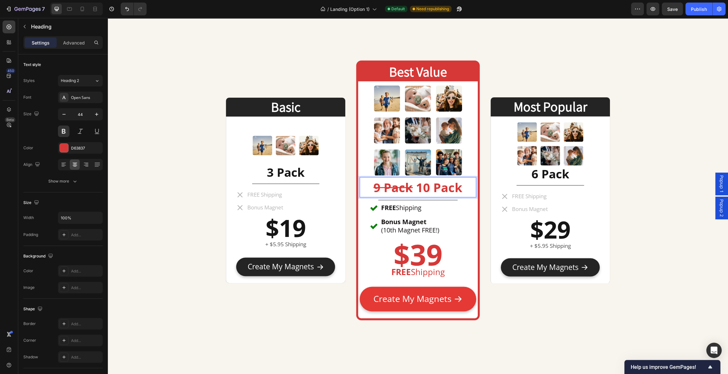
click at [401, 186] on s "9 Pack" at bounding box center [392, 187] width 39 height 17
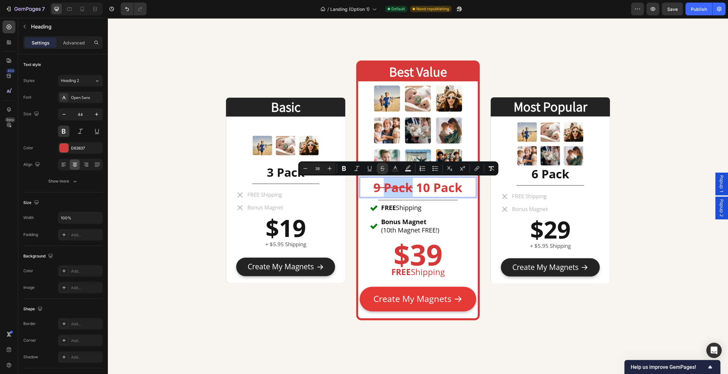
click at [407, 187] on s "9 Pack" at bounding box center [392, 187] width 39 height 17
click at [413, 189] on span "9 Pack 10 Pack" at bounding box center [417, 187] width 89 height 17
drag, startPoint x: 413, startPoint y: 189, endPoint x: 357, endPoint y: 189, distance: 56.0
click at [357, 189] on div "Basic Heading Image 3 Pack Heading Title Line FREE Shipping Bonus Magnet Item L…" at bounding box center [418, 191] width 384 height 386
click at [298, 169] on button "Minus" at bounding box center [302, 168] width 12 height 12
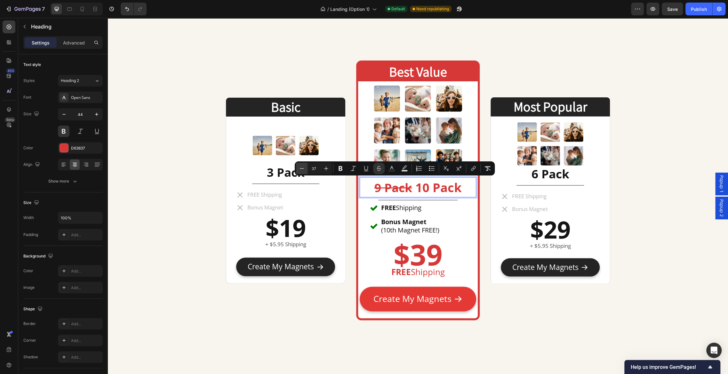
click at [298, 169] on button "Minus" at bounding box center [302, 168] width 12 height 12
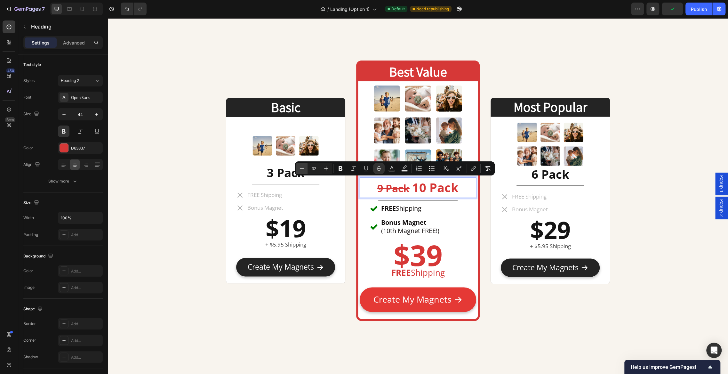
click at [298, 169] on button "Minus" at bounding box center [302, 168] width 12 height 12
type input "31"
click at [389, 169] on icon "Editor contextual toolbar" at bounding box center [391, 168] width 6 height 6
type input "D63837"
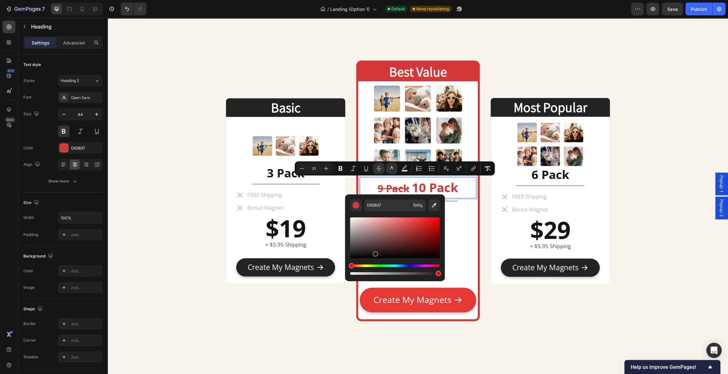
click at [374, 252] on div "Editor contextual toolbar" at bounding box center [395, 237] width 90 height 41
drag, startPoint x: 374, startPoint y: 252, endPoint x: 348, endPoint y: 239, distance: 29.9
click at [348, 239] on div "211818 100 %" at bounding box center [395, 235] width 100 height 82
type input "757575"
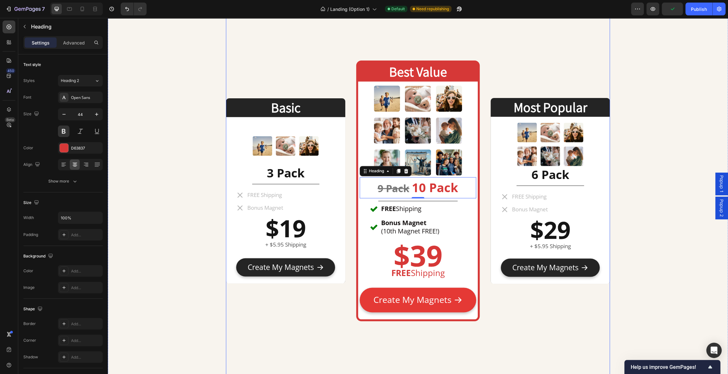
drag, startPoint x: 455, startPoint y: 257, endPoint x: 347, endPoint y: 233, distance: 110.9
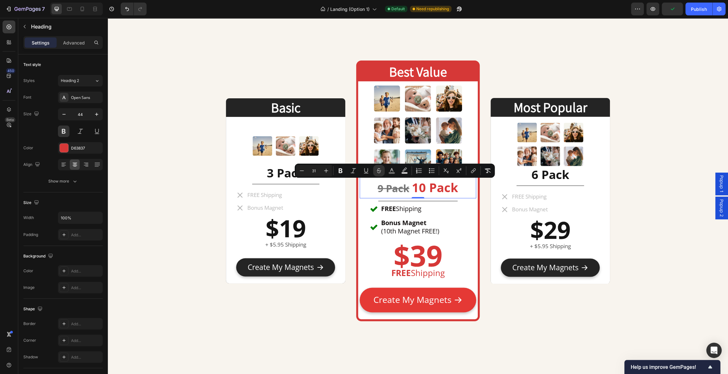
click at [385, 186] on s "9 Pack" at bounding box center [393, 187] width 32 height 13
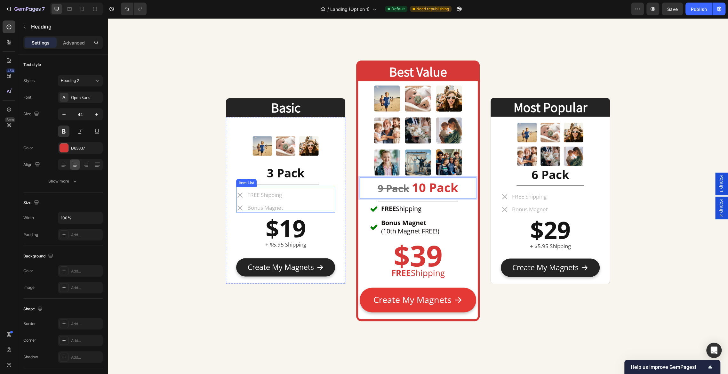
click at [282, 194] on p "FREE Shipping" at bounding box center [265, 194] width 36 height 7
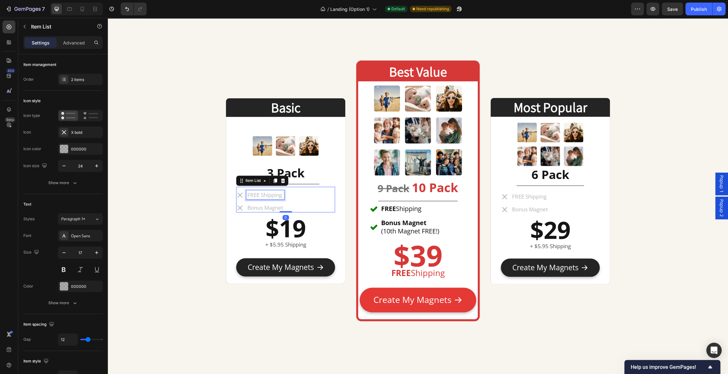
click at [282, 194] on p "FREE Shipping" at bounding box center [265, 194] width 36 height 7
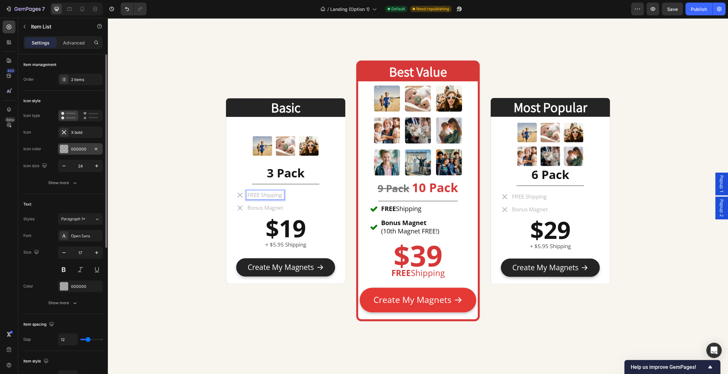
click at [82, 145] on div "000000" at bounding box center [80, 149] width 45 height 12
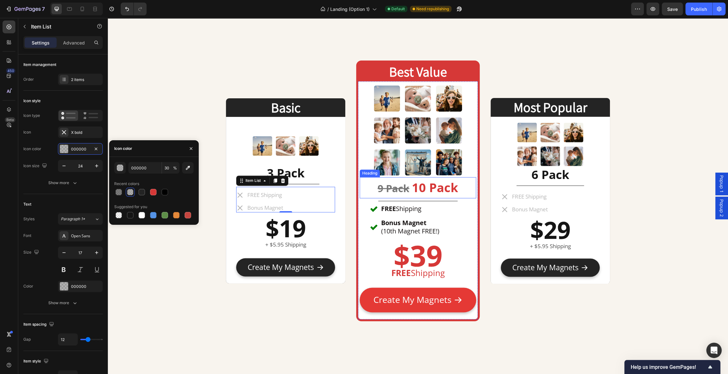
click at [394, 186] on s "9 Pack" at bounding box center [393, 187] width 32 height 13
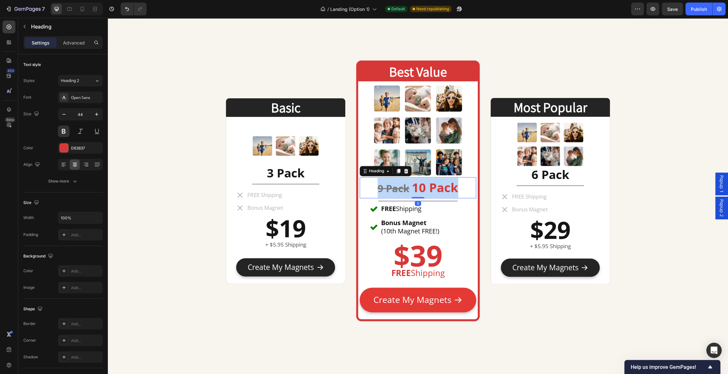
click at [394, 186] on s "9 Pack" at bounding box center [393, 187] width 32 height 13
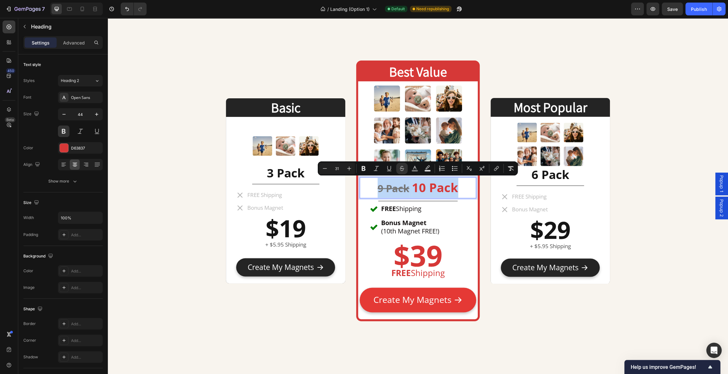
click at [406, 190] on s "9 Pack" at bounding box center [393, 187] width 32 height 13
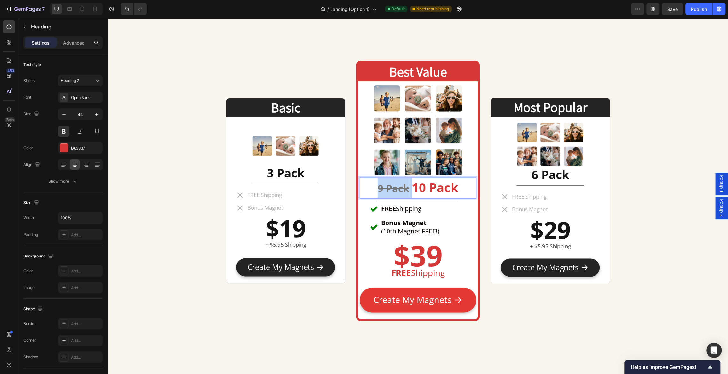
drag, startPoint x: 411, startPoint y: 188, endPoint x: 377, endPoint y: 188, distance: 33.9
click at [377, 188] on p "9 Pack 10 Pack" at bounding box center [417, 187] width 115 height 20
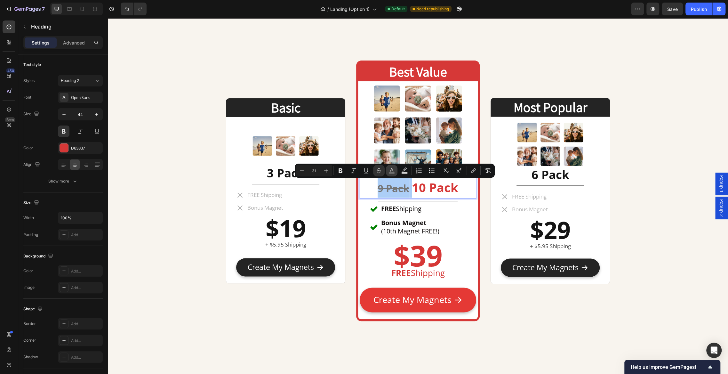
click at [390, 172] on icon "Editor contextual toolbar" at bounding box center [391, 170] width 6 height 6
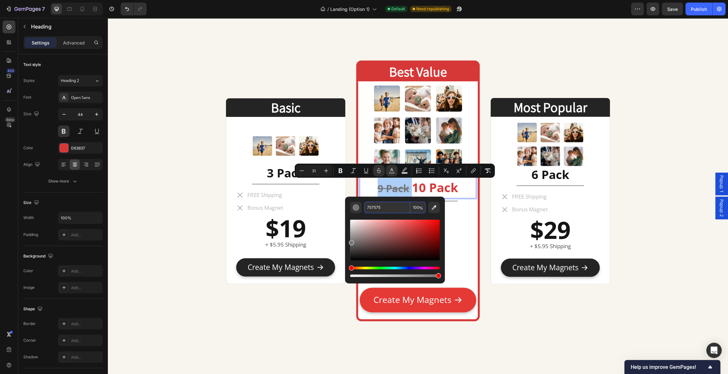
drag, startPoint x: 393, startPoint y: 206, endPoint x: 368, endPoint y: 205, distance: 25.0
click at [368, 205] on input "757575" at bounding box center [387, 207] width 46 height 12
click at [406, 209] on input "00000057575" at bounding box center [387, 207] width 46 height 12
type input "000000"
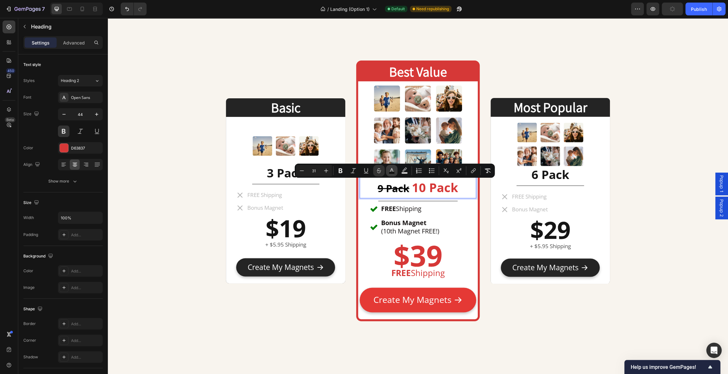
click at [391, 172] on rect "Editor contextual toolbar" at bounding box center [392, 173] width 6 height 2
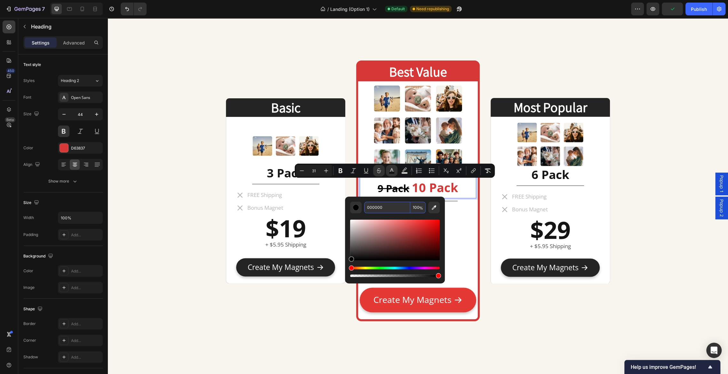
click at [417, 208] on input "100" at bounding box center [417, 207] width 15 height 12
type input "30"
click at [389, 209] on input "000000" at bounding box center [387, 207] width 46 height 12
click at [342, 170] on icon "Editor contextual toolbar" at bounding box center [340, 170] width 6 height 6
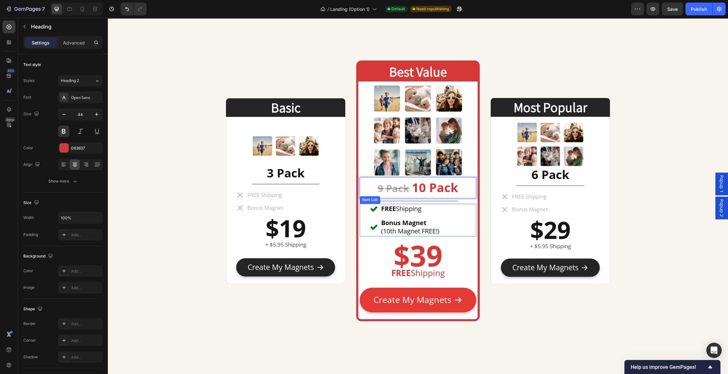
click at [463, 229] on div "FREE Shipping Bonus Magnet (10th Magnet FREE!)" at bounding box center [418, 219] width 96 height 33
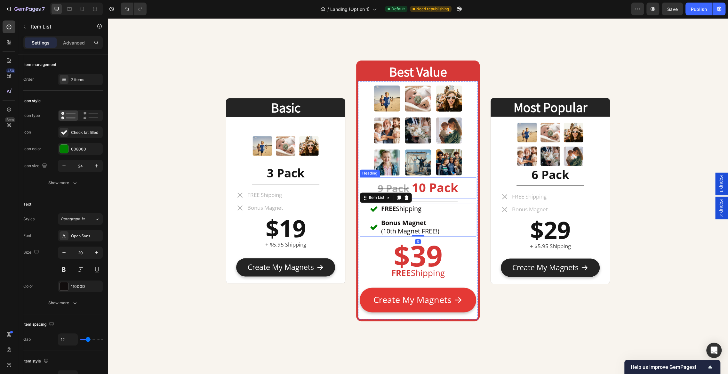
click at [422, 188] on strong "10 Pack" at bounding box center [435, 187] width 46 height 17
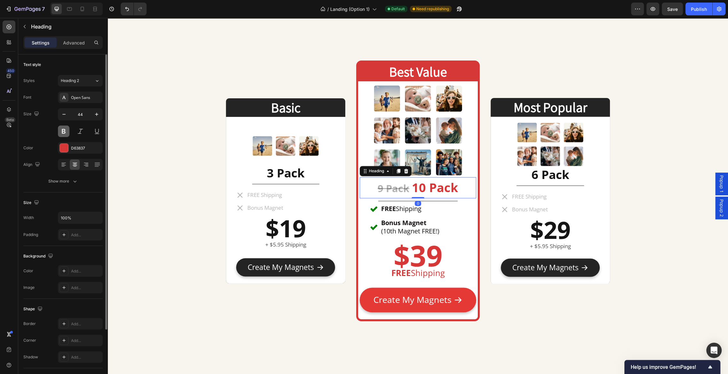
click at [67, 129] on button at bounding box center [64, 131] width 12 height 12
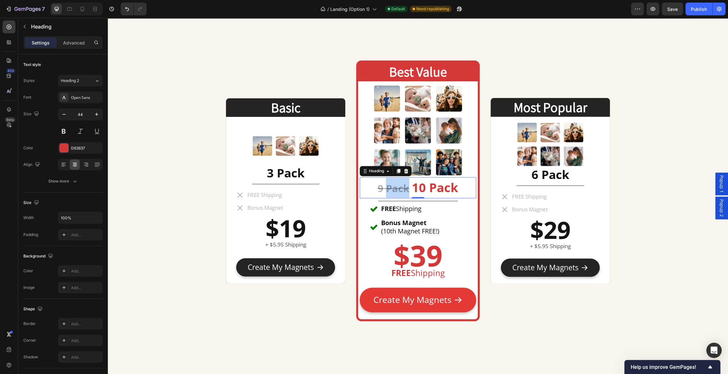
click at [401, 187] on strong "9 Pack" at bounding box center [393, 187] width 32 height 13
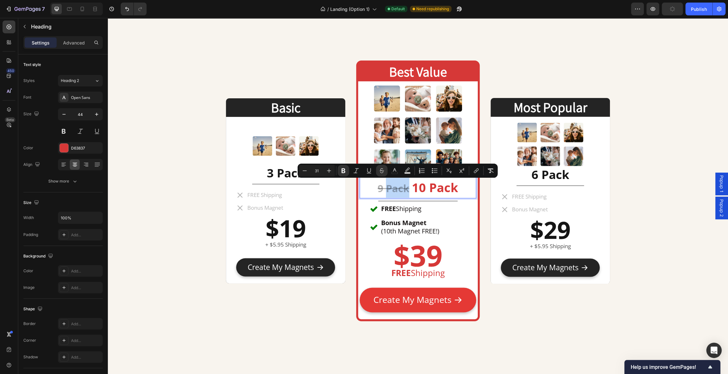
click at [408, 190] on strong "9 Pack" at bounding box center [393, 187] width 32 height 13
drag, startPoint x: 410, startPoint y: 188, endPoint x: 374, endPoint y: 185, distance: 36.0
click at [374, 185] on p "9 Pack 10 Pack" at bounding box center [417, 187] width 115 height 20
click at [340, 169] on icon "Editor contextual toolbar" at bounding box center [339, 170] width 4 height 5
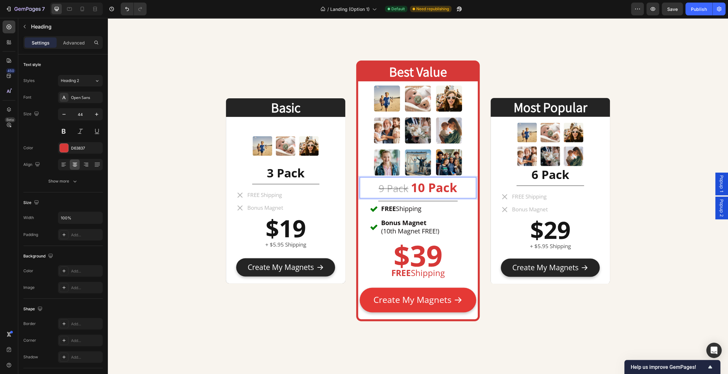
click at [435, 187] on strong "10 Pack" at bounding box center [434, 187] width 46 height 17
click at [292, 172] on h2 "3 Pack" at bounding box center [285, 172] width 99 height 17
click at [445, 188] on strong "10 Pack" at bounding box center [434, 187] width 46 height 17
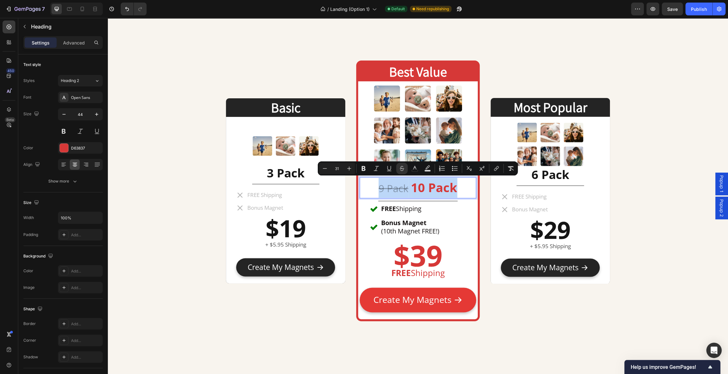
click at [445, 188] on strong "10 Pack" at bounding box center [434, 187] width 46 height 17
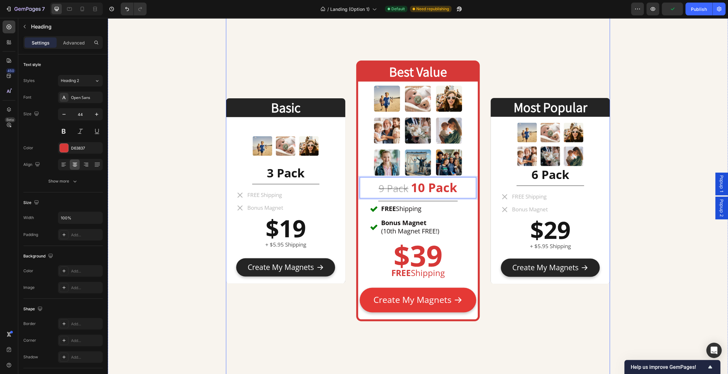
click at [508, 305] on div "Most Popular Heading Image 6 Pack Heading Title Line FREE Shipping Bonus Magnet…" at bounding box center [549, 190] width 119 height 256
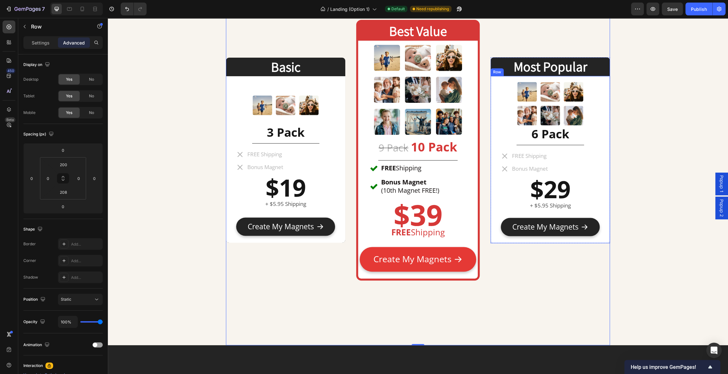
scroll to position [2983, 0]
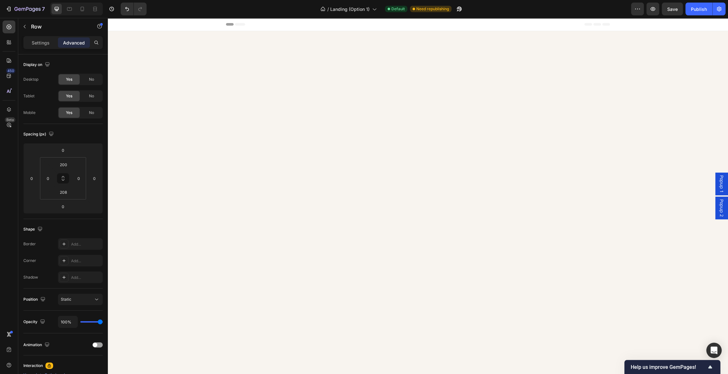
scroll to position [2983, 0]
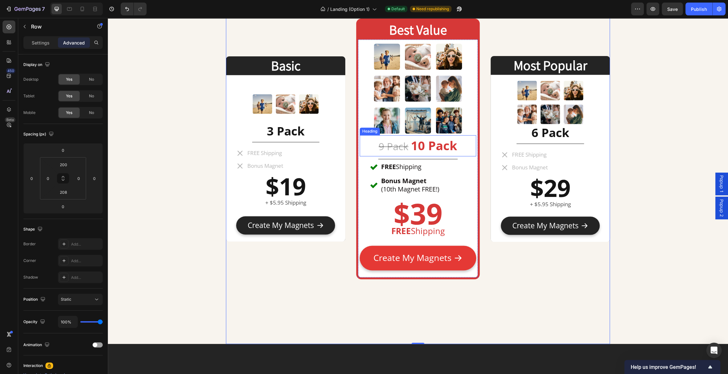
click at [439, 139] on strong "10 Pack" at bounding box center [434, 145] width 46 height 17
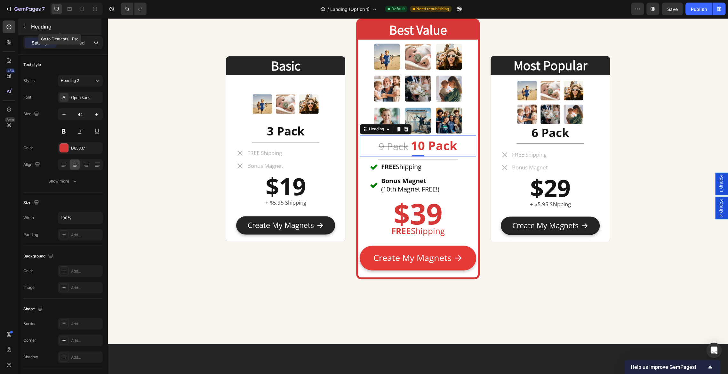
click at [27, 23] on button "button" at bounding box center [25, 26] width 10 height 10
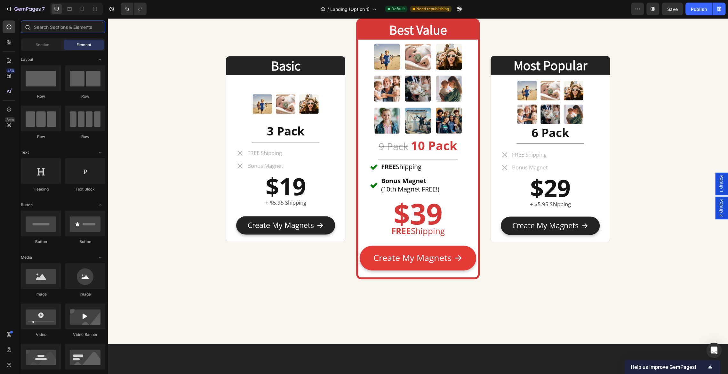
click at [64, 29] on input "text" at bounding box center [63, 26] width 84 height 13
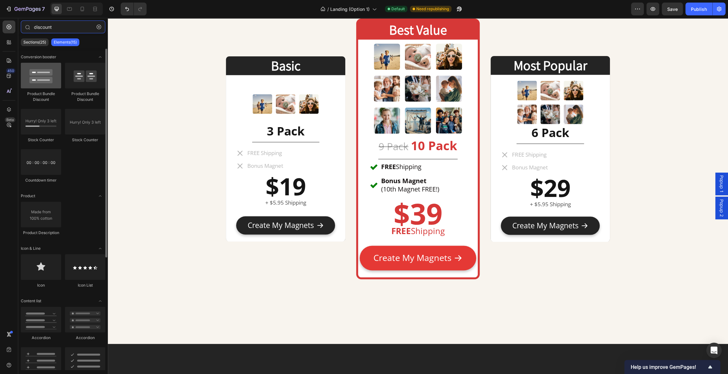
type input "discount"
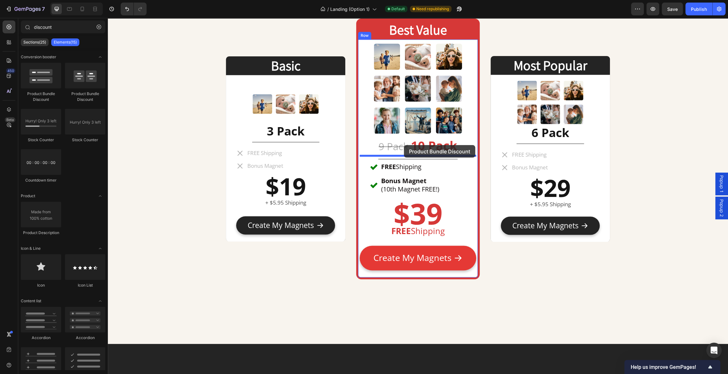
drag, startPoint x: 151, startPoint y: 97, endPoint x: 404, endPoint y: 145, distance: 257.0
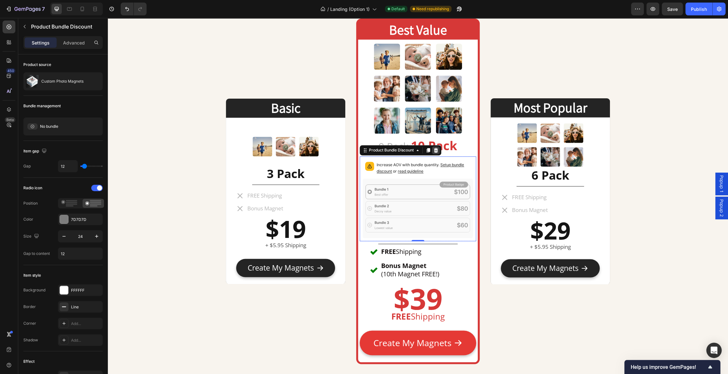
click at [438, 152] on icon at bounding box center [435, 149] width 5 height 5
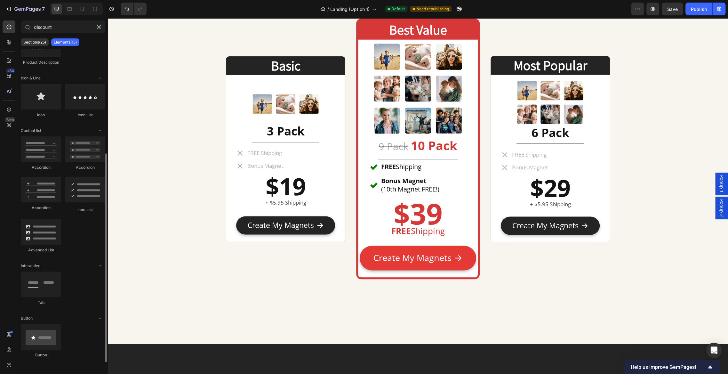
scroll to position [172, 0]
click at [499, 307] on div "Basic Heading Image 3 Pack Heading Title Line FREE Shipping Bonus Magnet Item L…" at bounding box center [418, 150] width 384 height 387
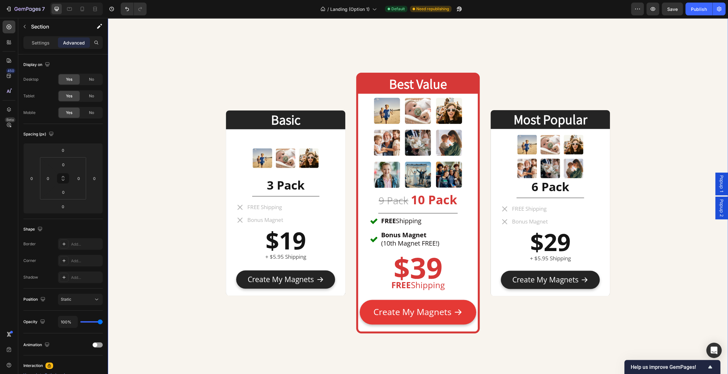
scroll to position [2928, 0]
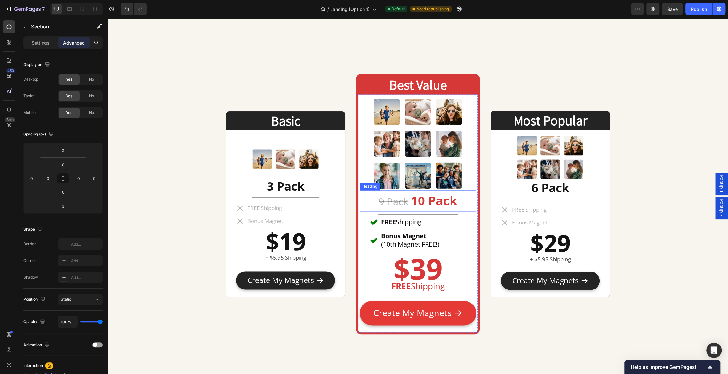
click at [396, 196] on s "9 Pack" at bounding box center [393, 200] width 30 height 13
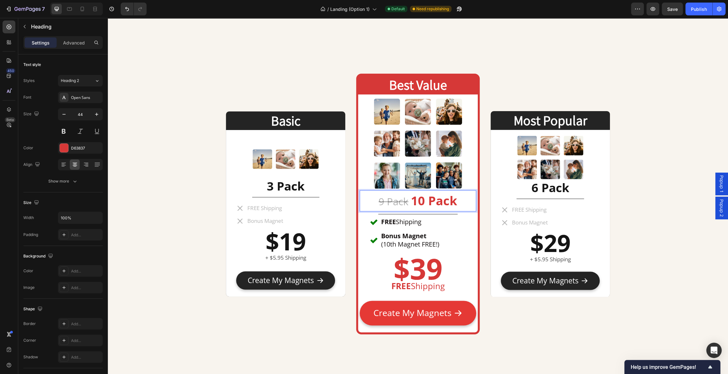
click at [399, 201] on s "9 Pack" at bounding box center [393, 200] width 30 height 13
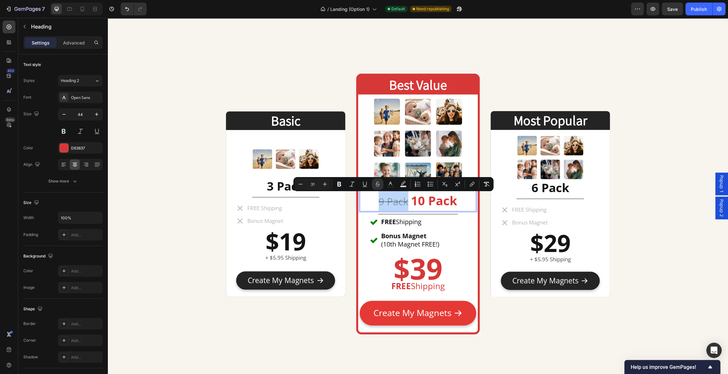
drag, startPoint x: 407, startPoint y: 200, endPoint x: 372, endPoint y: 200, distance: 35.5
click at [372, 200] on p "9 Pack 10 Pack" at bounding box center [417, 201] width 115 height 20
click at [279, 209] on p "FREE Shipping" at bounding box center [265, 207] width 36 height 7
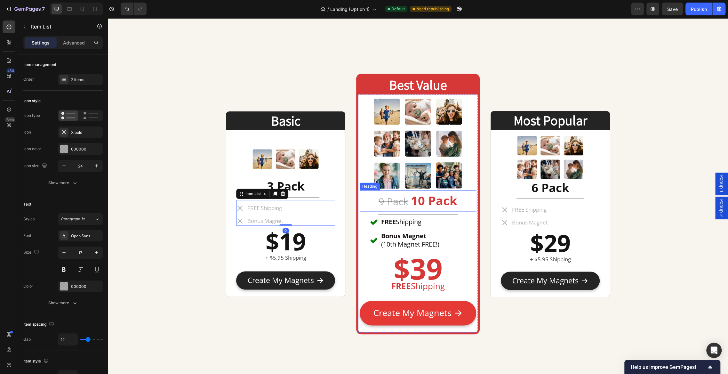
click at [397, 197] on s "9 Pack" at bounding box center [393, 200] width 30 height 13
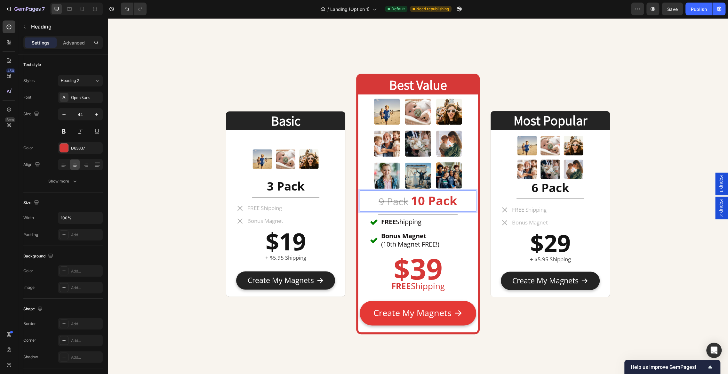
click at [403, 204] on s "9 Pack" at bounding box center [393, 200] width 30 height 13
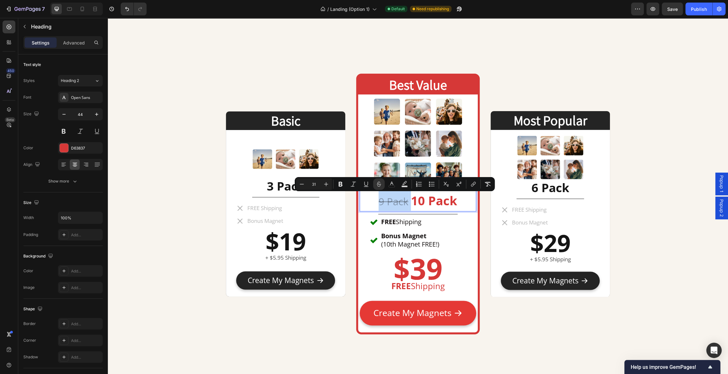
drag, startPoint x: 410, startPoint y: 201, endPoint x: 377, endPoint y: 201, distance: 33.3
click at [377, 201] on p "9 Pack 10 Pack" at bounding box center [417, 201] width 115 height 20
click at [302, 184] on icon "Editor contextual toolbar" at bounding box center [301, 184] width 6 height 6
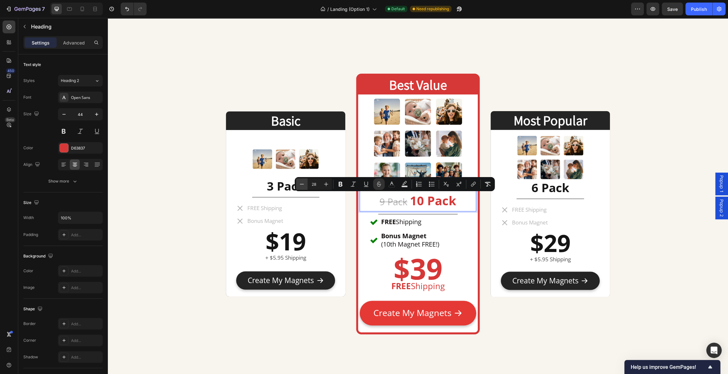
click at [302, 184] on icon "Editor contextual toolbar" at bounding box center [301, 184] width 6 height 6
type input "24"
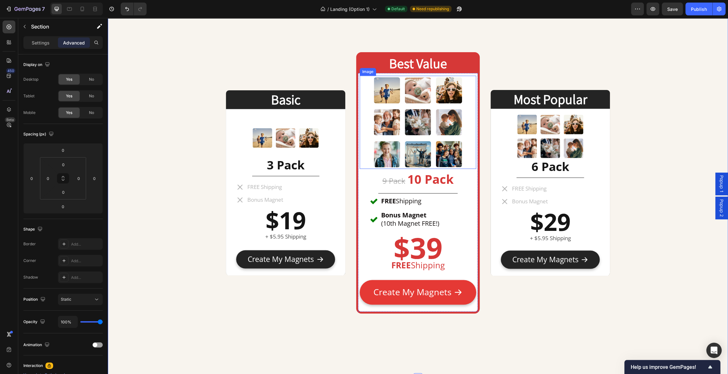
scroll to position [2953, 0]
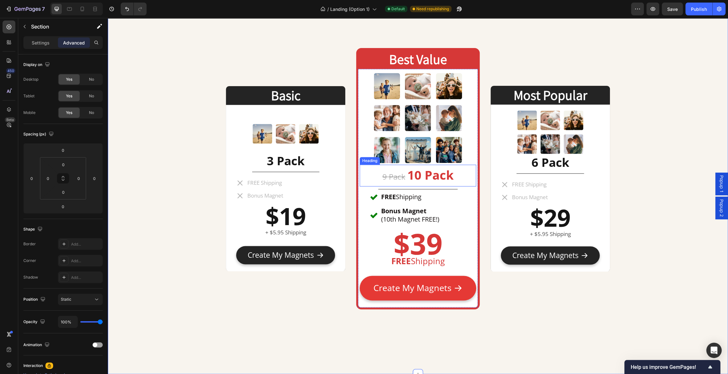
click at [440, 174] on strong "10 Pack" at bounding box center [430, 174] width 46 height 17
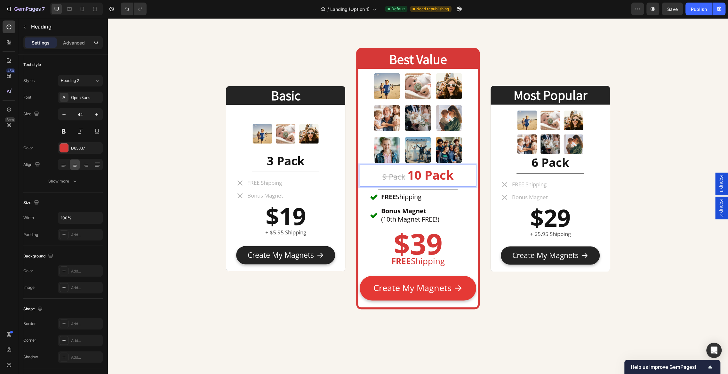
click at [433, 177] on strong "10 Pack" at bounding box center [430, 174] width 46 height 17
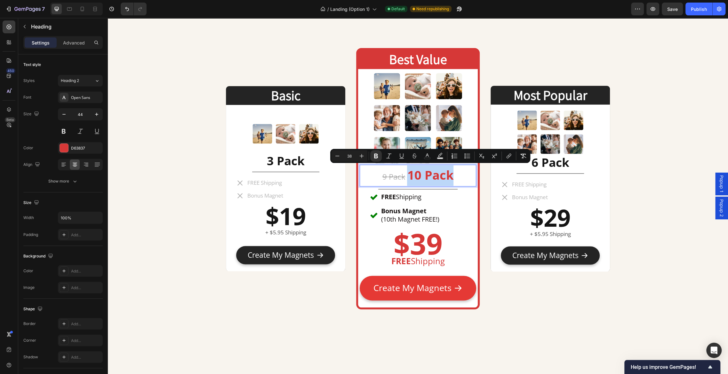
drag, startPoint x: 454, startPoint y: 176, endPoint x: 408, endPoint y: 176, distance: 46.1
click at [408, 176] on p "9 Pack 10 Pack" at bounding box center [417, 175] width 115 height 20
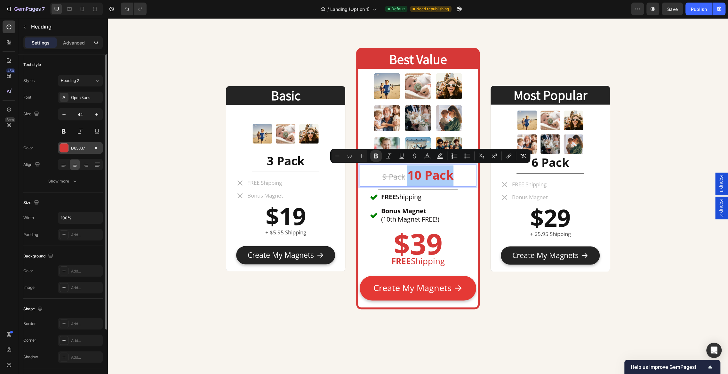
click at [67, 147] on div at bounding box center [64, 148] width 8 height 8
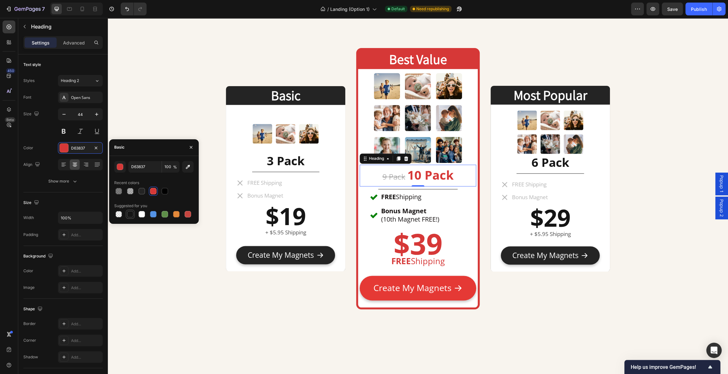
click at [130, 215] on div at bounding box center [130, 214] width 6 height 6
type input "151515"
click at [228, 293] on div "Basic Heading Image 3 Pack Heading Title Line FREE Shipping Bonus Magnet Item L…" at bounding box center [285, 178] width 119 height 257
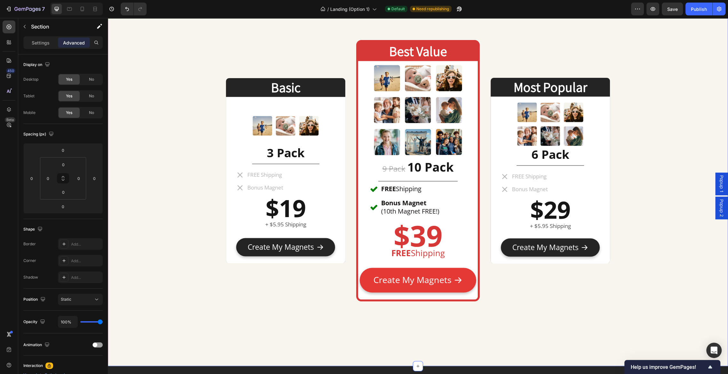
scroll to position [2957, 0]
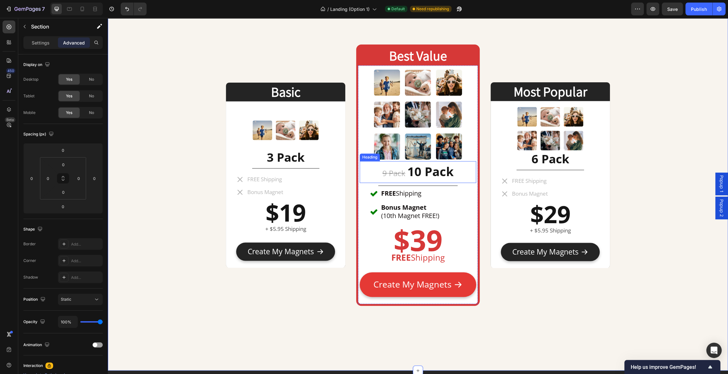
click at [435, 170] on strong "10 Pack" at bounding box center [430, 171] width 46 height 17
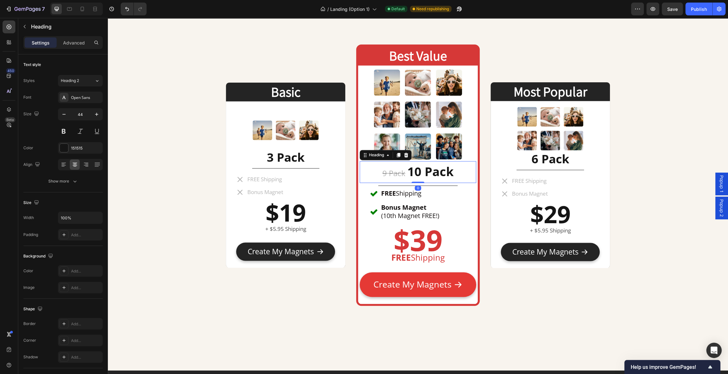
click at [419, 170] on strong "10 Pack" at bounding box center [430, 171] width 46 height 17
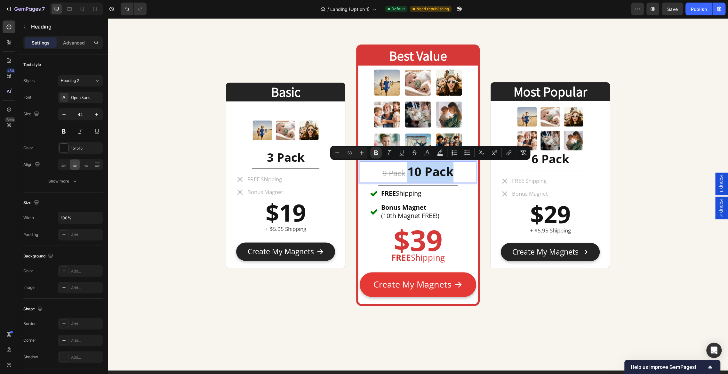
drag, startPoint x: 409, startPoint y: 170, endPoint x: 455, endPoint y: 170, distance: 46.1
click at [455, 170] on p "9 Pack 10 Pack" at bounding box center [417, 171] width 115 height 20
click at [357, 152] on button "Plus" at bounding box center [362, 153] width 12 height 12
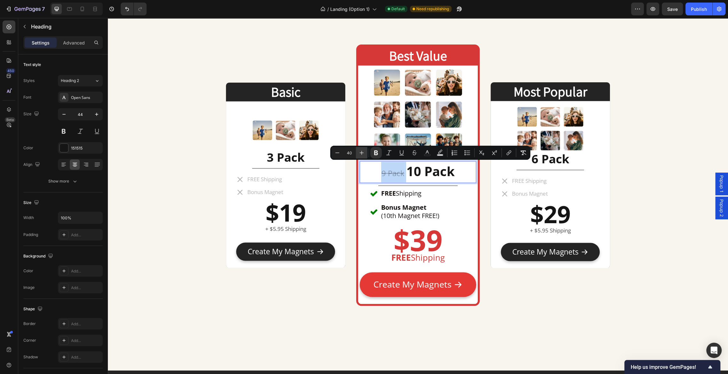
type input "41"
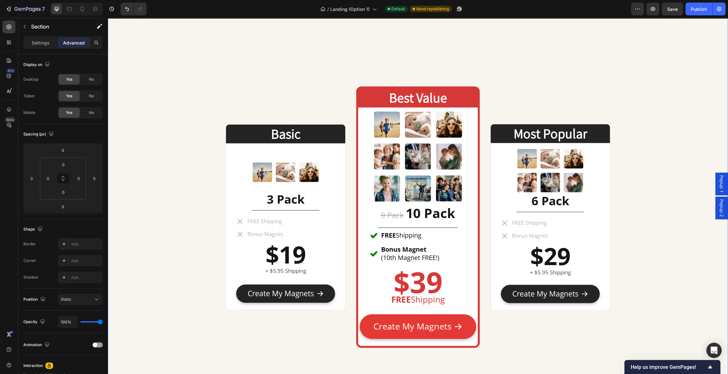
scroll to position [2913, 0]
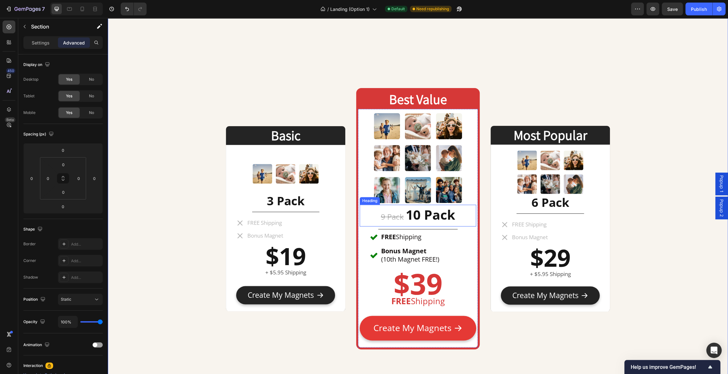
click at [445, 213] on strong "10 Pack" at bounding box center [430, 214] width 49 height 18
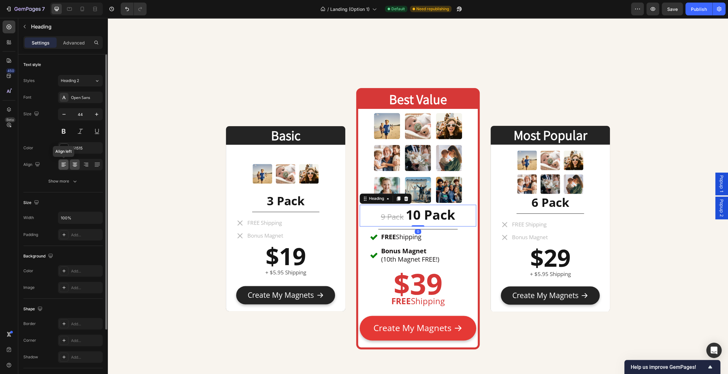
click at [64, 165] on icon at bounding box center [63, 164] width 6 height 6
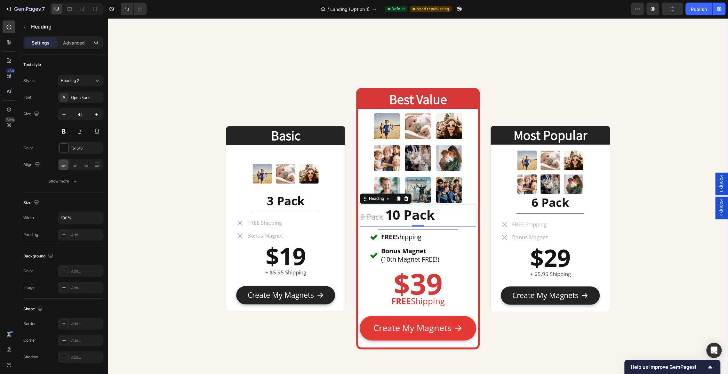
click at [167, 195] on div "Basic Heading Image 3 Pack Heading Title Line FREE Shipping Bonus Magnet Item L…" at bounding box center [418, 10] width 620 height 805
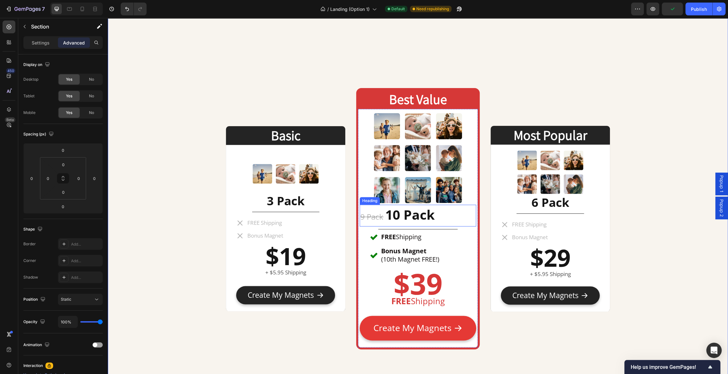
click at [428, 217] on strong "10 Pack" at bounding box center [409, 214] width 49 height 18
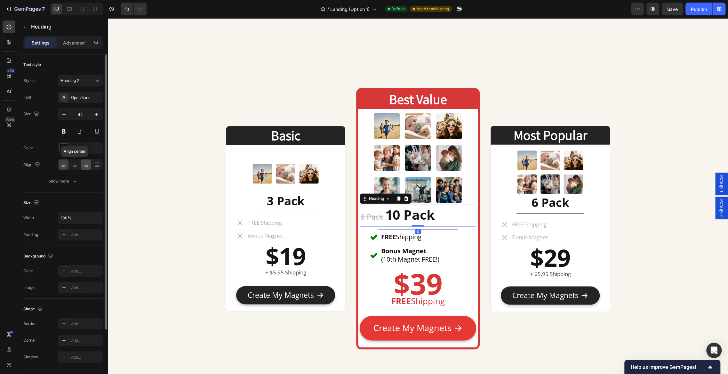
click at [75, 163] on icon at bounding box center [75, 164] width 6 height 6
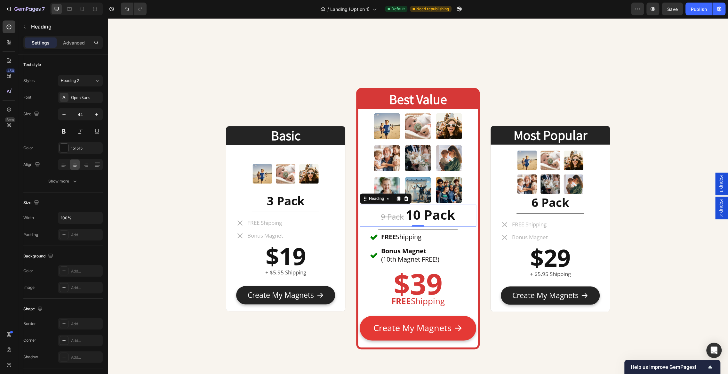
click at [179, 233] on div "Basic Heading Image 3 Pack Heading Title Line FREE Shipping Bonus Magnet Item L…" at bounding box center [418, 10] width 620 height 805
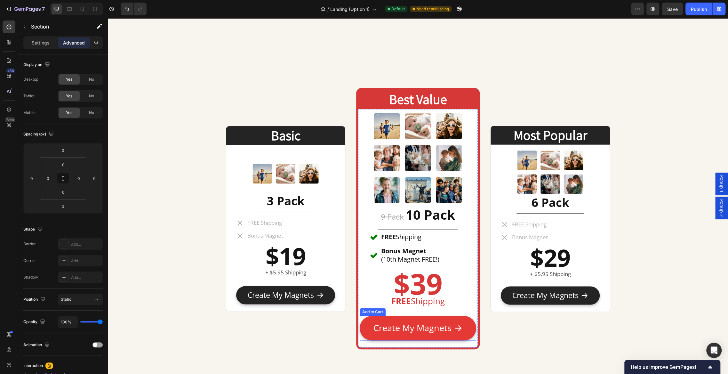
click at [408, 319] on button "Create My Magnets" at bounding box center [417, 327] width 116 height 25
click at [39, 44] on p "Settings" at bounding box center [41, 42] width 18 height 7
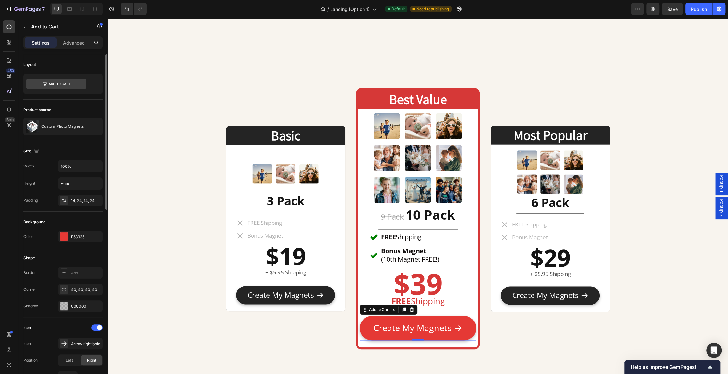
click at [78, 227] on div "Background Color E53935" at bounding box center [62, 229] width 79 height 36
click at [77, 237] on div "E53935" at bounding box center [80, 237] width 19 height 6
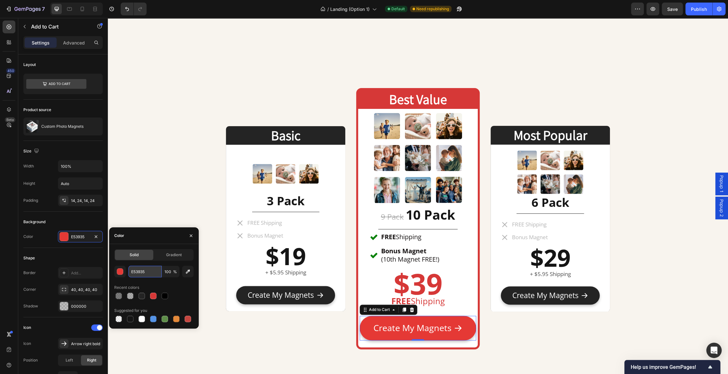
click at [149, 271] on input "E53935" at bounding box center [144, 271] width 33 height 12
click at [167, 152] on div "Basic Heading Image 3 Pack Heading Title Line FREE Shipping Bonus Magnet Item L…" at bounding box center [418, 10] width 620 height 805
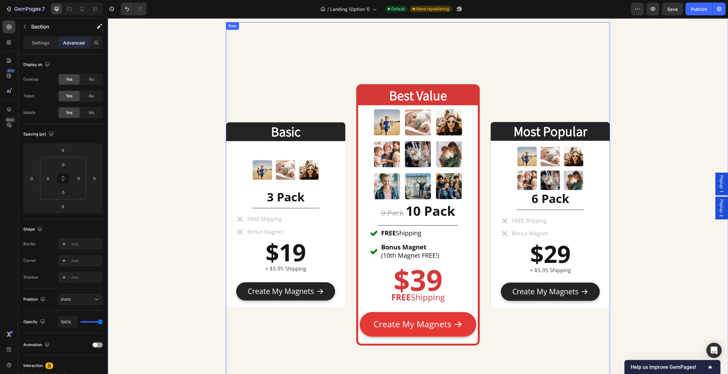
scroll to position [2922, 0]
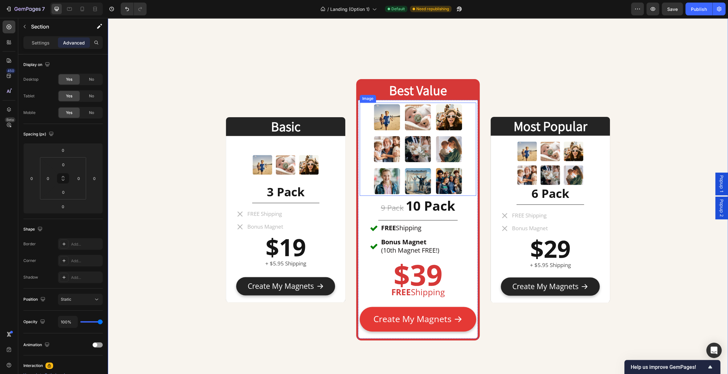
click at [430, 154] on img at bounding box center [417, 148] width 93 height 93
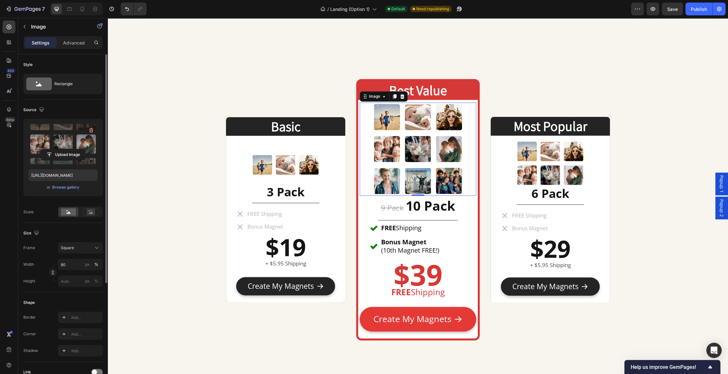
click at [61, 136] on label at bounding box center [62, 144] width 69 height 40
click at [61, 149] on input "file" at bounding box center [63, 154] width 44 height 11
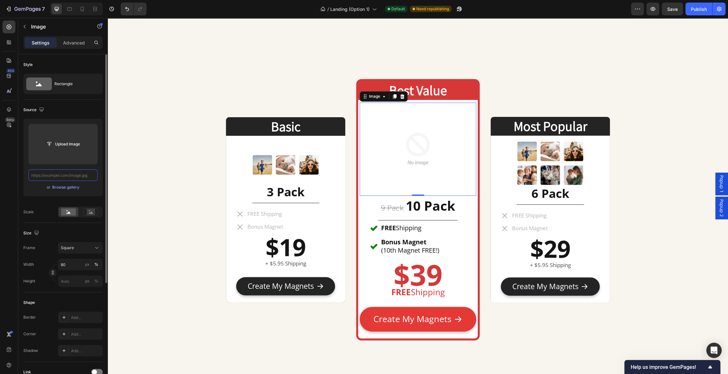
scroll to position [0, 0]
click at [414, 131] on img at bounding box center [417, 148] width 93 height 93
click at [272, 65] on div "Basic Heading Image 3 Pack Heading Title Line FREE Shipping Bonus Magnet Item L…" at bounding box center [418, 211] width 384 height 388
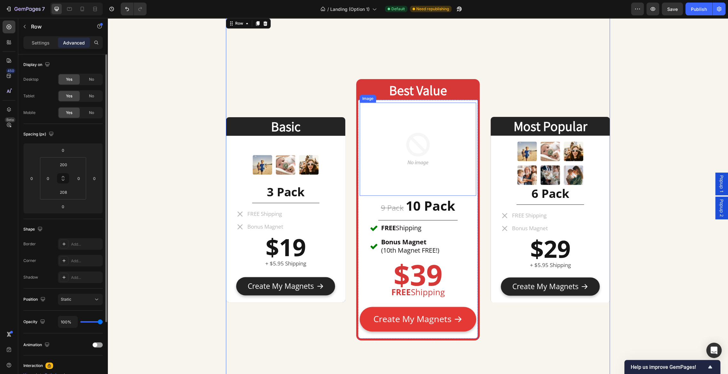
click at [422, 136] on img at bounding box center [417, 148] width 93 height 93
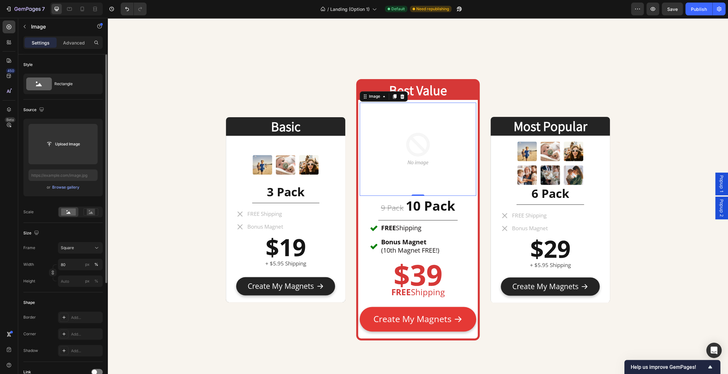
click at [419, 136] on img at bounding box center [417, 148] width 93 height 93
click at [72, 143] on input "file" at bounding box center [63, 143] width 44 height 11
click at [416, 147] on img at bounding box center [417, 148] width 93 height 93
click at [53, 140] on input "file" at bounding box center [63, 143] width 44 height 11
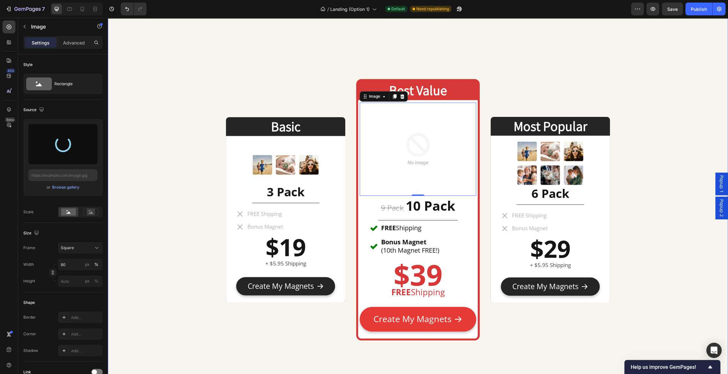
type input "https://cdn.shopify.com/s/files/1/0741/3314/3782/files/gempages_568426089907487…"
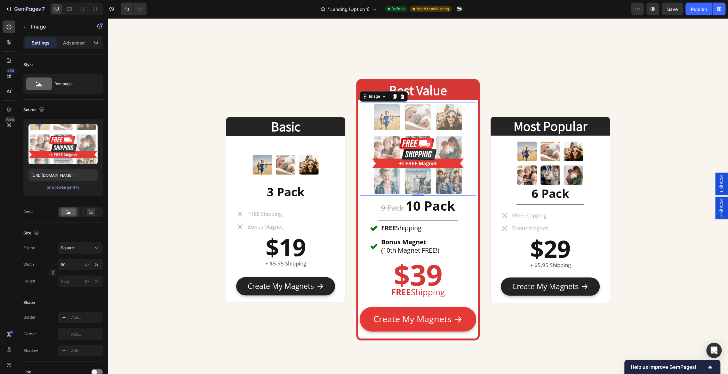
click at [208, 141] on div "Basic Heading Image 3 Pack Heading Title Line FREE Shipping Bonus Magnet Item L…" at bounding box center [418, 1] width 620 height 805
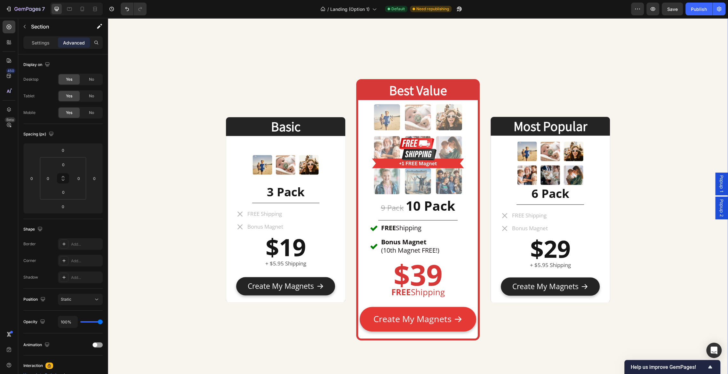
click at [200, 63] on div "Basic Heading Image 3 Pack Heading Title Line FREE Shipping Bonus Magnet Item L…" at bounding box center [418, 1] width 620 height 805
click at [213, 67] on div "Basic Heading Image 3 Pack Heading Title Line FREE Shipping Bonus Magnet Item L…" at bounding box center [418, 1] width 620 height 805
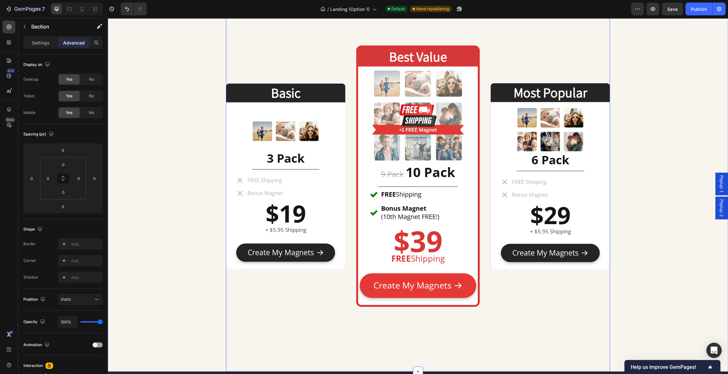
scroll to position [2954, 0]
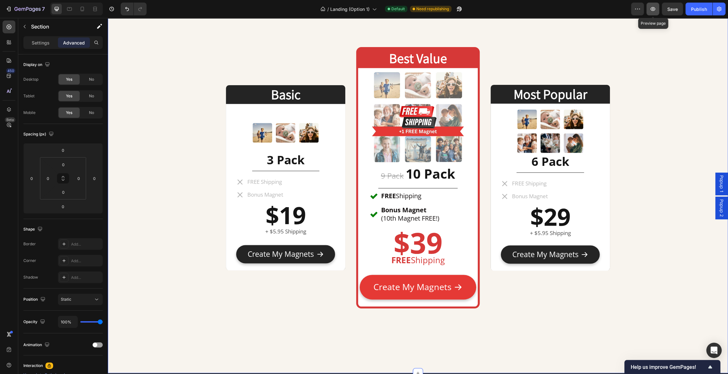
click at [654, 9] on icon "button" at bounding box center [652, 9] width 6 height 6
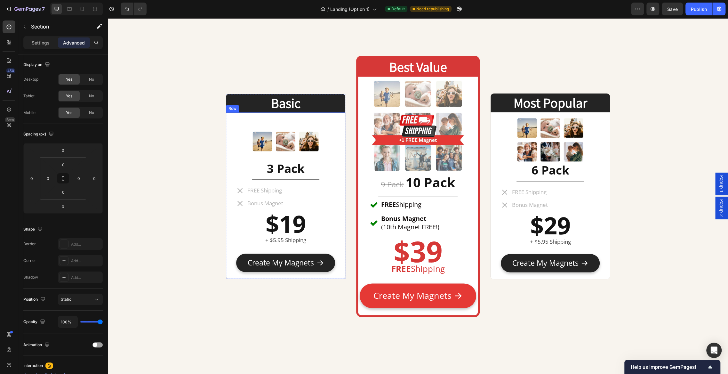
scroll to position [2956, 0]
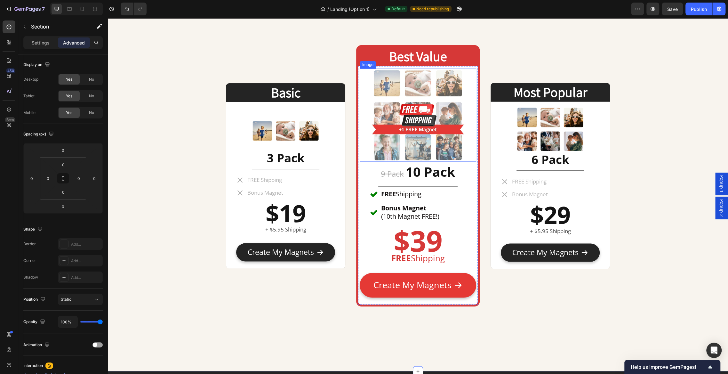
click at [455, 113] on img at bounding box center [417, 114] width 93 height 93
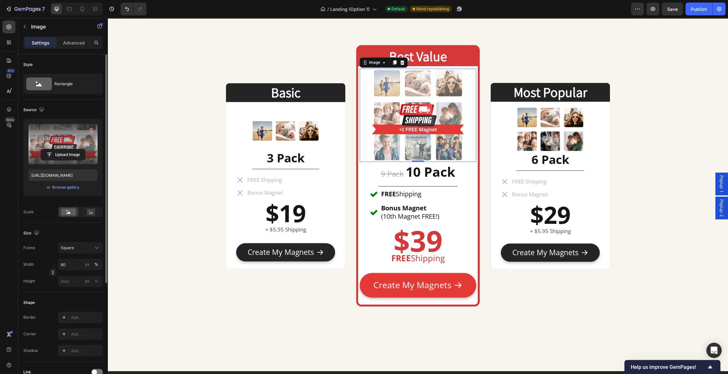
click at [54, 138] on label at bounding box center [62, 144] width 69 height 40
click at [54, 149] on input "file" at bounding box center [63, 154] width 44 height 11
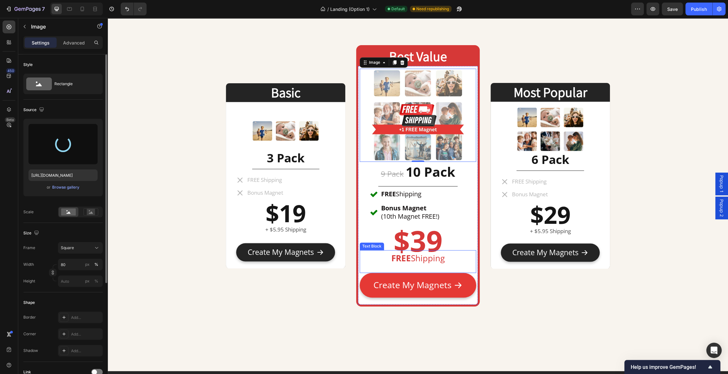
type input "https://cdn.shopify.com/s/files/1/0741/3314/3782/files/gempages_568426089907487…"
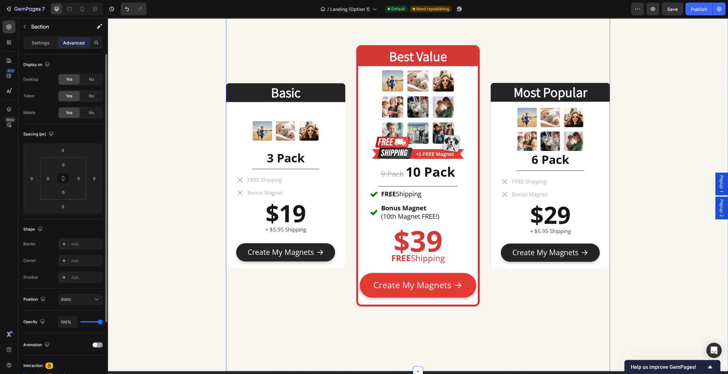
click at [535, 316] on div "Basic Heading Image 3 Pack Heading Title Line FREE Shipping Bonus Magnet Item L…" at bounding box center [418, 177] width 384 height 388
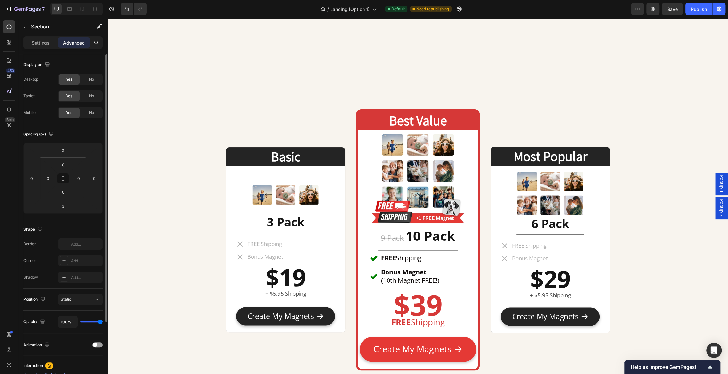
scroll to position [2926, 0]
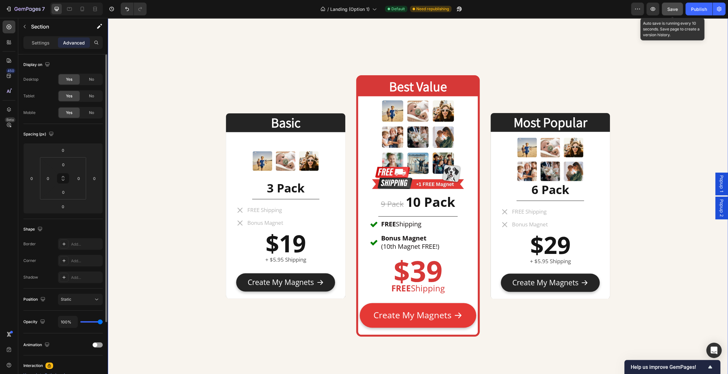
click at [676, 14] on button "Save" at bounding box center [671, 9] width 21 height 13
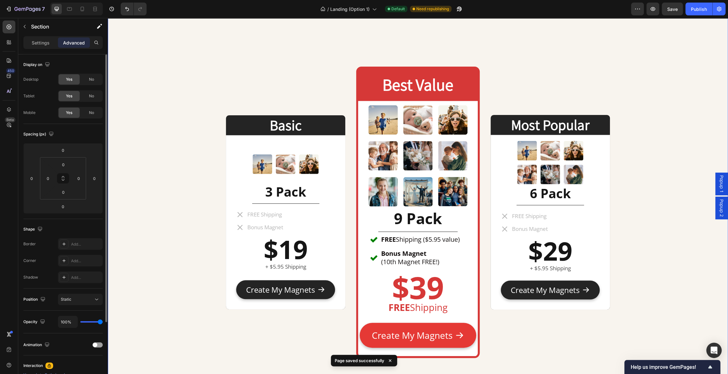
scroll to position [2521, 0]
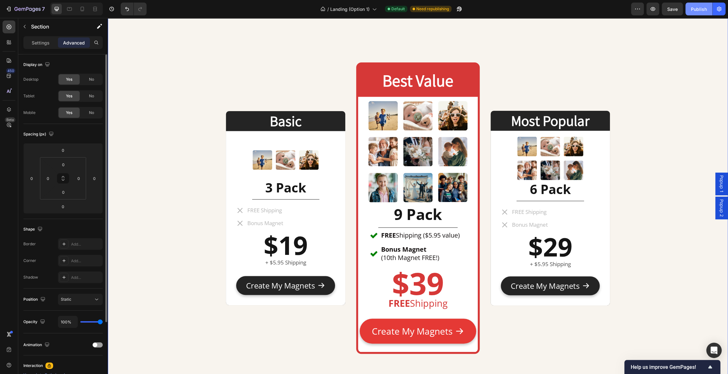
click at [697, 10] on div "Publish" at bounding box center [698, 9] width 16 height 7
